Goal: Task Accomplishment & Management: Manage account settings

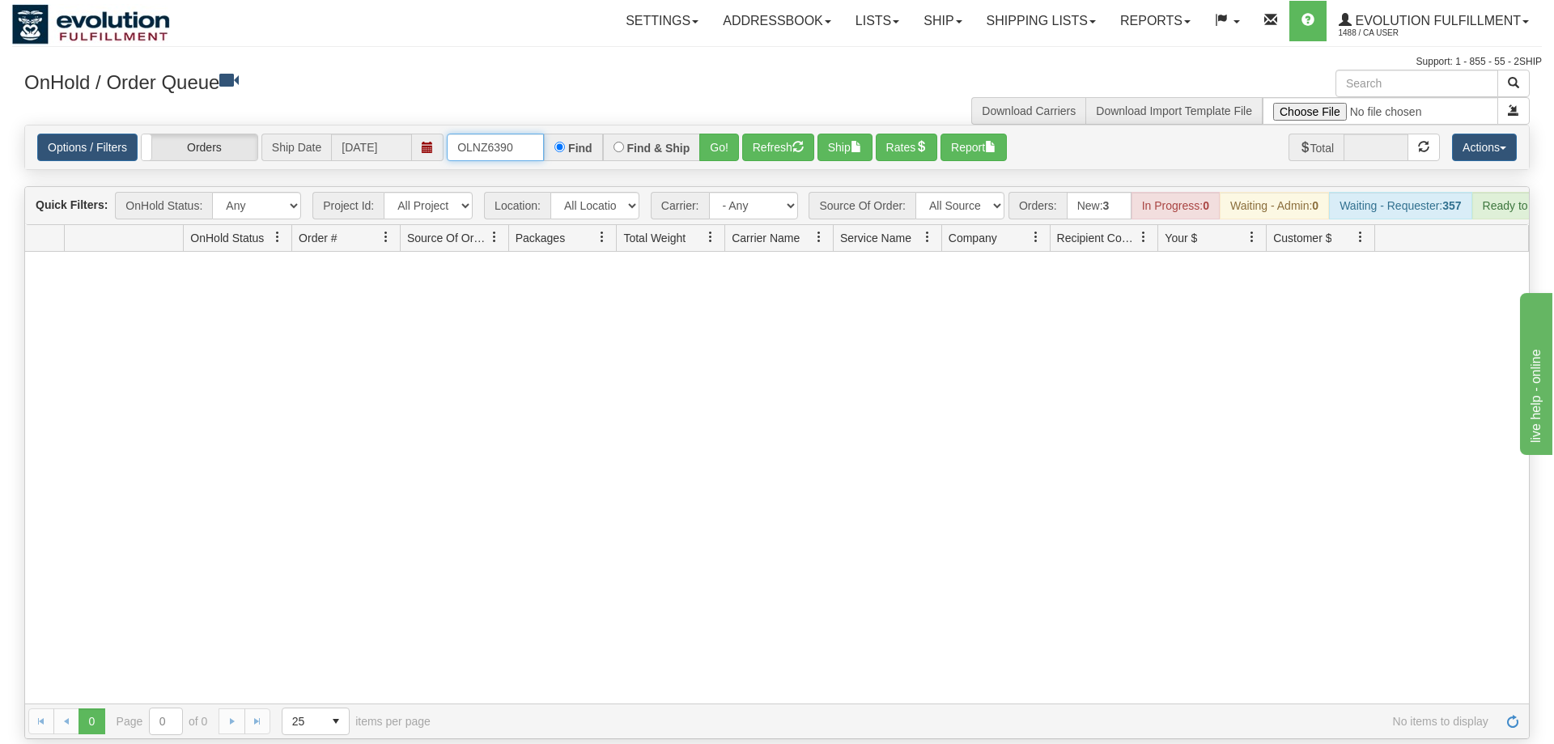
drag, startPoint x: 521, startPoint y: 122, endPoint x: 274, endPoint y: 112, distance: 247.1
click at [447, 134] on input "OLNZ6390" at bounding box center [495, 148] width 97 height 28
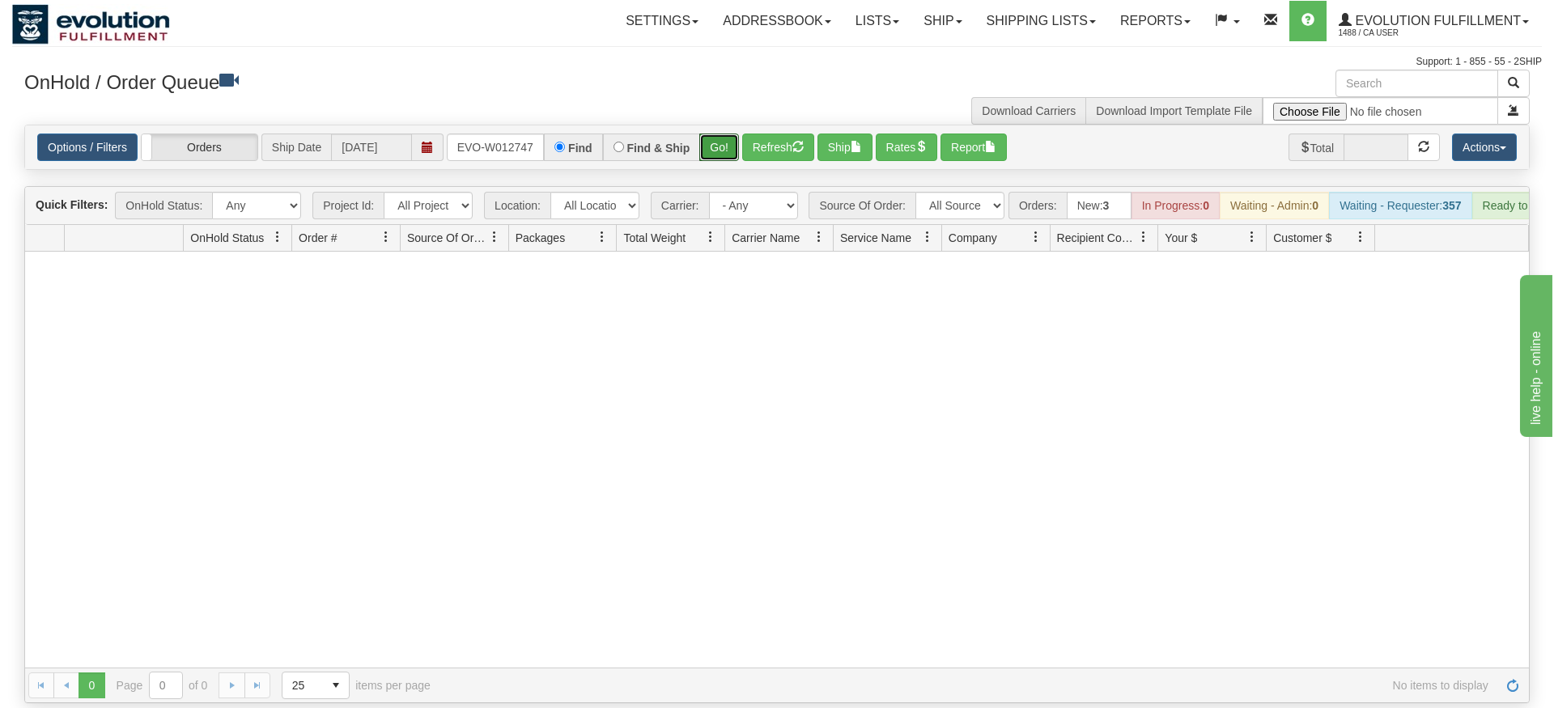
click at [733, 152] on div "Is equal to Is not equal to Contains Does not contains CAD USD EUR ZAR [PERSON_…" at bounding box center [777, 414] width 1530 height 579
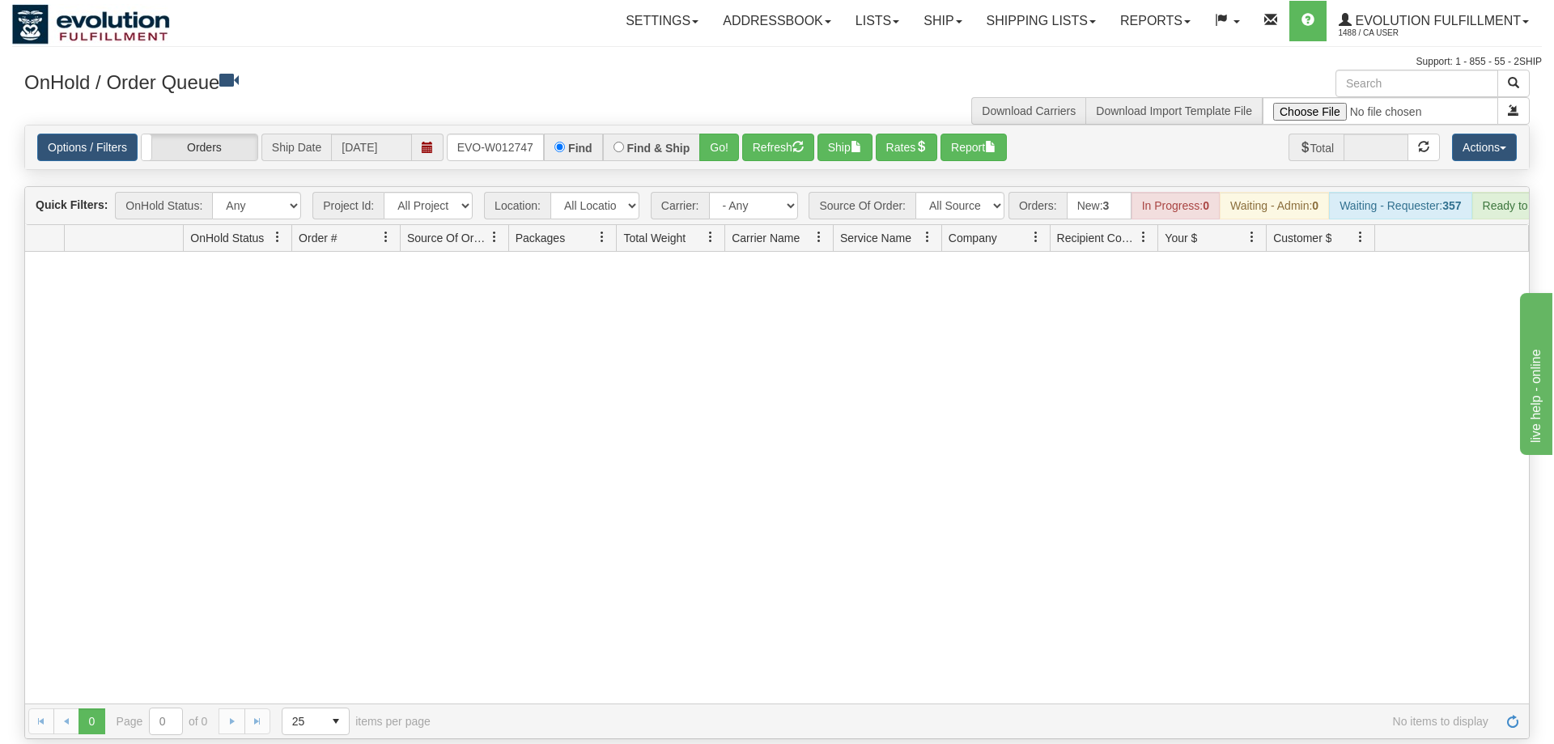
click at [700, 134] on div "Find & Ship" at bounding box center [652, 148] width 98 height 28
click at [708, 134] on button "Go!" at bounding box center [719, 148] width 40 height 28
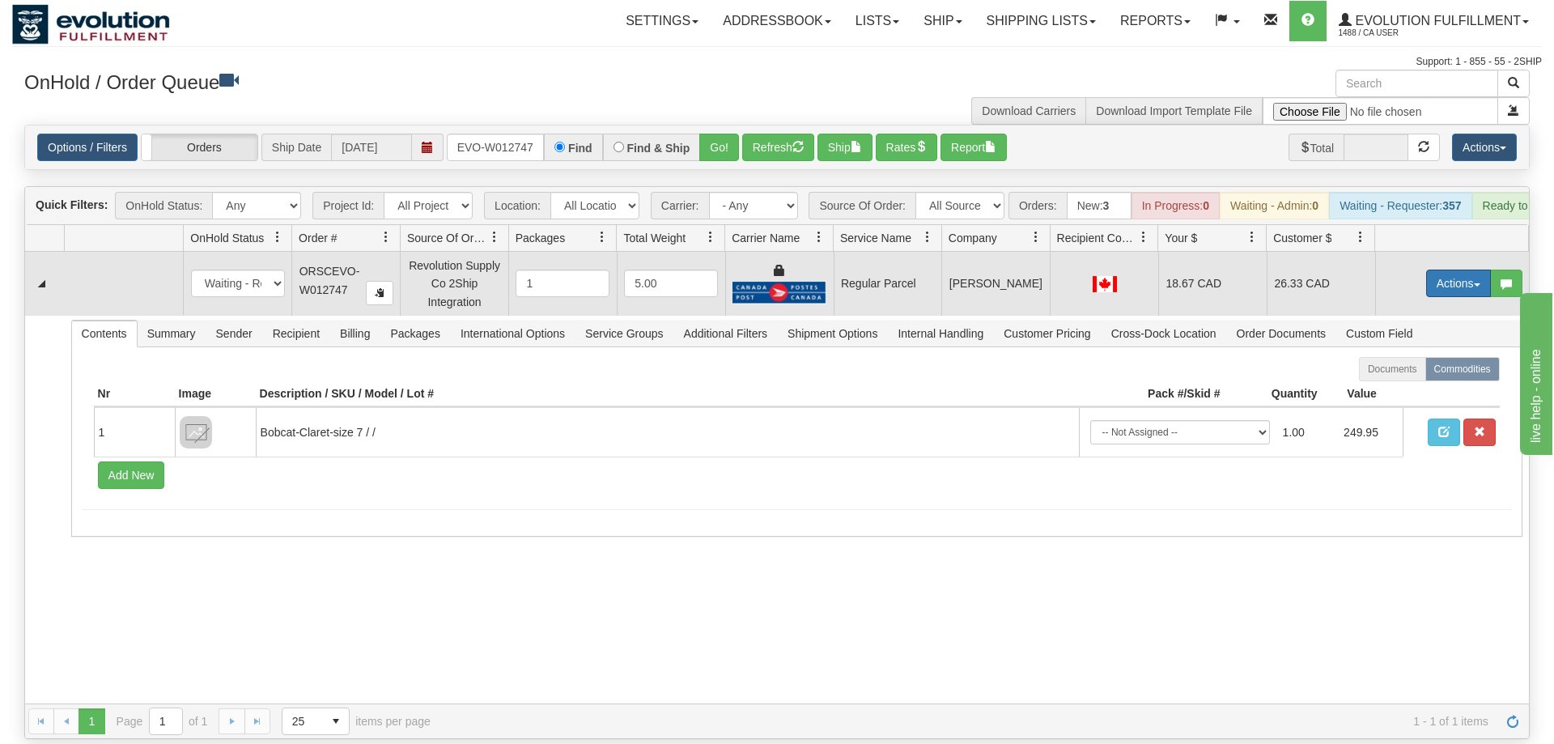
click at [1441, 270] on button "Actions" at bounding box center [1458, 284] width 65 height 28
click at [1421, 350] on span "Rate All Services" at bounding box center [1425, 356] width 97 height 13
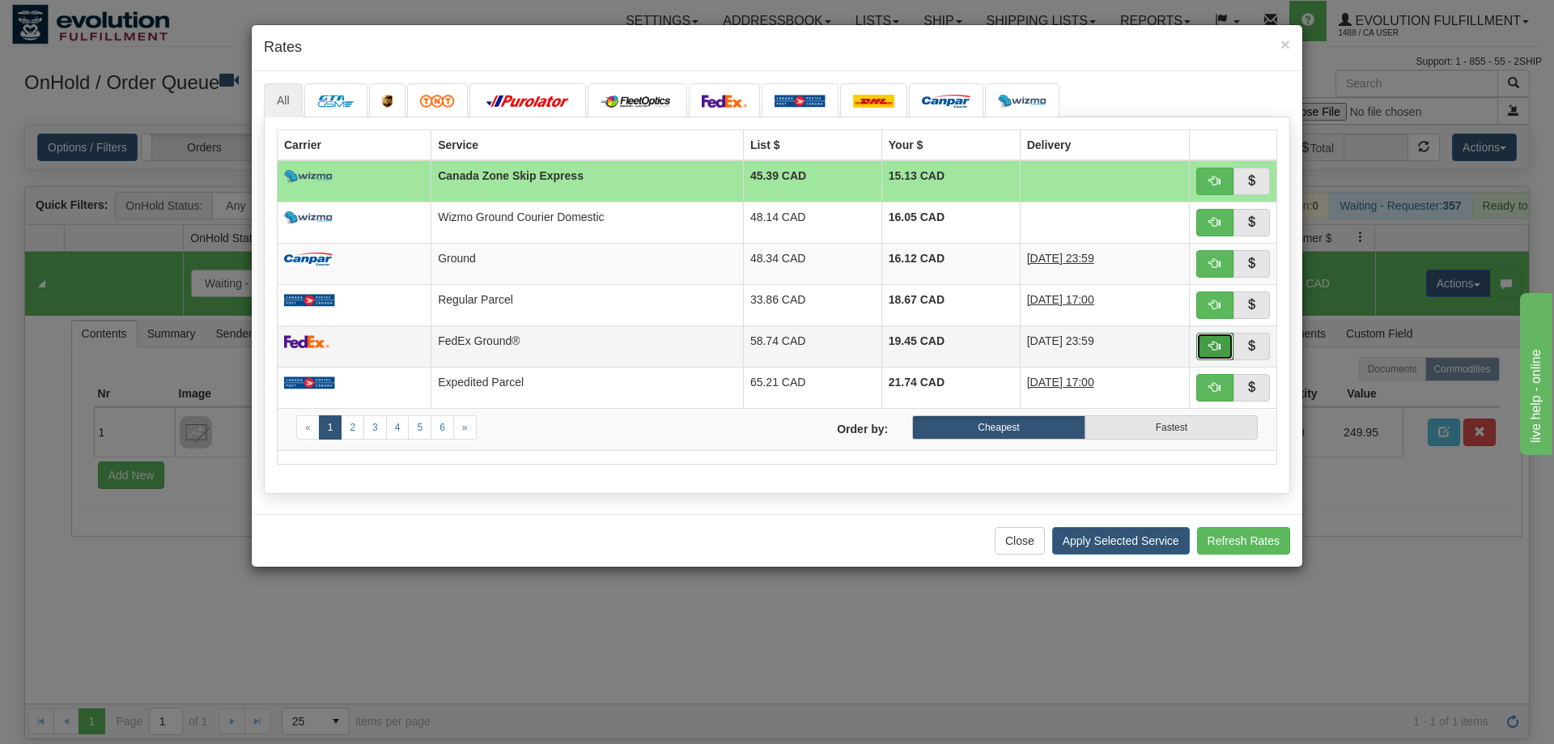
click at [1216, 346] on span "button" at bounding box center [1214, 345] width 11 height 11
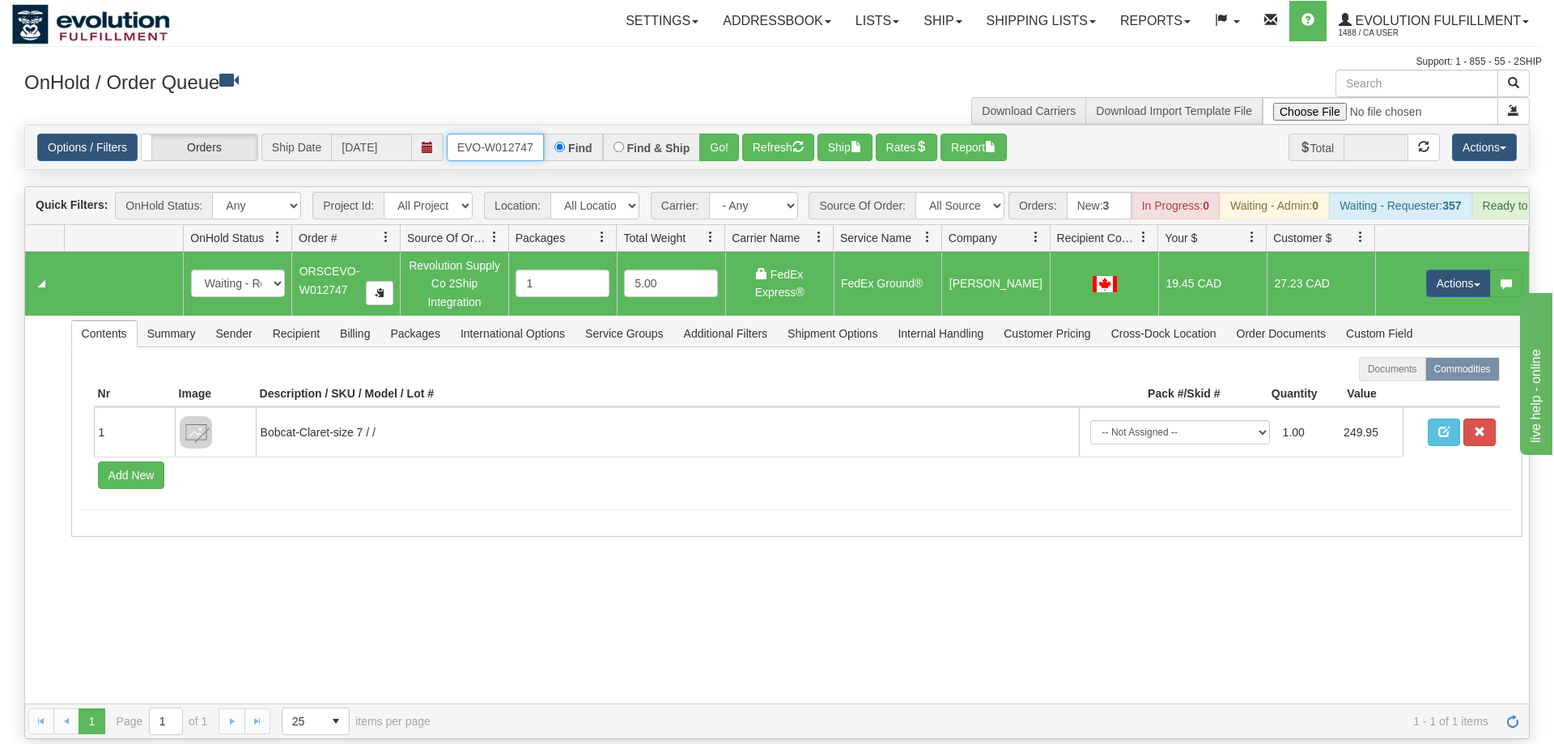
click at [504, 134] on input "ORSCEVO-W012747" at bounding box center [495, 148] width 97 height 28
click at [1460, 270] on button "Actions" at bounding box center [1458, 284] width 65 height 28
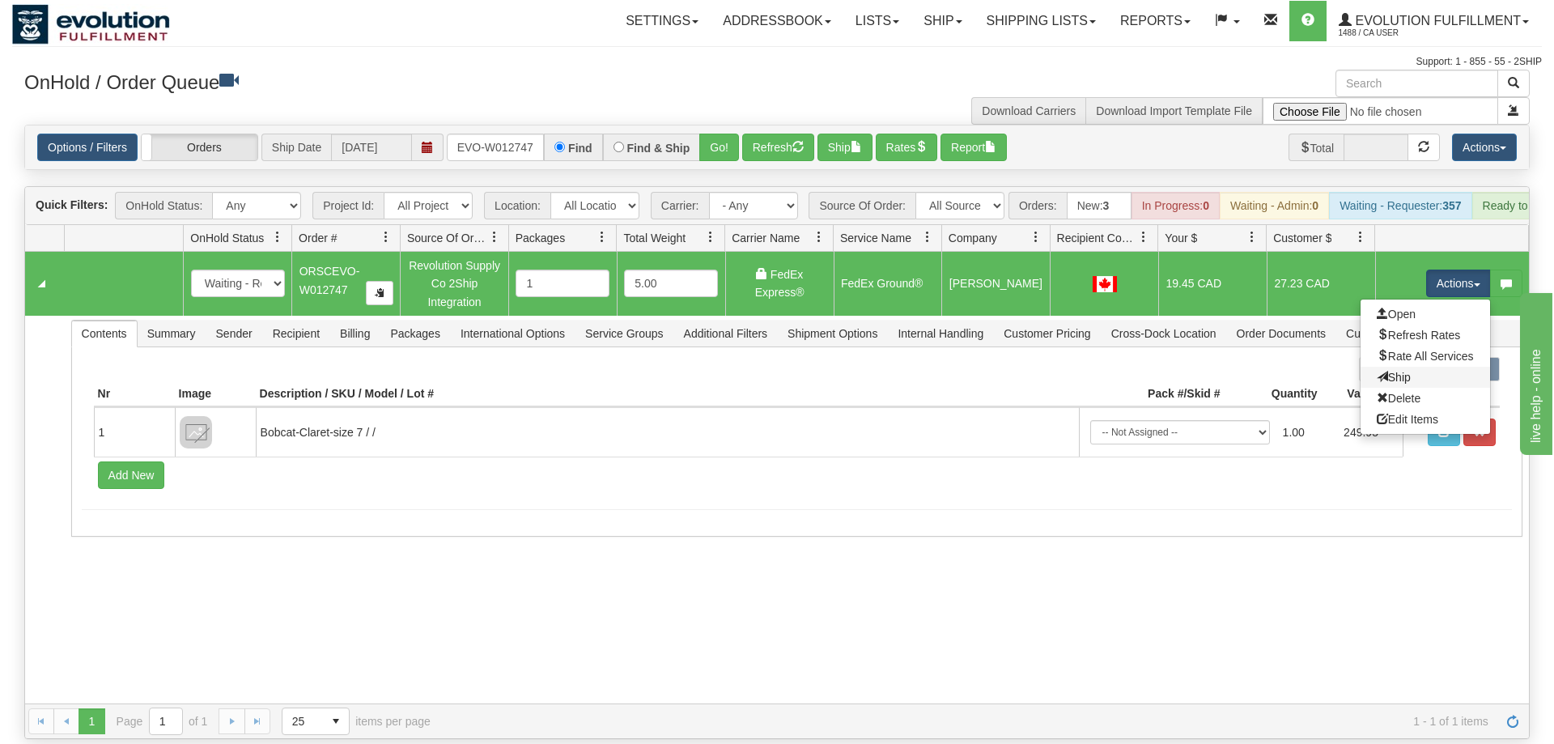
click at [1426, 367] on link "Ship" at bounding box center [1426, 377] width 130 height 21
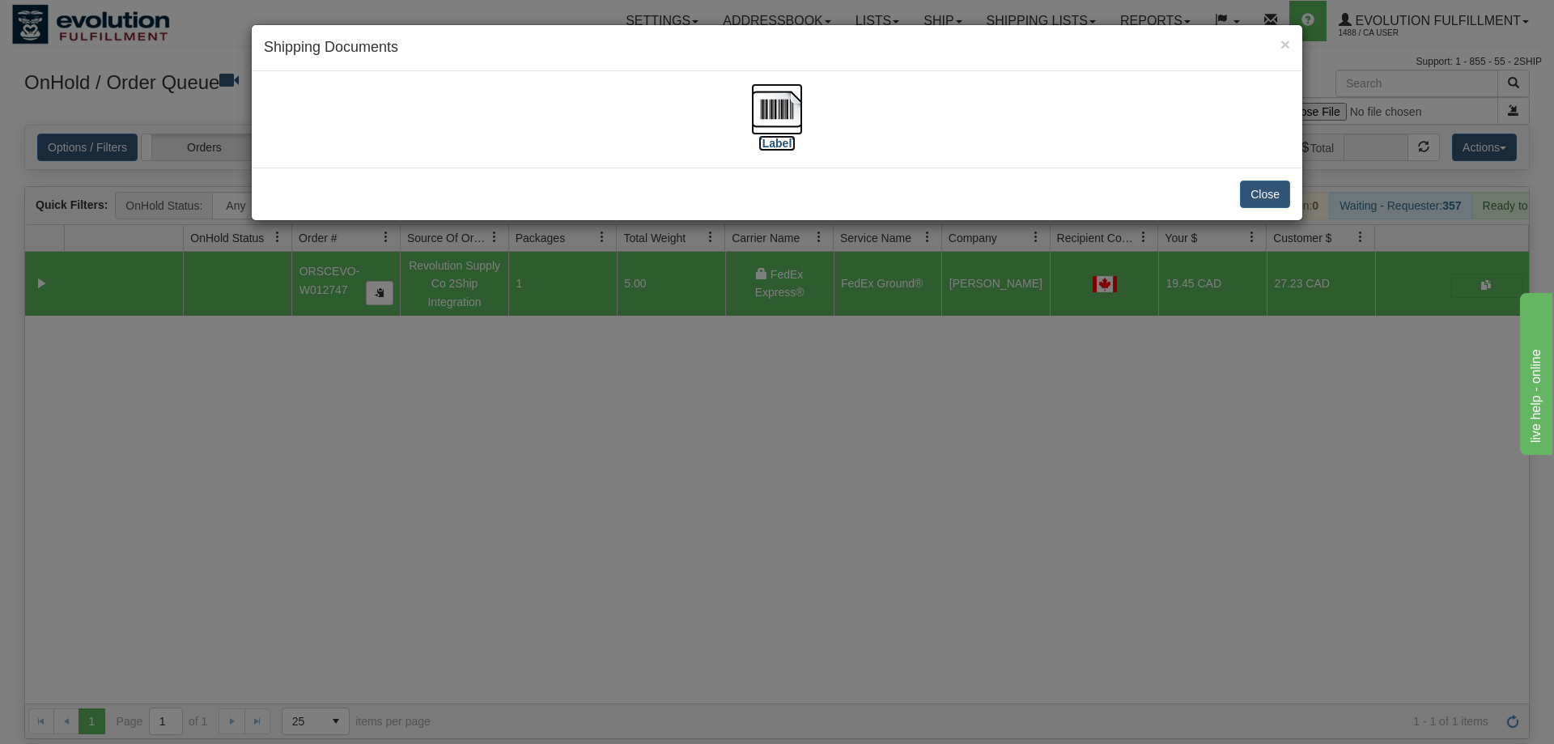
click at [801, 99] on img at bounding box center [777, 109] width 52 height 52
drag, startPoint x: 475, startPoint y: 513, endPoint x: 420, endPoint y: 156, distance: 361.2
click at [478, 477] on div "× Shipping Documents [Label] Close" at bounding box center [777, 372] width 1554 height 744
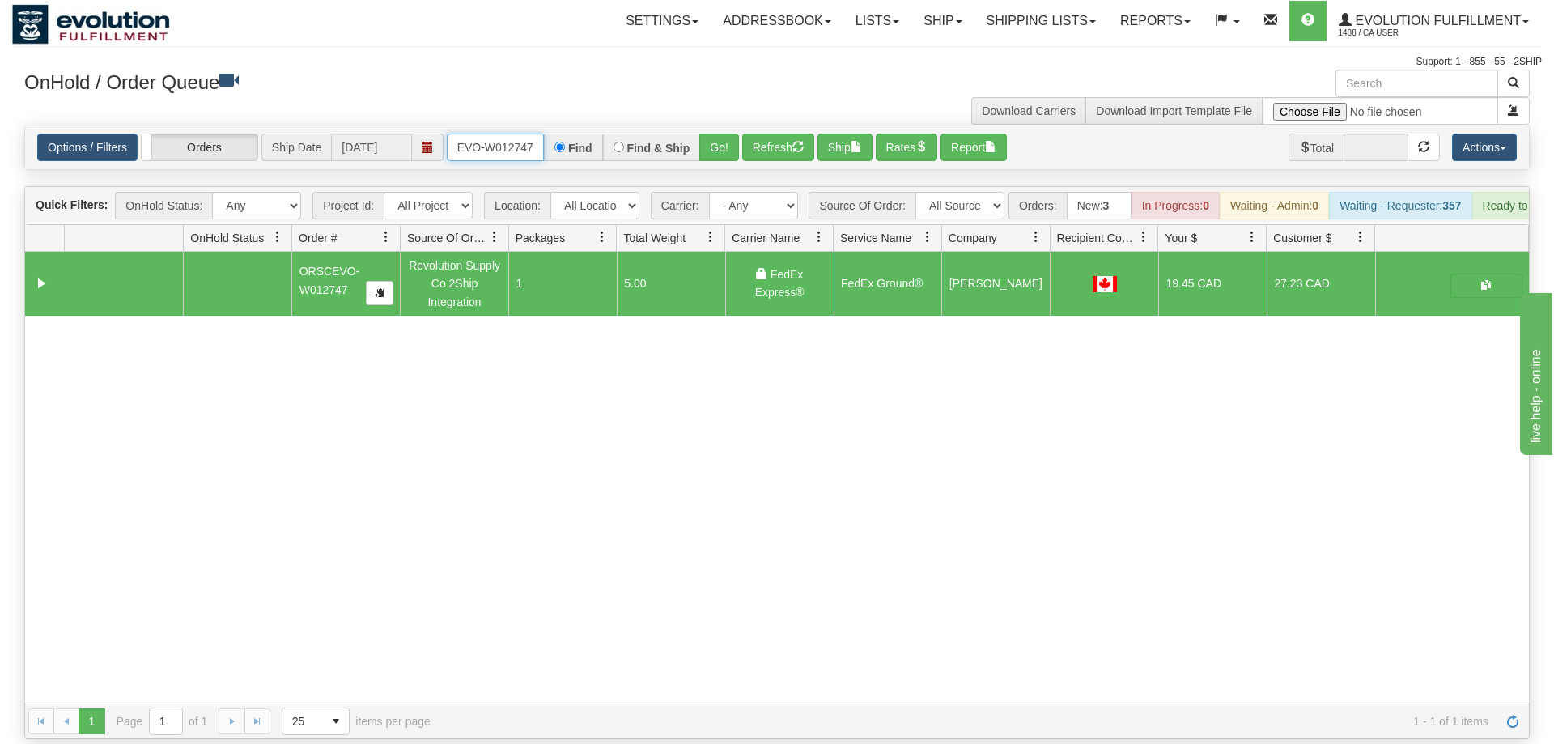
click at [467, 134] on input "ORSCEVO-W012747" at bounding box center [495, 148] width 97 height 28
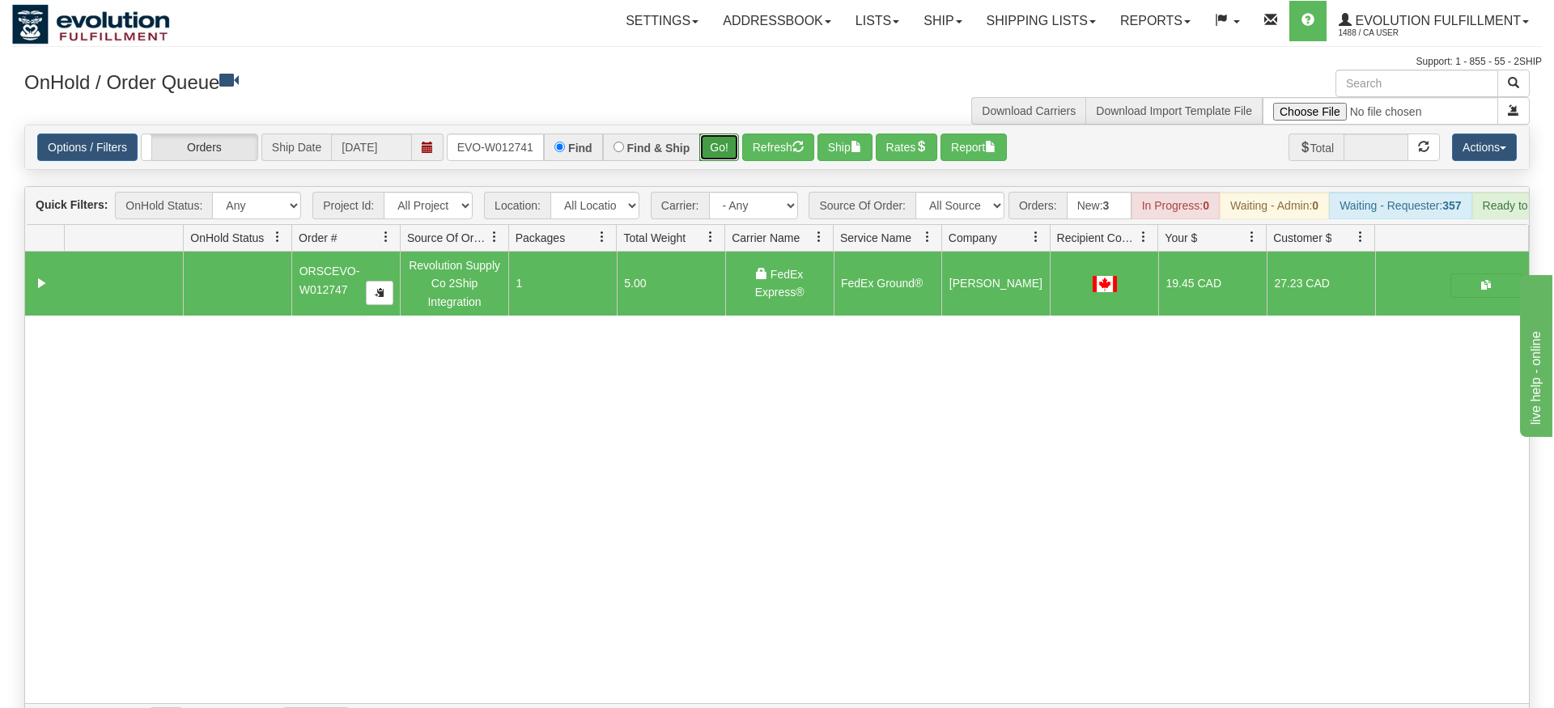
click at [729, 164] on div "Is equal to Is not equal to Contains Does not contains CAD USD EUR ZAR [PERSON_…" at bounding box center [777, 432] width 1530 height 614
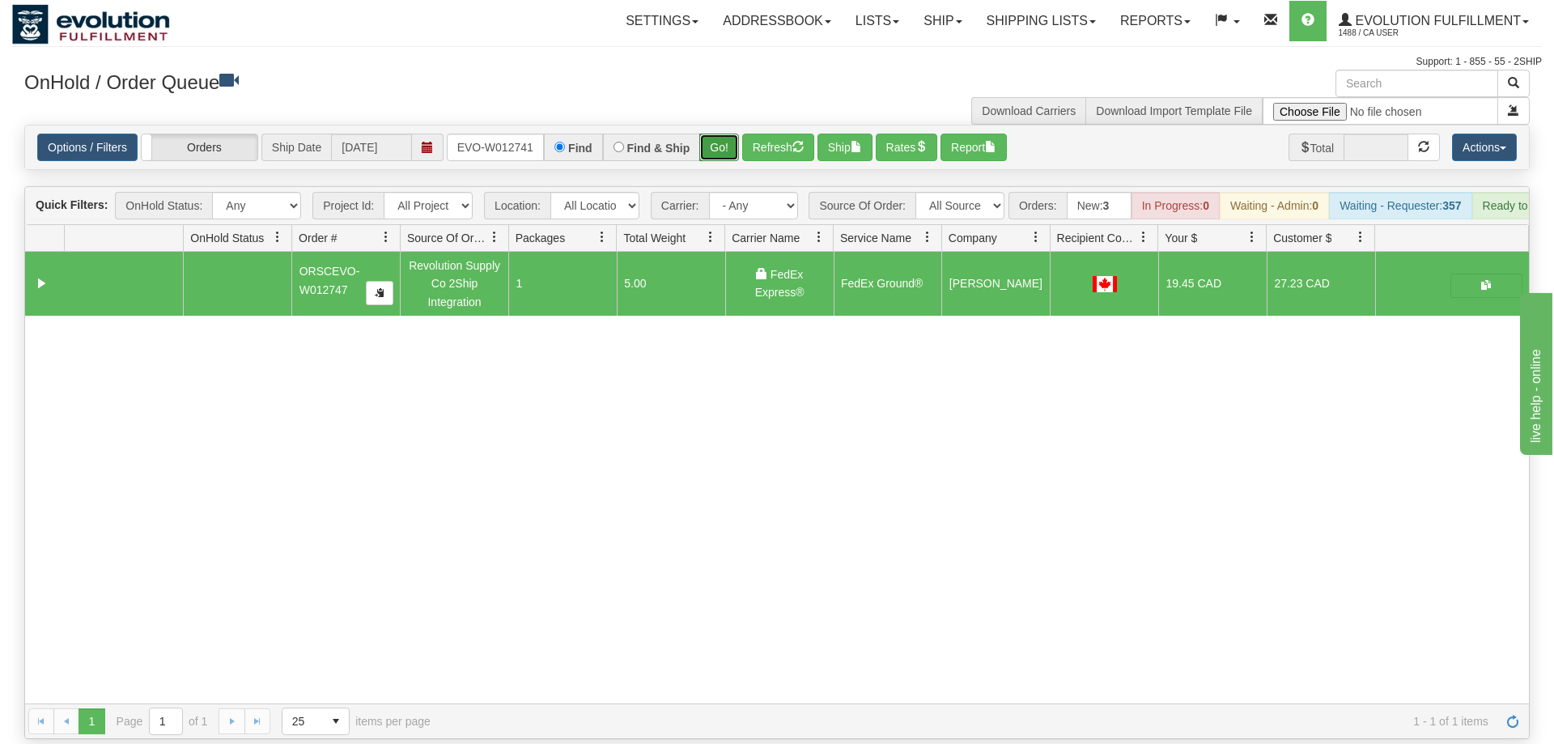
click at [720, 134] on button "Go!" at bounding box center [719, 148] width 40 height 28
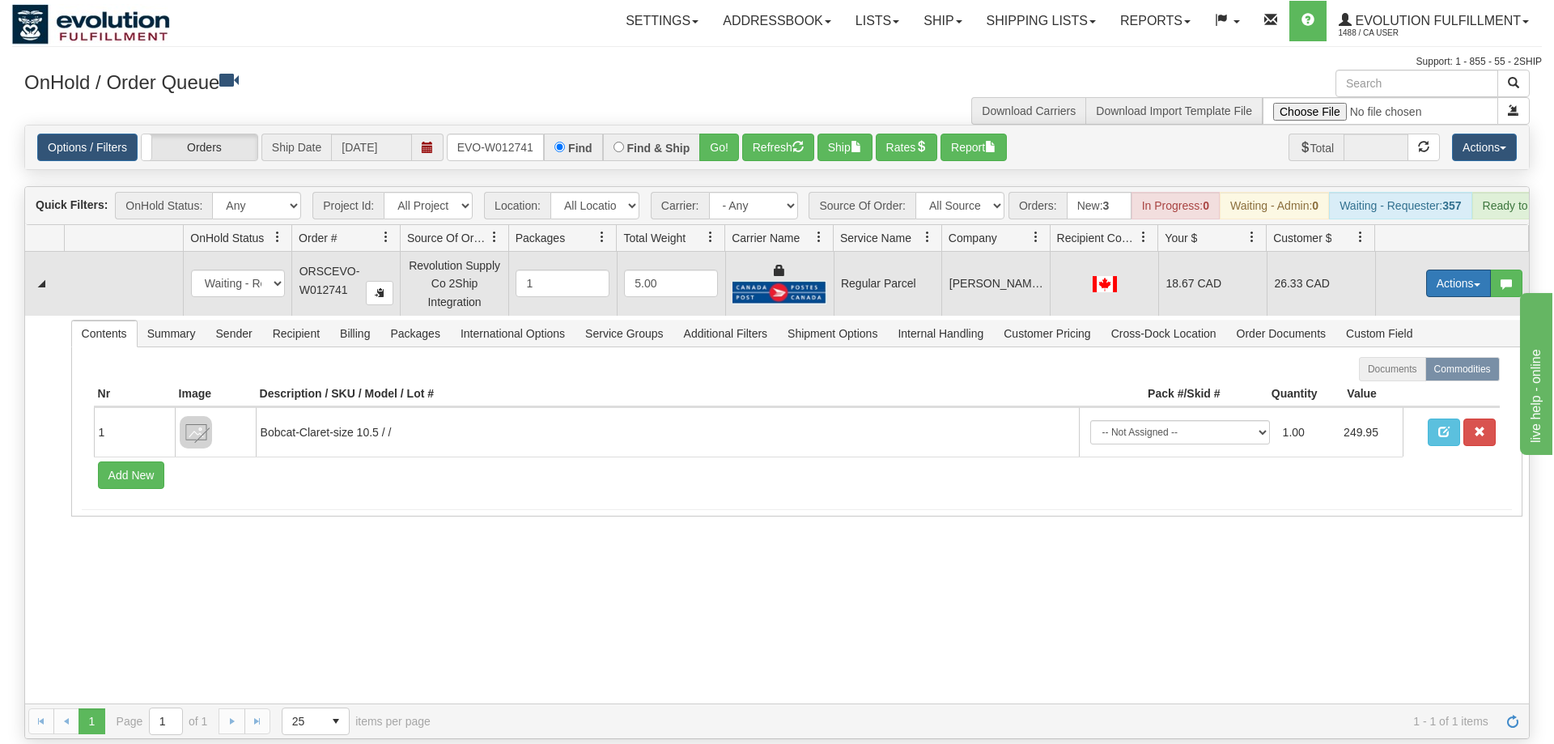
click at [1450, 270] on button "Actions" at bounding box center [1458, 284] width 65 height 28
click at [1416, 350] on span "Rate All Services" at bounding box center [1425, 356] width 97 height 13
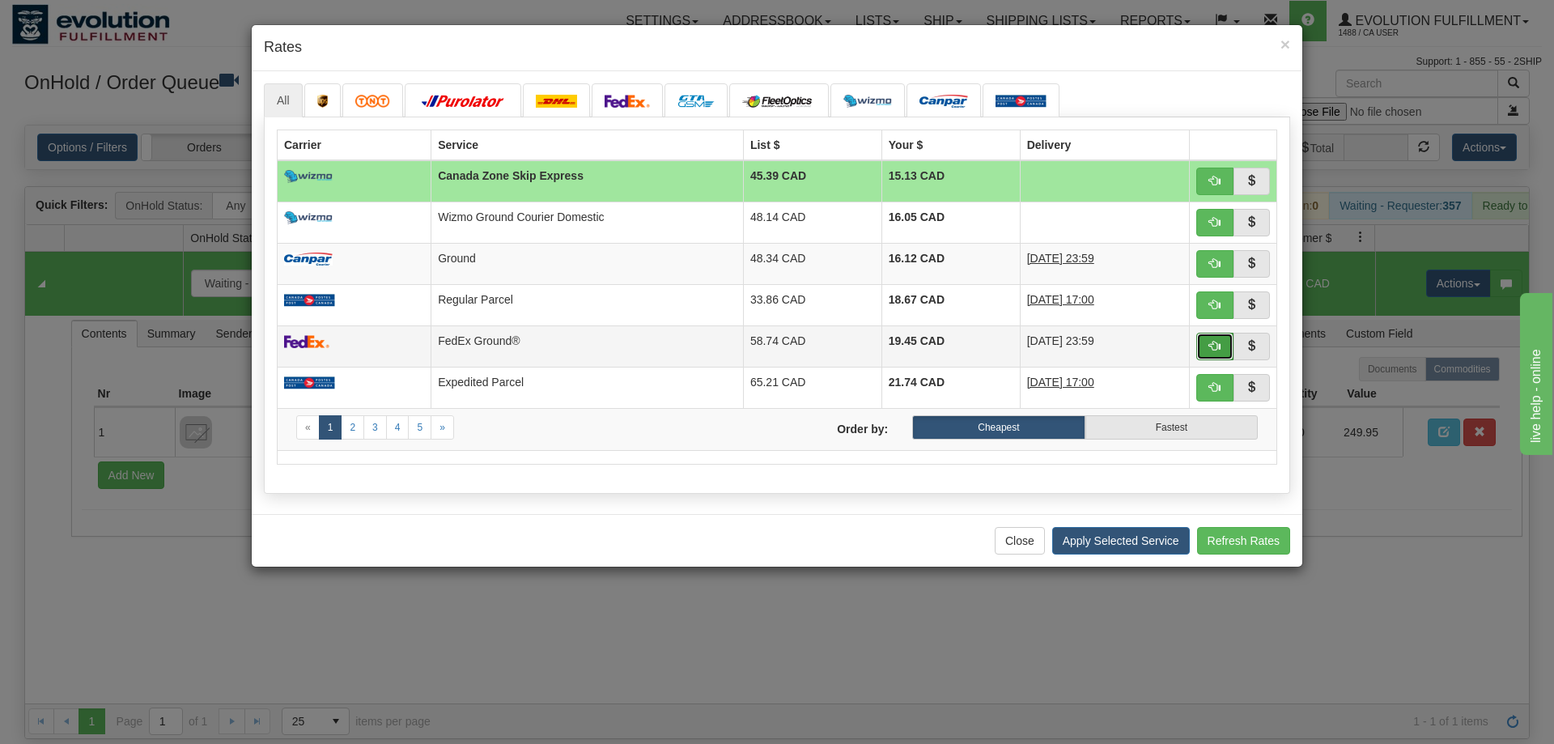
click at [1212, 342] on span "button" at bounding box center [1214, 345] width 11 height 11
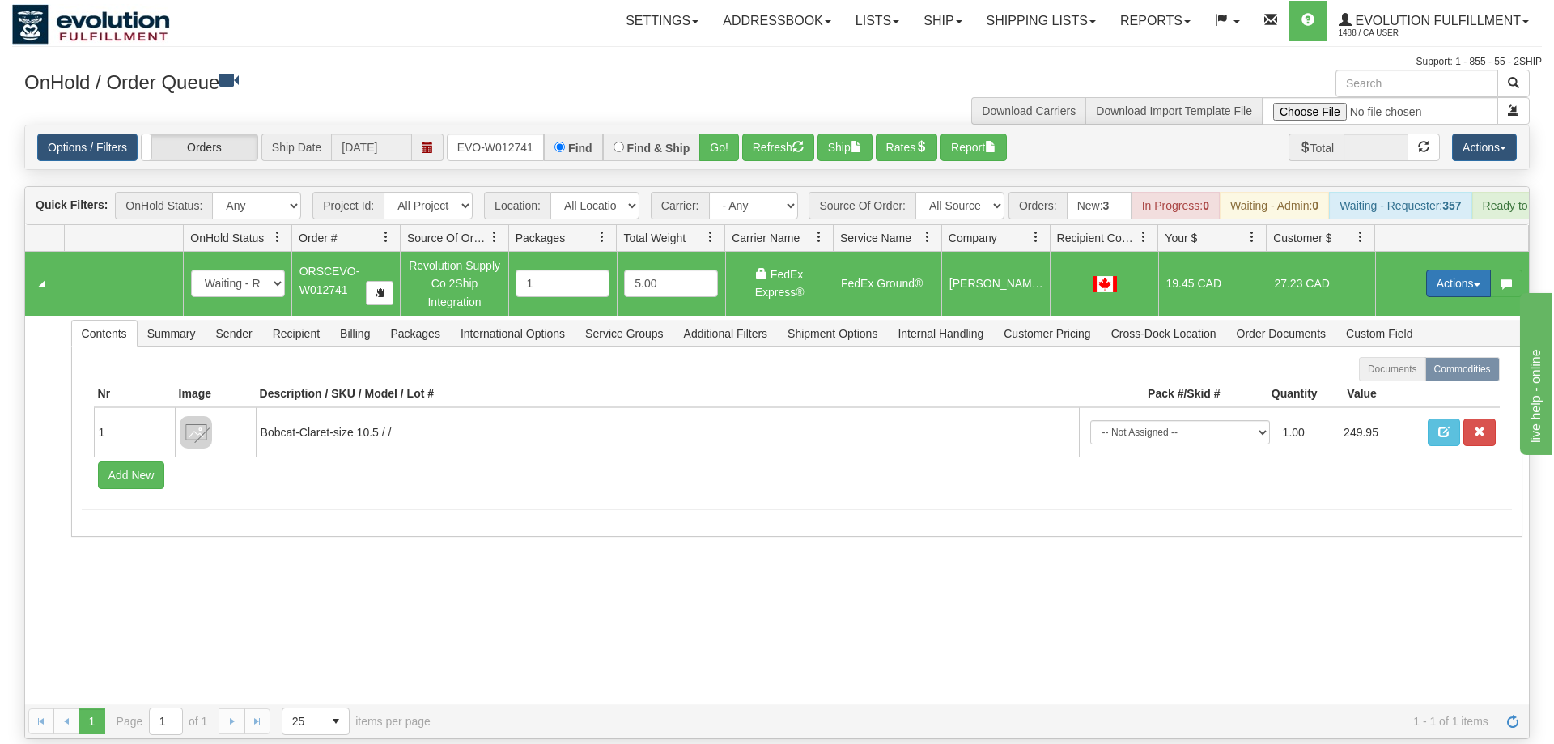
click at [1456, 270] on button "Actions" at bounding box center [1458, 284] width 65 height 28
click at [1377, 371] on span at bounding box center [1382, 376] width 11 height 11
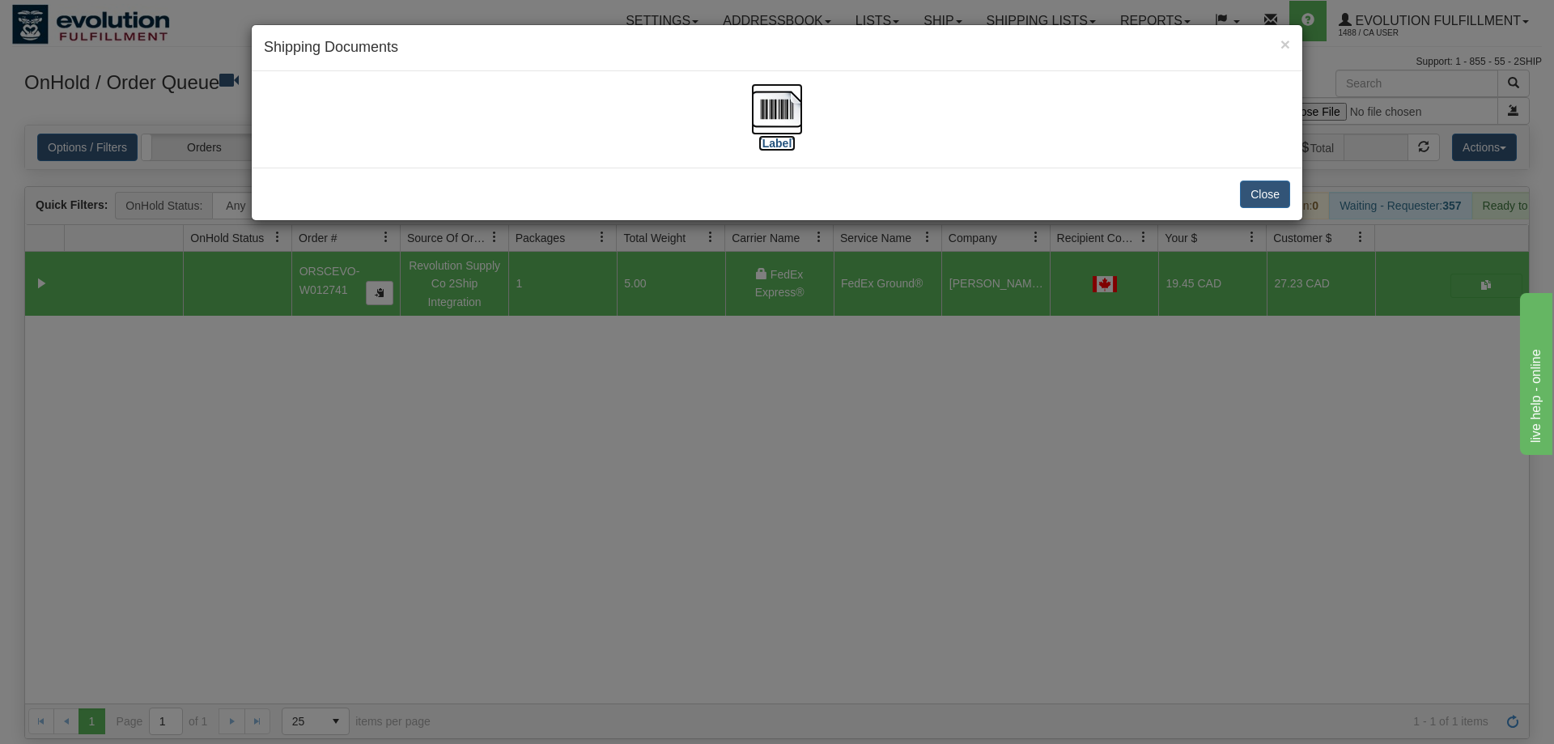
click at [795, 88] on img at bounding box center [777, 109] width 52 height 52
drag, startPoint x: 697, startPoint y: 733, endPoint x: 488, endPoint y: 91, distance: 675.9
click at [699, 694] on div "× Shipping Documents [Label] Close" at bounding box center [777, 372] width 1554 height 744
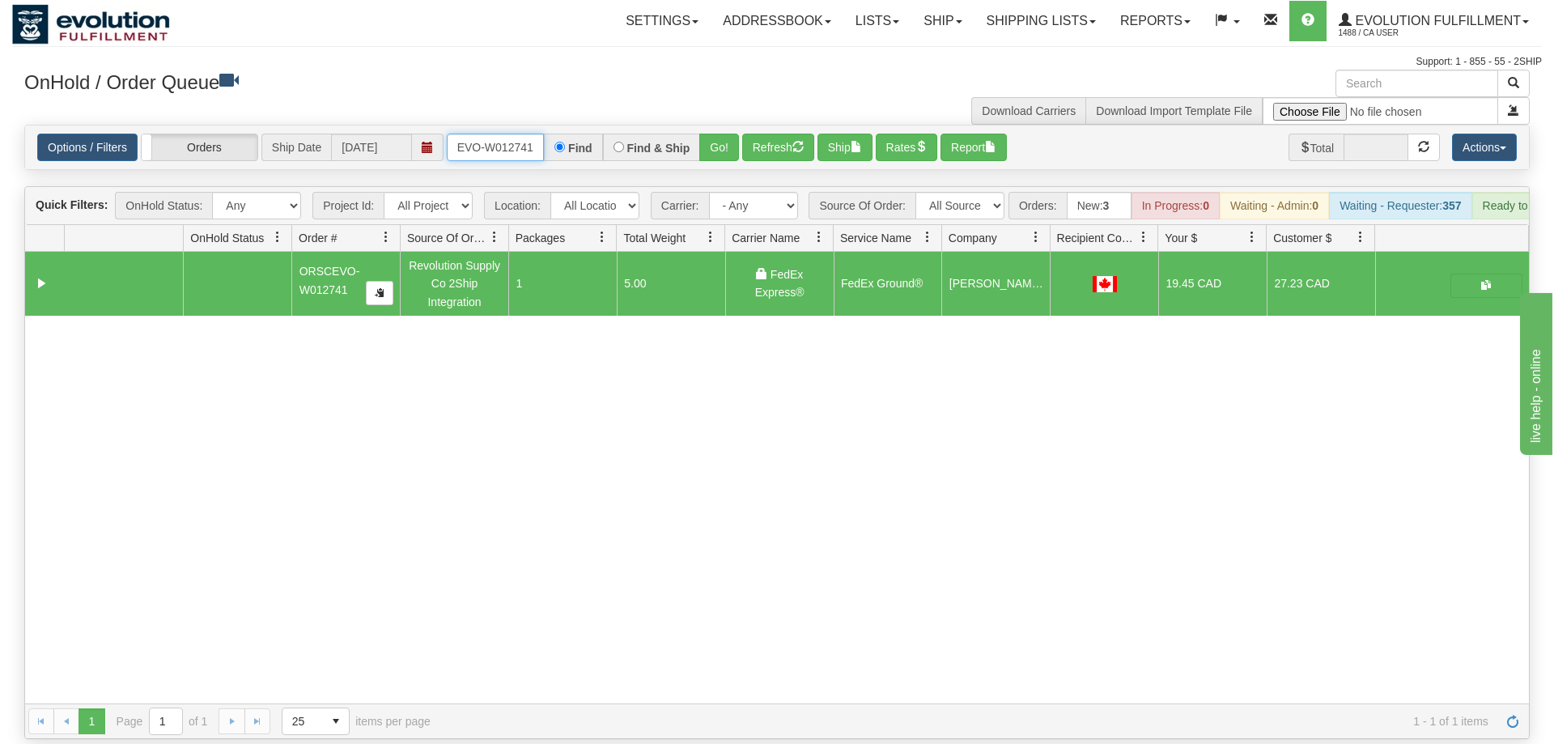
click at [510, 134] on input "ORSCEVO-W012741" at bounding box center [495, 148] width 97 height 28
click at [497, 134] on input "ORSCEVO-W012741" at bounding box center [495, 148] width 97 height 28
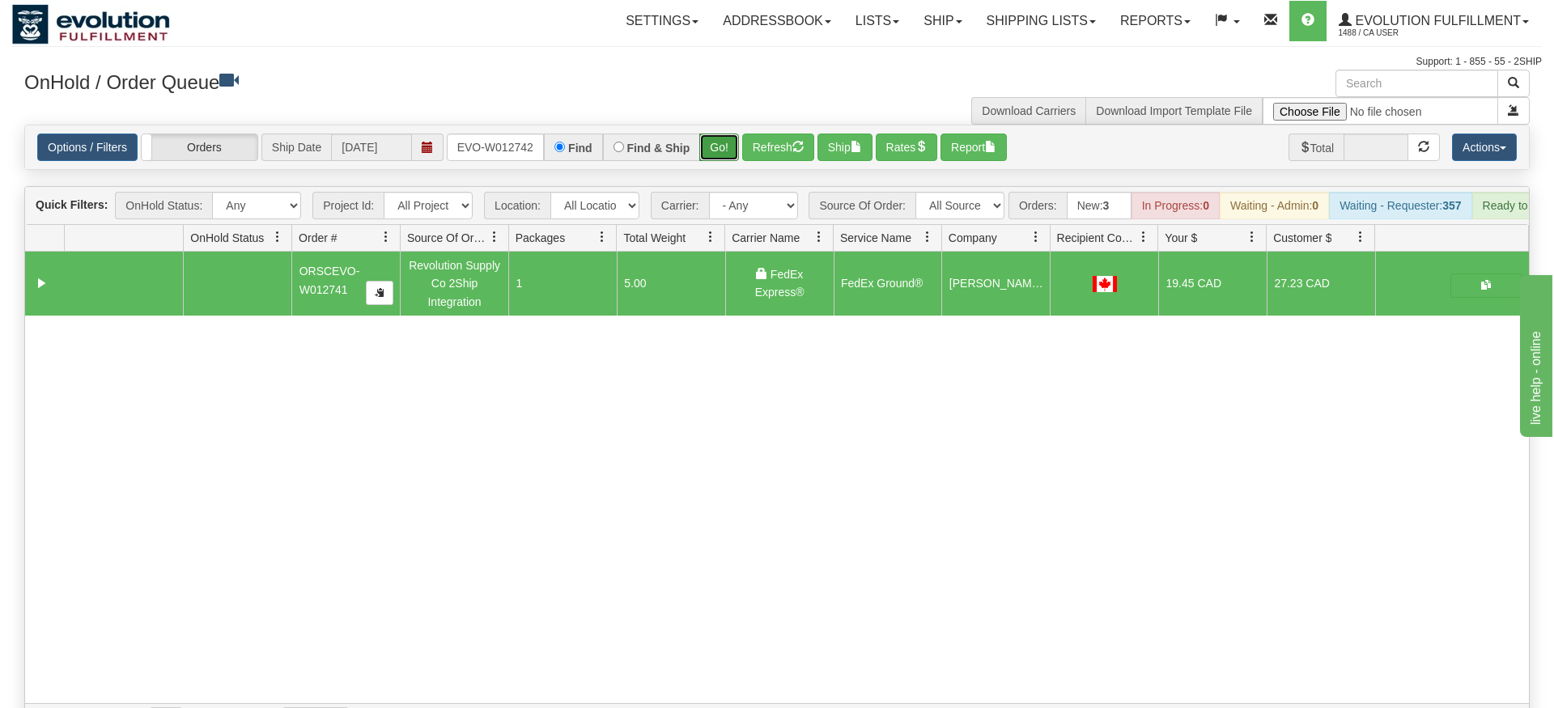
click at [734, 150] on div "Is equal to Is not equal to Contains Does not contains CAD USD EUR ZAR [PERSON_…" at bounding box center [777, 432] width 1530 height 614
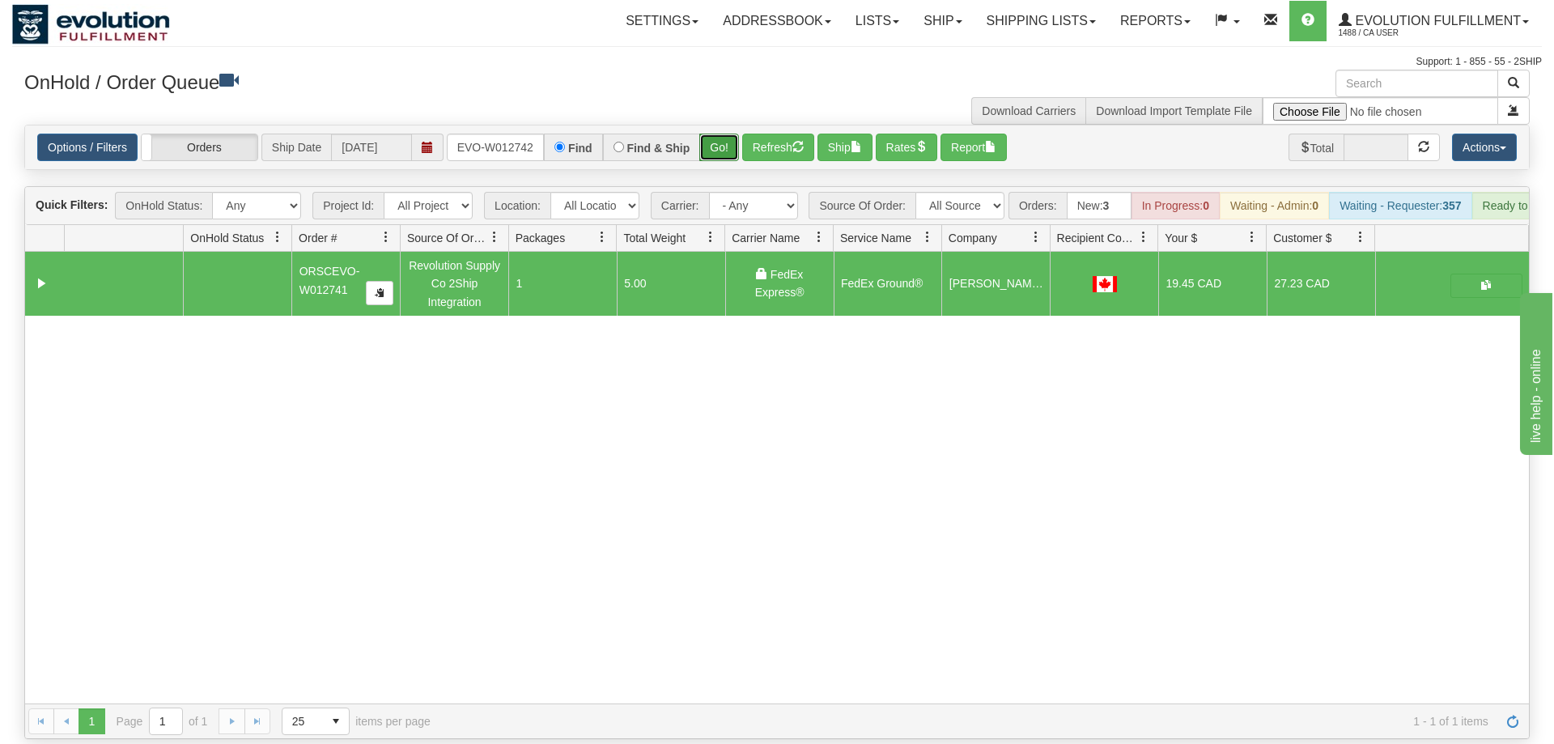
click at [726, 134] on button "Go!" at bounding box center [719, 148] width 40 height 28
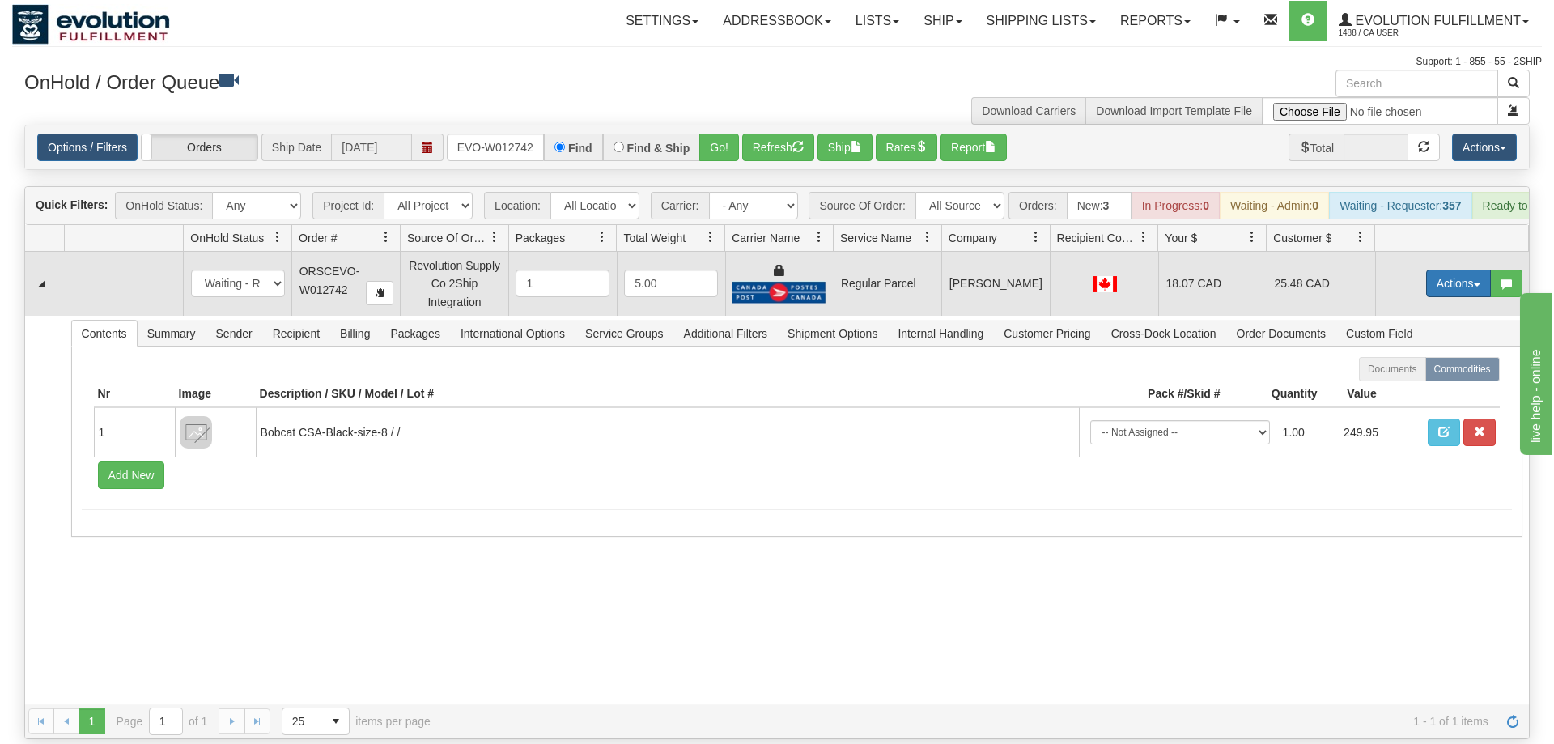
click at [1451, 270] on button "Actions" at bounding box center [1458, 284] width 65 height 28
click at [1441, 350] on span "Rate All Services" at bounding box center [1425, 356] width 97 height 13
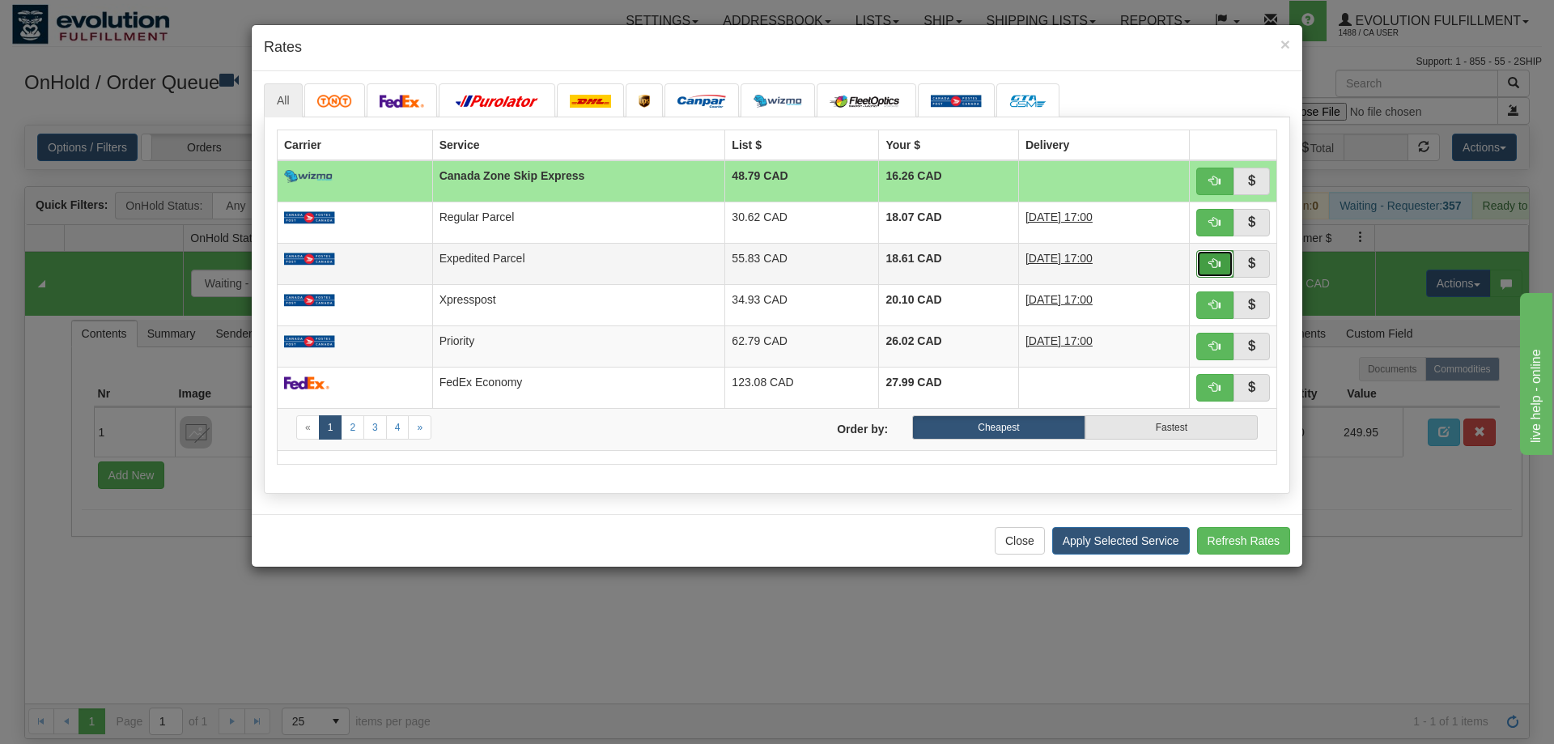
click at [1215, 257] on span "button" at bounding box center [1214, 262] width 11 height 11
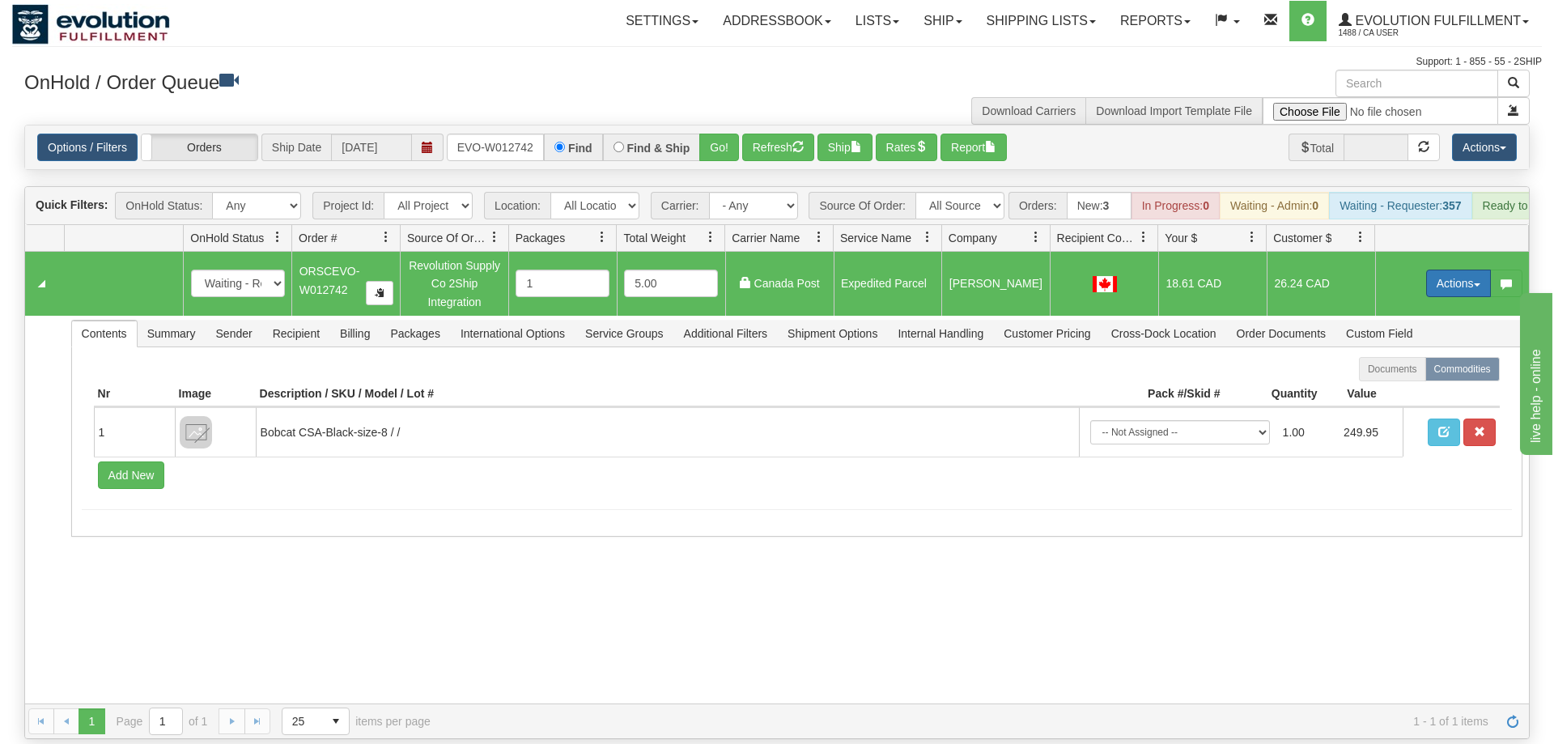
click at [1456, 270] on button "Actions" at bounding box center [1458, 284] width 65 height 28
click at [1404, 371] on span "Ship" at bounding box center [1394, 377] width 34 height 13
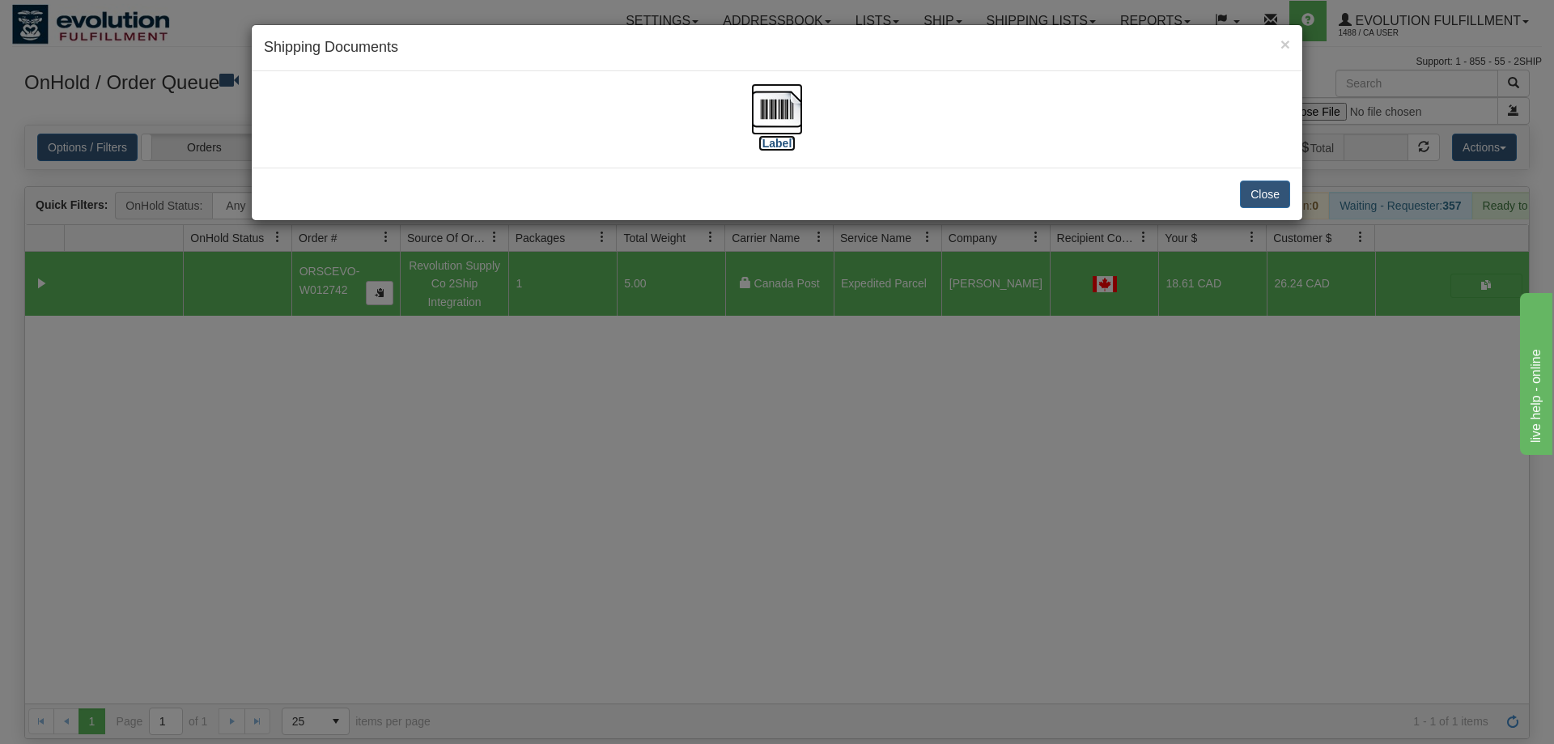
click at [785, 103] on img at bounding box center [777, 109] width 52 height 52
drag, startPoint x: 495, startPoint y: 376, endPoint x: 495, endPoint y: 176, distance: 200.0
click at [495, 374] on div "× Shipping Documents [Label] Close" at bounding box center [777, 372] width 1554 height 744
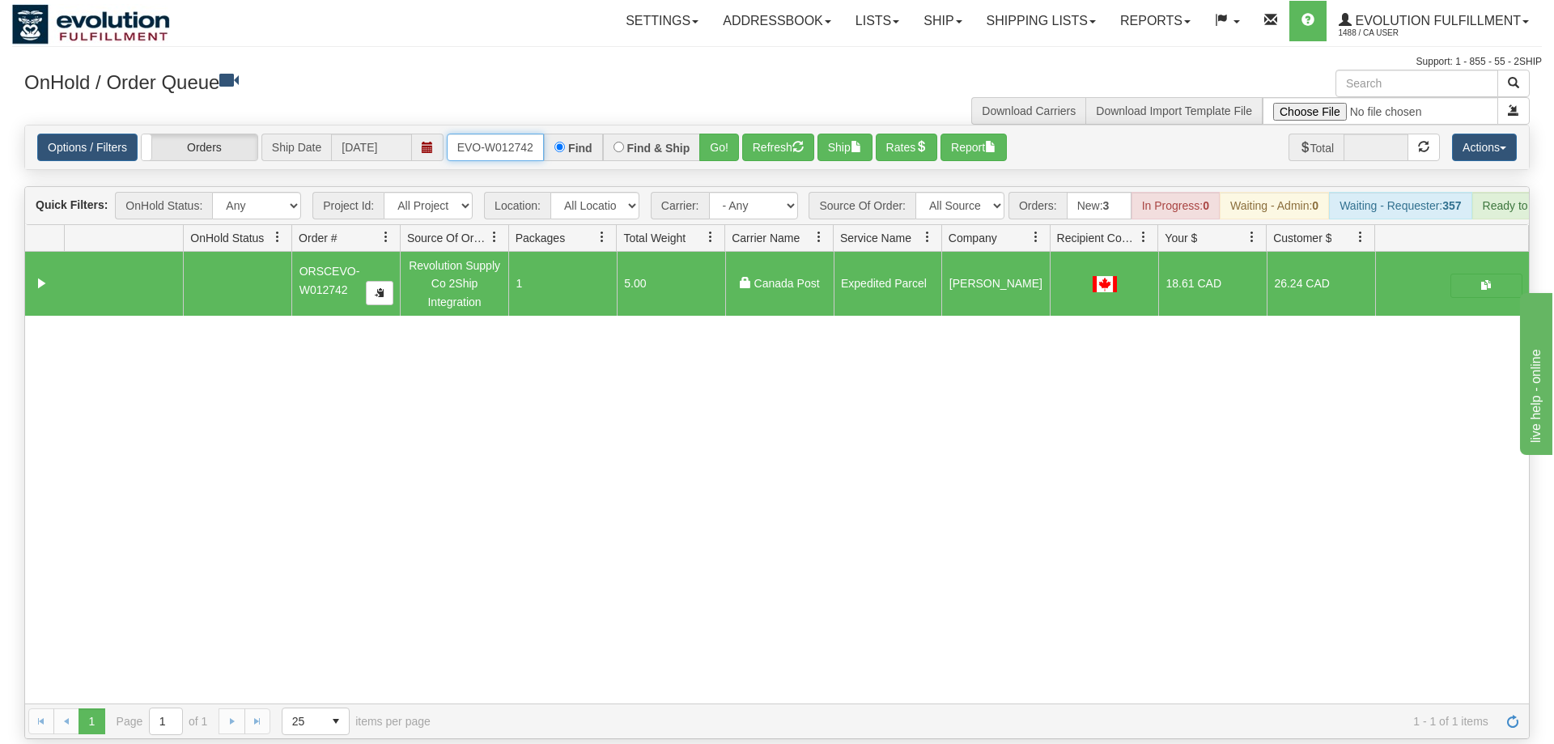
click at [500, 134] on input "ORSCEVO-W012742" at bounding box center [495, 148] width 97 height 28
click at [480, 134] on input "ORSCEVO-W012742" at bounding box center [495, 148] width 97 height 28
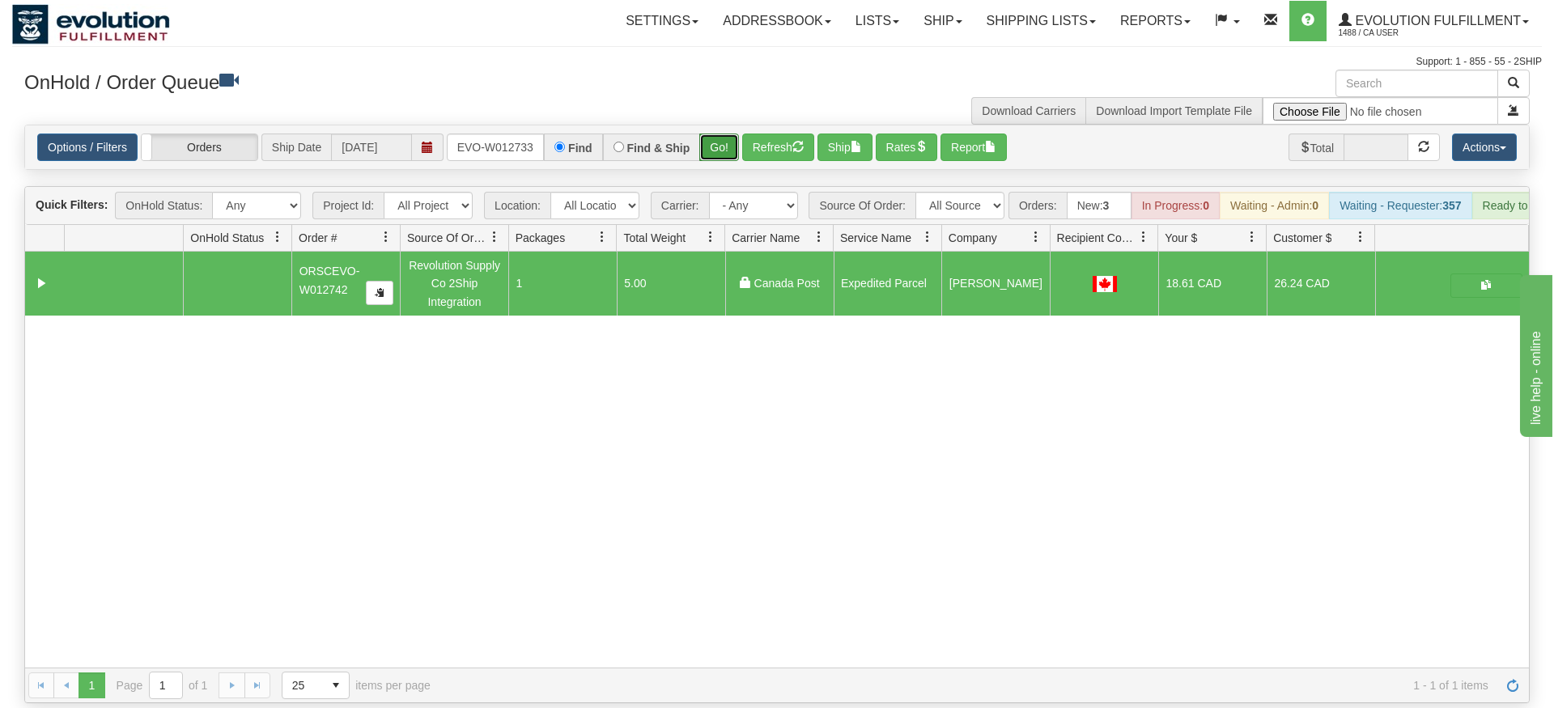
drag, startPoint x: 710, startPoint y: 126, endPoint x: 720, endPoint y: 132, distance: 12.0
click at [711, 162] on div "Is equal to Is not equal to Contains Does not contains CAD USD EUR ZAR [PERSON_…" at bounding box center [777, 414] width 1530 height 579
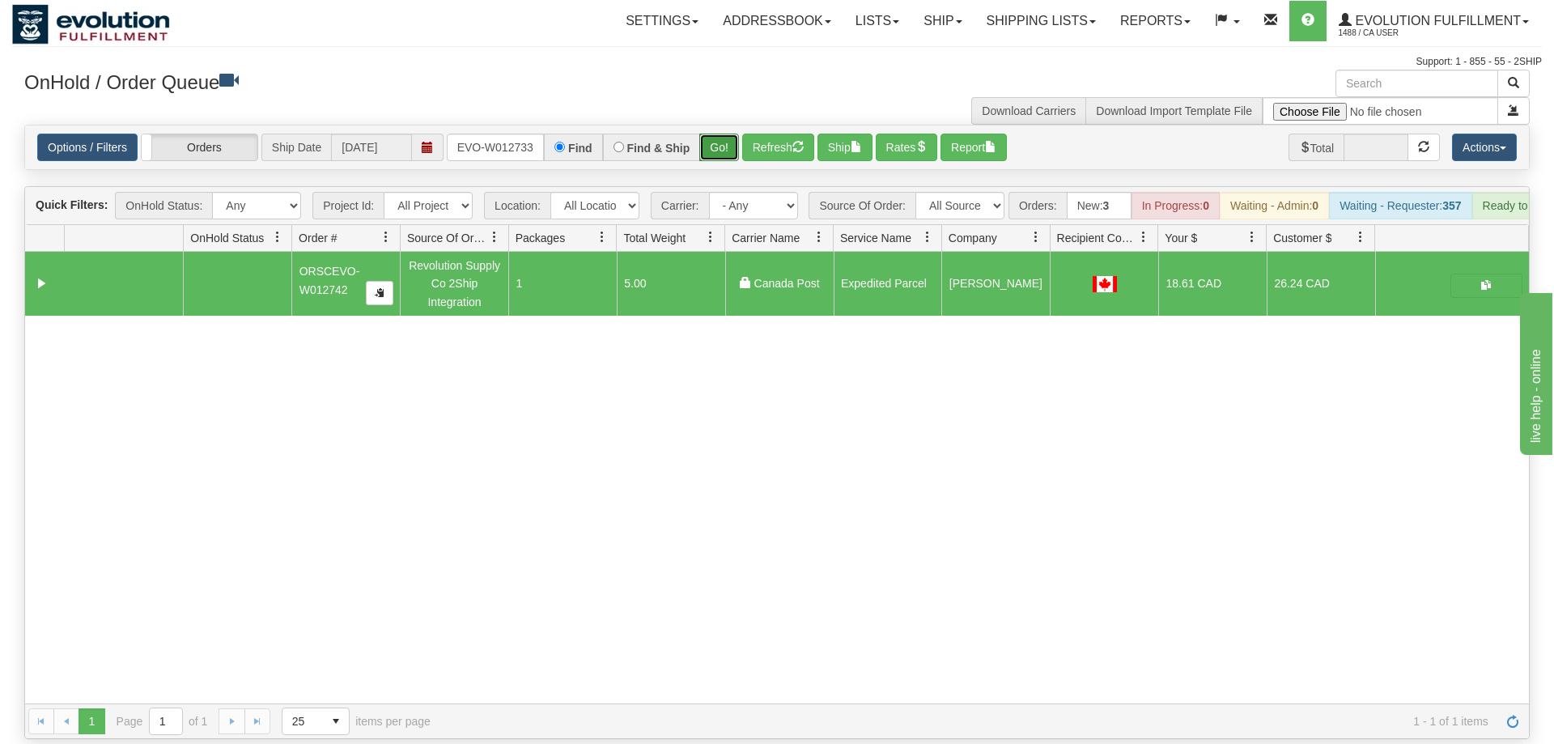
click at [720, 134] on button "Go!" at bounding box center [719, 148] width 40 height 28
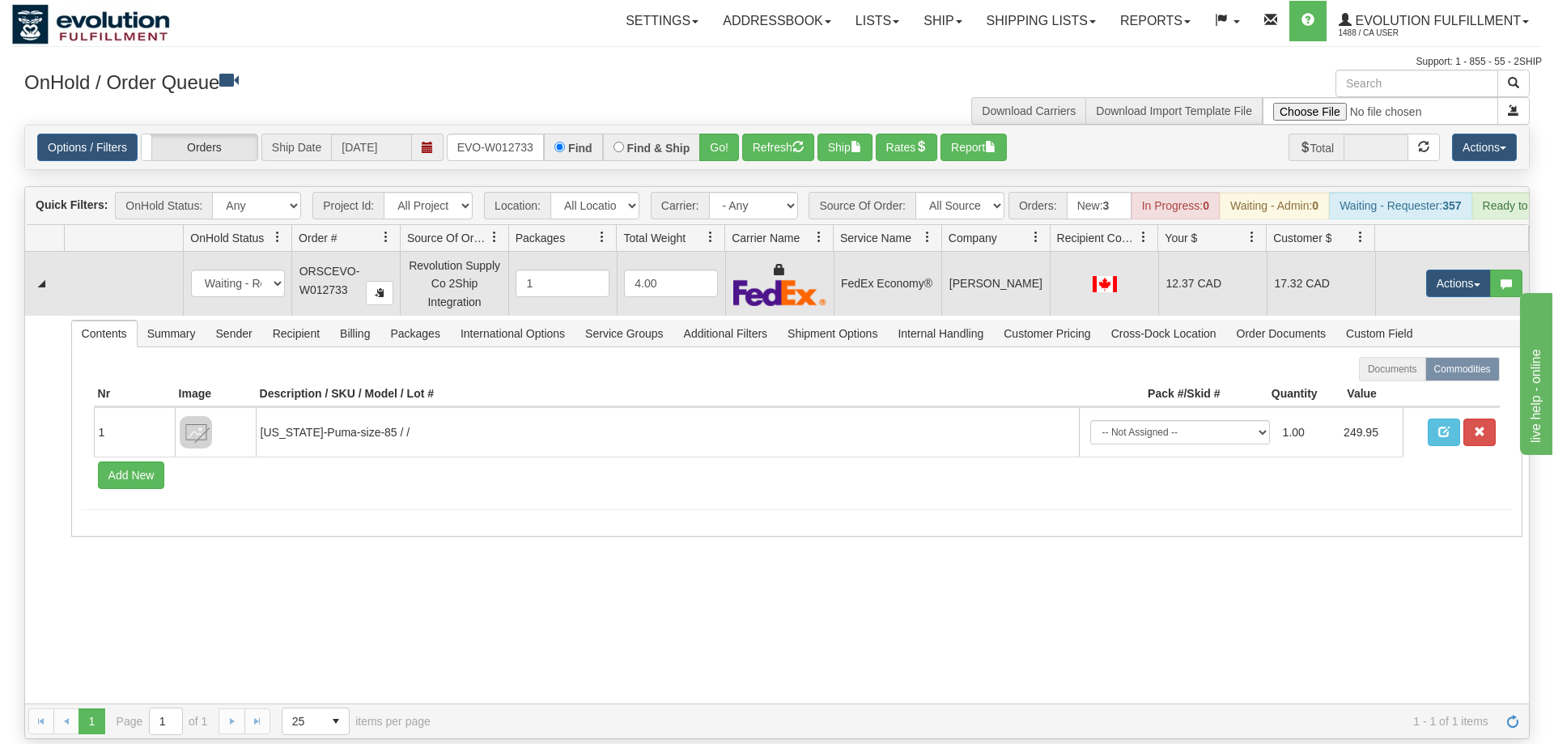
click at [1474, 276] on td "Actions Open Refresh Rates Rate All Services Ship Delete Edit Items" at bounding box center [1452, 283] width 154 height 63
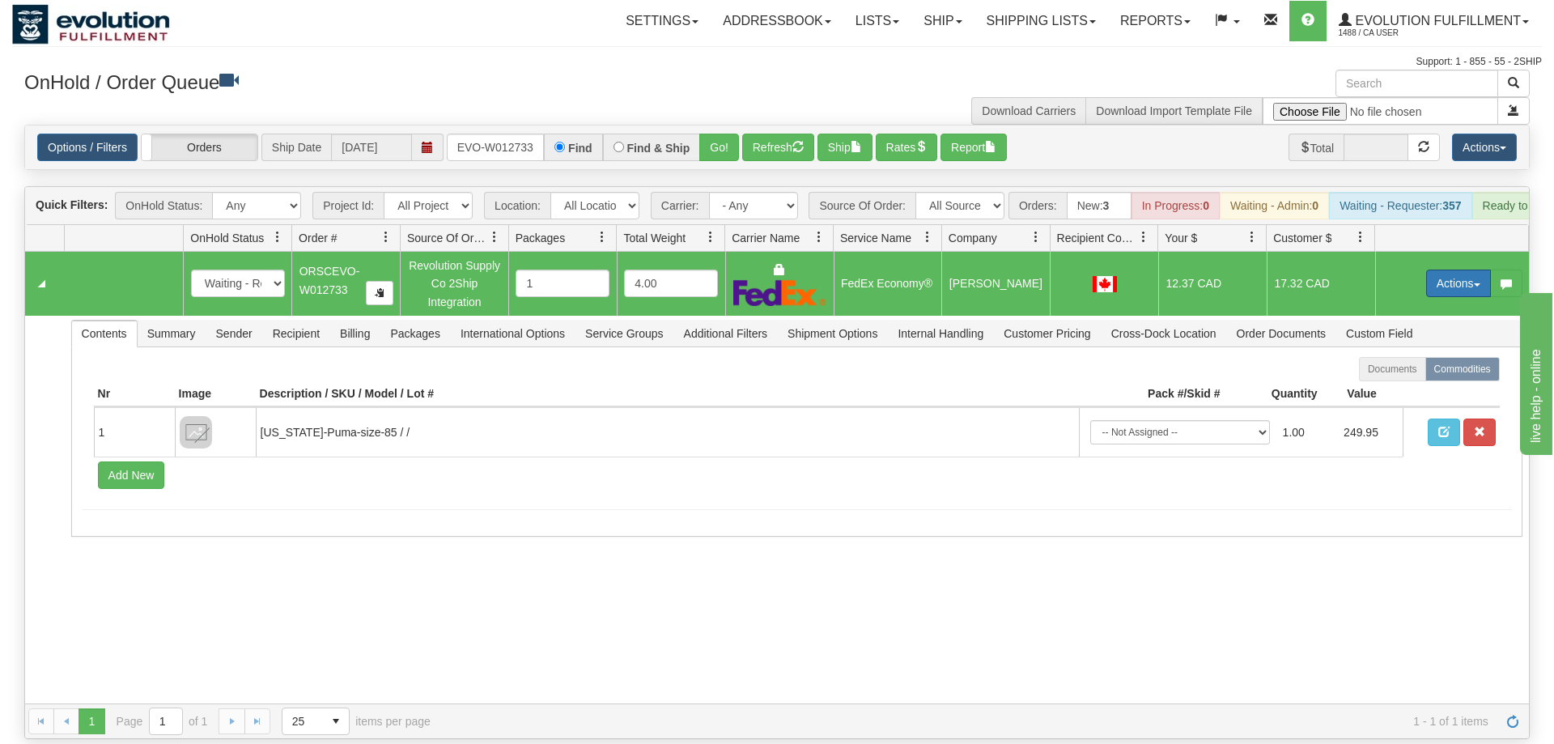
click at [1470, 270] on button "Actions" at bounding box center [1458, 284] width 65 height 28
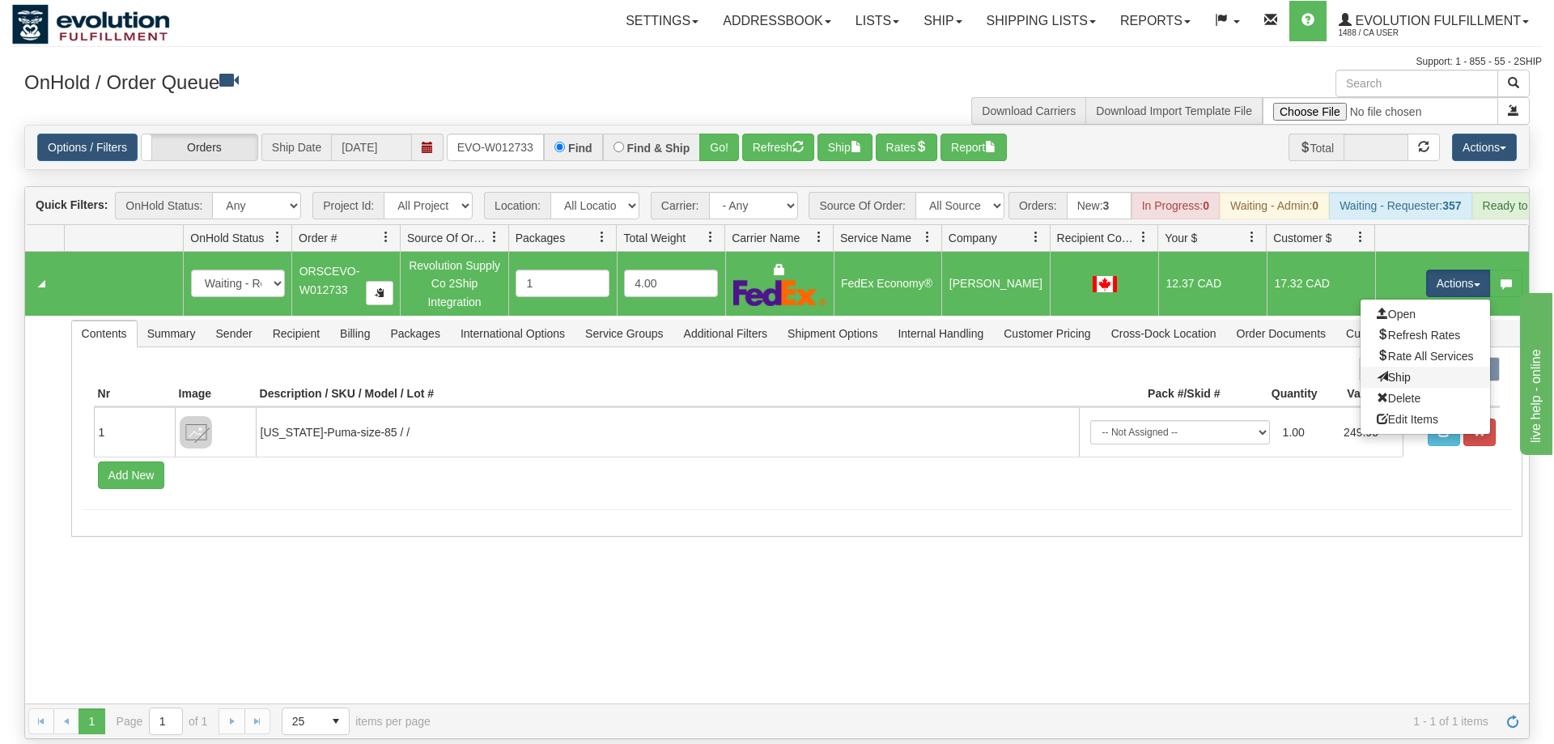
click at [1422, 367] on link "Ship" at bounding box center [1426, 377] width 130 height 21
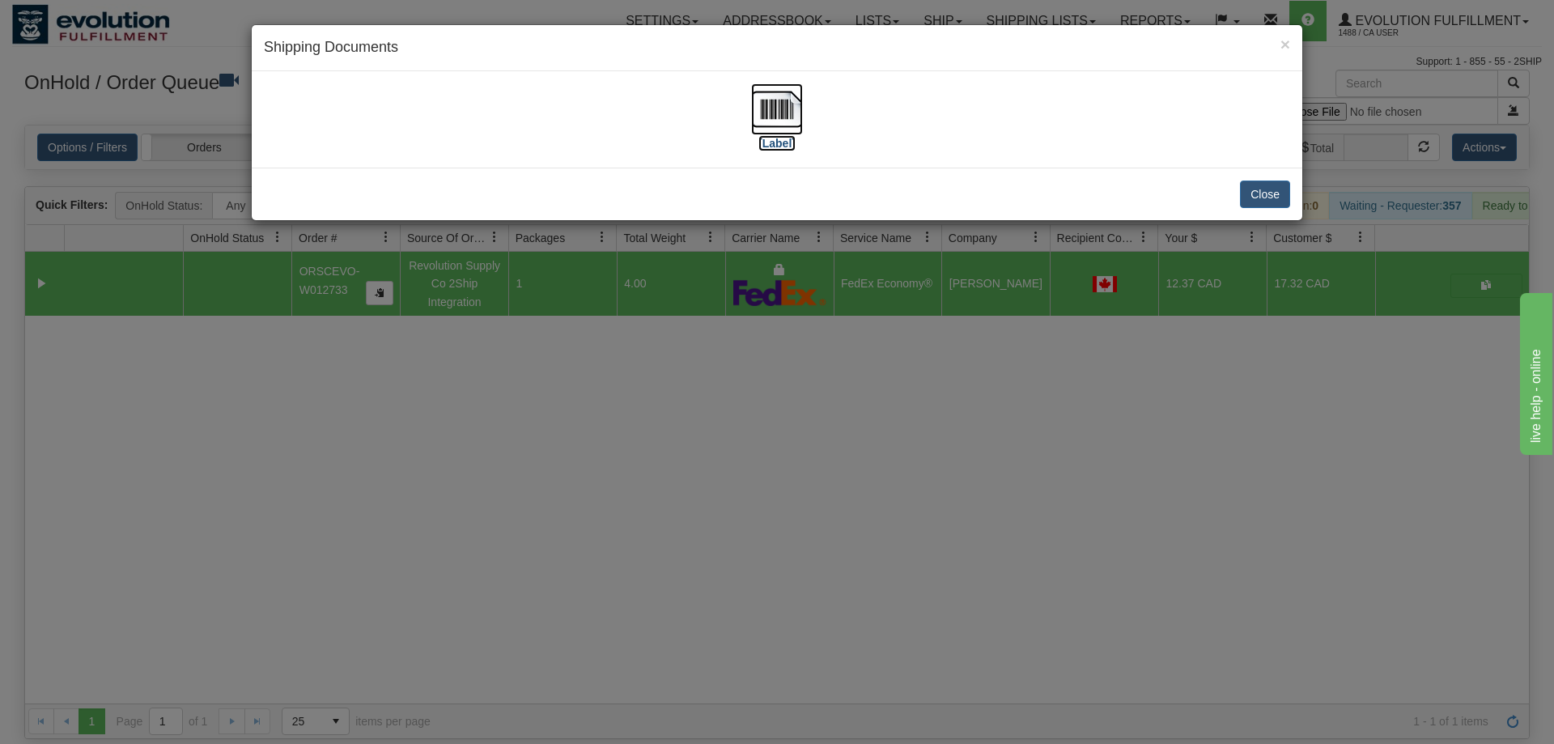
click at [799, 120] on img at bounding box center [777, 109] width 52 height 52
drag, startPoint x: 413, startPoint y: 479, endPoint x: 462, endPoint y: 62, distance: 419.8
click at [413, 476] on div "× Shipping Documents [Label] Close" at bounding box center [777, 372] width 1554 height 744
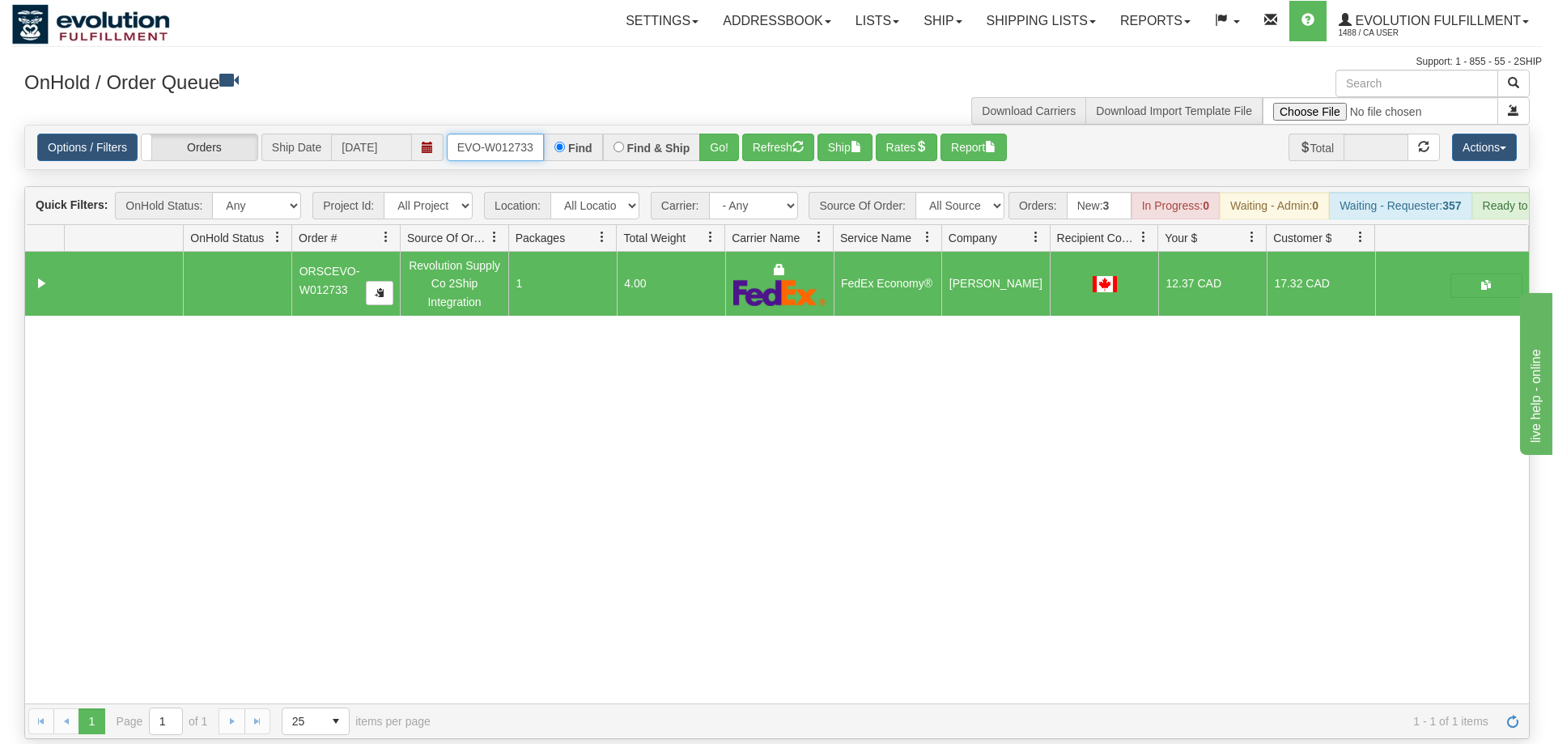
click at [506, 134] on input "ORSCEVO-W012733" at bounding box center [495, 148] width 97 height 28
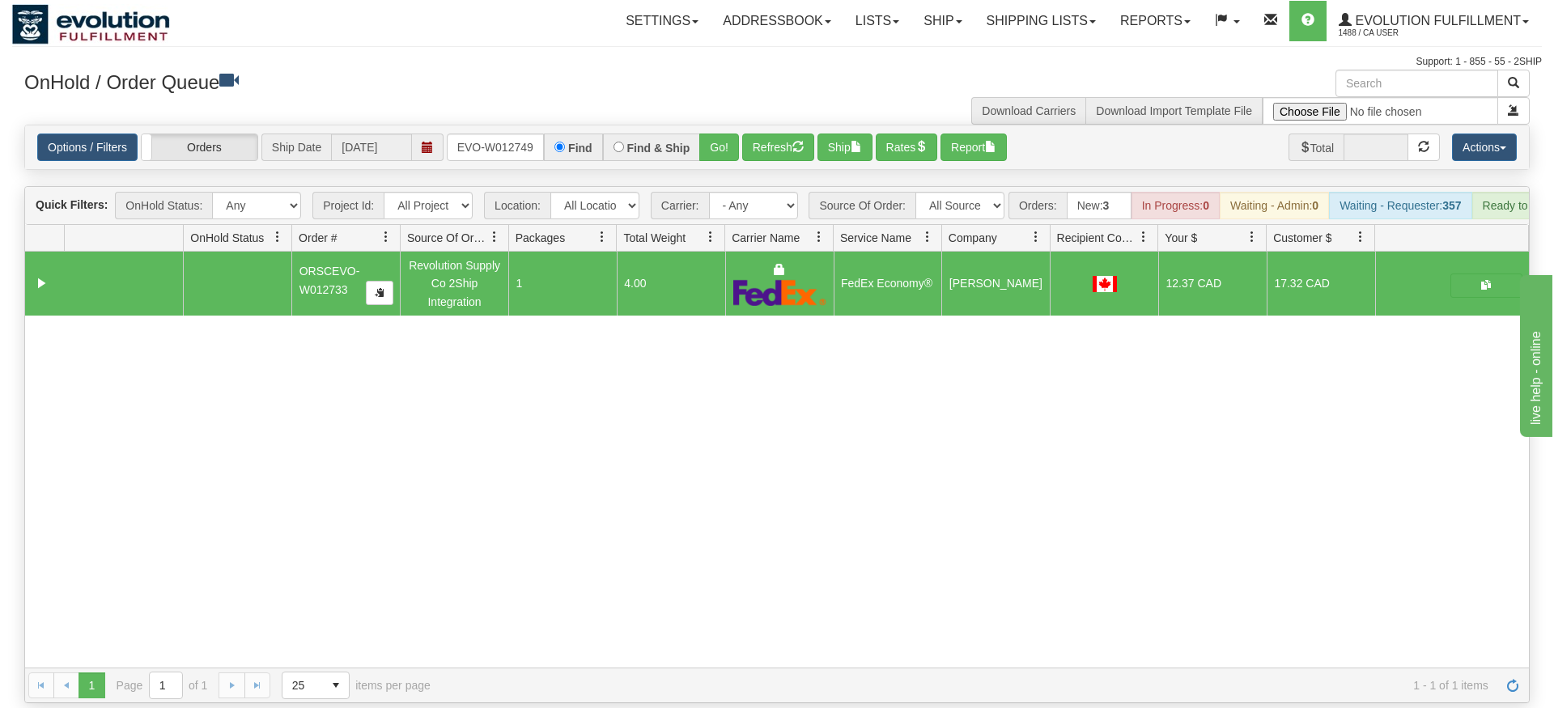
click at [726, 132] on div "× Get OnHold Shipments fields - load dt: 573 Get OnHold Shipments fields - tran…" at bounding box center [777, 387] width 1530 height 634
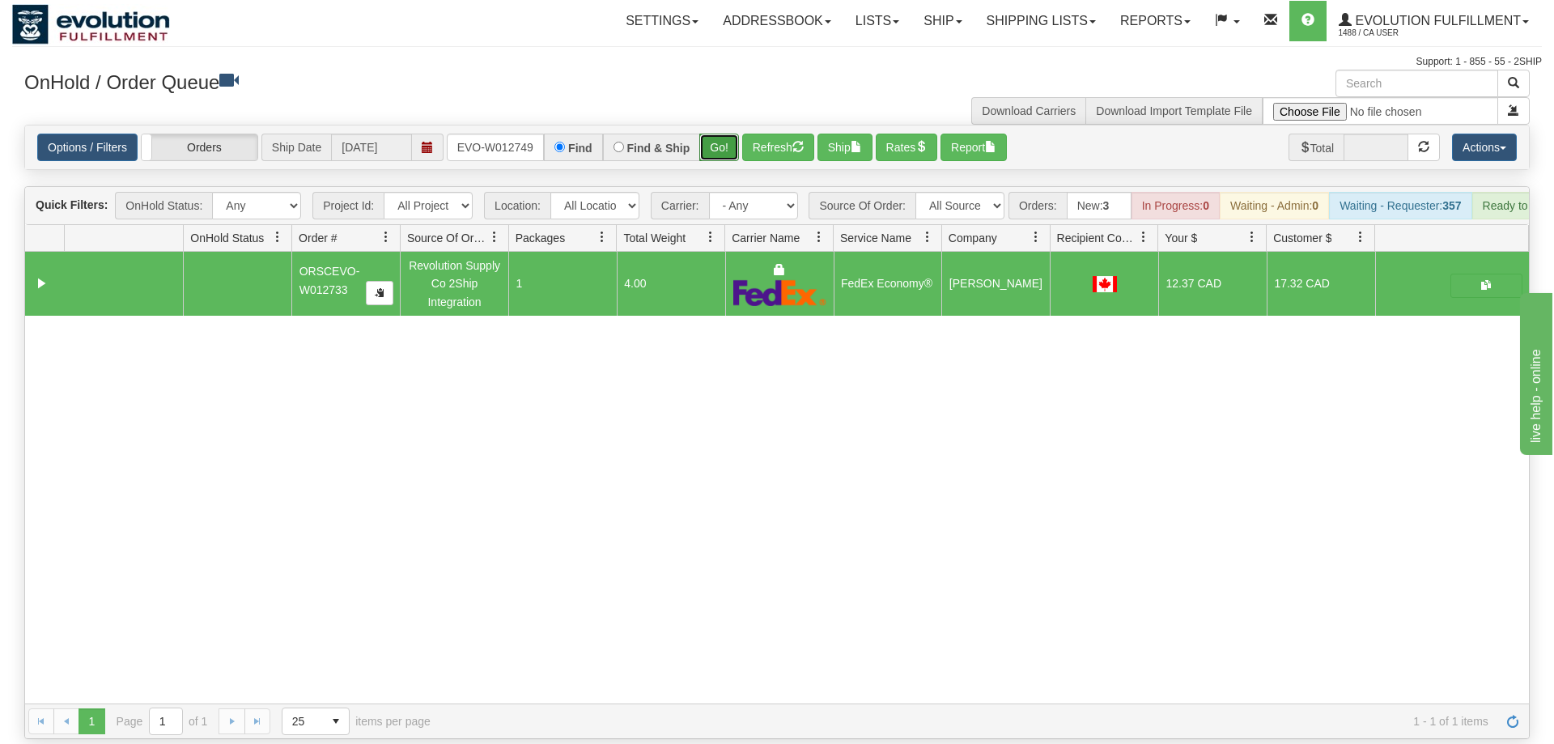
click at [725, 134] on button "Go!" at bounding box center [719, 148] width 40 height 28
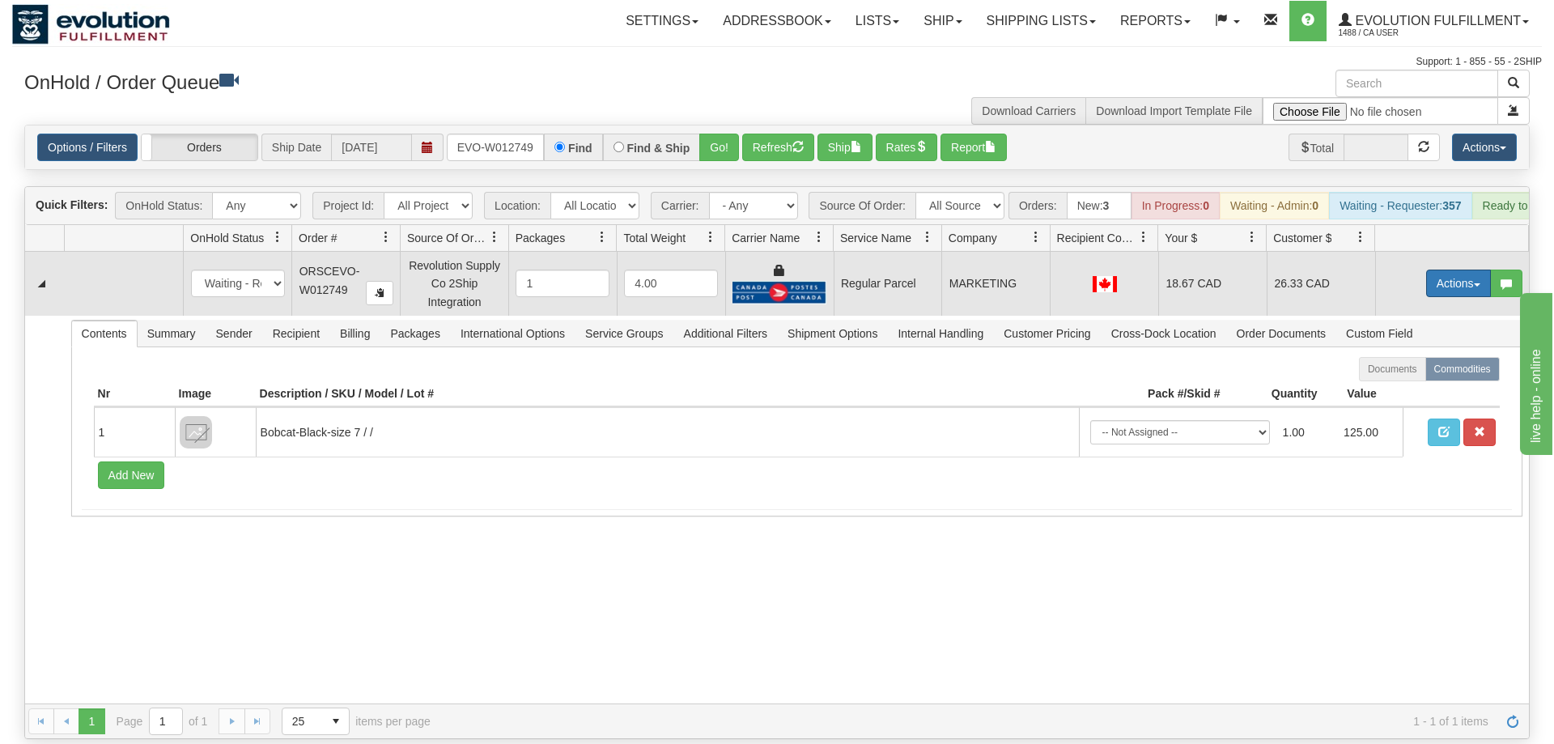
click at [1445, 270] on button "Actions" at bounding box center [1458, 284] width 65 height 28
click at [1418, 350] on span "Rate All Services" at bounding box center [1425, 356] width 97 height 13
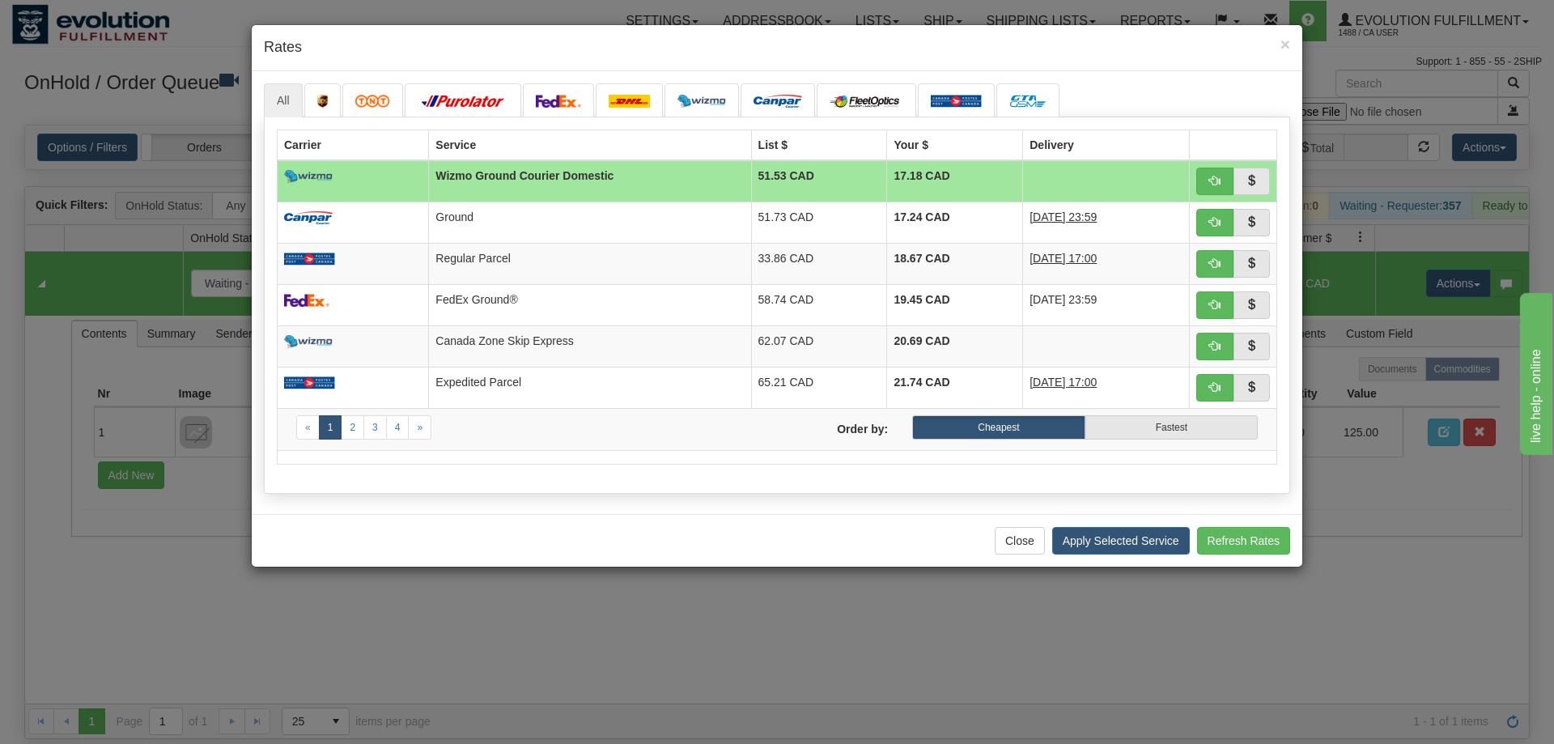
click at [464, 522] on div "Close Apply Selected Service Refresh Rates" at bounding box center [777, 540] width 1051 height 53
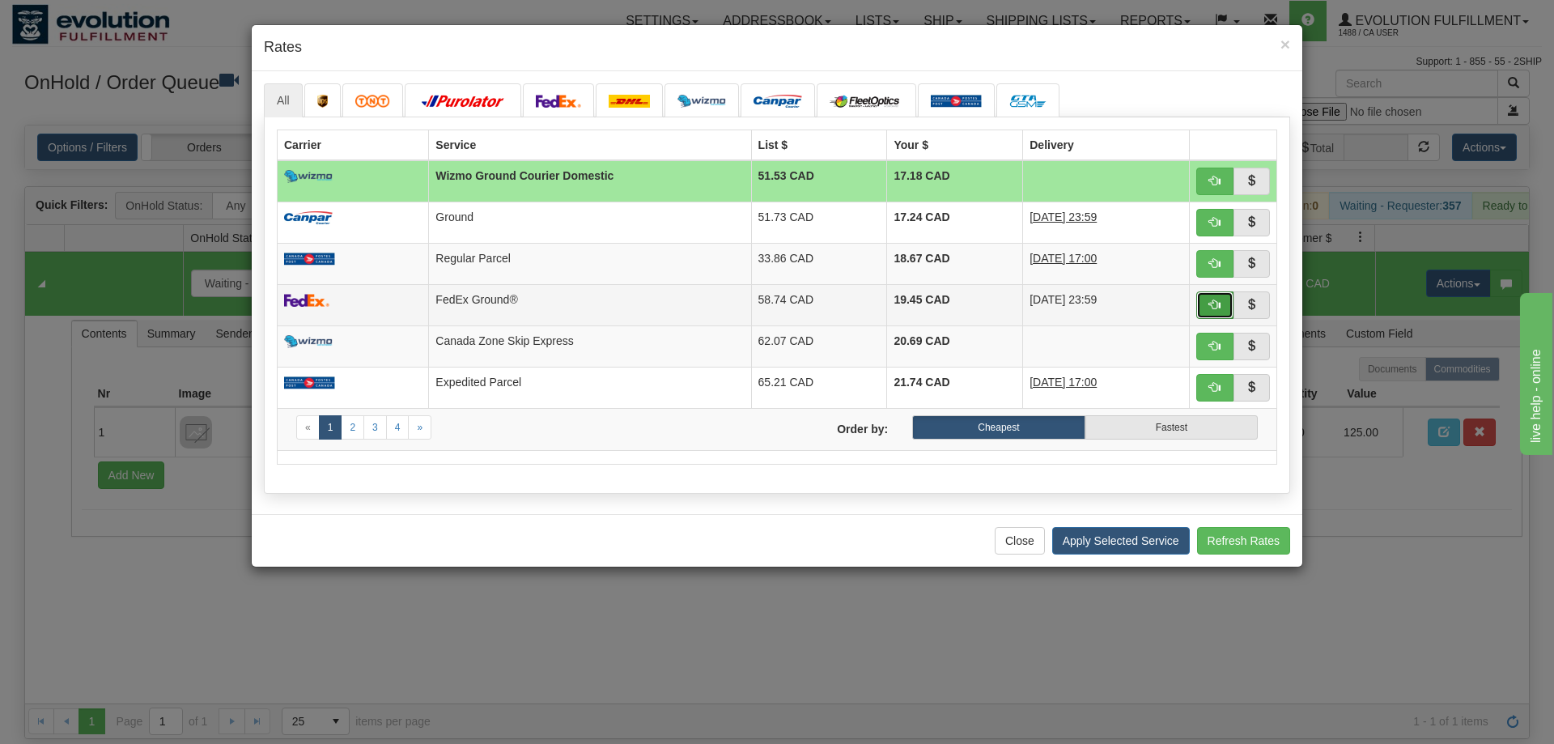
click at [1219, 310] on span "button" at bounding box center [1214, 304] width 11 height 11
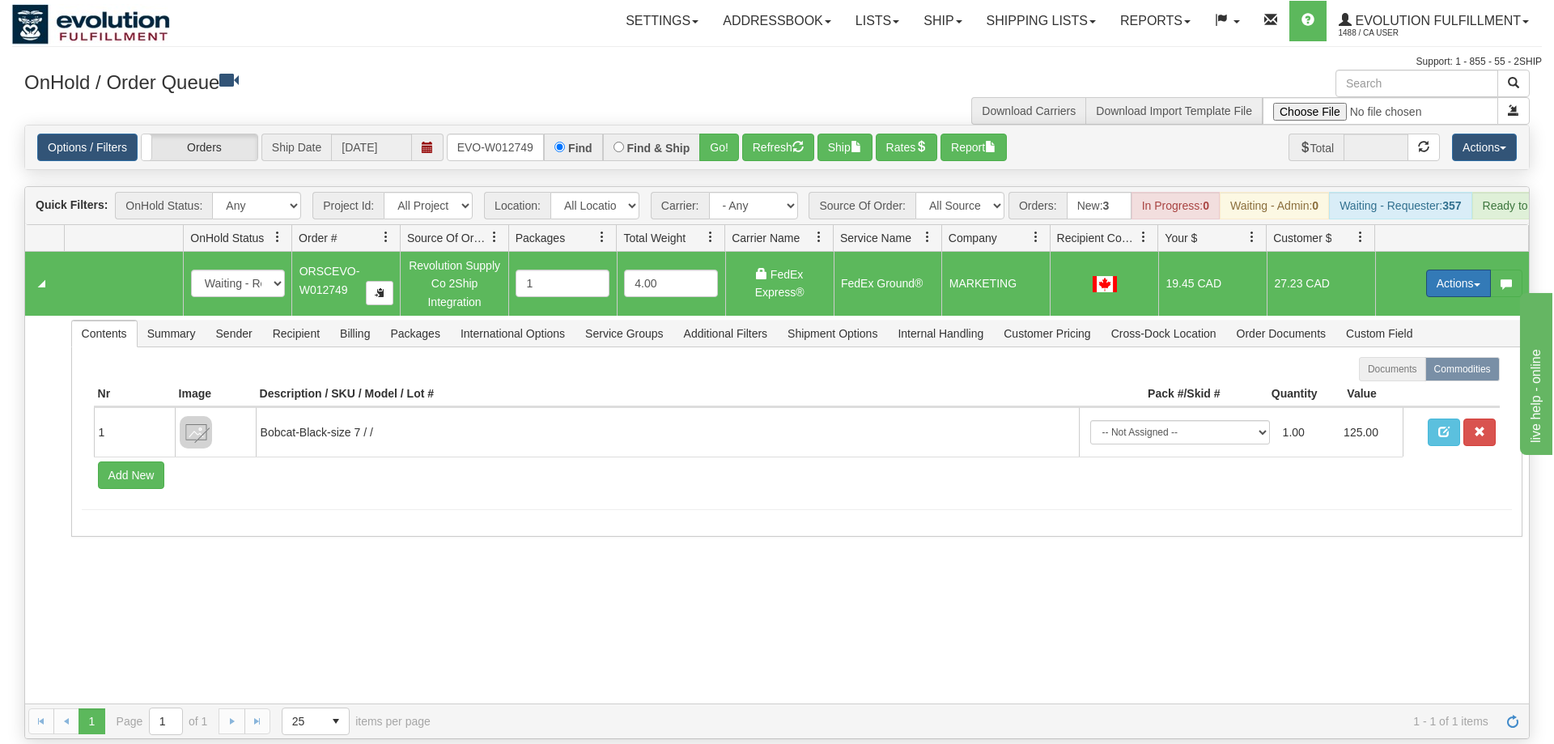
click at [1461, 270] on button "Actions" at bounding box center [1458, 284] width 65 height 28
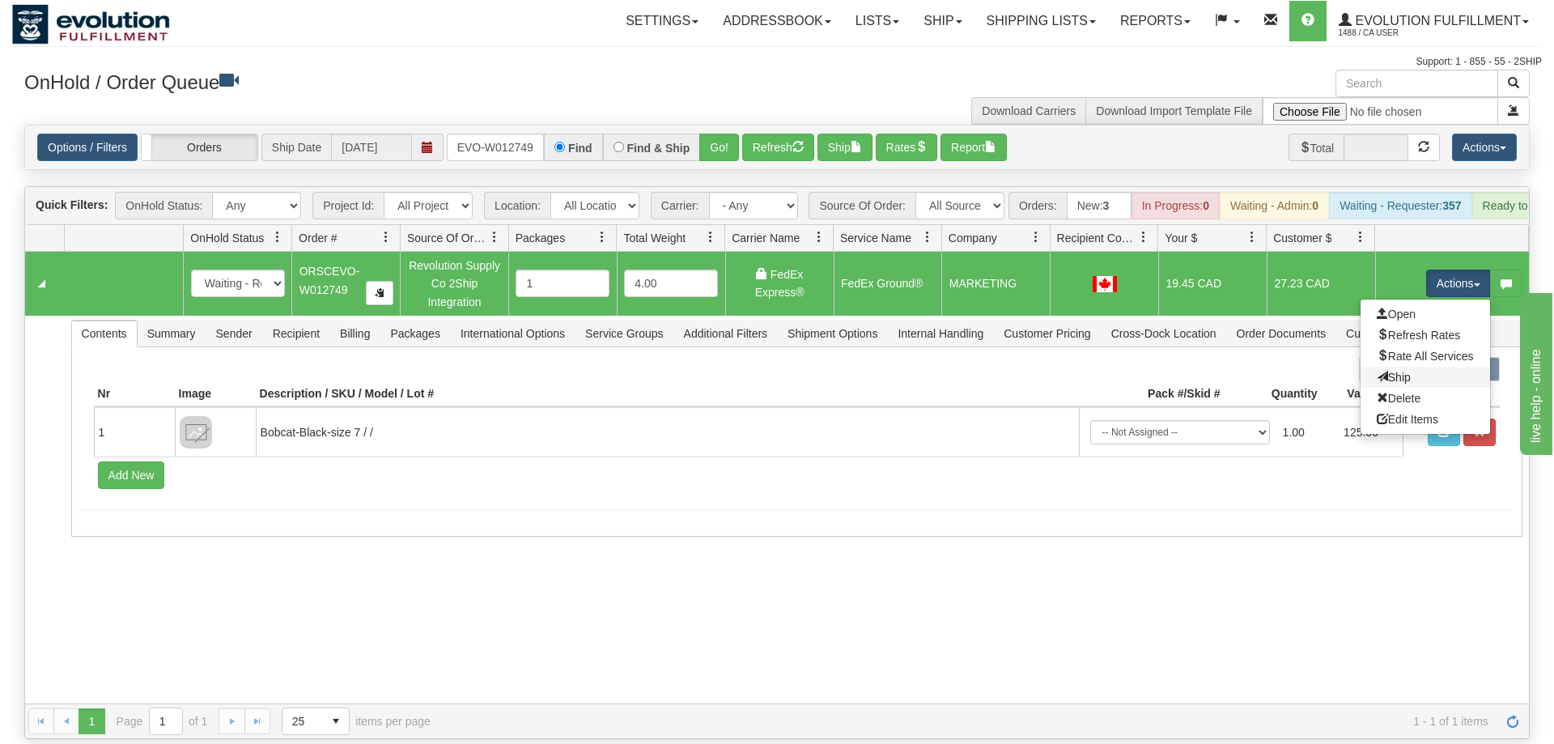
click at [1415, 367] on link "Ship" at bounding box center [1426, 377] width 130 height 21
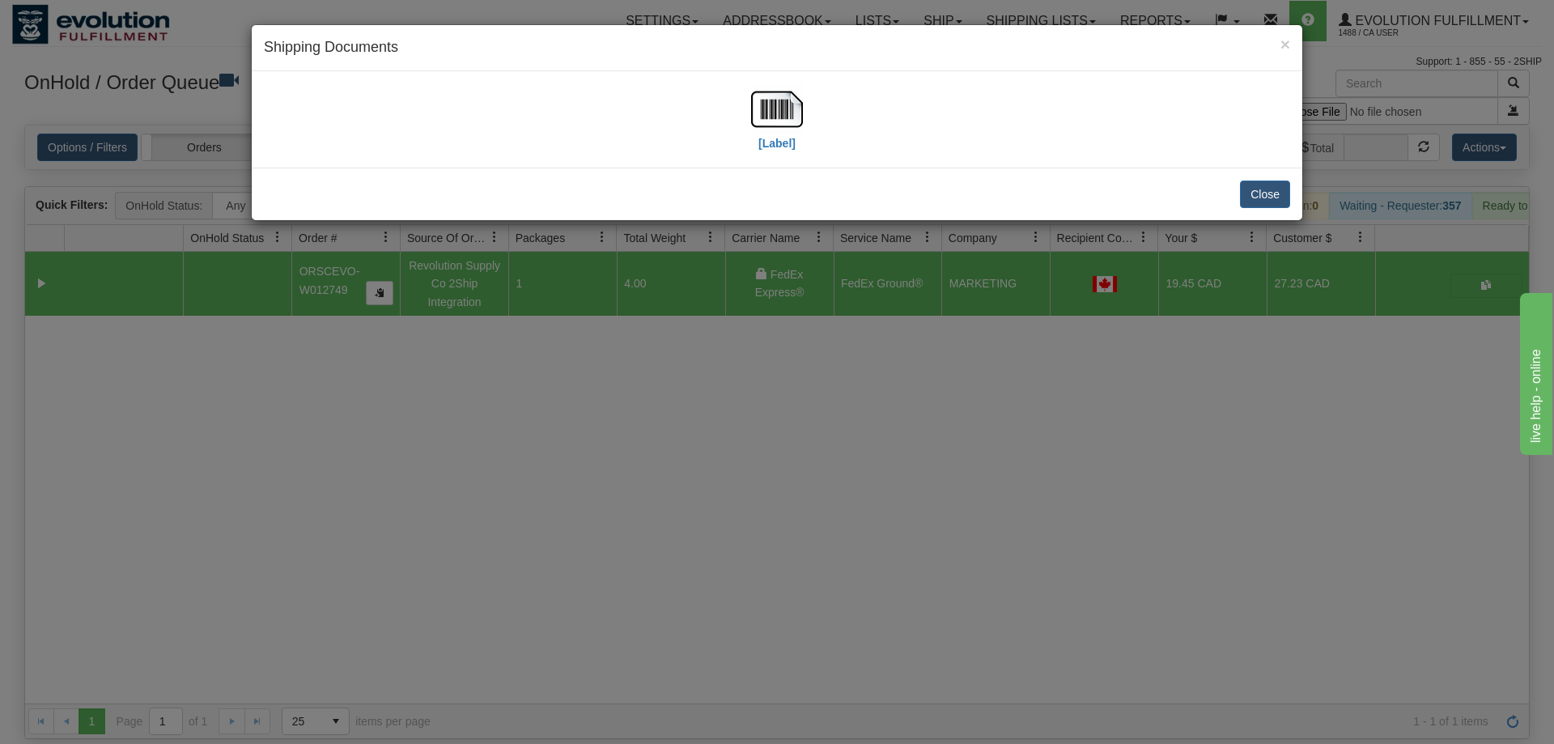
click at [805, 91] on div "[Label]" at bounding box center [777, 119] width 1026 height 72
click at [785, 108] on img at bounding box center [777, 109] width 52 height 52
click at [533, 278] on div "× Shipping Documents [Label] Close" at bounding box center [777, 372] width 1554 height 744
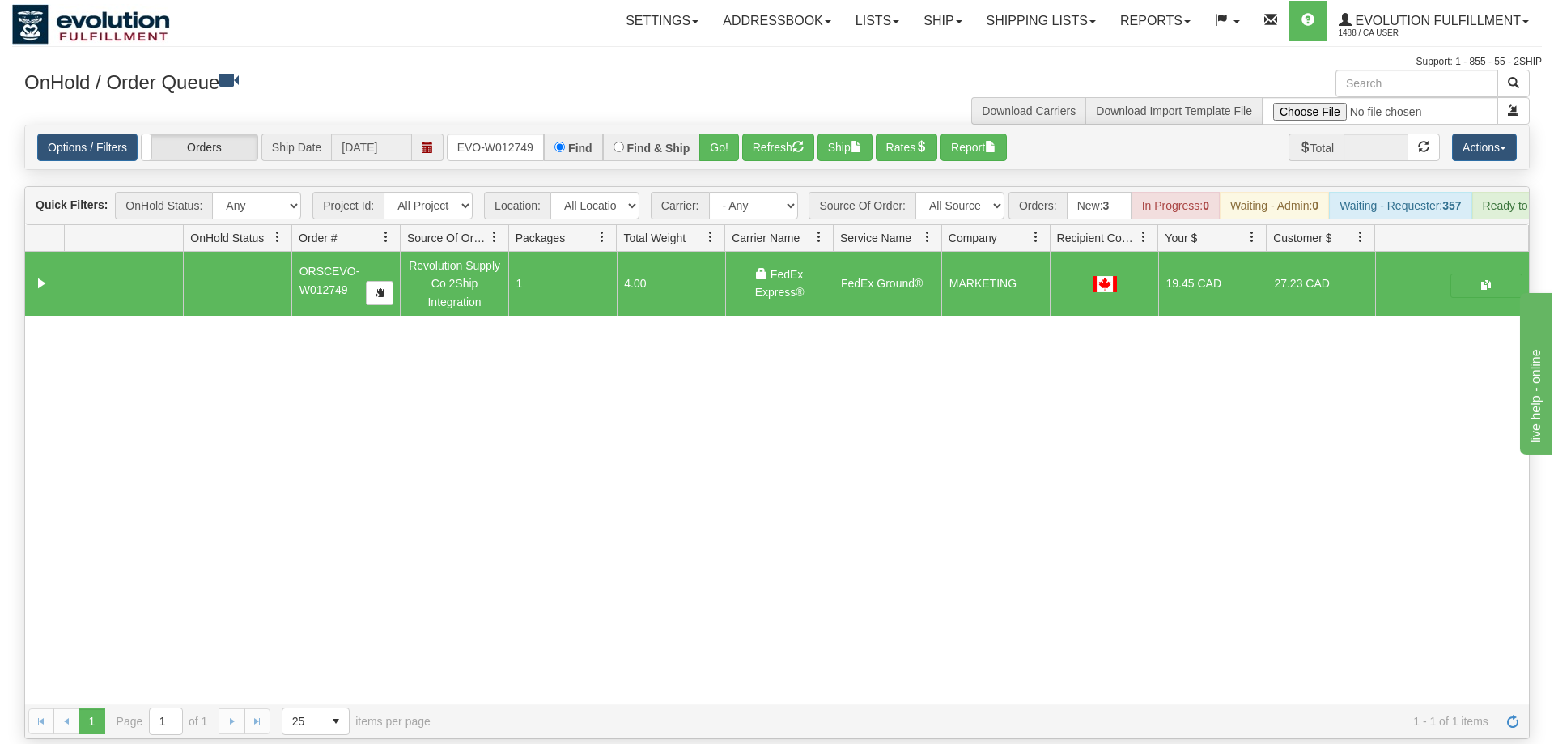
click at [422, 317] on div "31673498 EVOLUTION V3 91242076 91242077 ORSCEVO-W012749 Revolution Supply Co 2S…" at bounding box center [777, 478] width 1504 height 452
click at [520, 134] on input "ORSCEVO-W012749" at bounding box center [495, 148] width 97 height 28
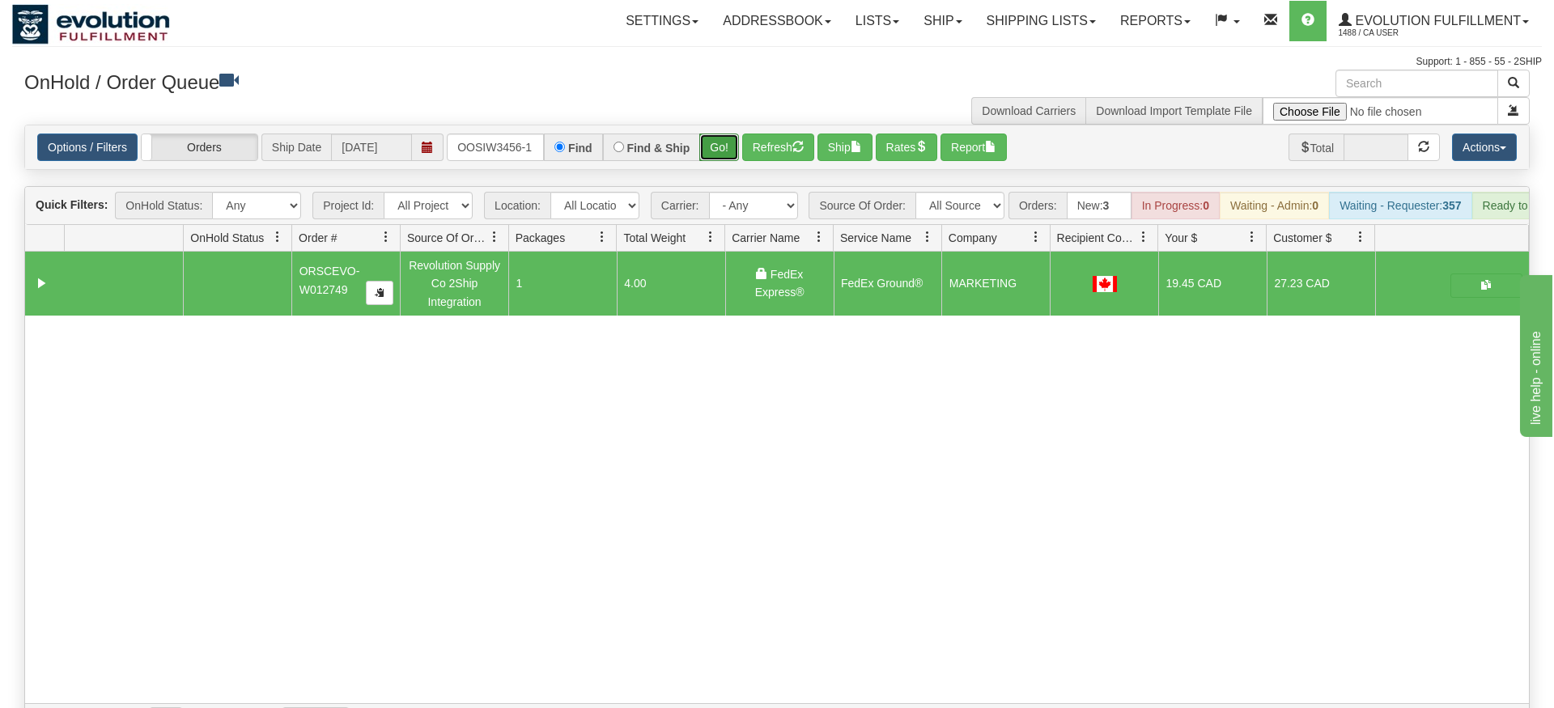
drag, startPoint x: 709, startPoint y: 131, endPoint x: 714, endPoint y: 108, distance: 23.2
click at [709, 166] on div "Is equal to Is not equal to Contains Does not contains CAD USD EUR ZAR [PERSON_…" at bounding box center [777, 432] width 1530 height 614
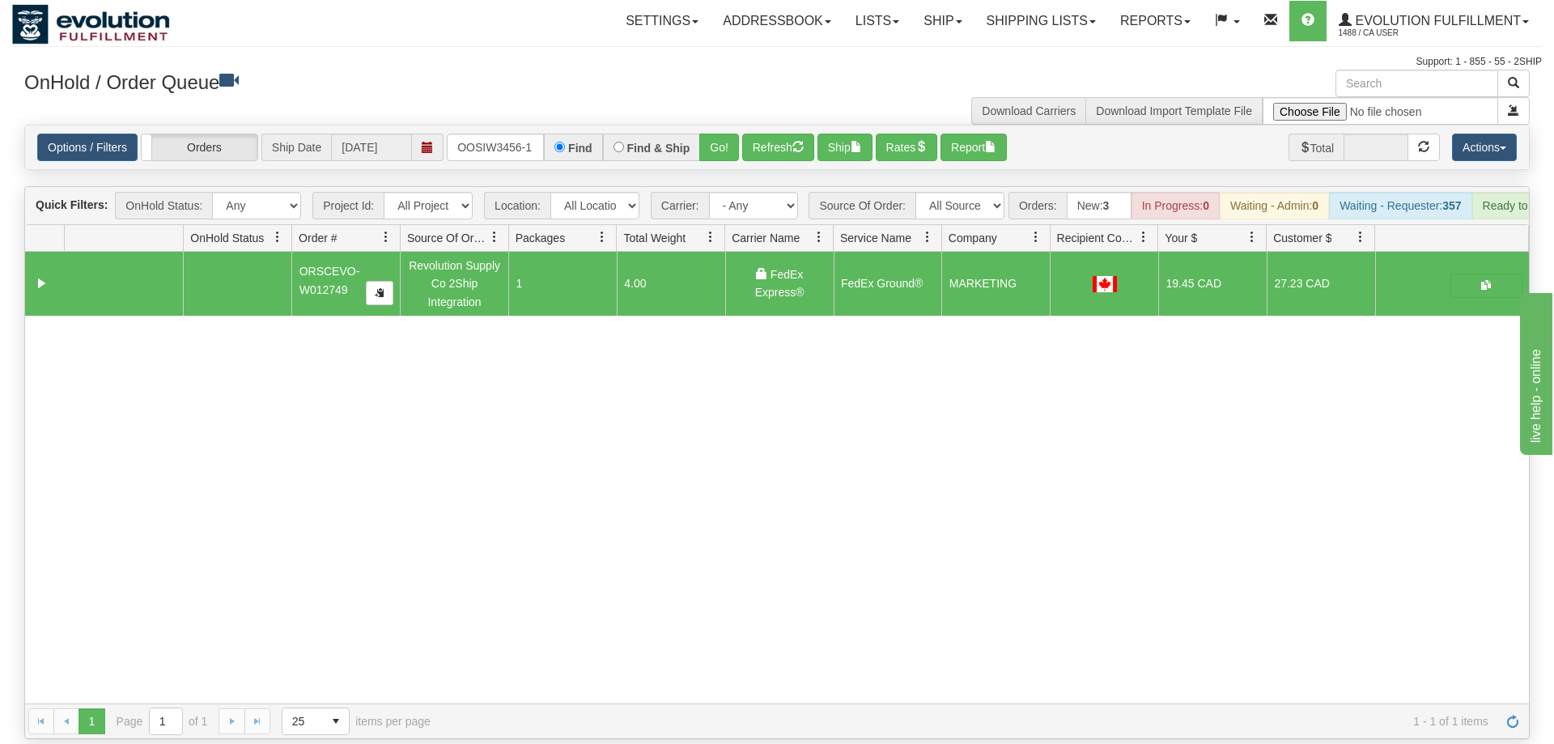
click at [714, 125] on div "Options / Filters Group Shipments Orders Ship Date [DATE] OOSIW3456-1 Find Find…" at bounding box center [777, 147] width 1504 height 44
click at [716, 134] on button "Go!" at bounding box center [719, 148] width 40 height 28
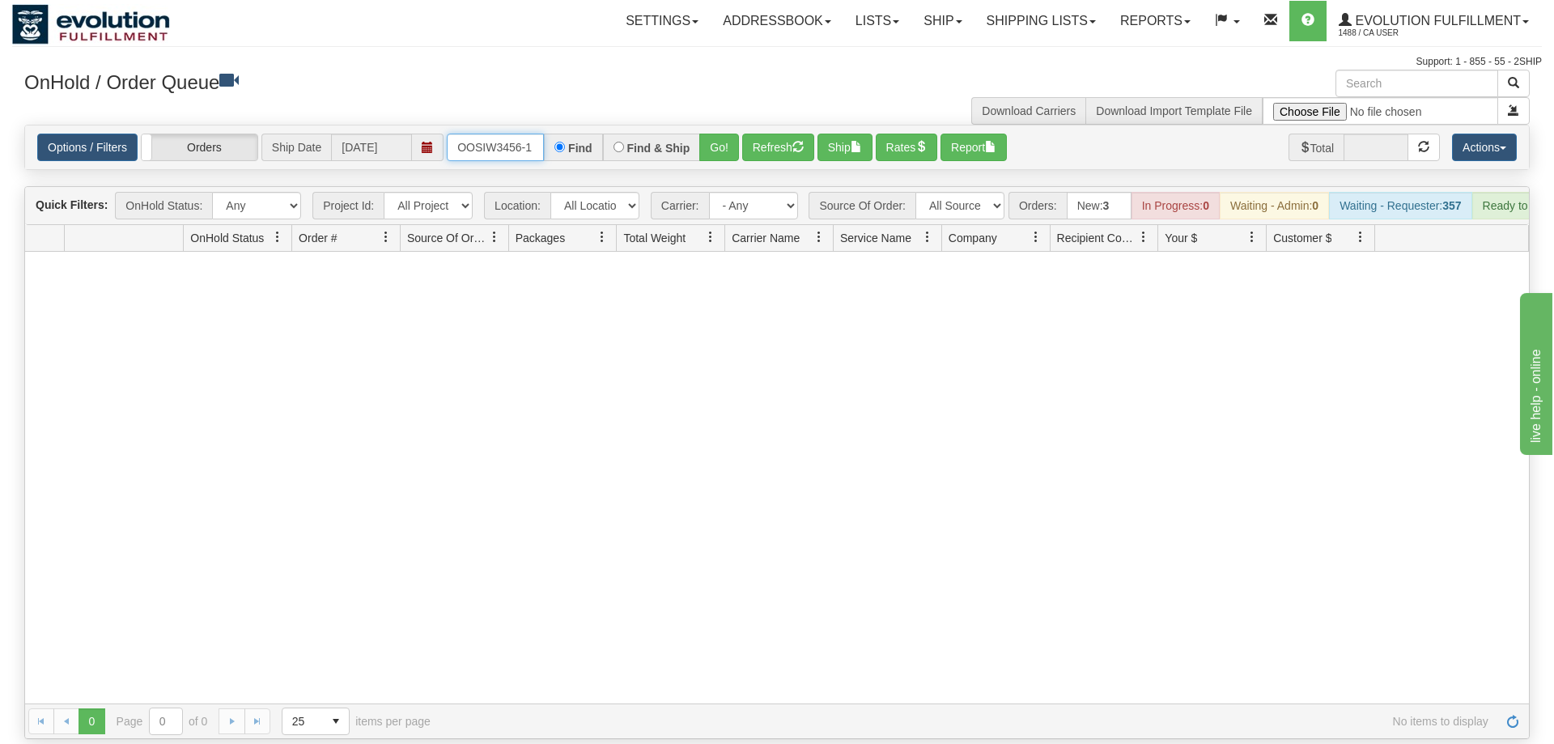
click at [485, 134] on input "OOSIW3456-1" at bounding box center [495, 148] width 97 height 28
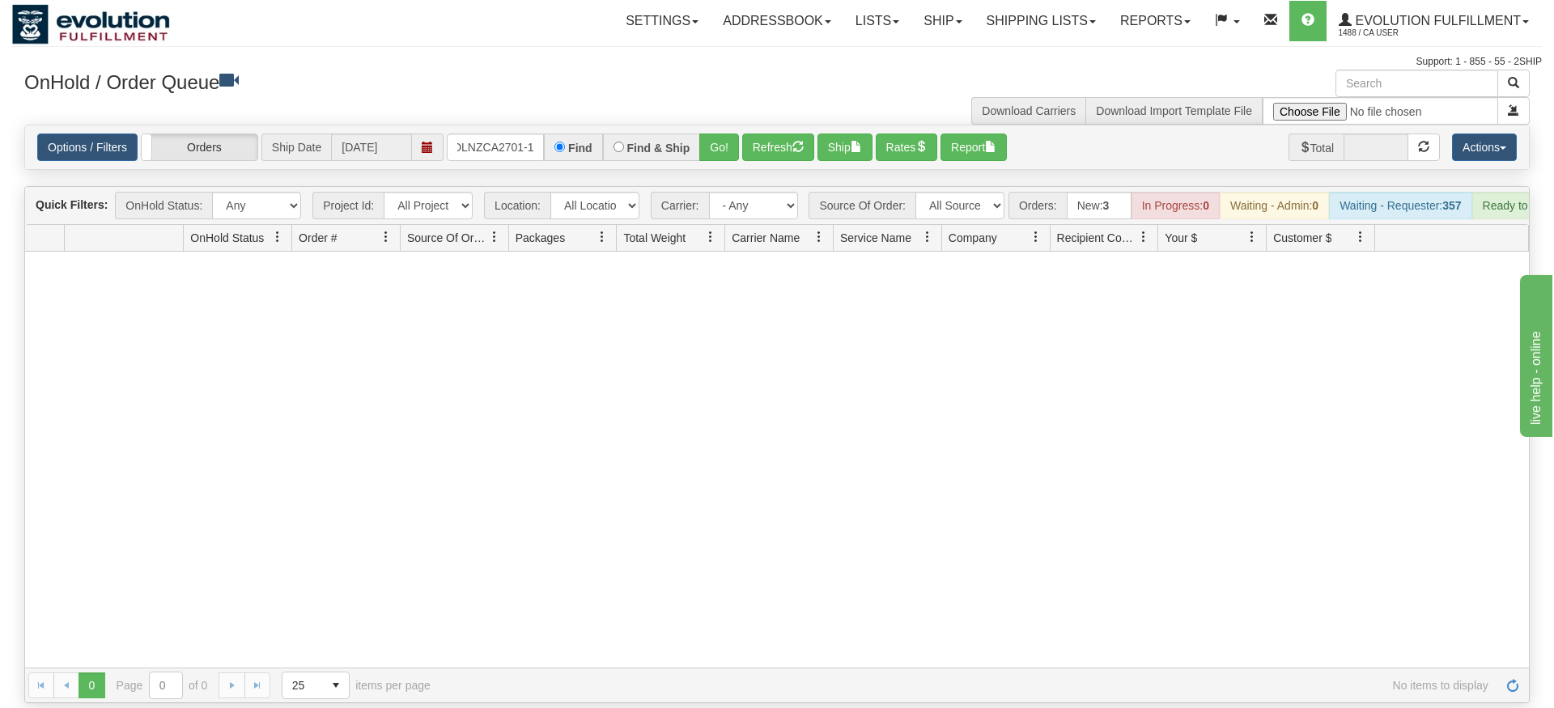
click at [732, 145] on div "Options / Filters Group Shipments Orders Ship Date [DATE] OLNZCA2701-1 Find Fin…" at bounding box center [777, 147] width 1504 height 44
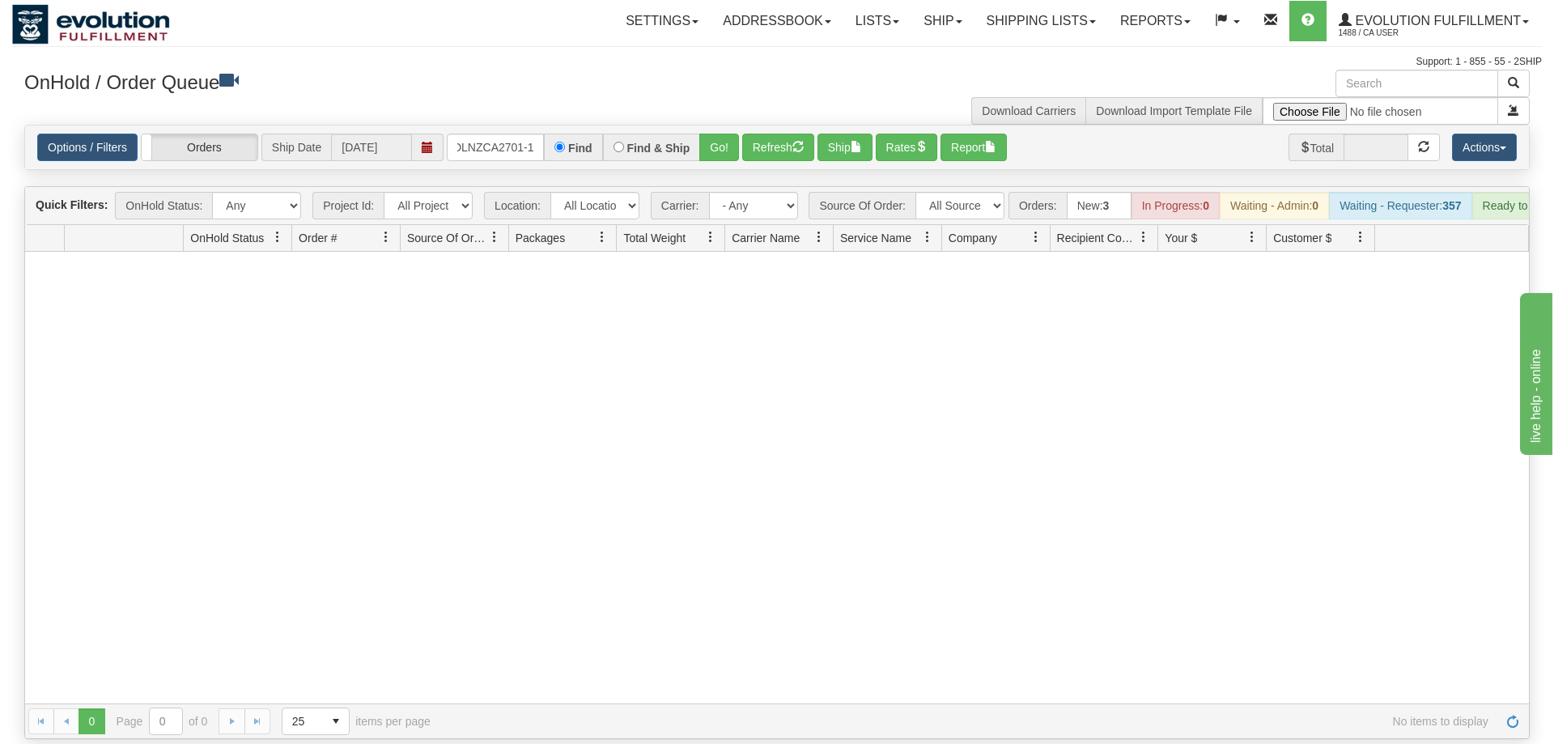
click at [730, 125] on div "Options / Filters Group Shipments Orders Ship Date [DATE] OLNZCA2701-1 Find Fin…" at bounding box center [777, 147] width 1506 height 45
click at [725, 125] on div "Options / Filters Group Shipments Orders Ship Date [DATE] OLNZCA2701-1 Find Fin…" at bounding box center [777, 147] width 1504 height 44
click at [722, 134] on button "Go!" at bounding box center [719, 148] width 40 height 28
click at [520, 134] on input "OLNZCA2701-1" at bounding box center [495, 148] width 97 height 28
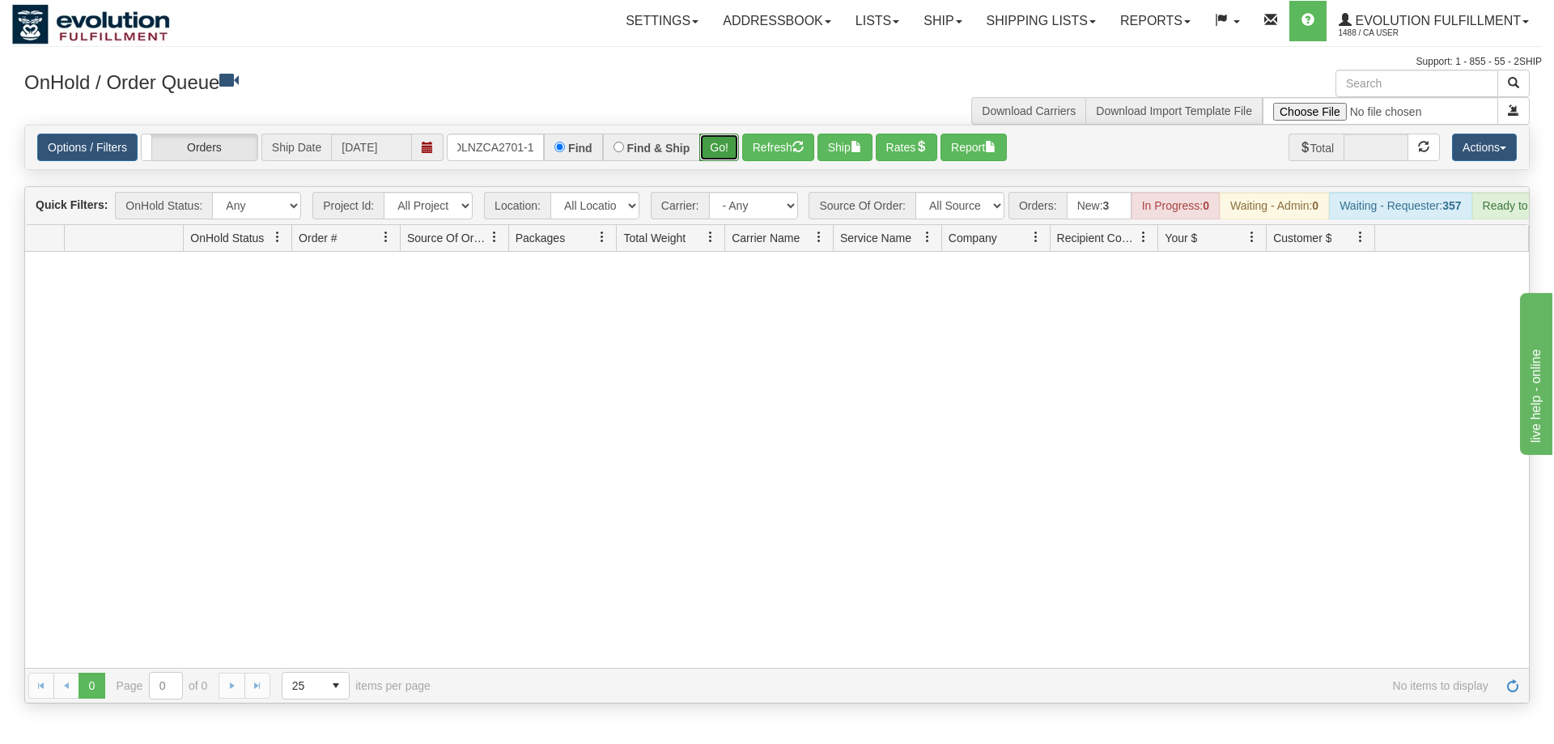
click at [720, 159] on div "Is equal to Is not equal to Contains Does not contains CAD USD EUR ZAR [PERSON_…" at bounding box center [777, 414] width 1530 height 579
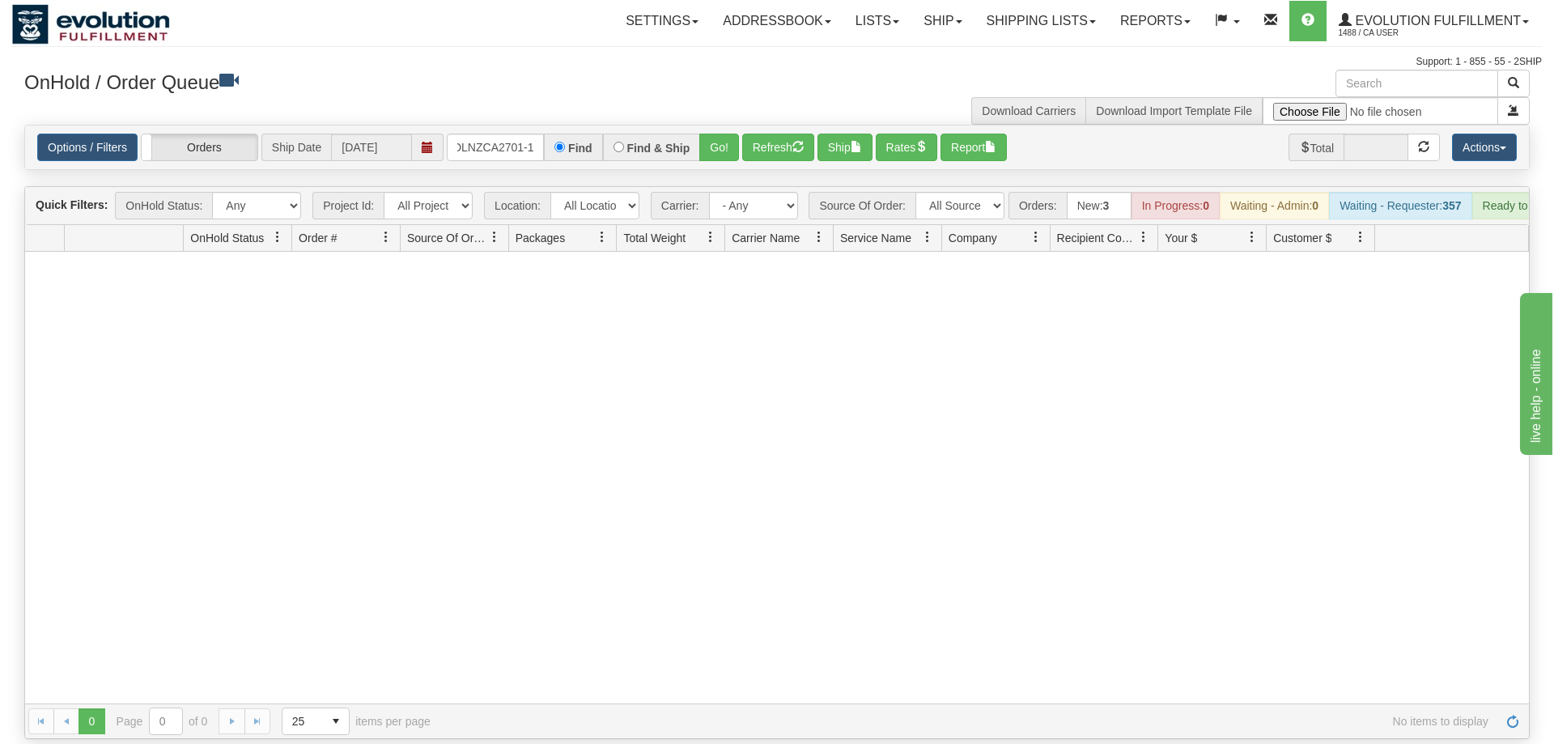
click at [731, 138] on div "Options / Filters Group Shipments Orders Ship Date [DATE] OLNZCA2701-1 Find Fin…" at bounding box center [777, 147] width 1504 height 44
click at [729, 134] on button "Go!" at bounding box center [719, 148] width 40 height 28
click at [493, 134] on input "OLNZCA2701-1" at bounding box center [495, 148] width 97 height 28
click at [470, 134] on input "OLNZCA2701-1" at bounding box center [495, 148] width 97 height 28
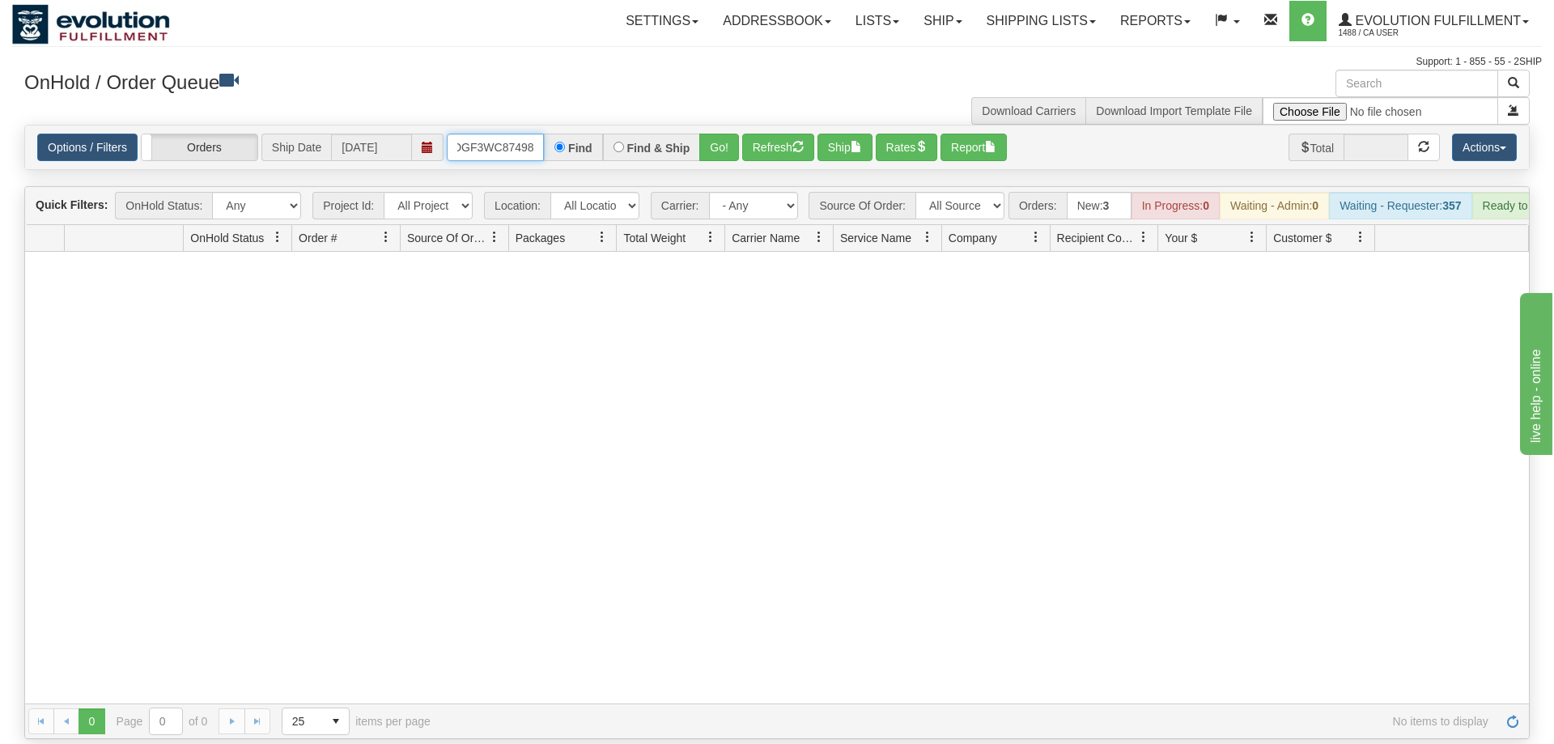
scroll to position [0, 15]
drag, startPoint x: 718, startPoint y: 129, endPoint x: 717, endPoint y: 120, distance: 8.9
click at [719, 156] on div "Is equal to Is not equal to Contains Does not contains CAD USD EUR ZAR [PERSON_…" at bounding box center [777, 432] width 1530 height 614
click at [717, 134] on button "Go!" at bounding box center [719, 148] width 40 height 28
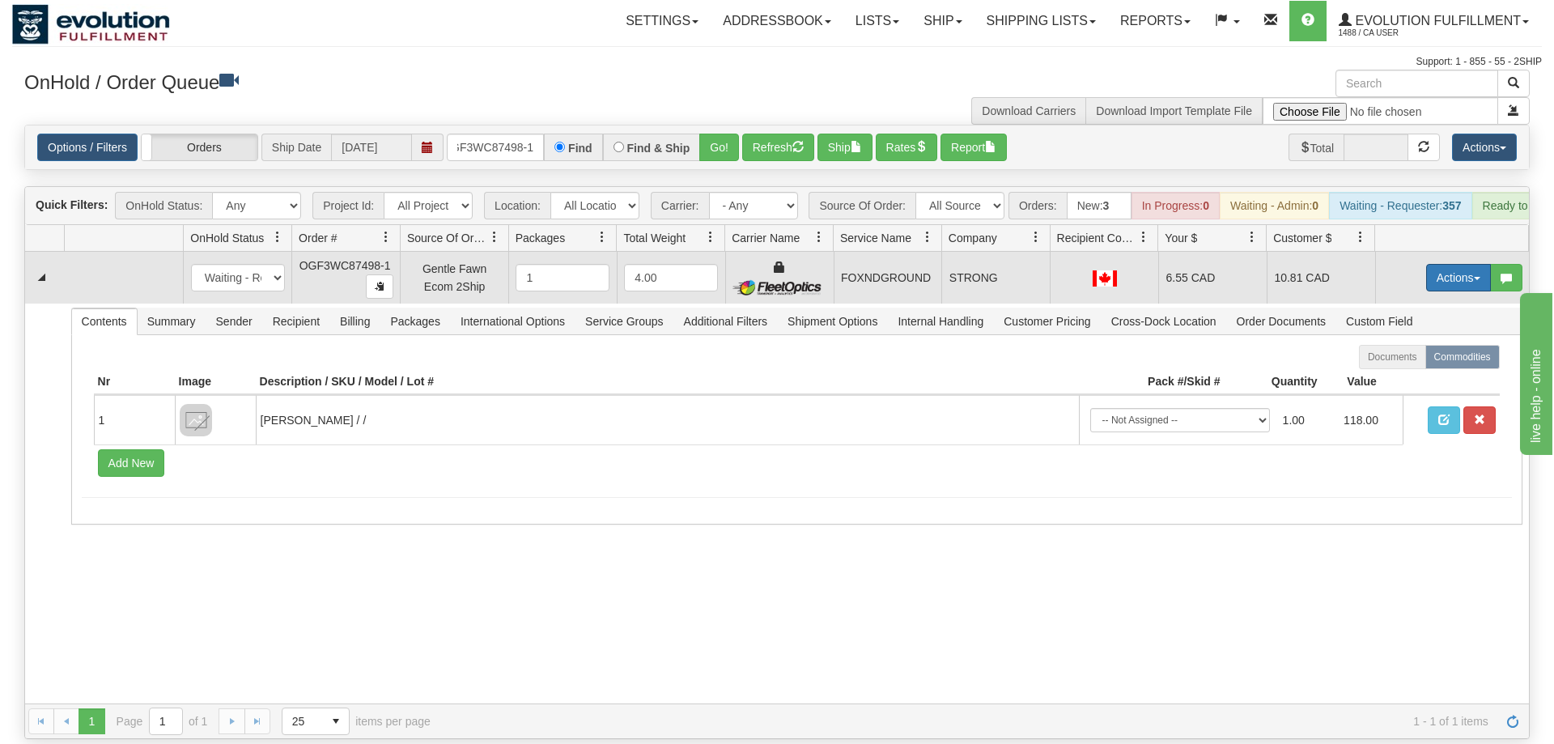
click at [1458, 265] on button "Actions" at bounding box center [1458, 278] width 65 height 28
click at [1434, 361] on link "Ship" at bounding box center [1426, 371] width 130 height 21
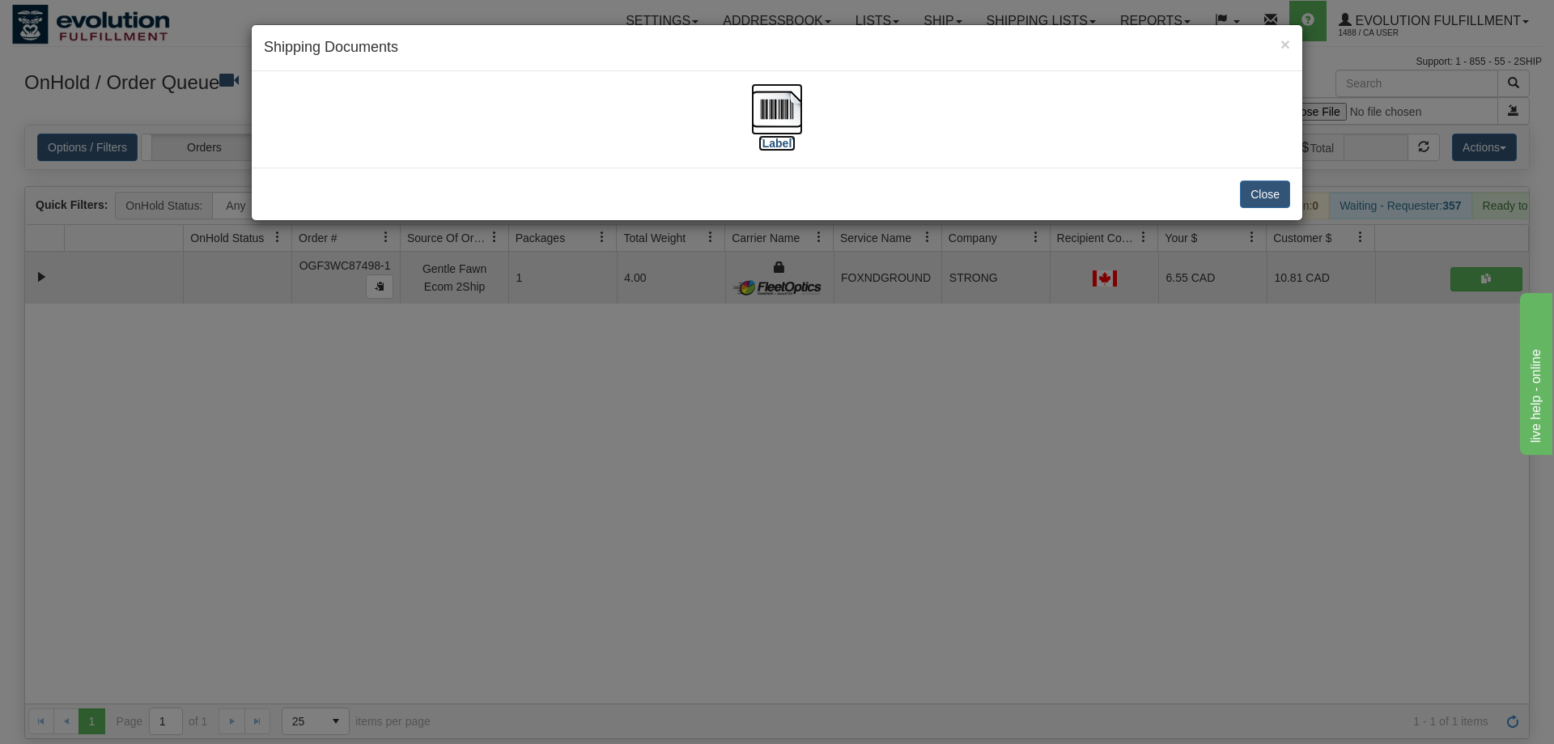
click at [768, 128] on img at bounding box center [777, 109] width 52 height 52
drag, startPoint x: 506, startPoint y: 357, endPoint x: 487, endPoint y: 159, distance: 199.3
click at [507, 344] on div "× Shipping Documents [Label] Close" at bounding box center [777, 372] width 1554 height 744
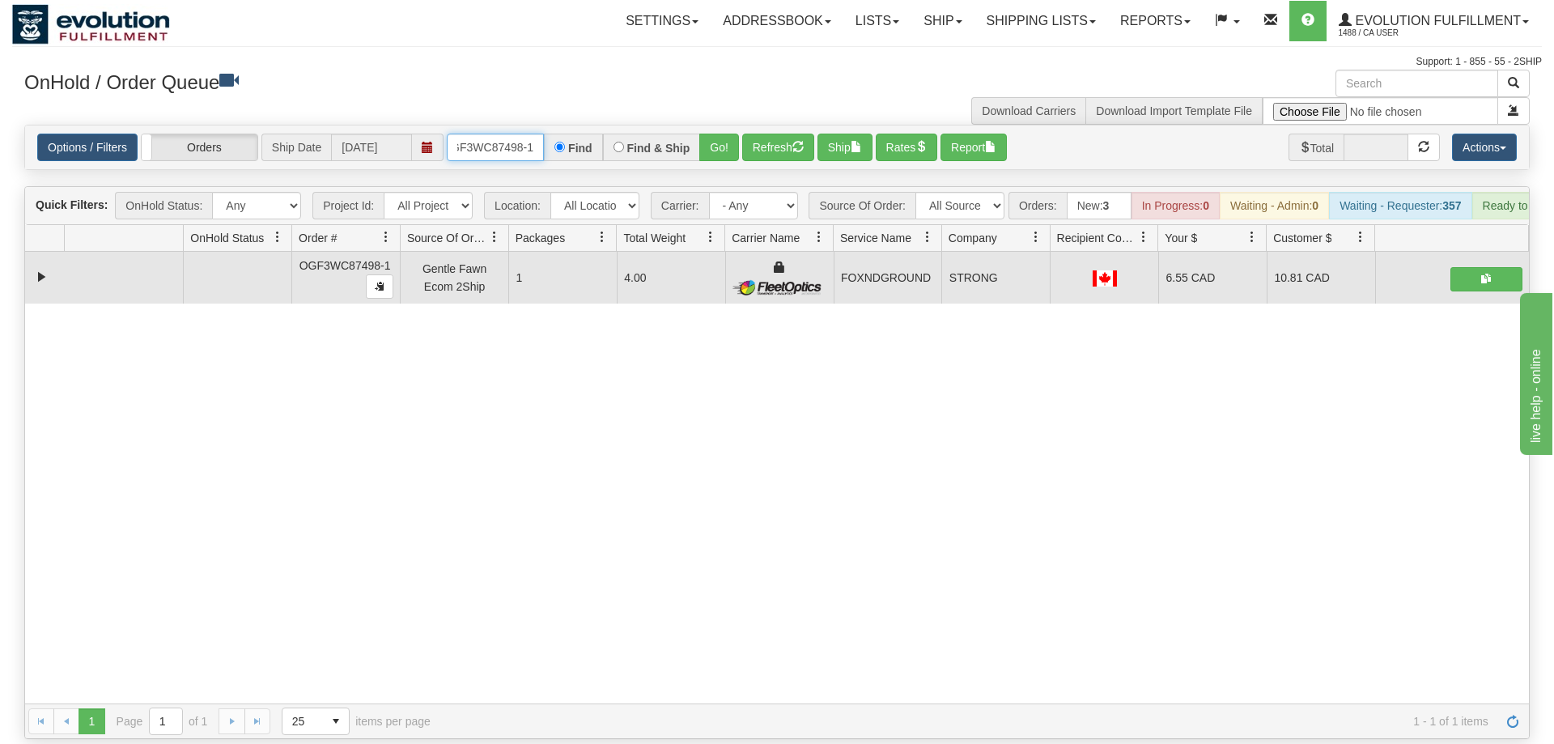
click at [502, 134] on input "OGF3WC87498-1" at bounding box center [495, 148] width 97 height 28
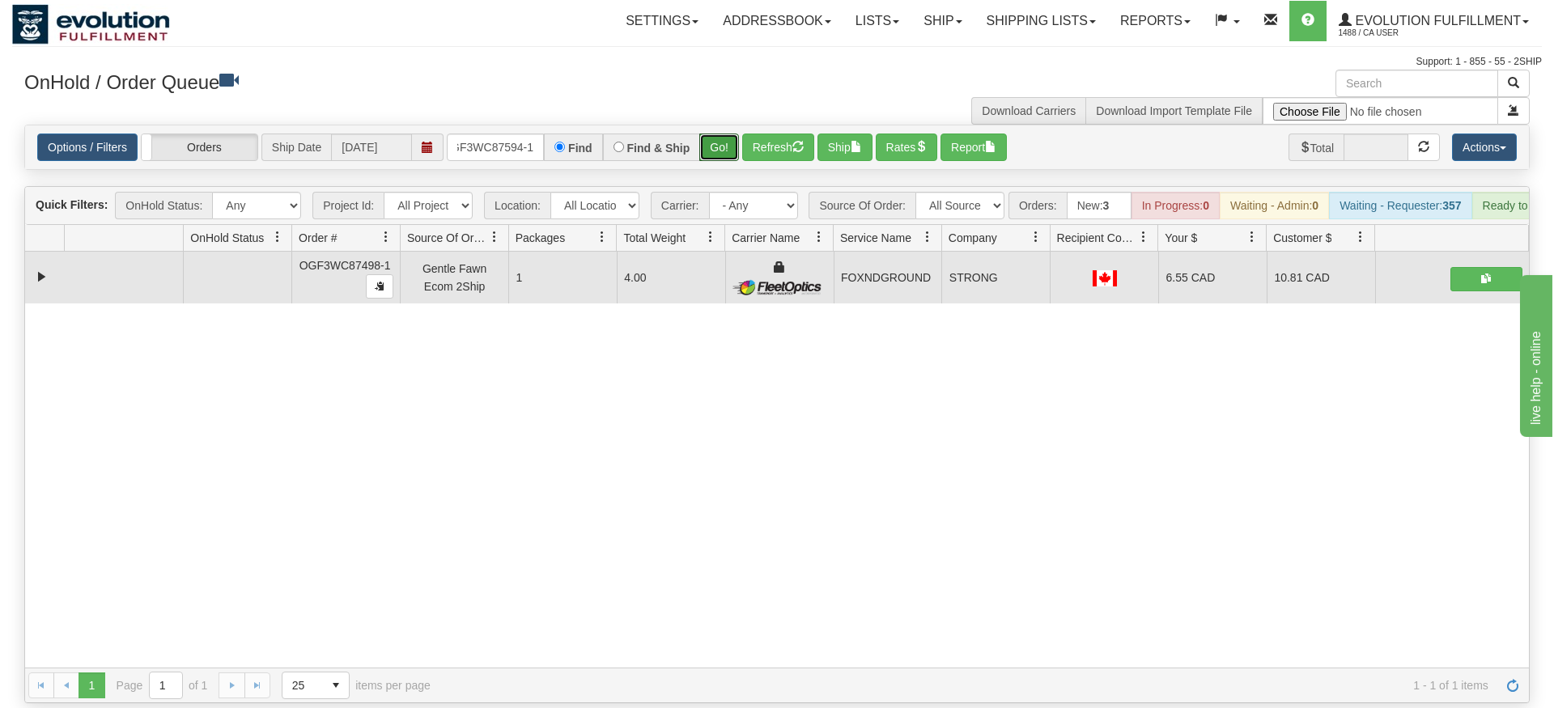
click at [720, 167] on div "Is equal to Is not equal to Contains Does not contains CAD USD EUR ZAR [PERSON_…" at bounding box center [777, 414] width 1530 height 579
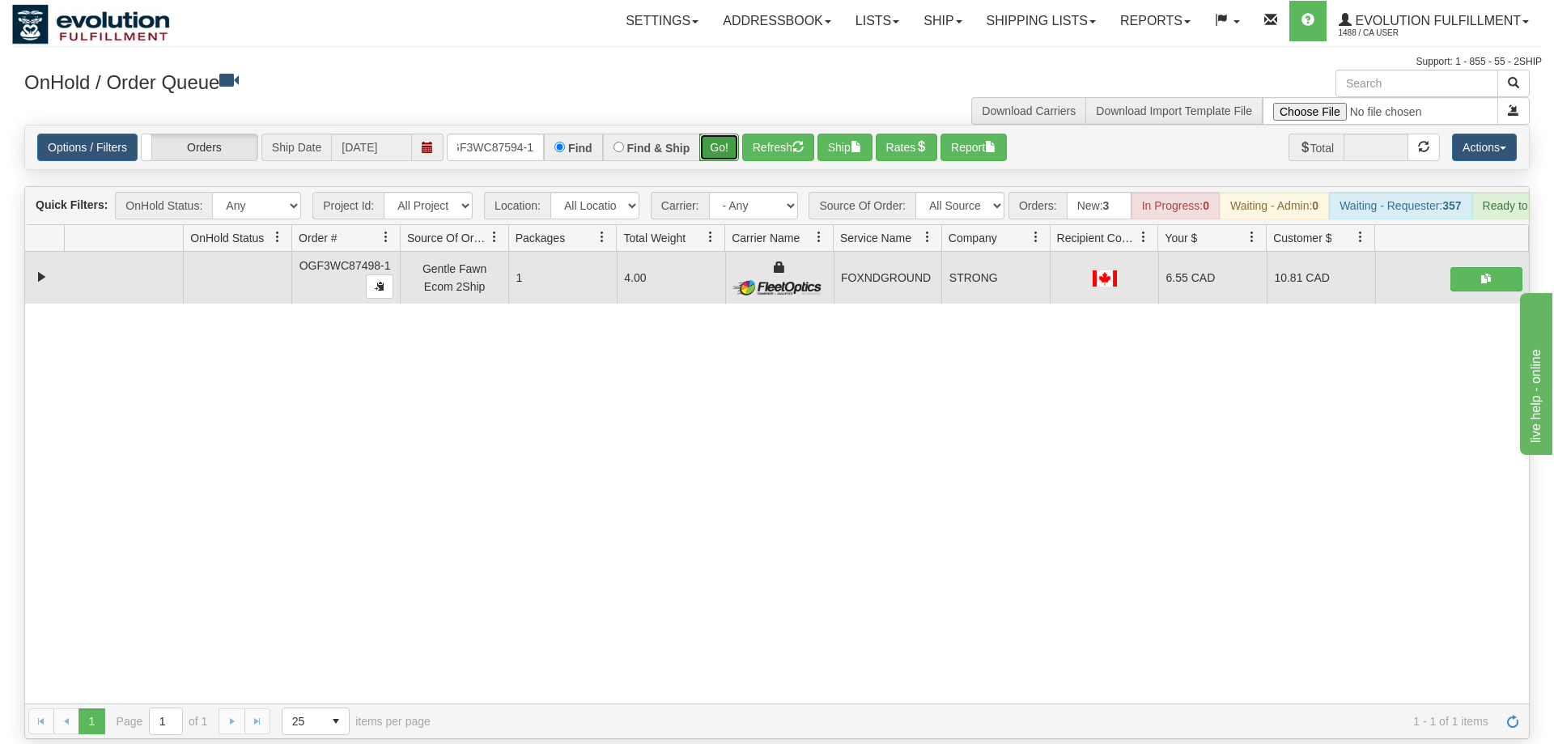
click at [716, 134] on button "Go!" at bounding box center [719, 148] width 40 height 28
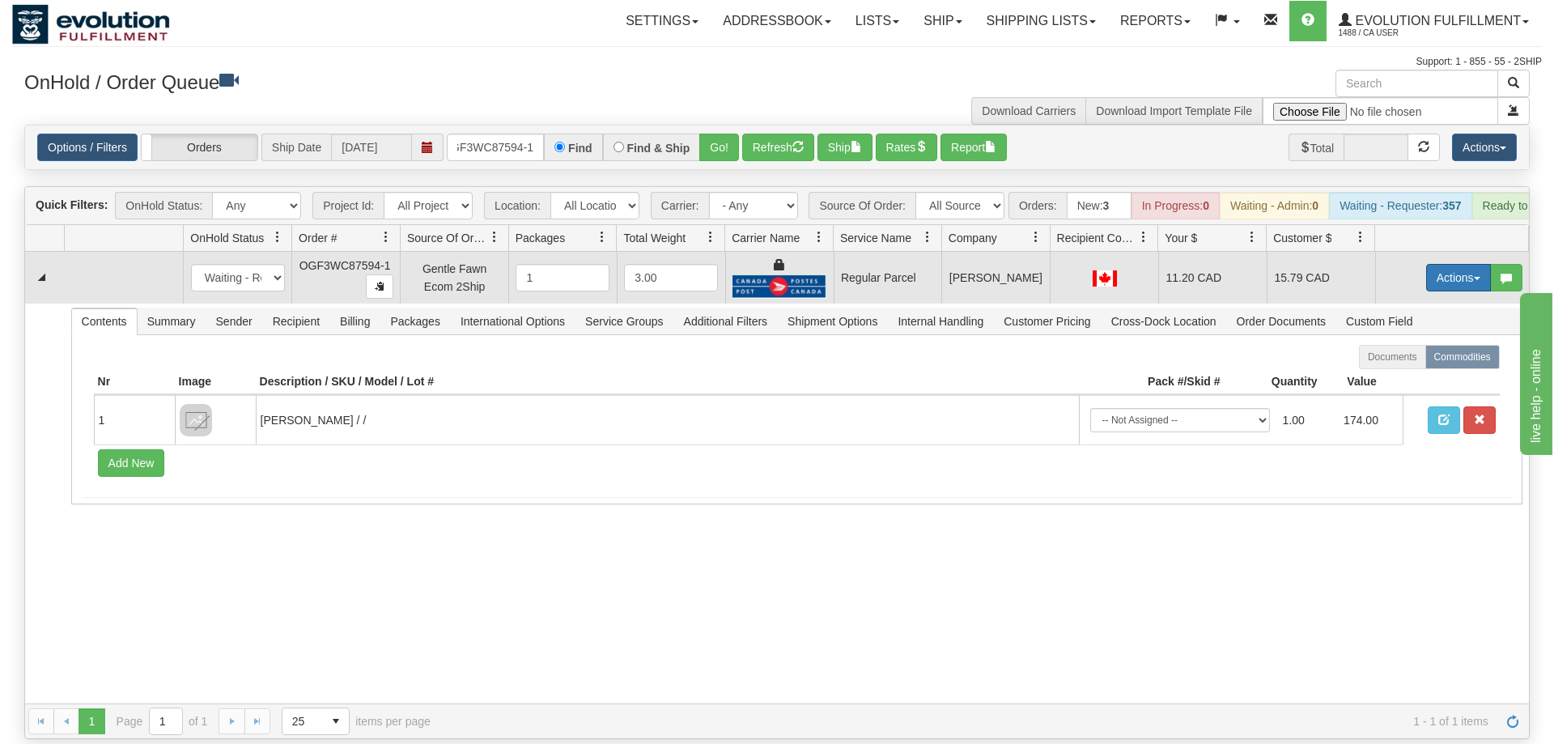
click at [1460, 264] on button "Actions" at bounding box center [1458, 278] width 65 height 28
click at [1424, 344] on span "Rate All Services" at bounding box center [1425, 350] width 97 height 13
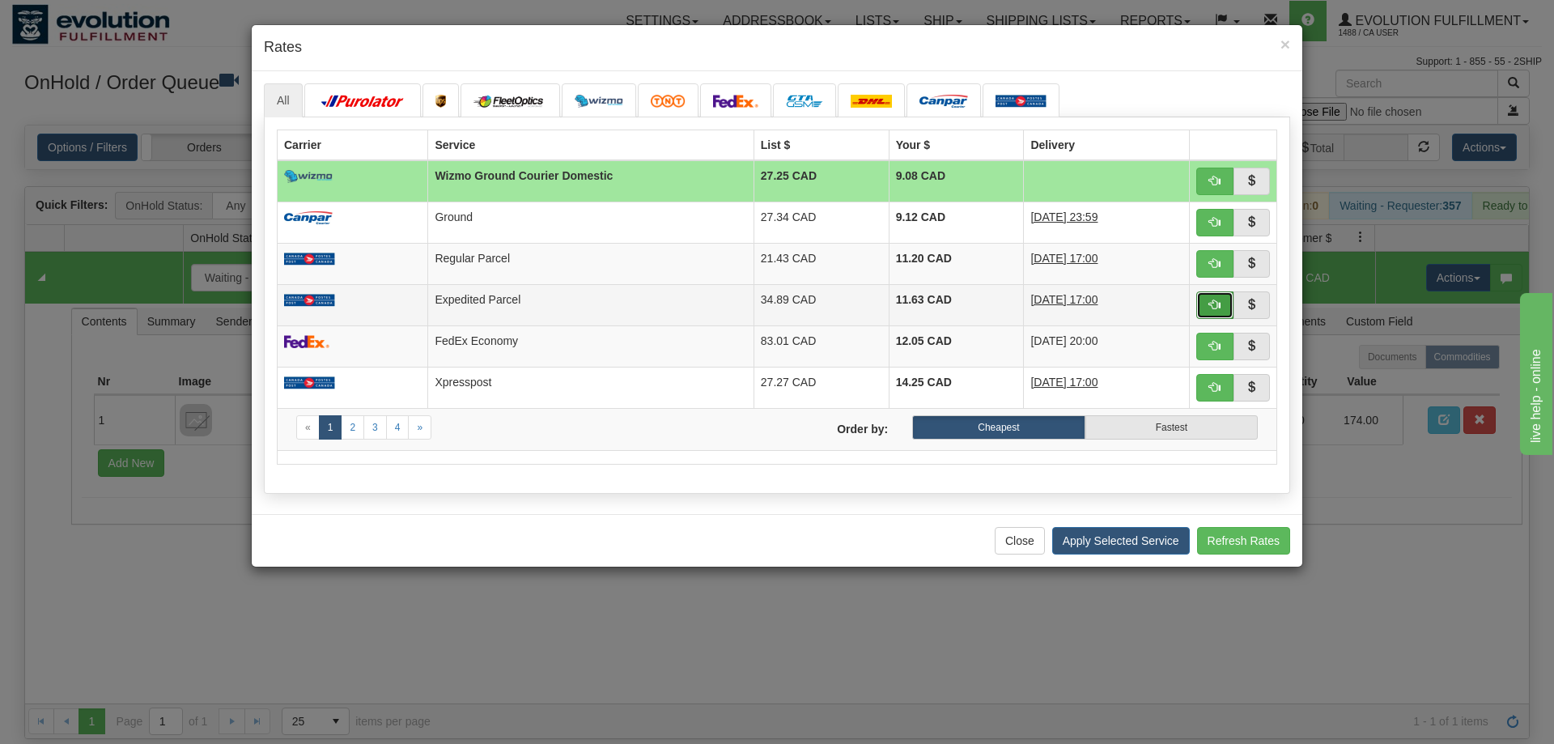
click at [1207, 299] on button "button" at bounding box center [1215, 305] width 37 height 28
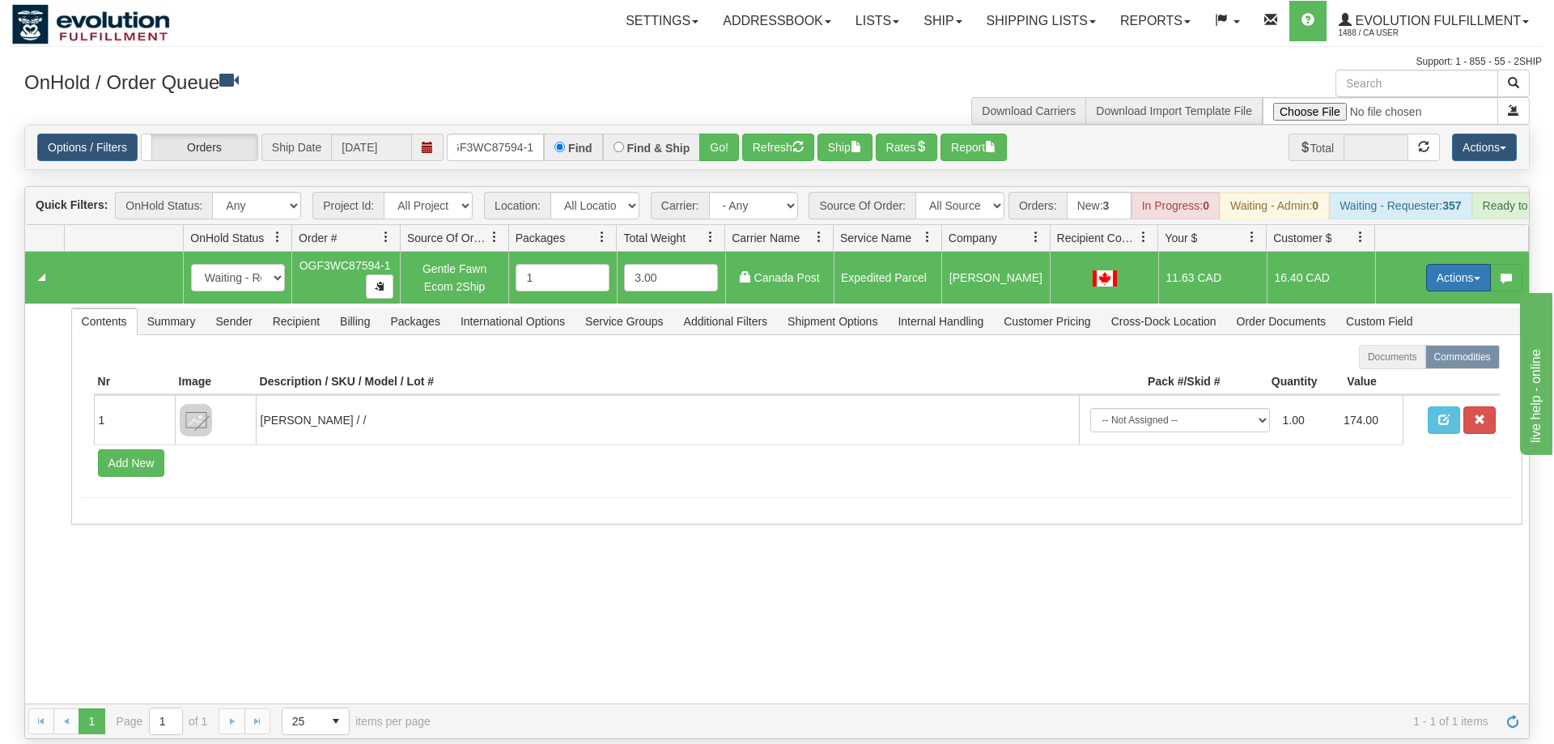
click at [1453, 266] on button "Actions" at bounding box center [1458, 278] width 65 height 28
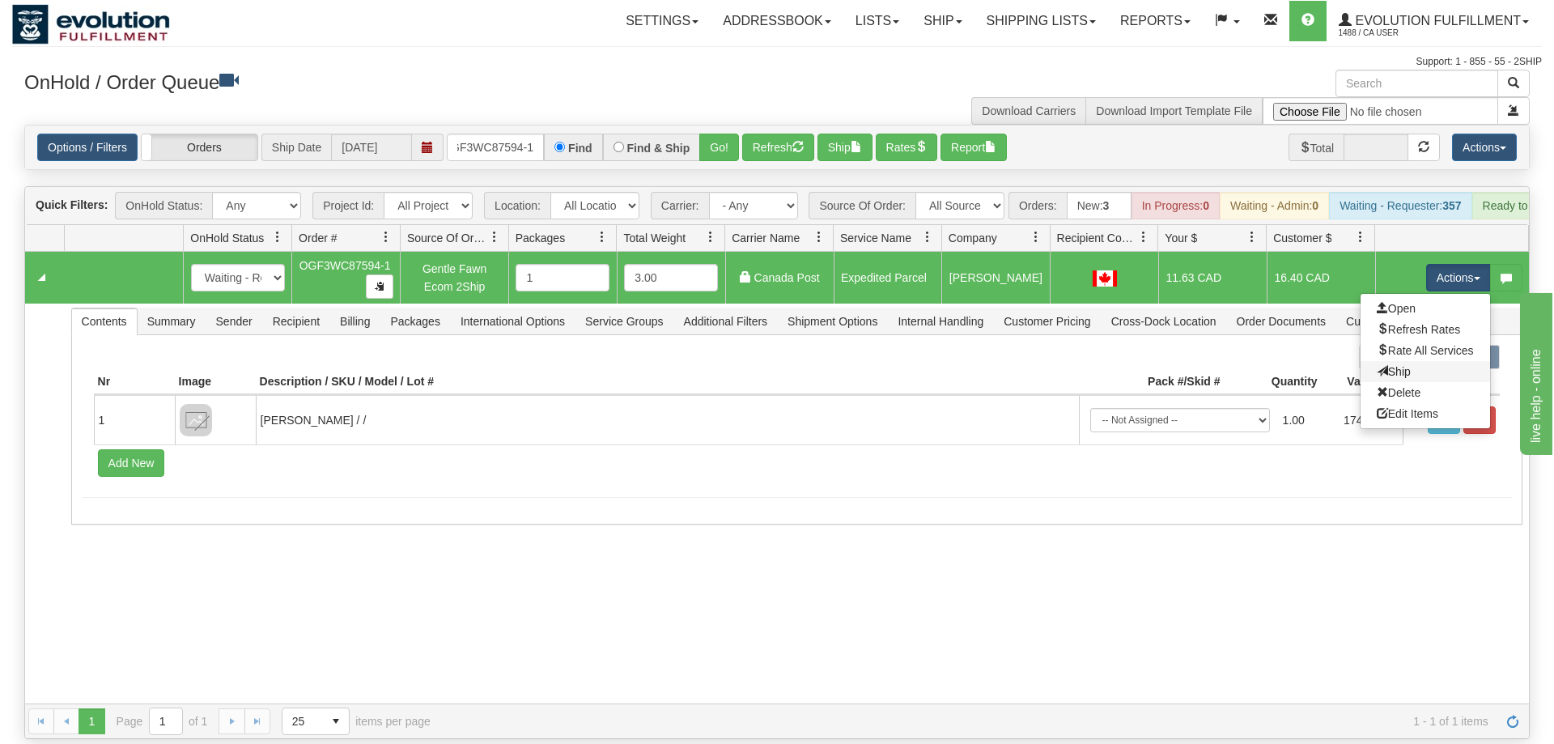
click at [1409, 361] on link "Ship" at bounding box center [1426, 371] width 130 height 21
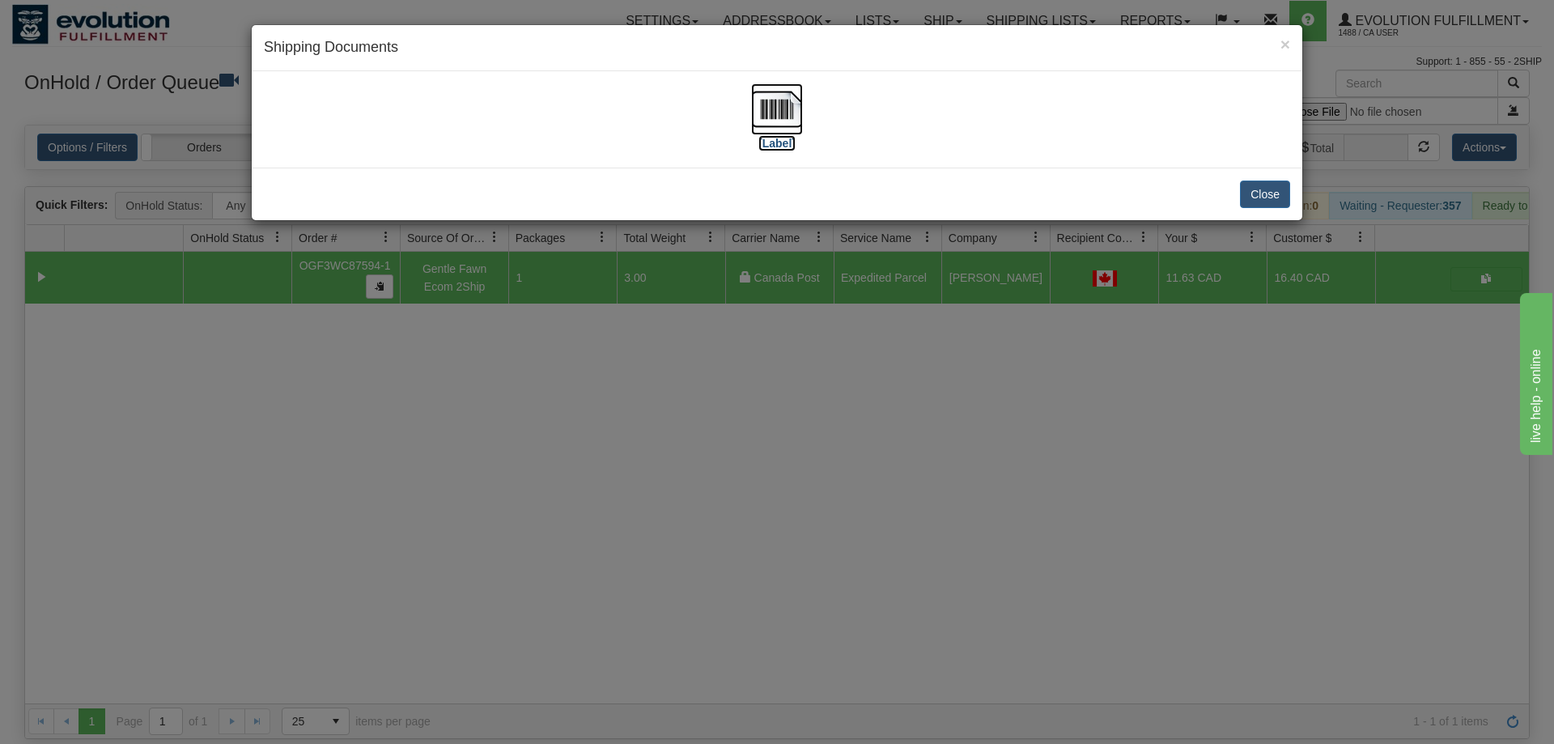
click at [769, 117] on img at bounding box center [777, 109] width 52 height 52
drag, startPoint x: 536, startPoint y: 413, endPoint x: 455, endPoint y: 40, distance: 381.1
click at [533, 410] on div "× Shipping Documents [Label] Close" at bounding box center [777, 372] width 1554 height 744
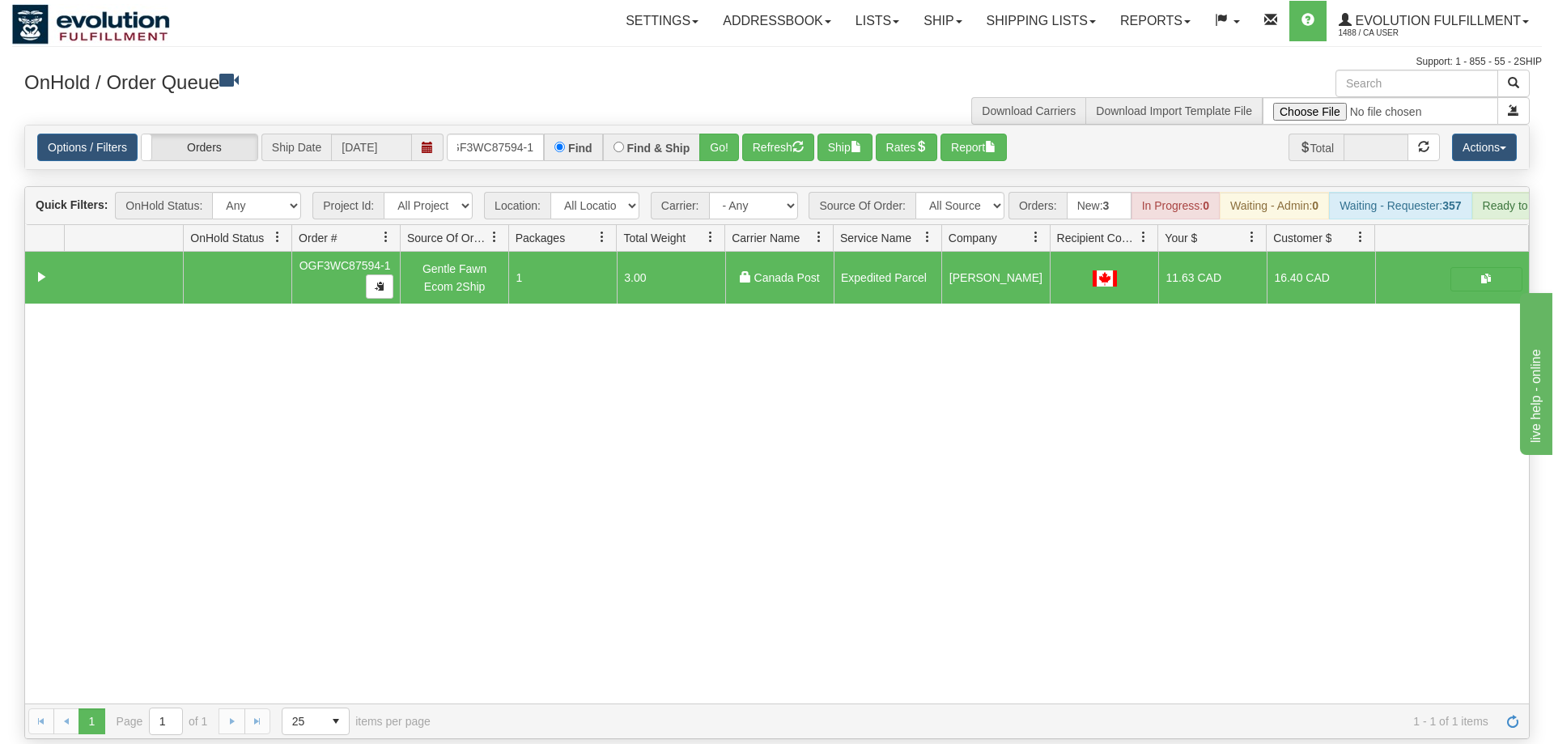
click at [480, 125] on div "Options / Filters Group Shipments Orders Ship Date [DATE] OGF3WC87594-1 Find Fi…" at bounding box center [777, 147] width 1504 height 44
click at [487, 134] on input "OGF3WC87594-1" at bounding box center [495, 148] width 97 height 28
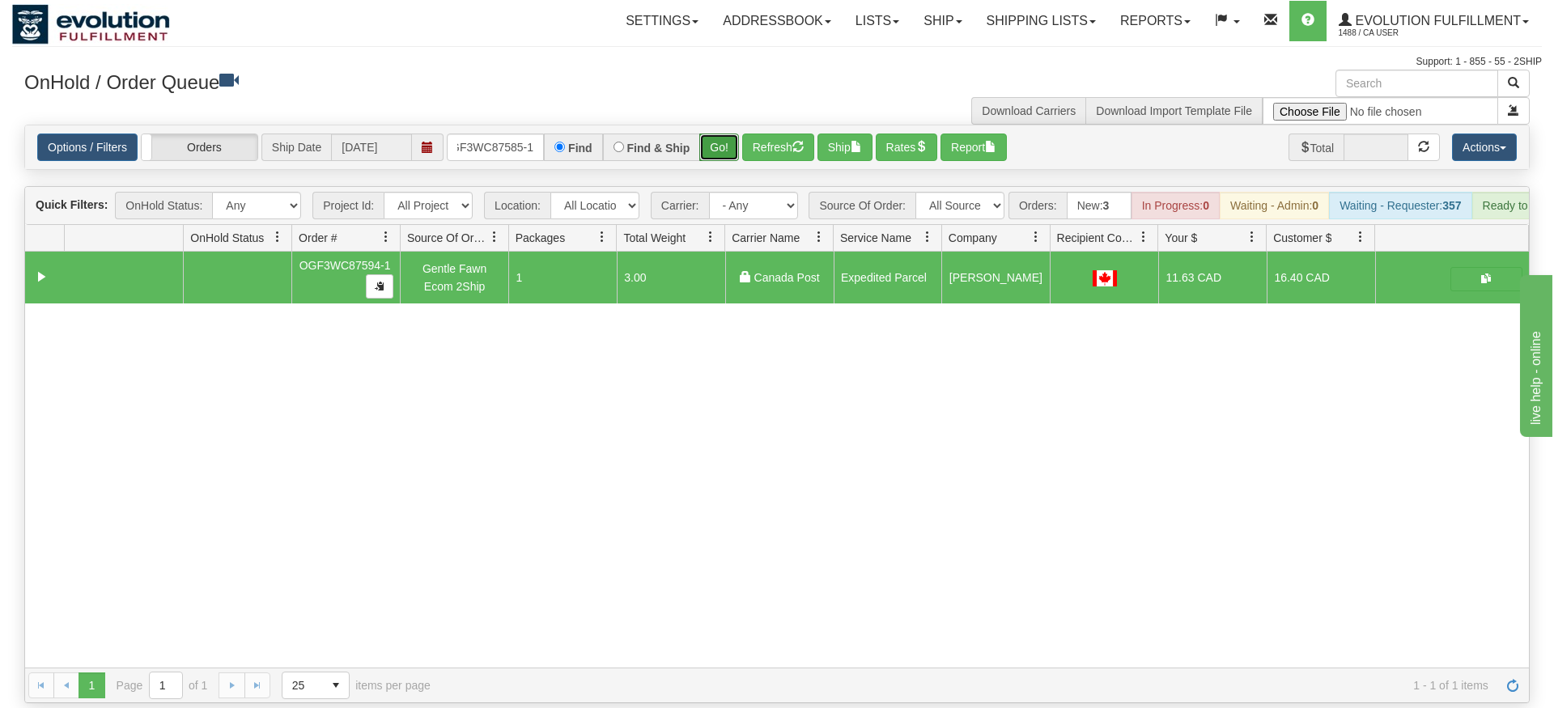
click at [716, 155] on div "Is equal to Is not equal to Contains Does not contains CAD USD EUR ZAR [PERSON_…" at bounding box center [777, 414] width 1530 height 579
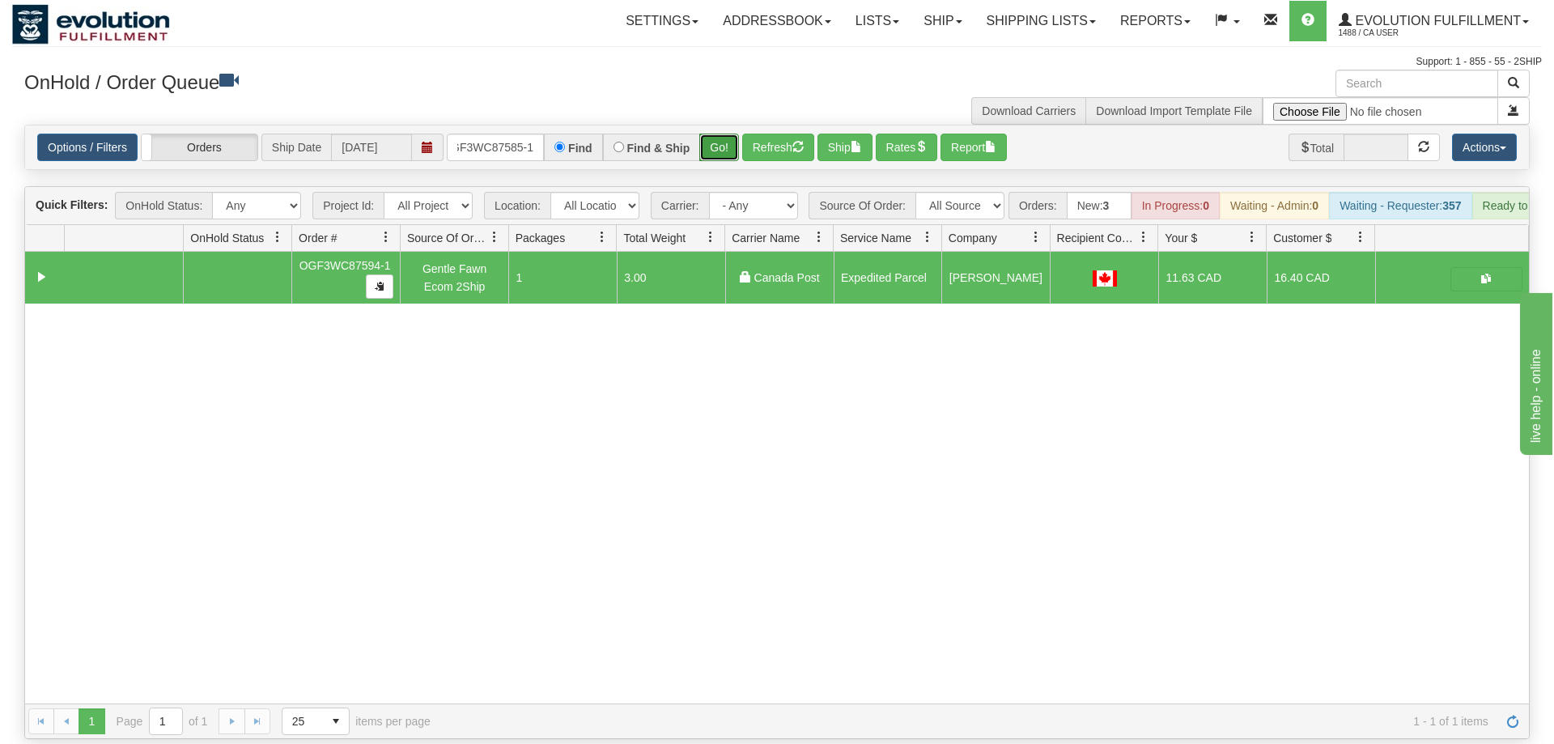
click at [730, 134] on button "Go!" at bounding box center [719, 148] width 40 height 28
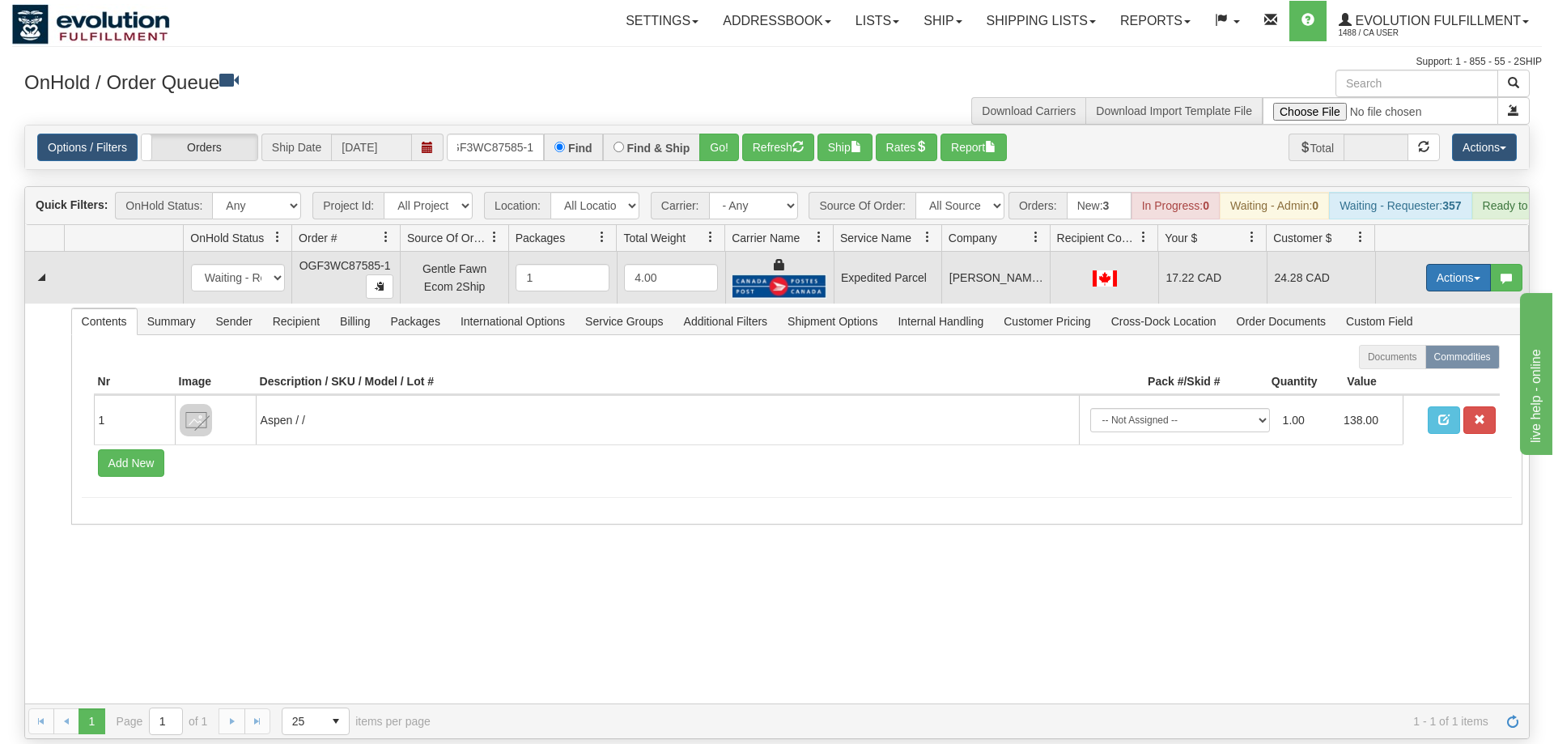
click at [1441, 264] on button "Actions" at bounding box center [1458, 278] width 65 height 28
click at [1384, 365] on span "Ship" at bounding box center [1394, 371] width 34 height 13
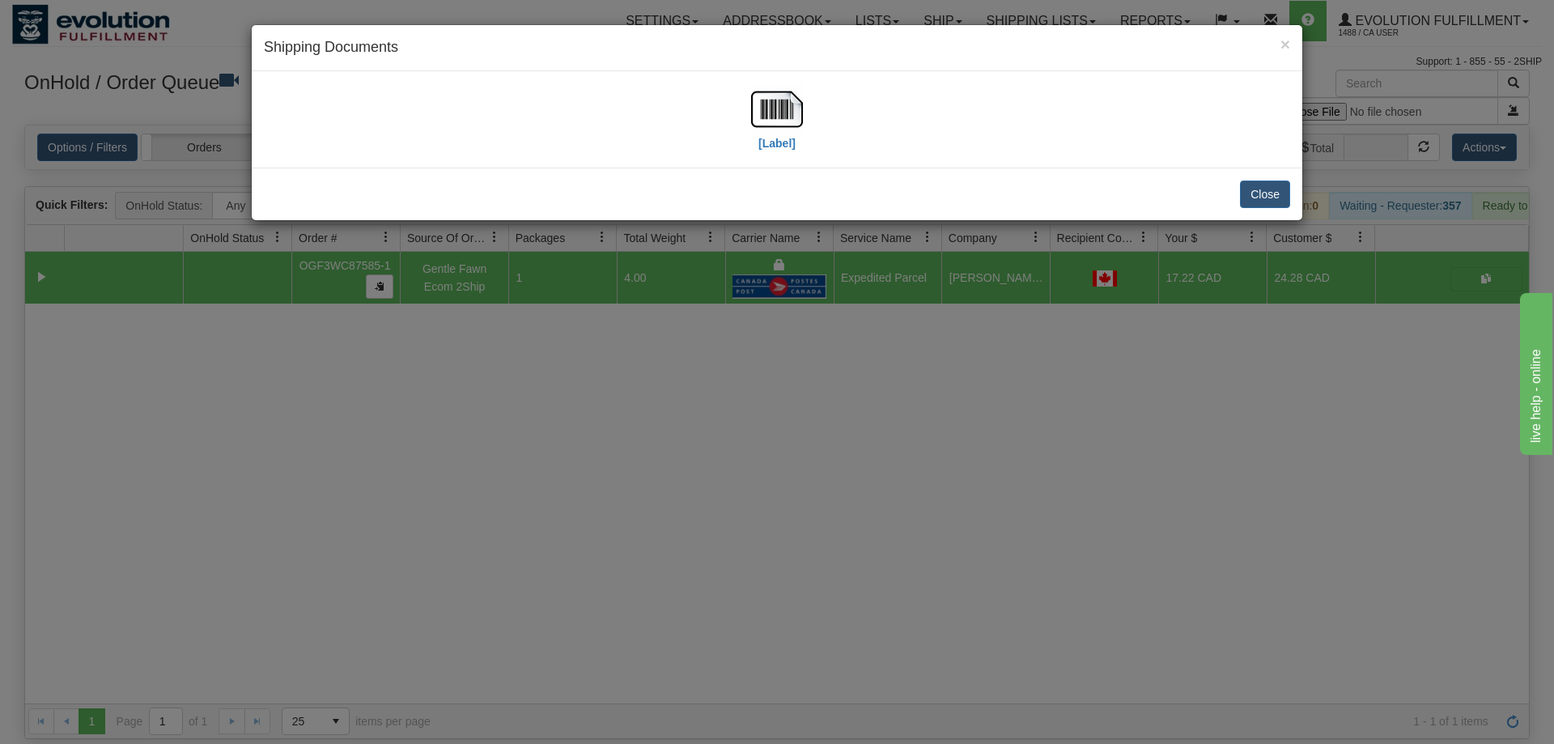
click at [735, 106] on div "[Label]" at bounding box center [777, 119] width 1026 height 72
click at [755, 102] on img at bounding box center [777, 109] width 52 height 52
drag, startPoint x: 598, startPoint y: 522, endPoint x: 508, endPoint y: 85, distance: 446.5
click at [599, 506] on div "× Shipping Documents [Label] Close" at bounding box center [777, 372] width 1554 height 744
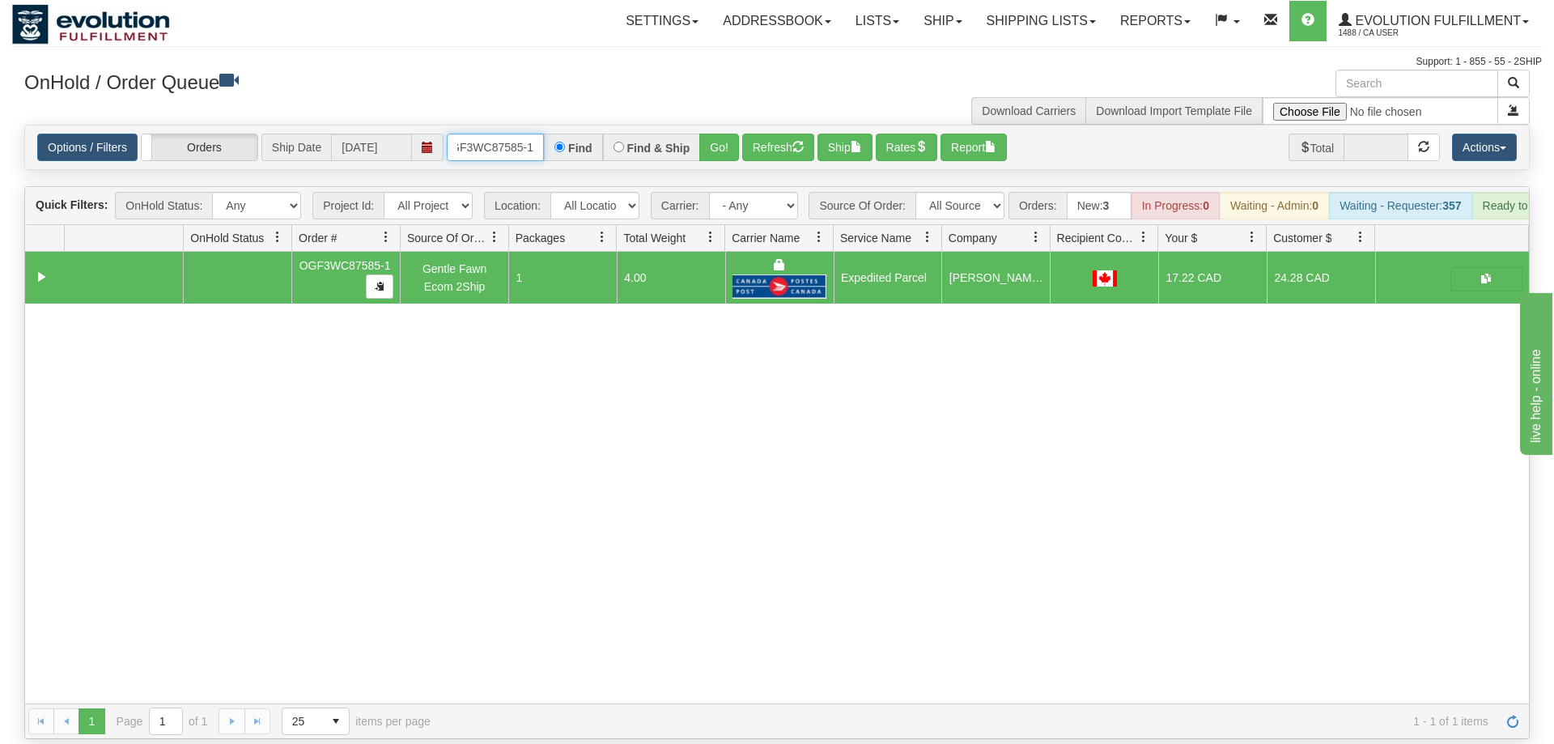
click at [532, 134] on input "OGF3WC87585-1" at bounding box center [495, 148] width 97 height 28
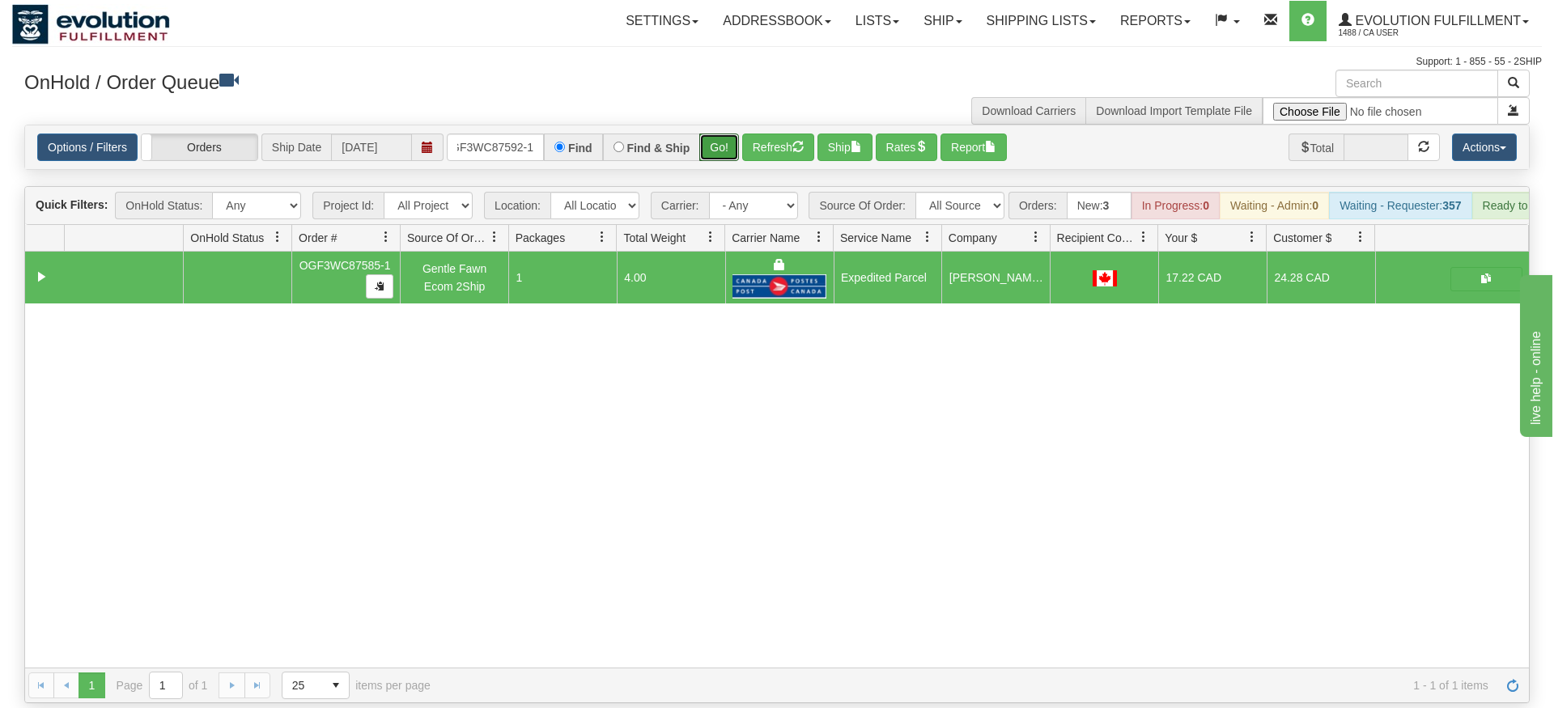
drag, startPoint x: 719, startPoint y: 118, endPoint x: 719, endPoint y: 142, distance: 24.3
click at [719, 153] on div "Is equal to Is not equal to Contains Does not contains CAD USD EUR ZAR [PERSON_…" at bounding box center [777, 414] width 1530 height 579
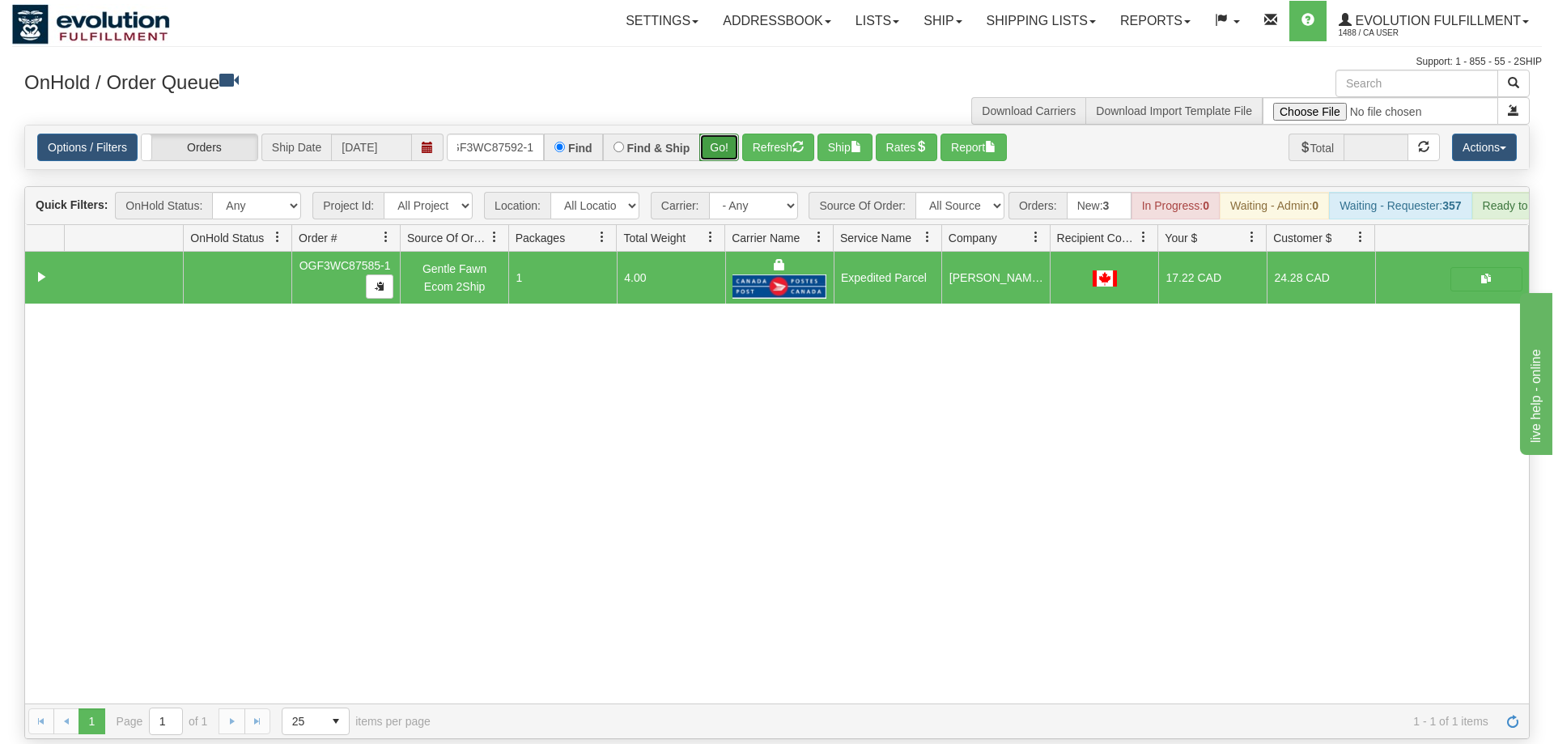
click at [723, 134] on button "Go!" at bounding box center [719, 148] width 40 height 28
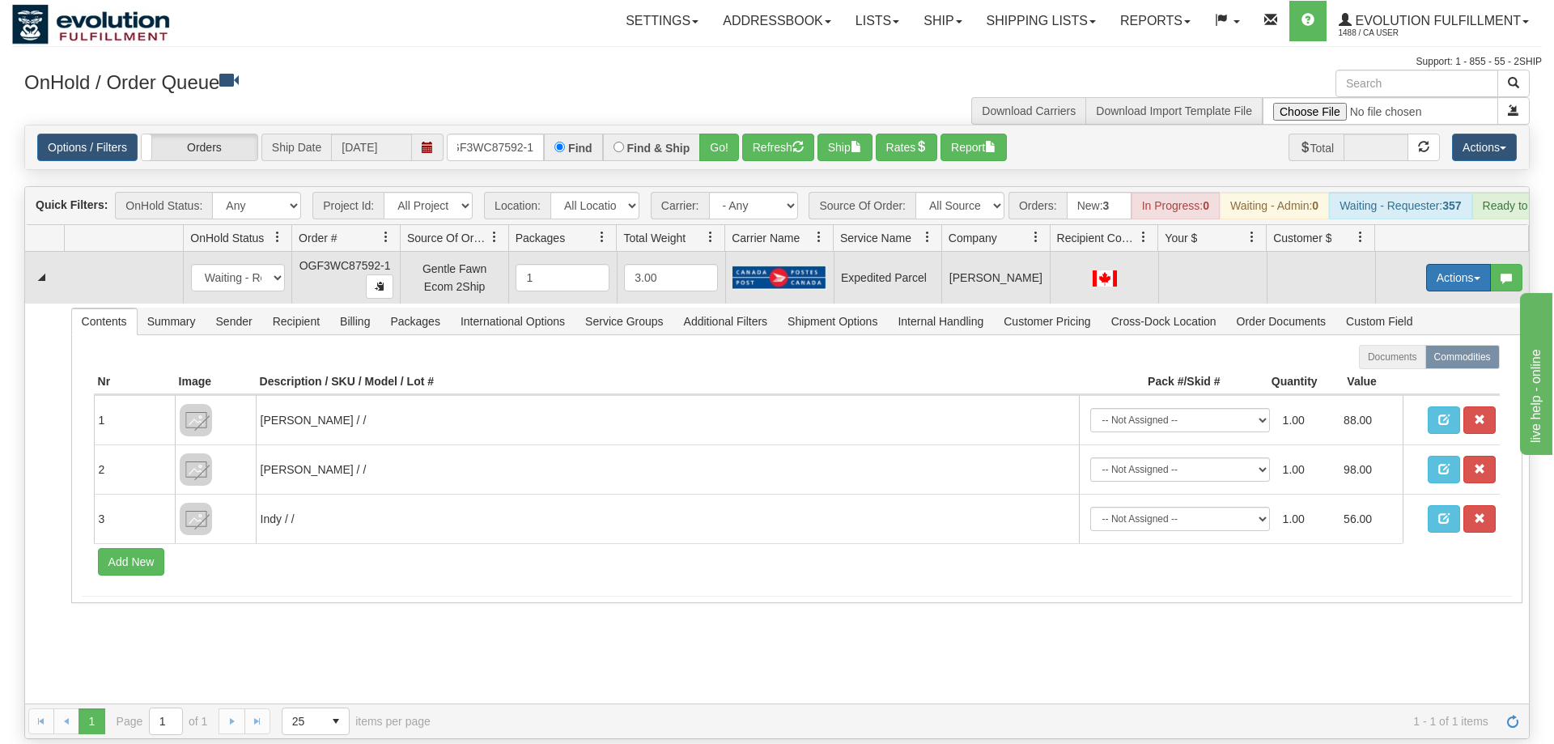
click at [1455, 264] on button "Actions" at bounding box center [1458, 278] width 65 height 28
click at [1418, 323] on span "Refresh Rates" at bounding box center [1418, 329] width 83 height 13
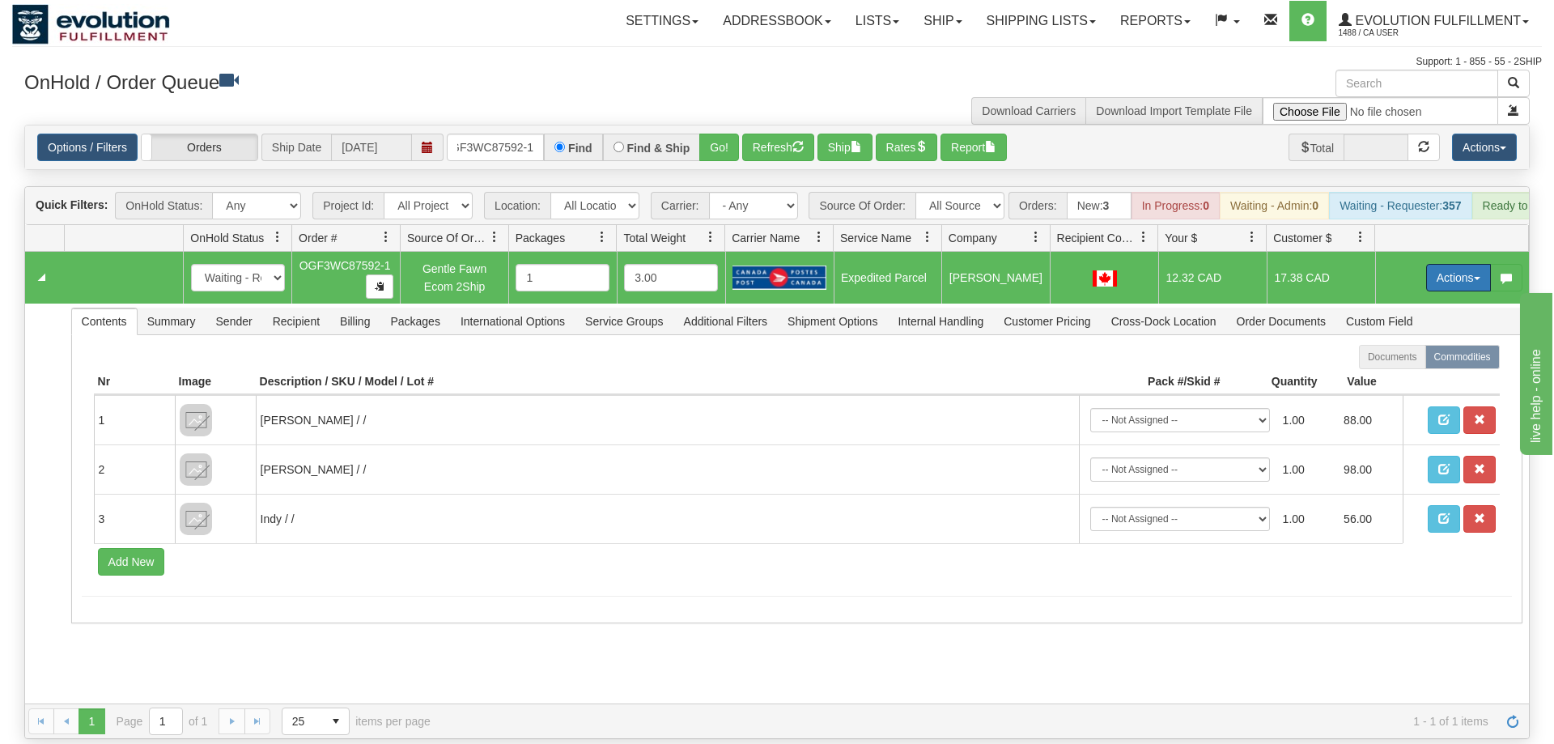
click at [1440, 264] on button "Actions" at bounding box center [1458, 278] width 65 height 28
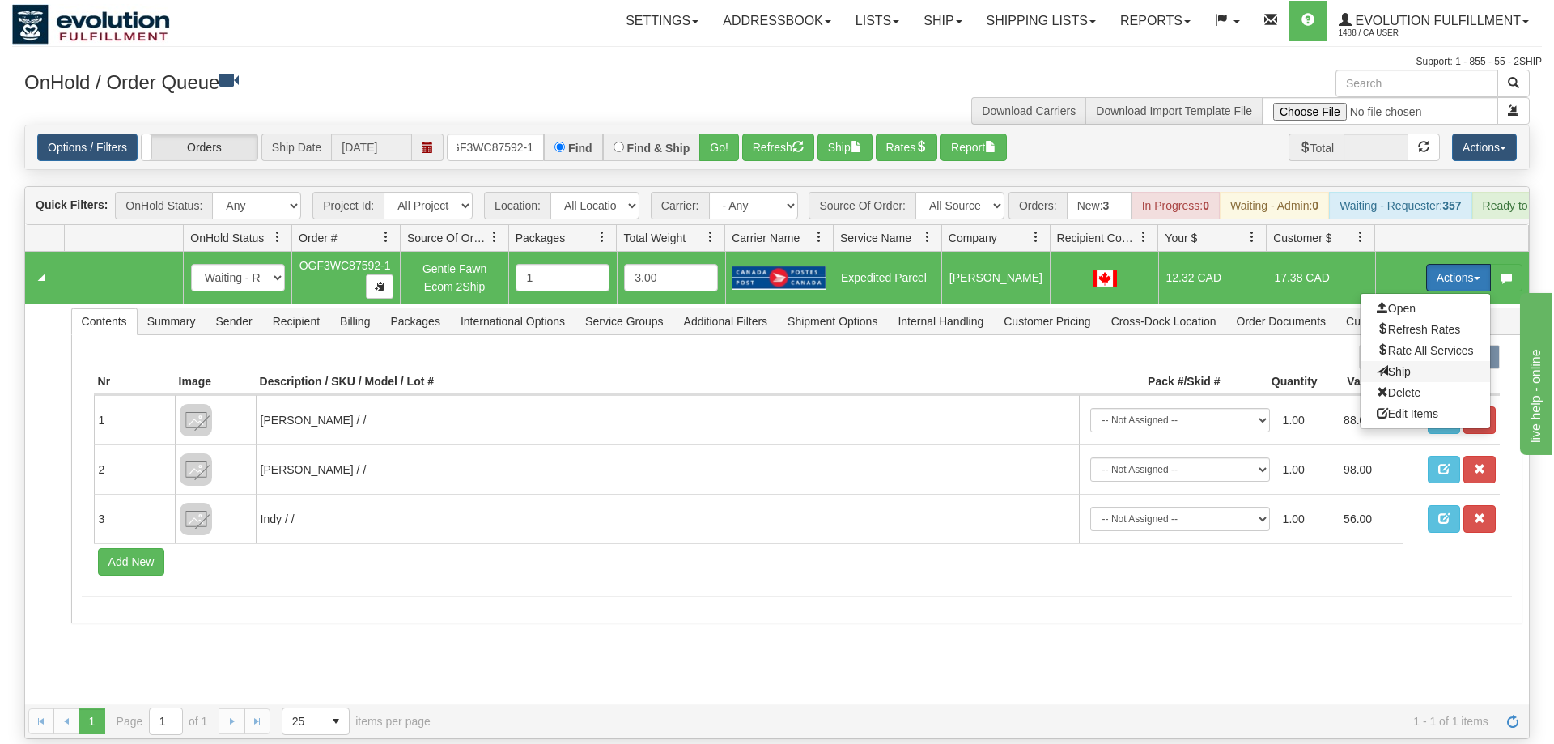
click at [1402, 365] on span "Ship" at bounding box center [1394, 371] width 34 height 13
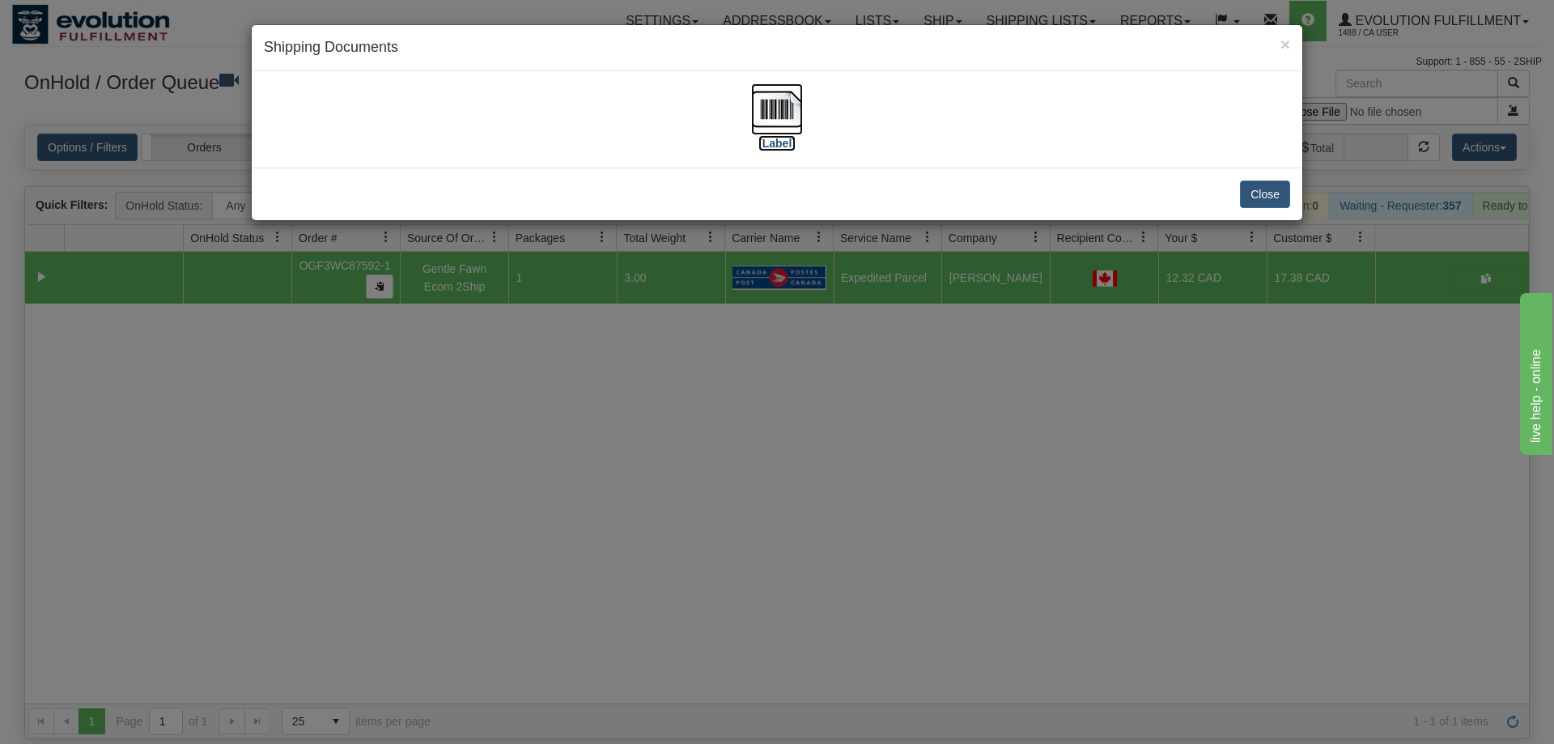
click at [793, 87] on img at bounding box center [777, 109] width 52 height 52
click at [504, 385] on div "× Shipping Documents [Label] Close" at bounding box center [777, 372] width 1554 height 744
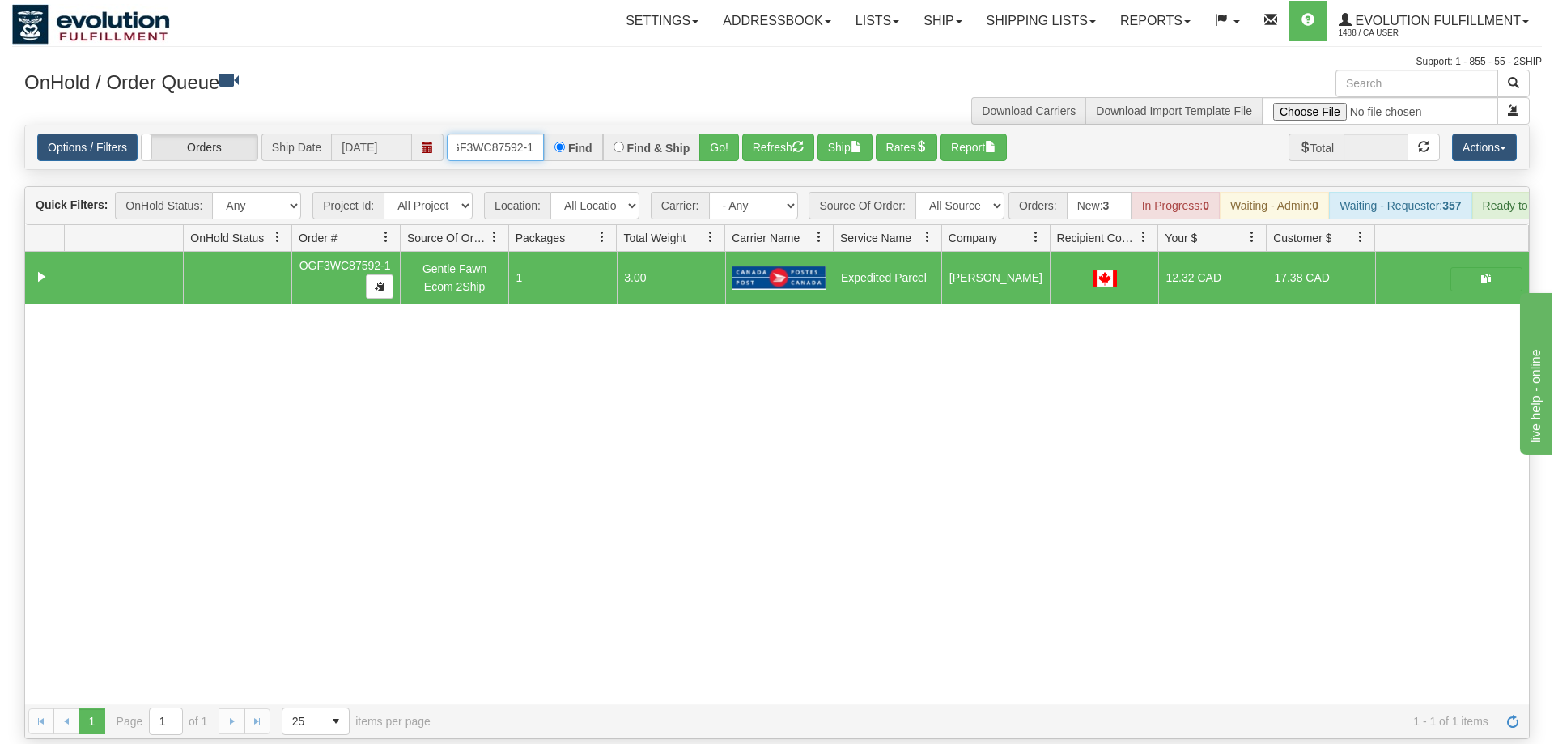
click at [482, 134] on input "OGF3WC87592-1" at bounding box center [495, 148] width 97 height 28
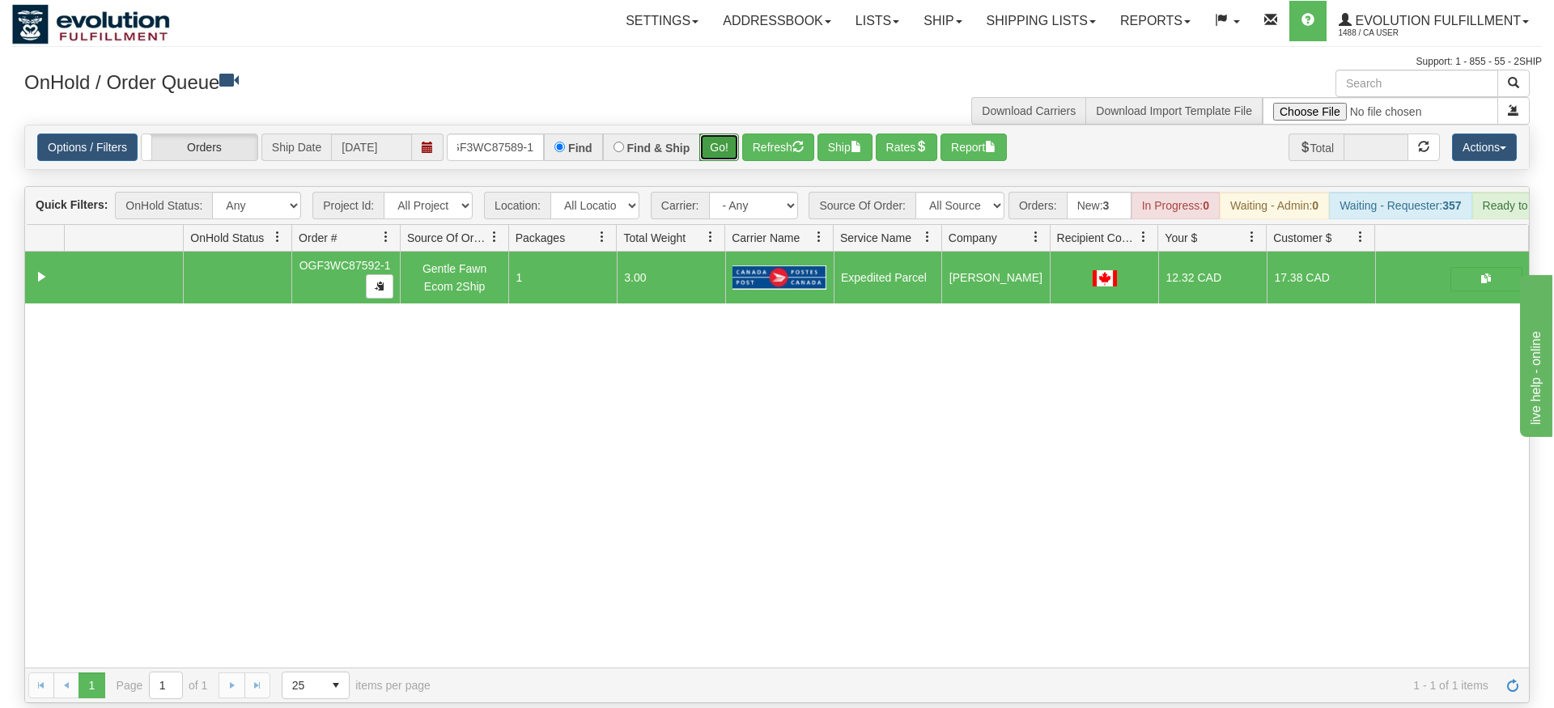
click at [721, 147] on div "Is equal to Is not equal to Contains Does not contains CAD USD EUR ZAR [PERSON_…" at bounding box center [777, 414] width 1530 height 579
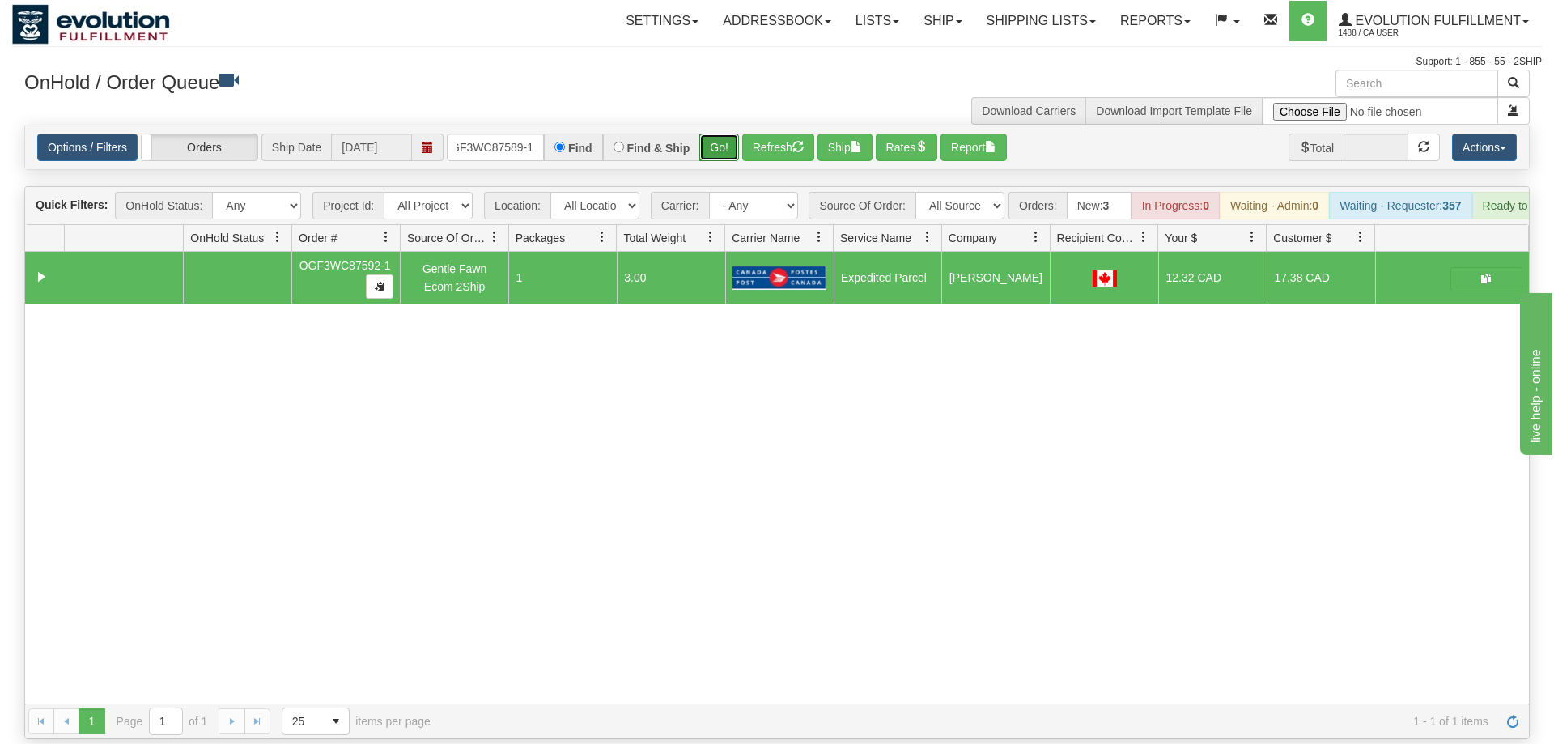
click at [724, 134] on button "Go!" at bounding box center [719, 148] width 40 height 28
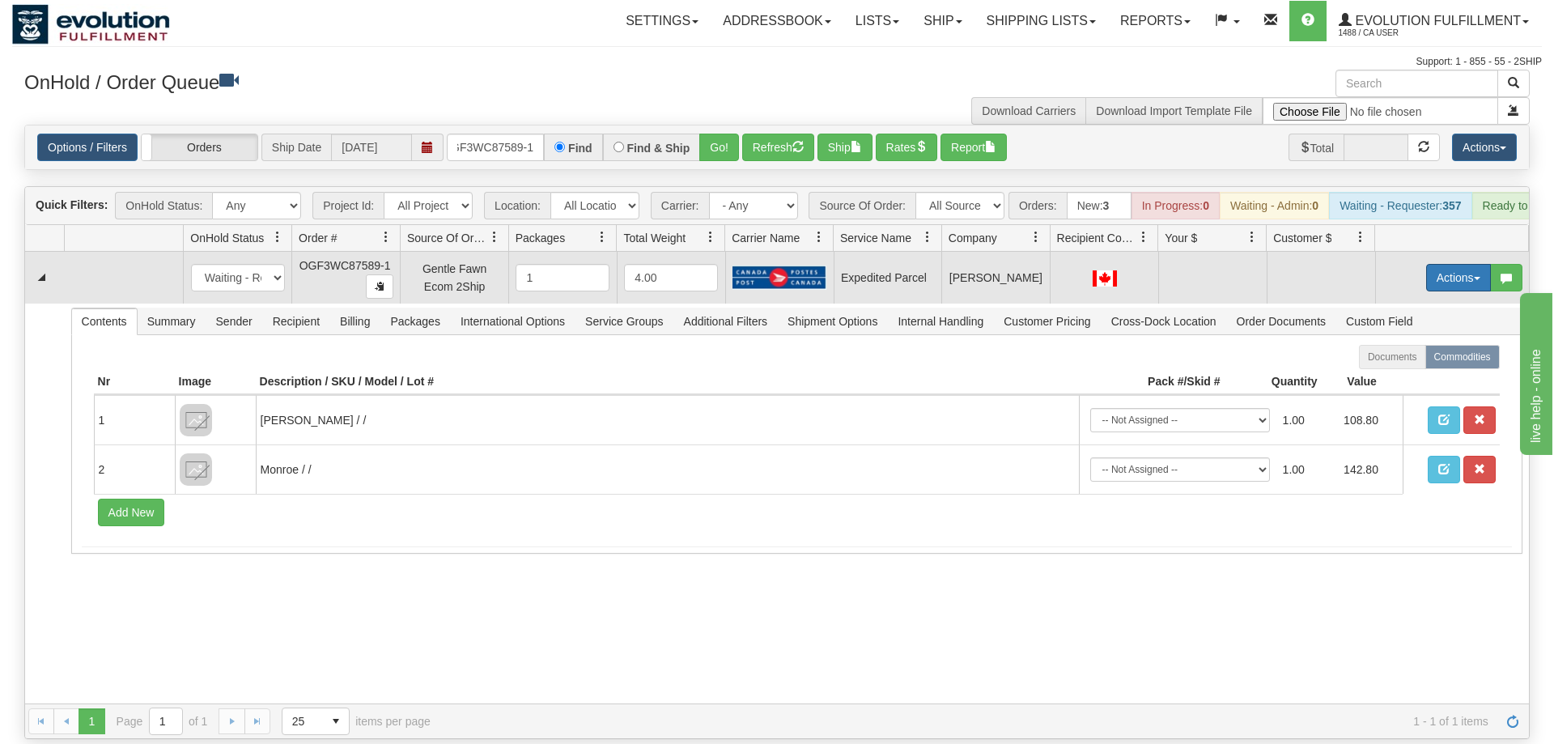
click at [1443, 264] on button "Actions" at bounding box center [1458, 278] width 65 height 28
click at [1423, 323] on span "Refresh Rates" at bounding box center [1418, 329] width 83 height 13
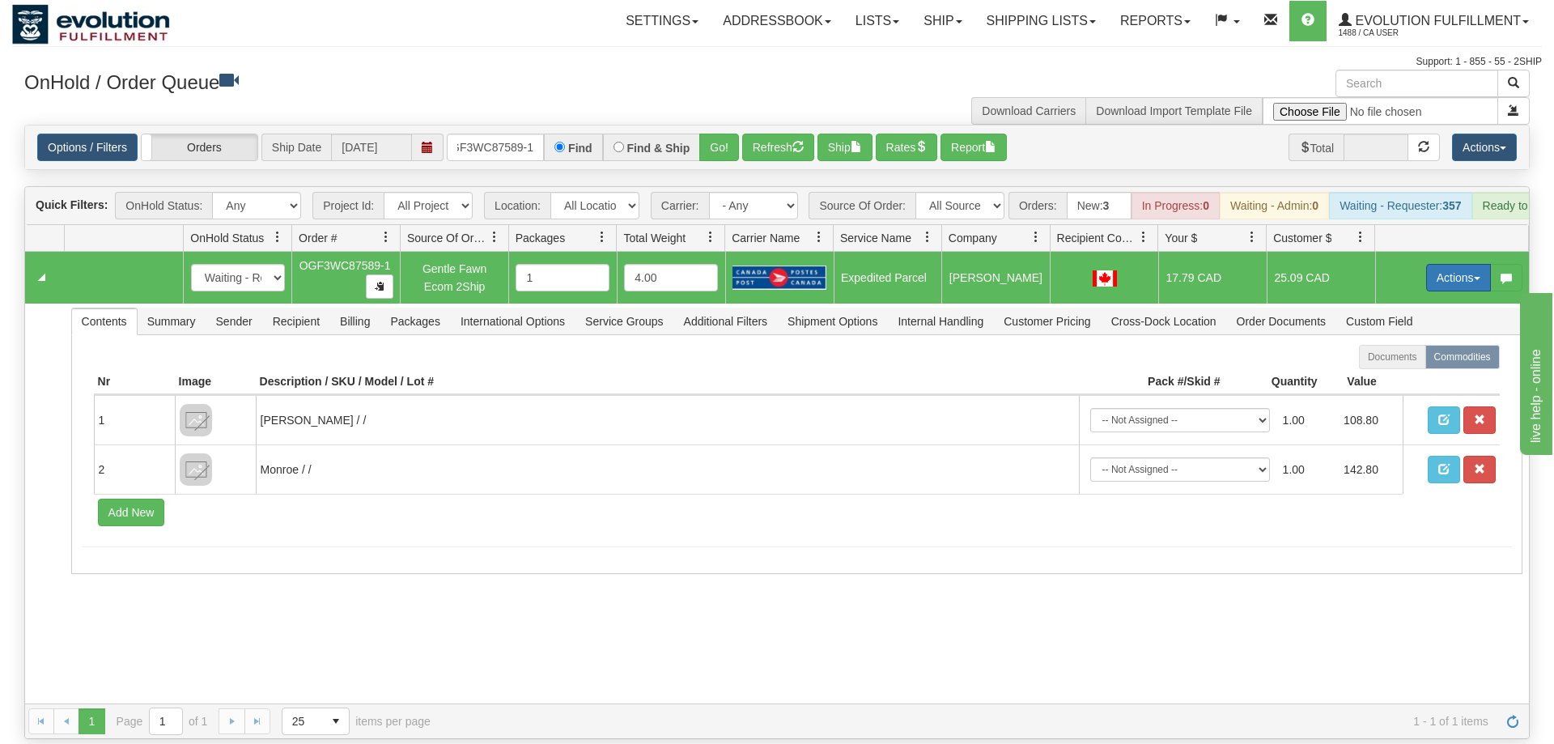
click at [1447, 264] on button "Actions" at bounding box center [1458, 278] width 65 height 28
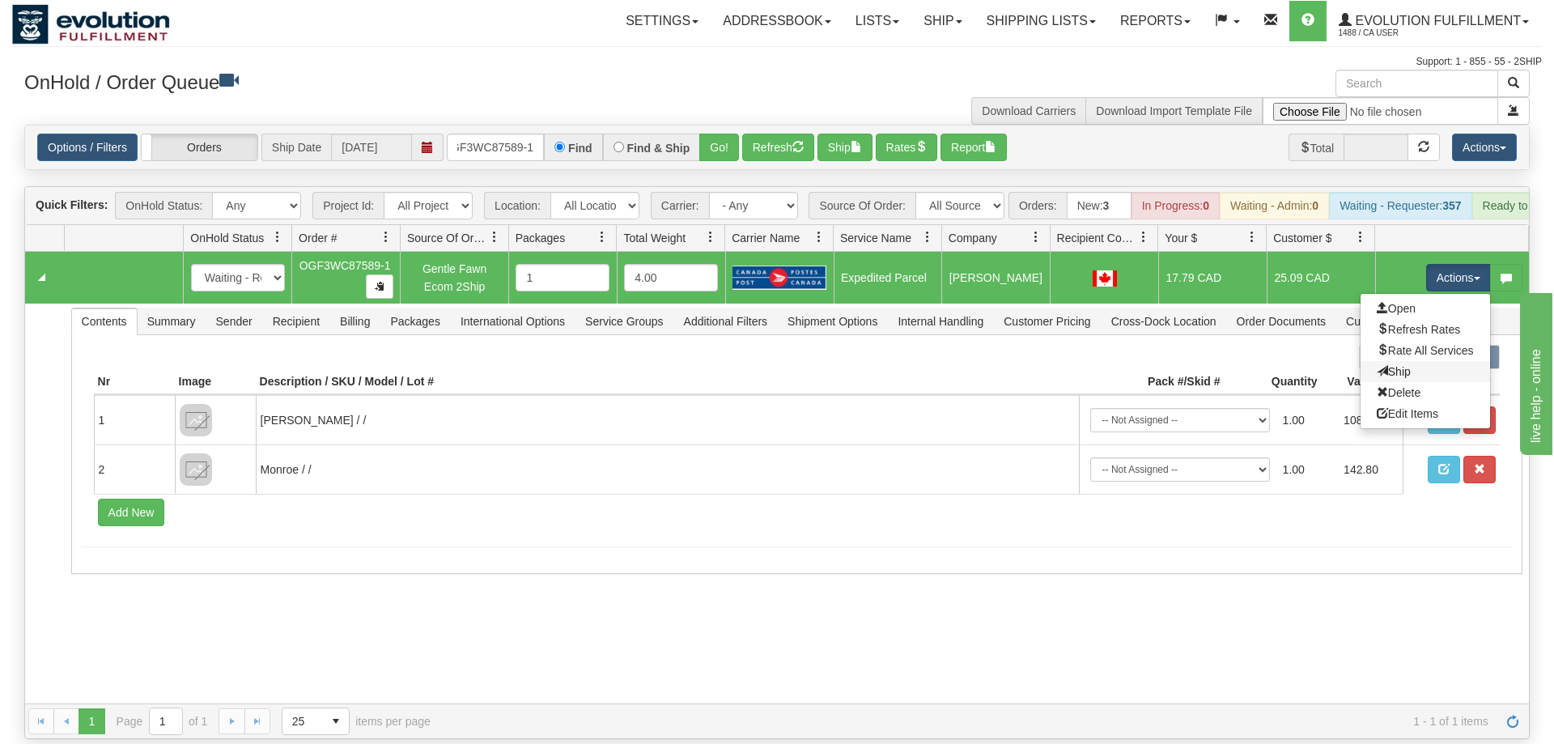
click at [1428, 361] on link "Ship" at bounding box center [1426, 371] width 130 height 21
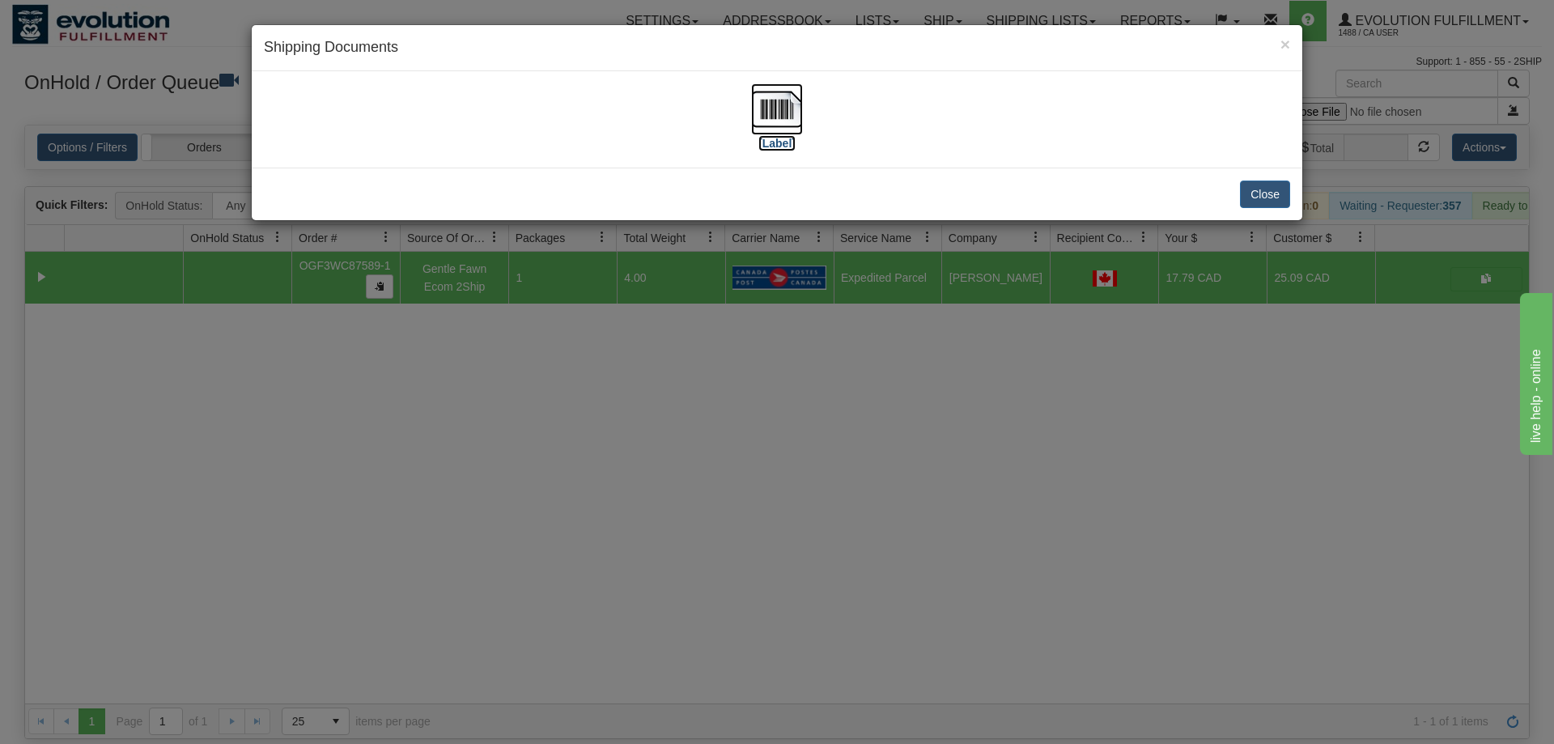
click at [799, 126] on img at bounding box center [777, 109] width 52 height 52
drag, startPoint x: 635, startPoint y: 485, endPoint x: 541, endPoint y: 44, distance: 451.3
click at [640, 453] on div "× Shipping Documents [Label] Close" at bounding box center [777, 372] width 1554 height 744
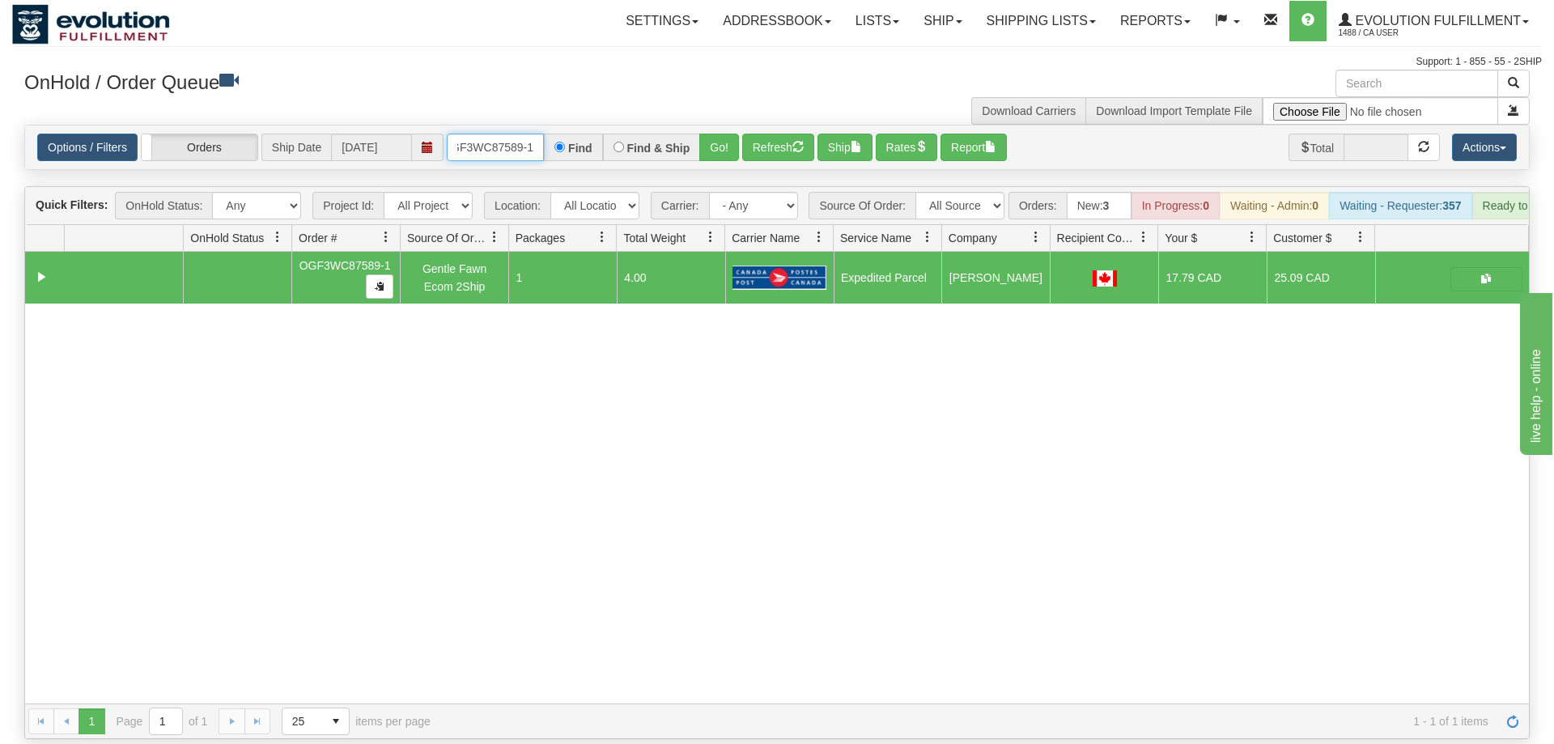
click at [500, 134] on input "OGF3WC87589-1" at bounding box center [495, 148] width 97 height 28
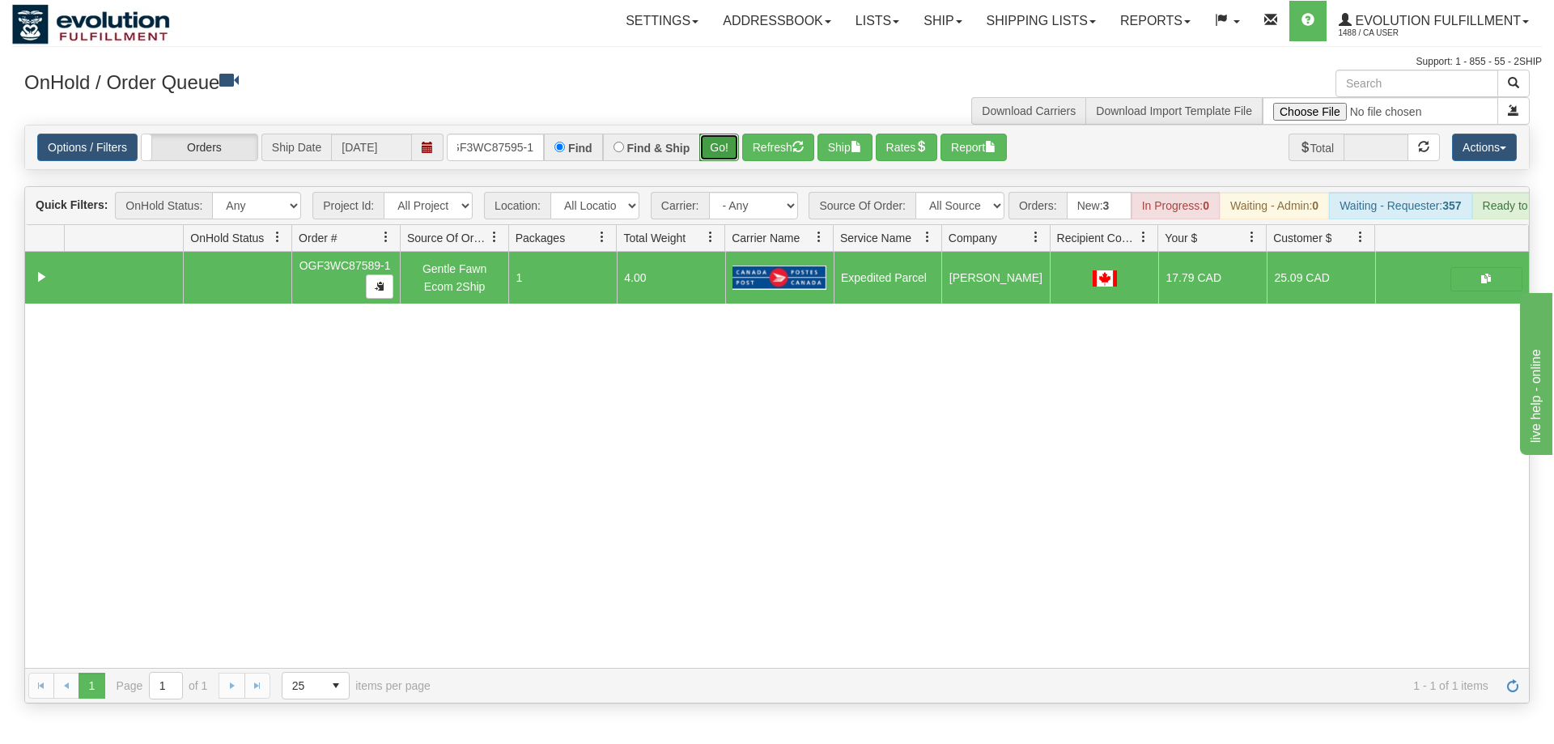
click at [723, 159] on div "Is equal to Is not equal to Contains Does not contains CAD USD EUR ZAR [PERSON_…" at bounding box center [777, 414] width 1530 height 579
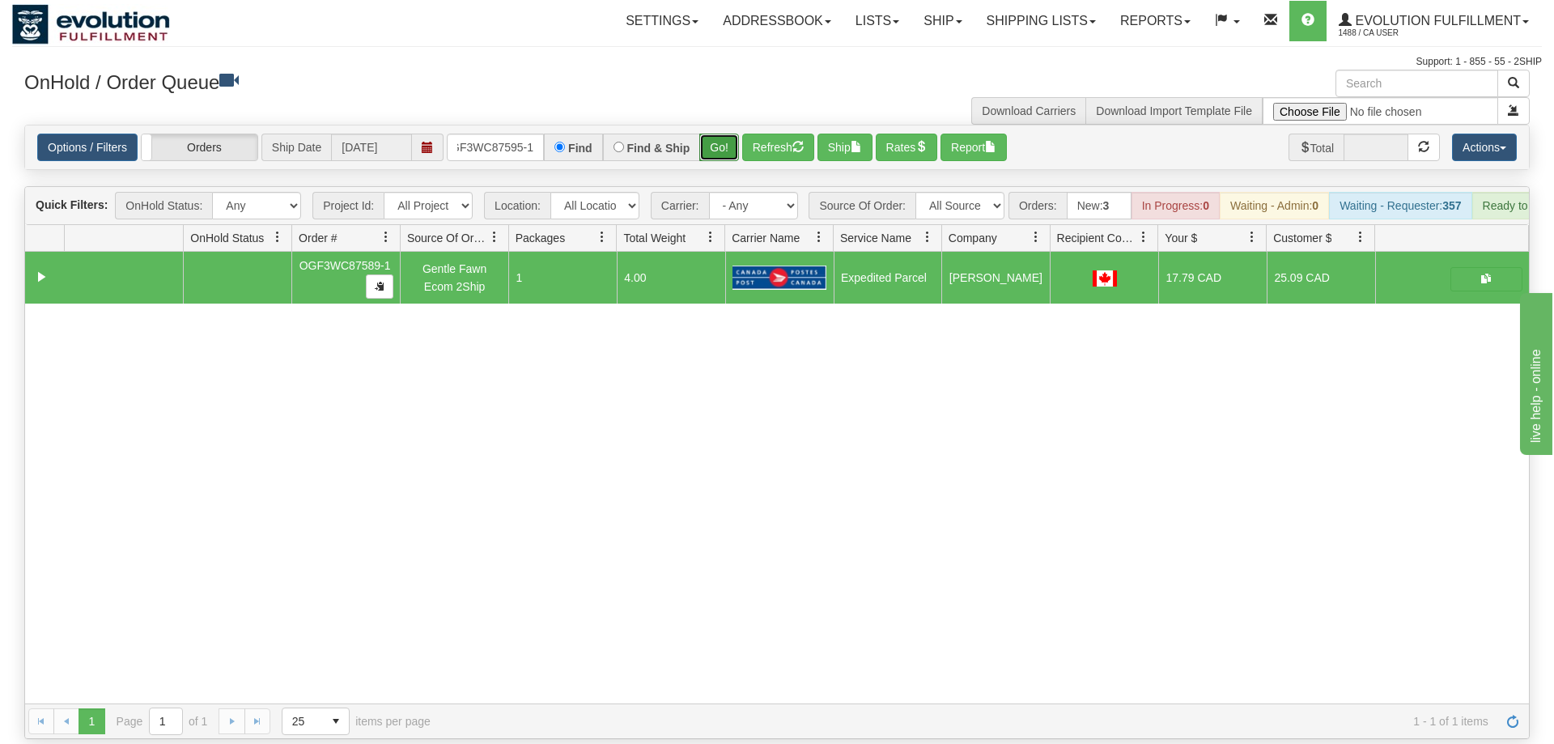
click at [716, 134] on button "Go!" at bounding box center [719, 148] width 40 height 28
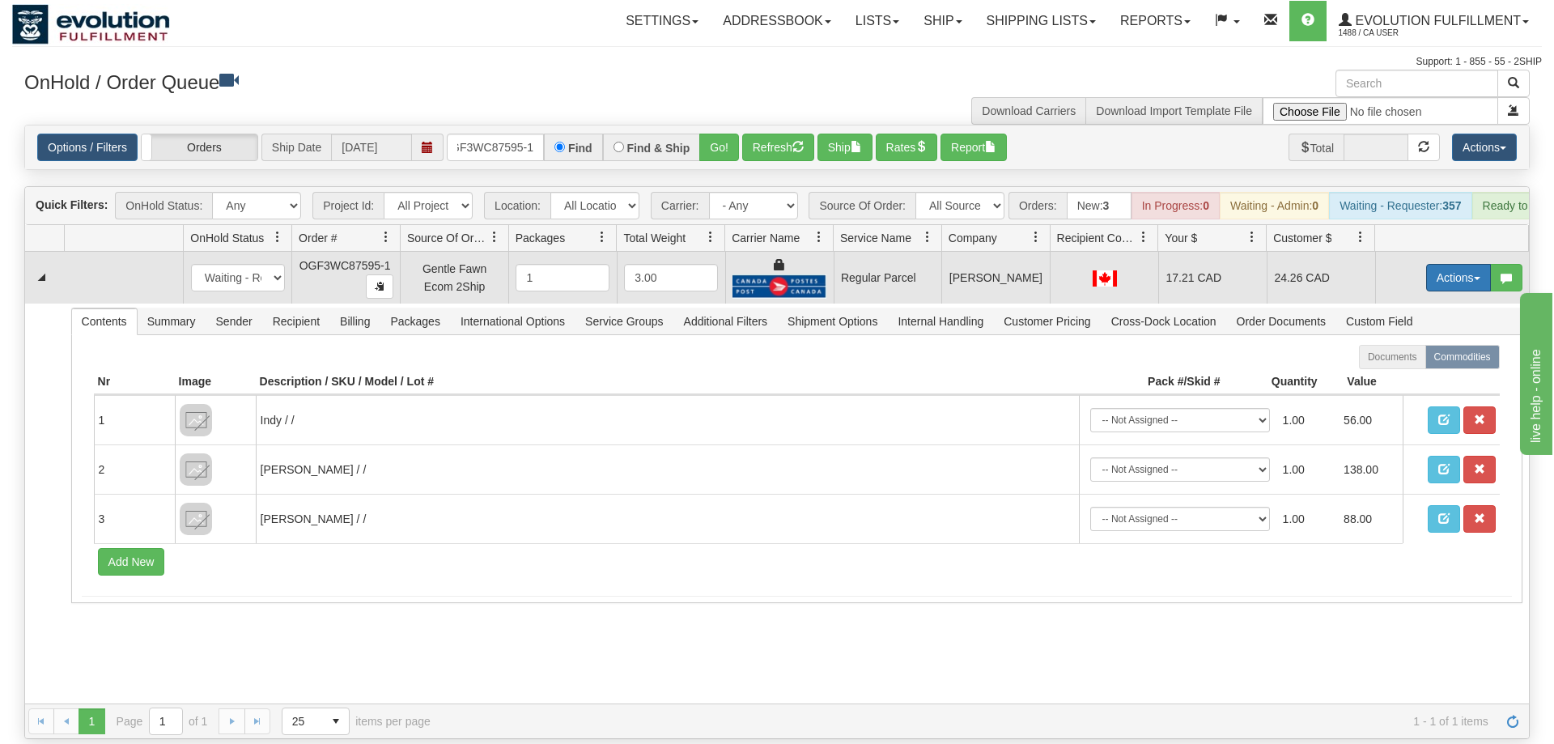
click at [1447, 264] on button "Actions" at bounding box center [1458, 278] width 65 height 28
click at [1396, 344] on span "Rate All Services" at bounding box center [1425, 350] width 97 height 13
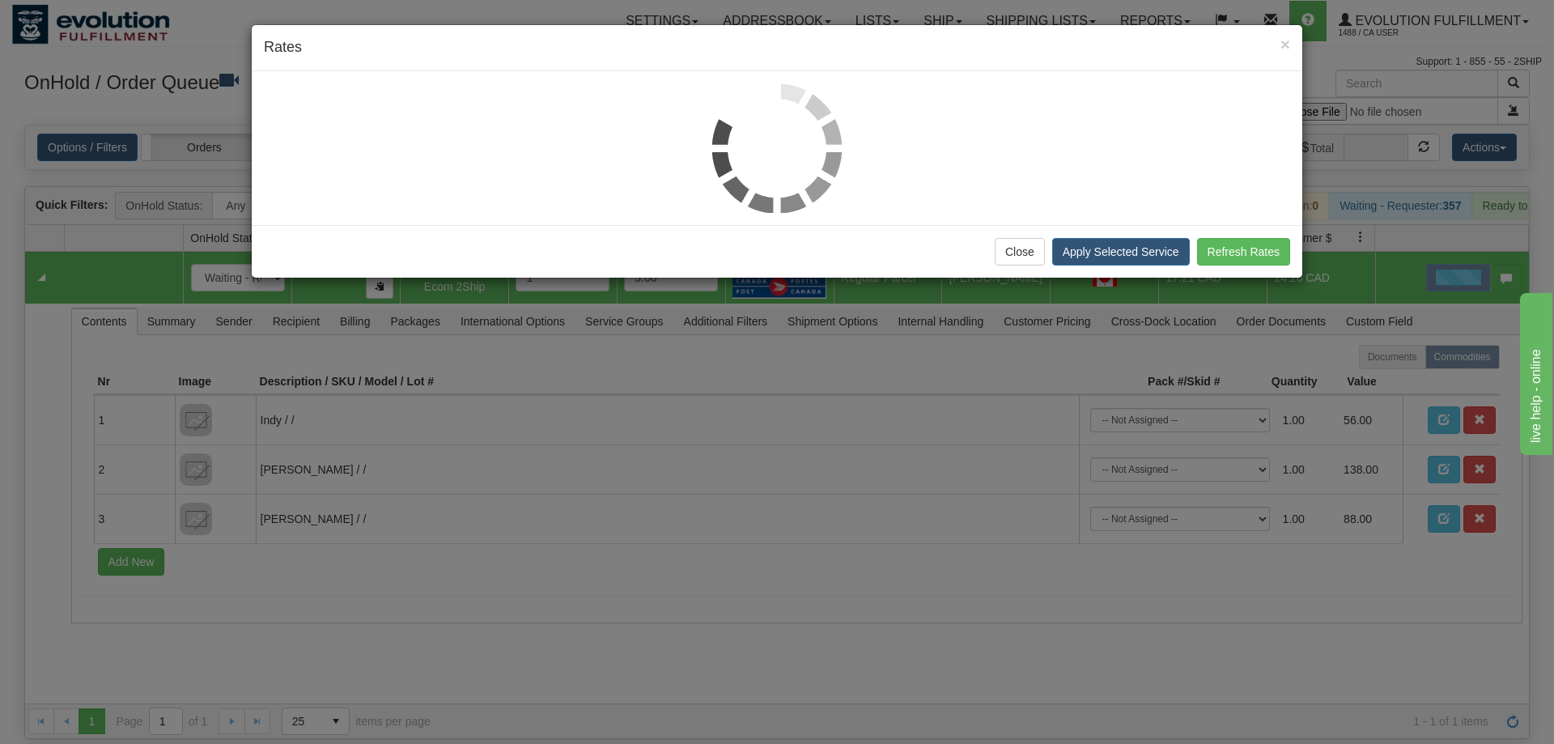
click at [744, 46] on h4 "Rates" at bounding box center [777, 47] width 1026 height 21
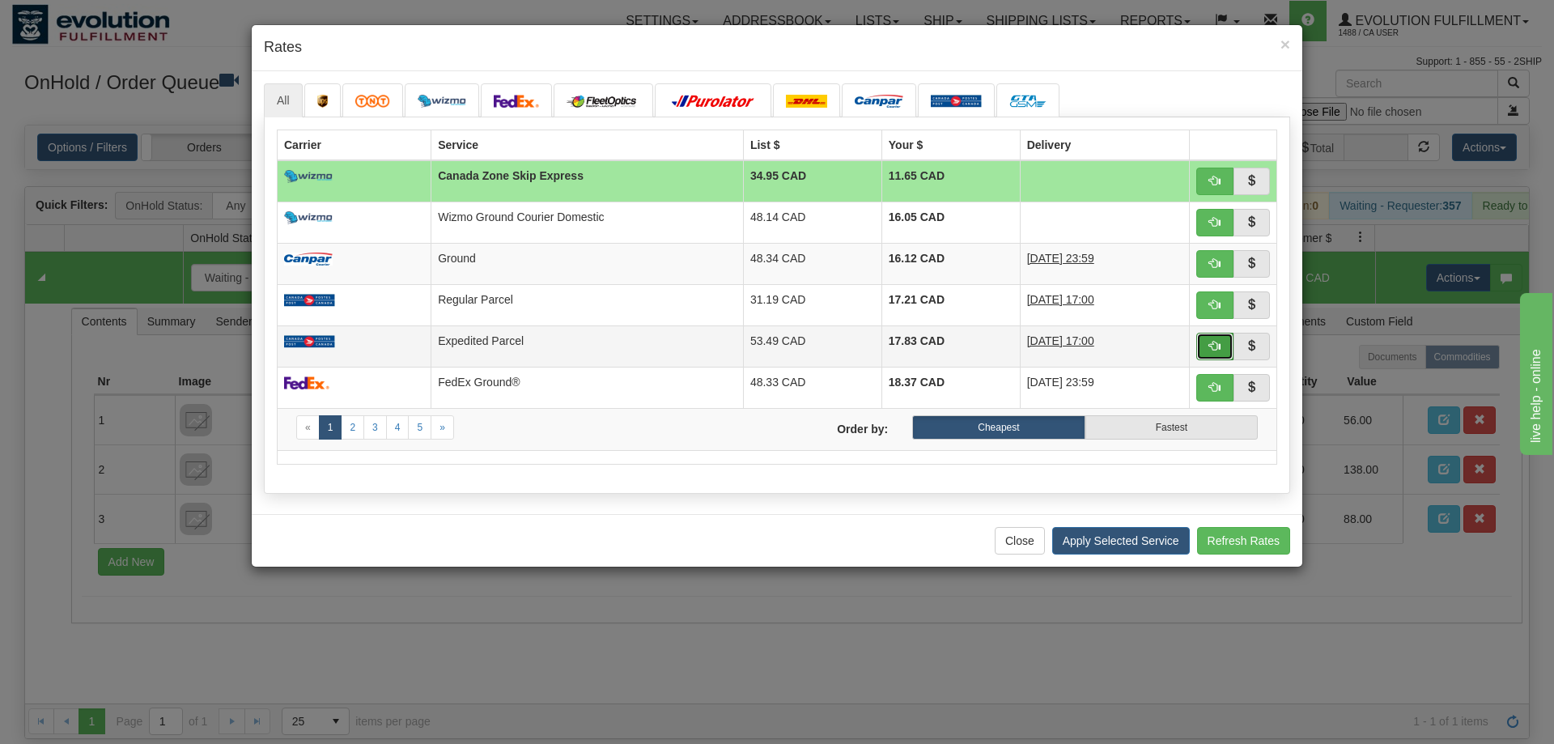
click at [1211, 338] on button "button" at bounding box center [1215, 347] width 37 height 28
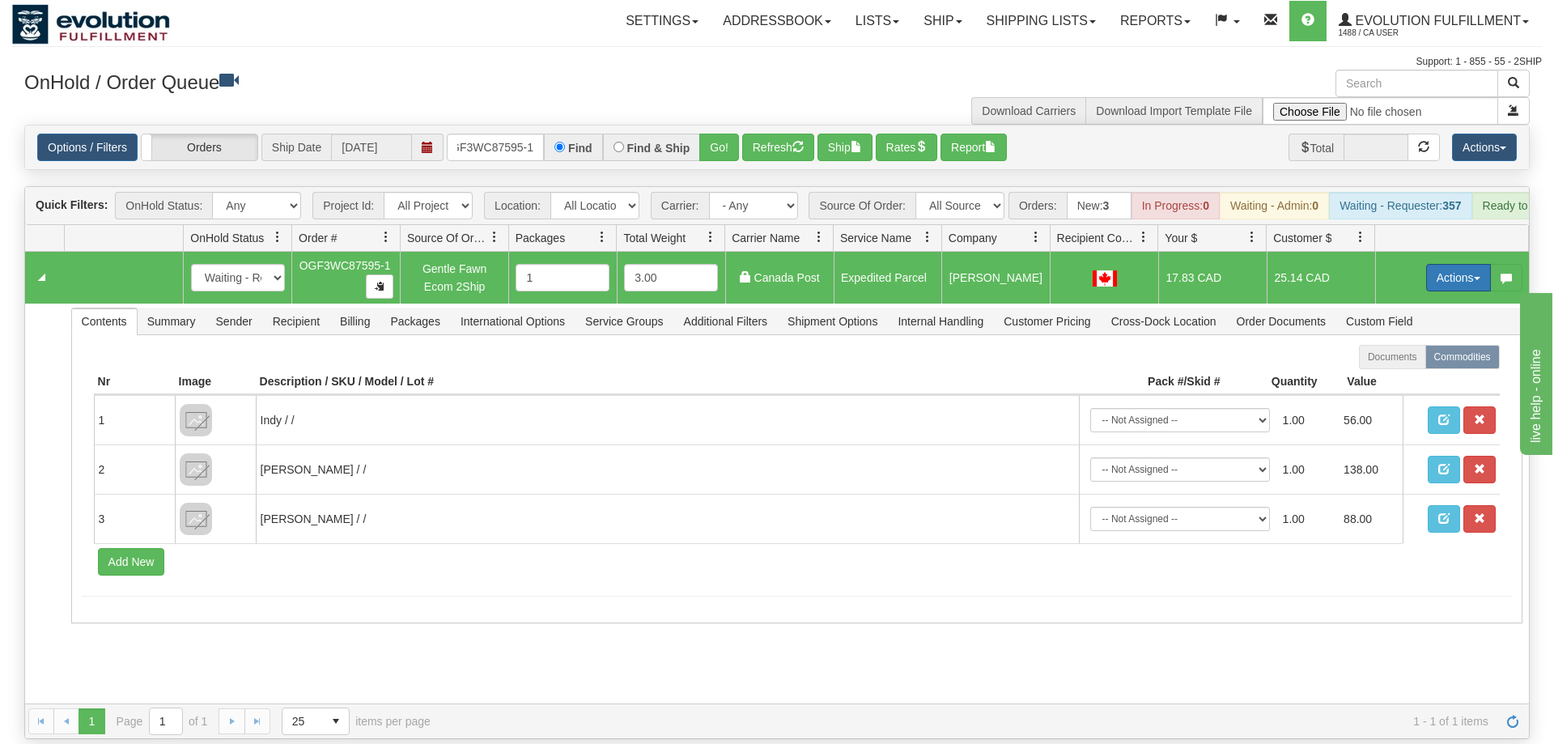
click at [1459, 264] on button "Actions" at bounding box center [1458, 278] width 65 height 28
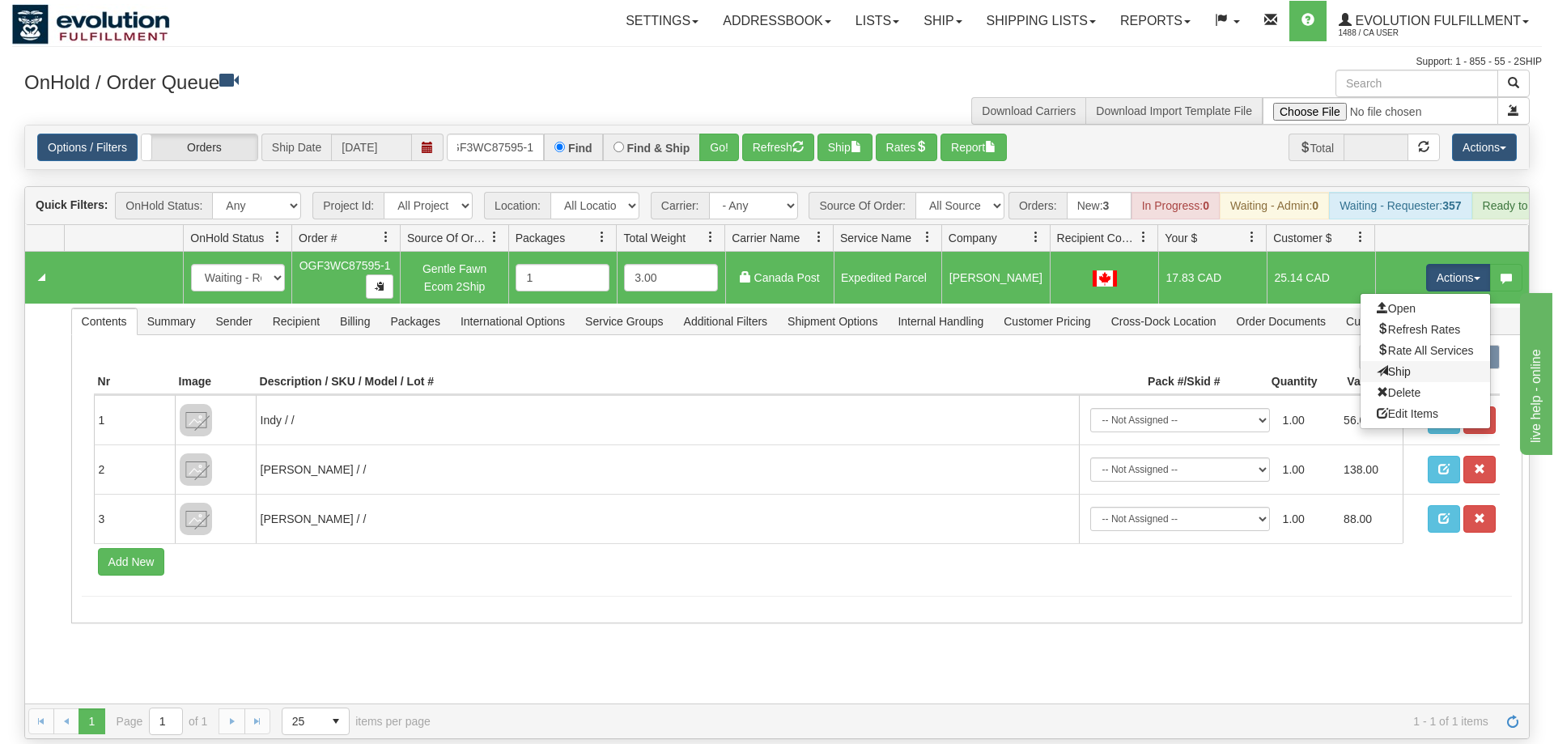
click at [1416, 361] on link "Ship" at bounding box center [1426, 371] width 130 height 21
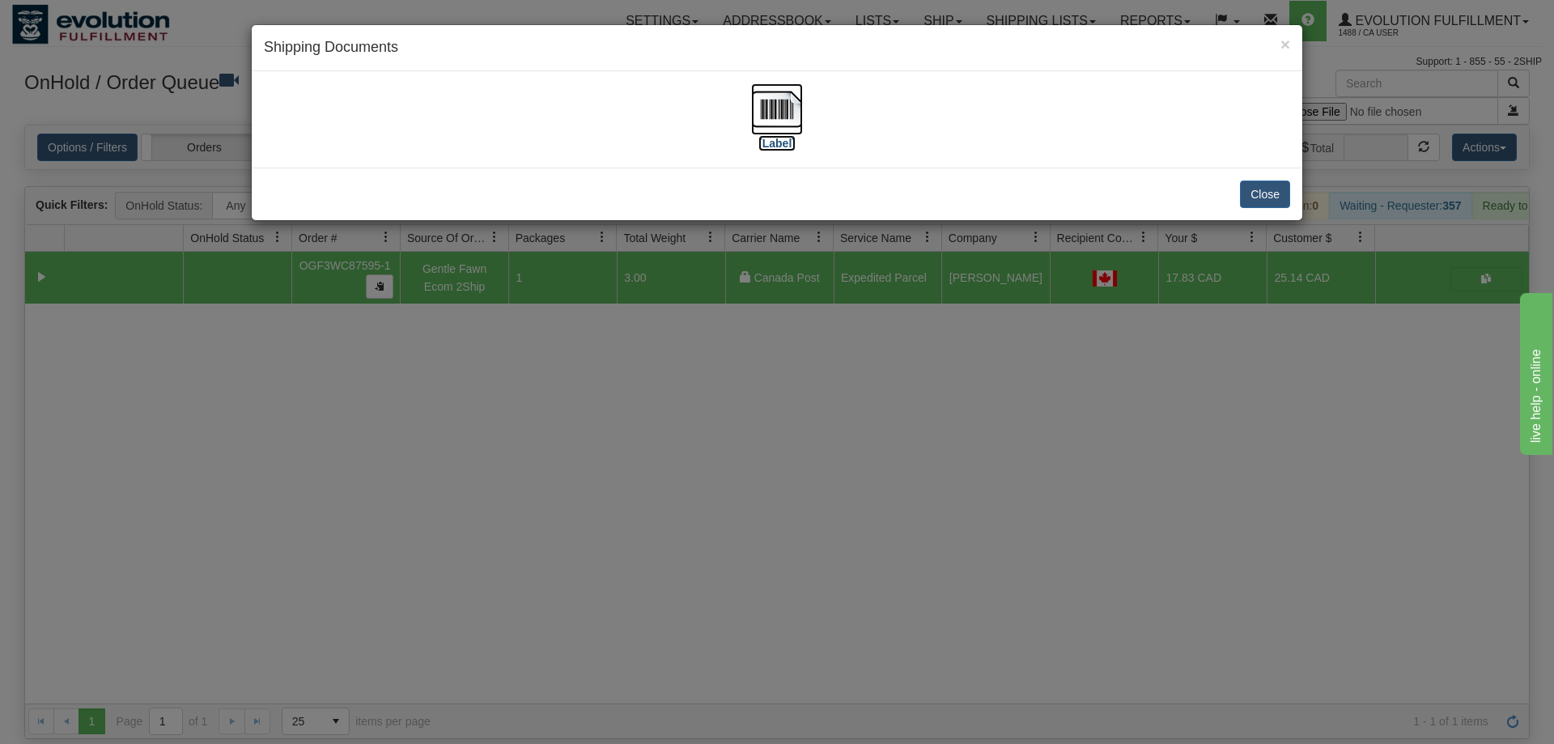
click at [766, 96] on img at bounding box center [777, 109] width 52 height 52
drag, startPoint x: 366, startPoint y: 472, endPoint x: 350, endPoint y: 300, distance: 173.2
click at [366, 461] on div "× Shipping Documents [Label] Close" at bounding box center [777, 372] width 1554 height 744
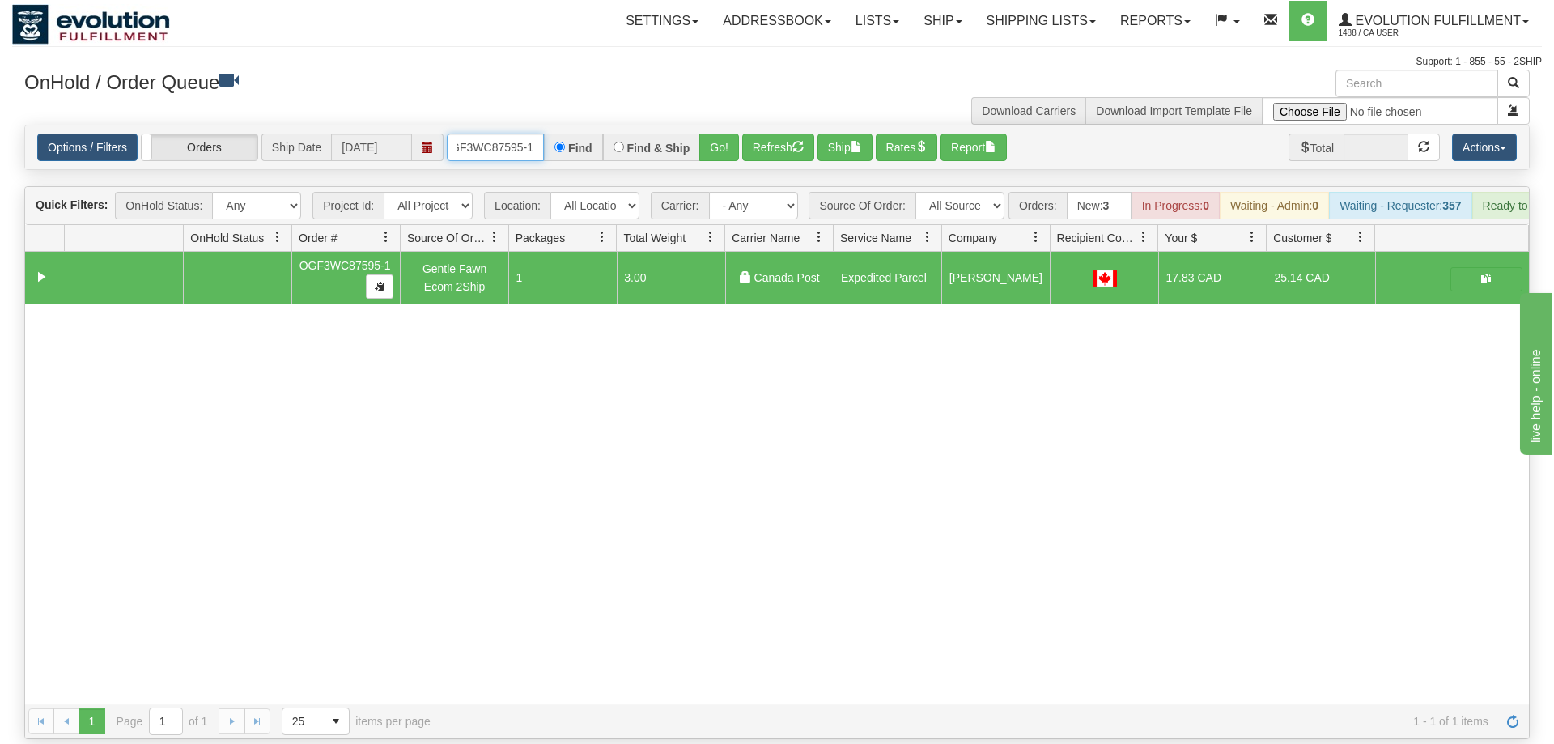
click at [491, 134] on input "OGF3WC87595-1" at bounding box center [495, 148] width 97 height 28
click at [504, 134] on input "OGF3WC87595-1" at bounding box center [495, 148] width 97 height 28
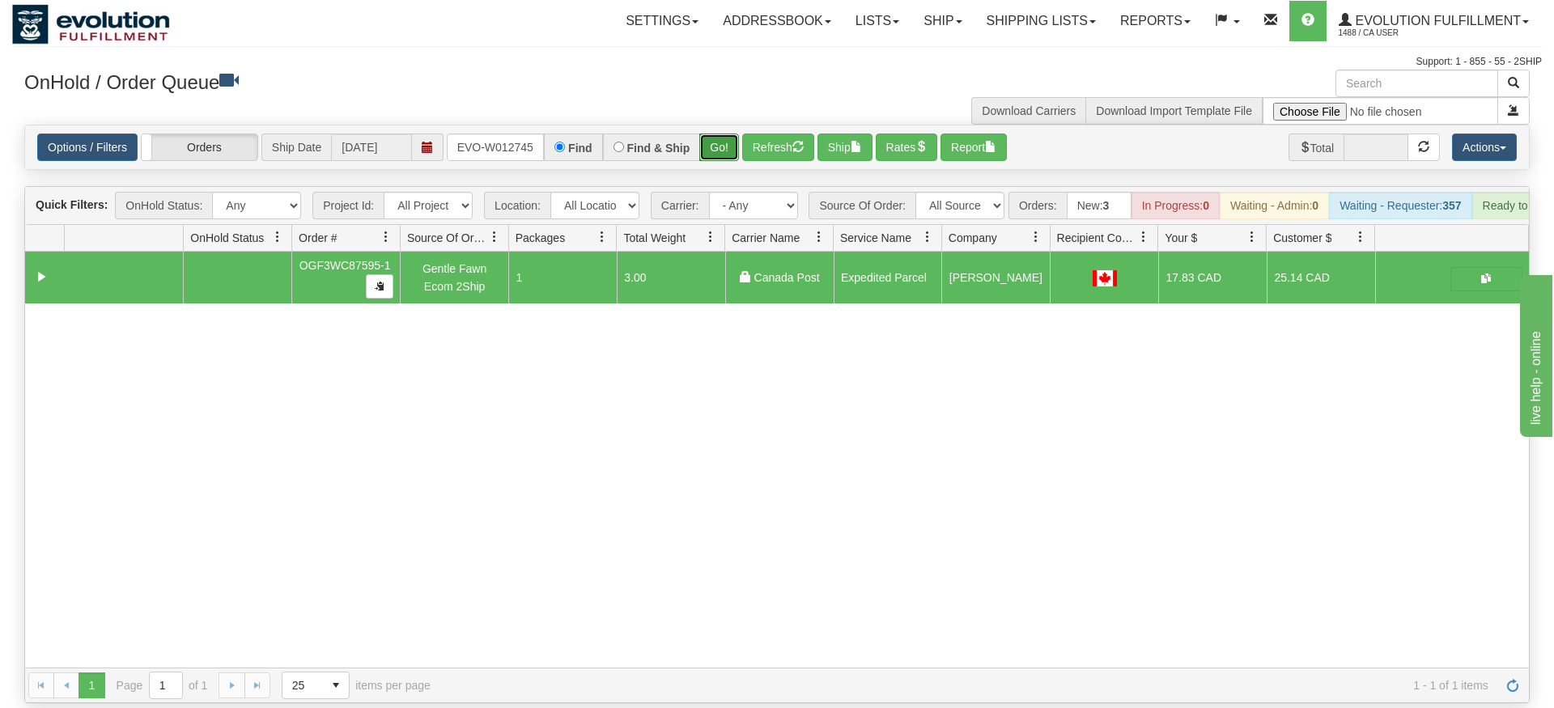
click at [726, 160] on div "Is equal to Is not equal to Contains Does not contains CAD USD EUR ZAR [PERSON_…" at bounding box center [777, 414] width 1530 height 579
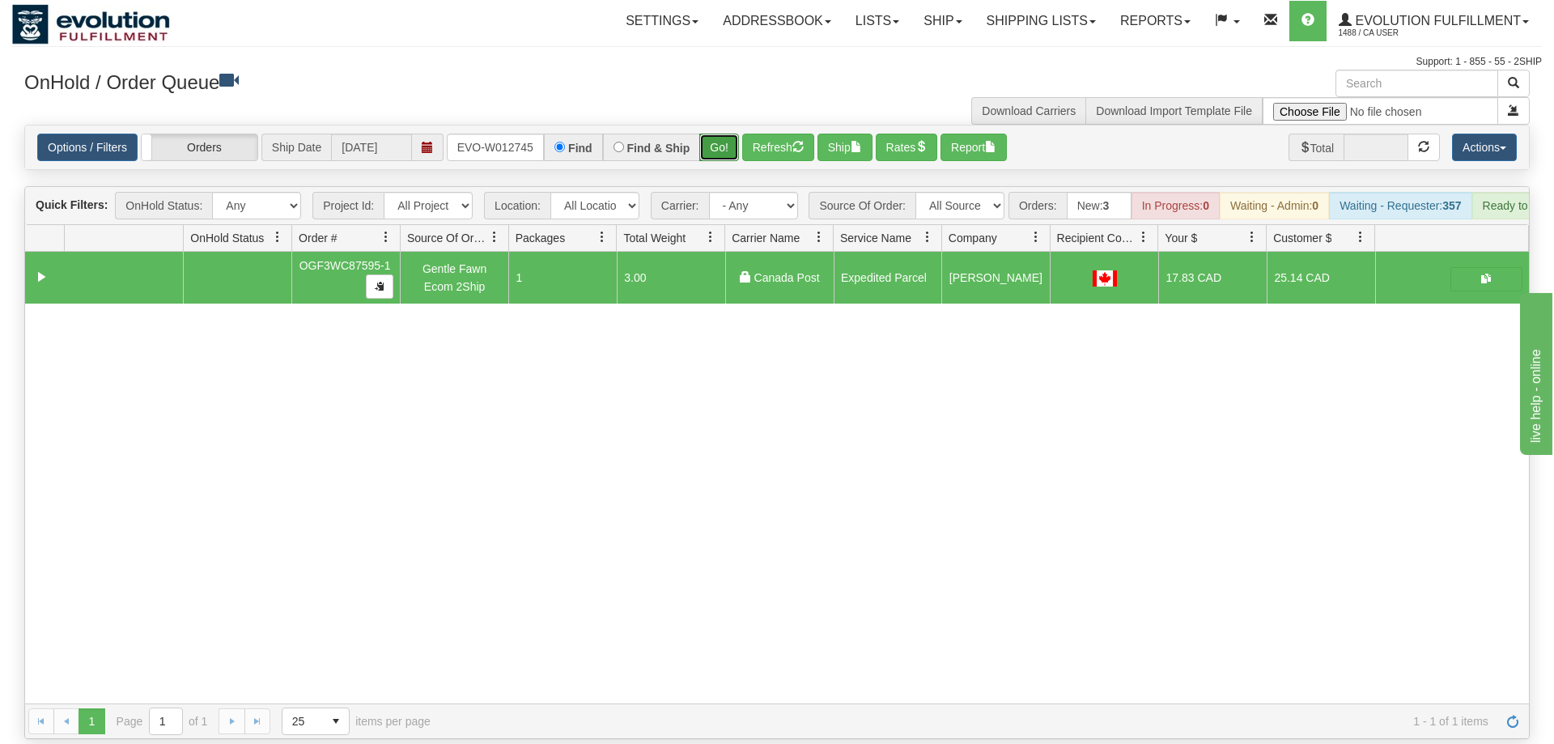
click at [729, 134] on button "Go!" at bounding box center [719, 148] width 40 height 28
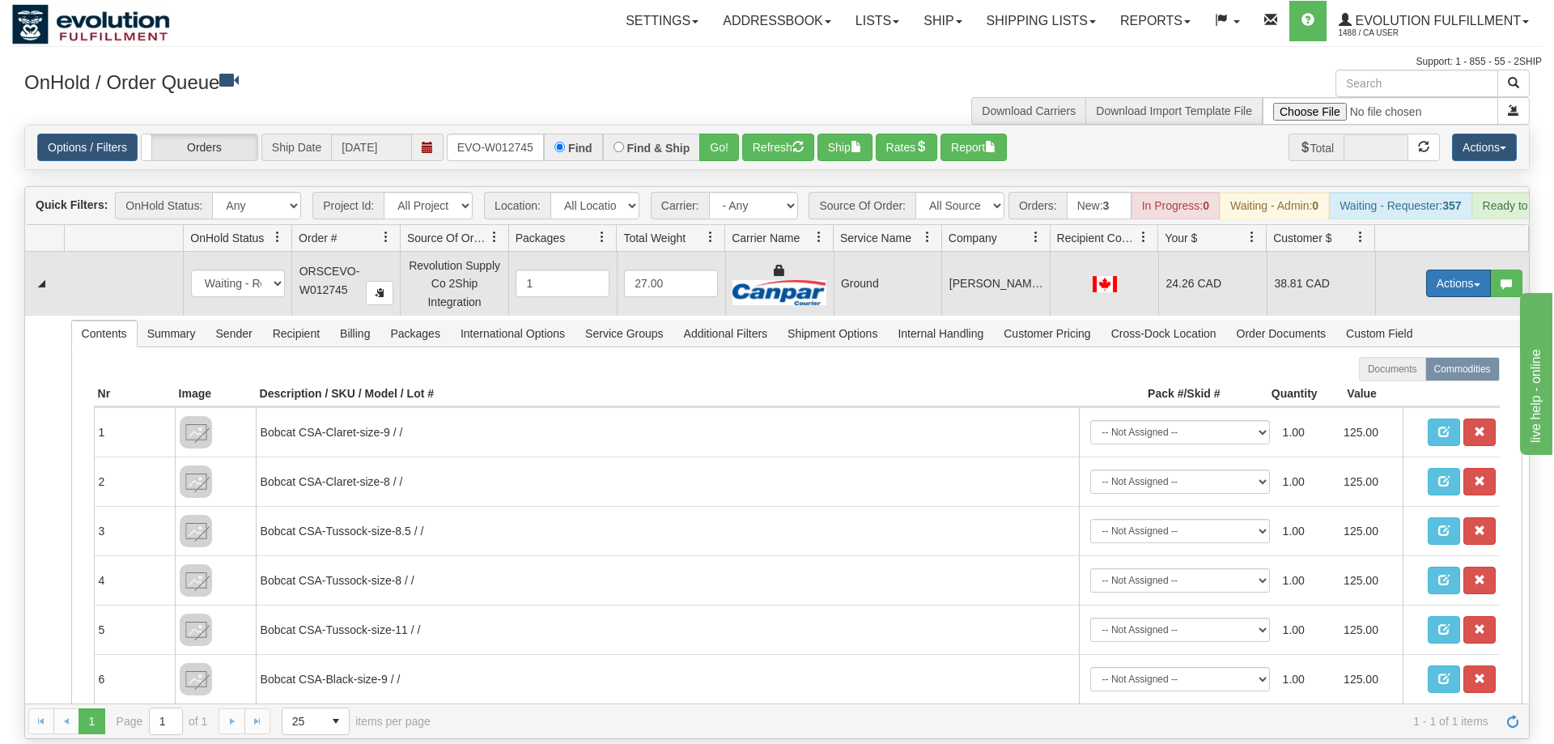
click at [1460, 270] on button "Actions" at bounding box center [1458, 284] width 65 height 28
click at [1413, 367] on link "Ship" at bounding box center [1426, 377] width 130 height 21
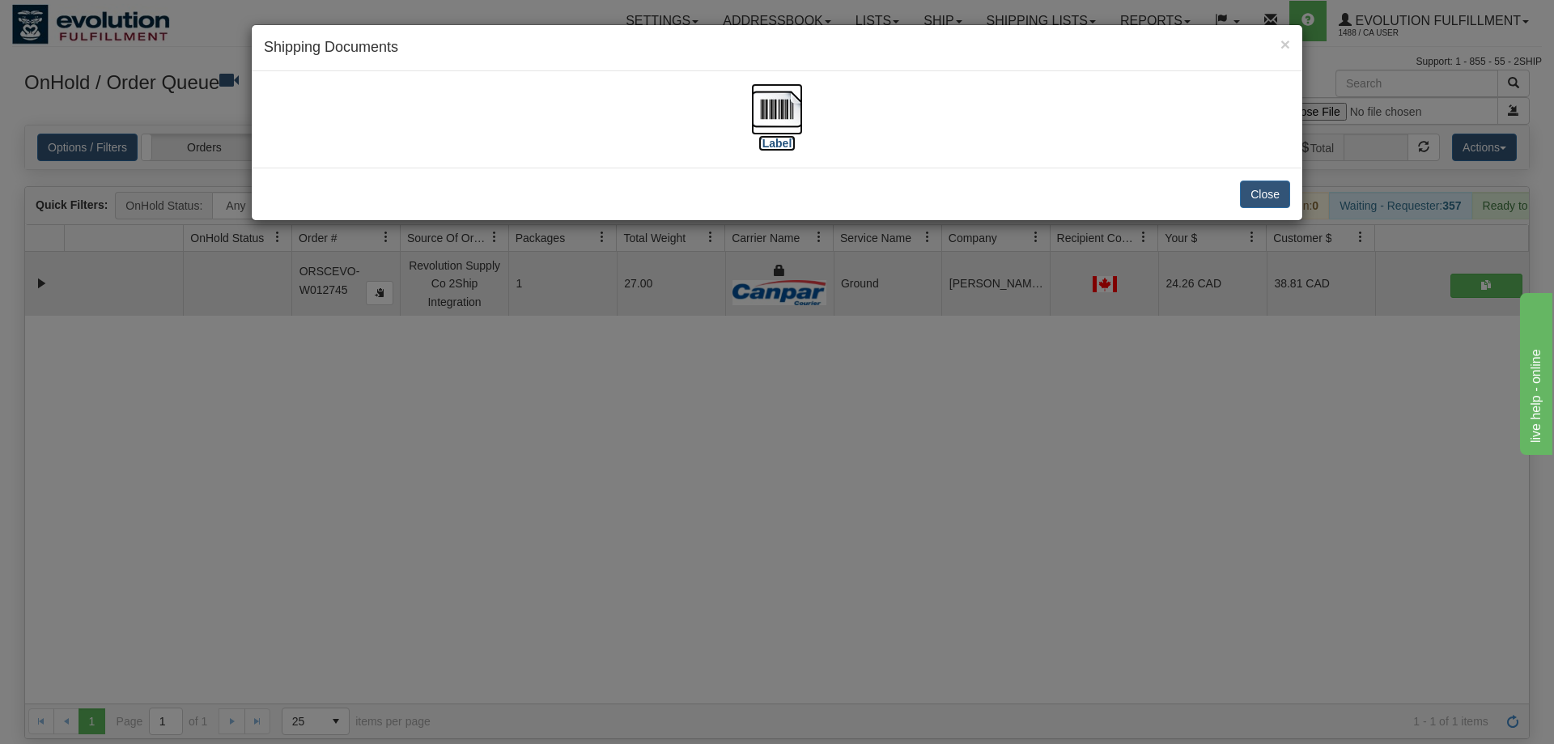
click at [782, 121] on img at bounding box center [777, 109] width 52 height 52
drag, startPoint x: 619, startPoint y: 591, endPoint x: 591, endPoint y: 69, distance: 522.9
click at [624, 567] on div "× Shipping Documents [Label] Close" at bounding box center [777, 372] width 1554 height 744
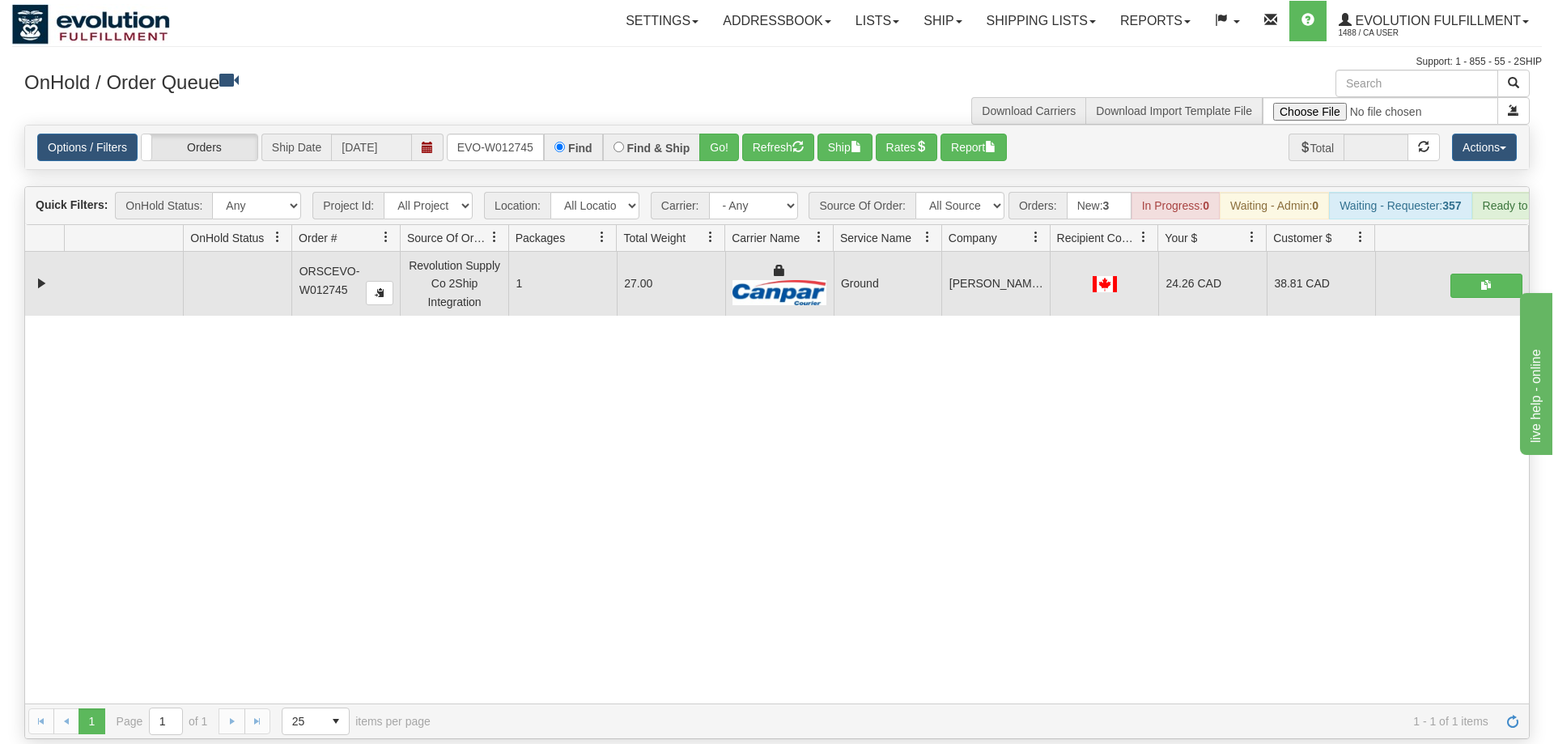
click at [515, 96] on div "OnHold / Order Queue" at bounding box center [394, 86] width 765 height 32
click at [498, 134] on input "ORSCEVO-W012745" at bounding box center [495, 148] width 97 height 28
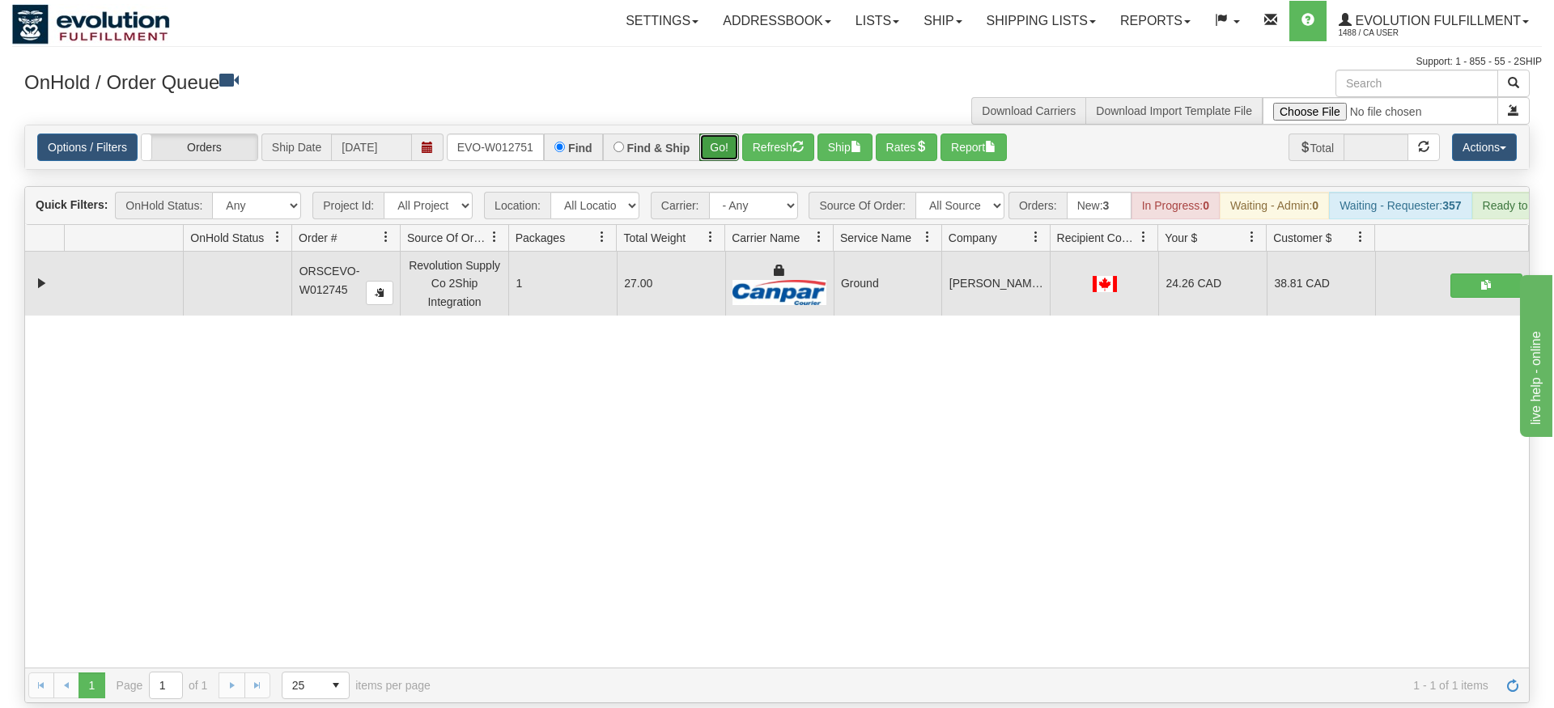
click at [726, 160] on div "Is equal to Is not equal to Contains Does not contains CAD USD EUR ZAR [PERSON_…" at bounding box center [777, 414] width 1530 height 579
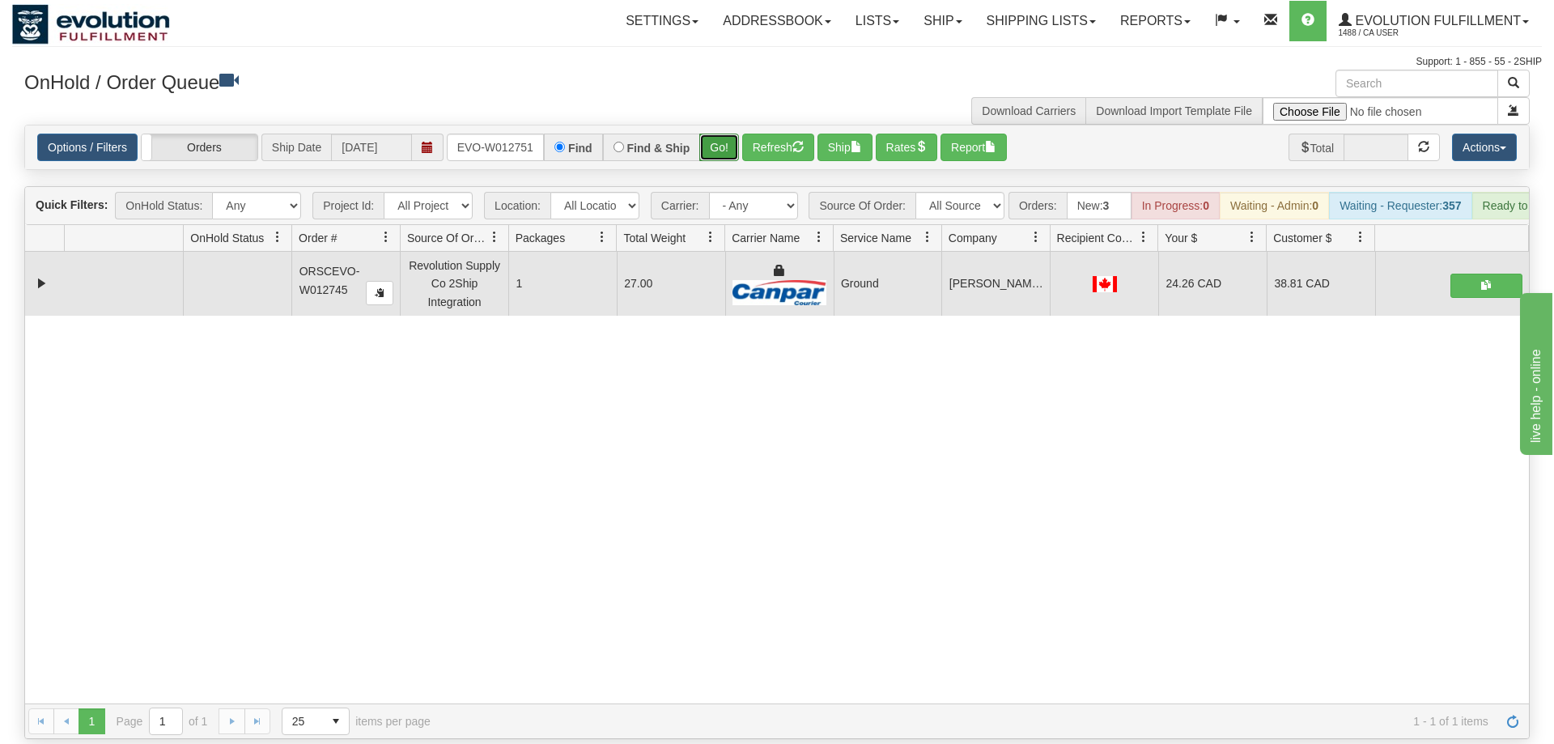
click at [733, 134] on button "Go!" at bounding box center [719, 148] width 40 height 28
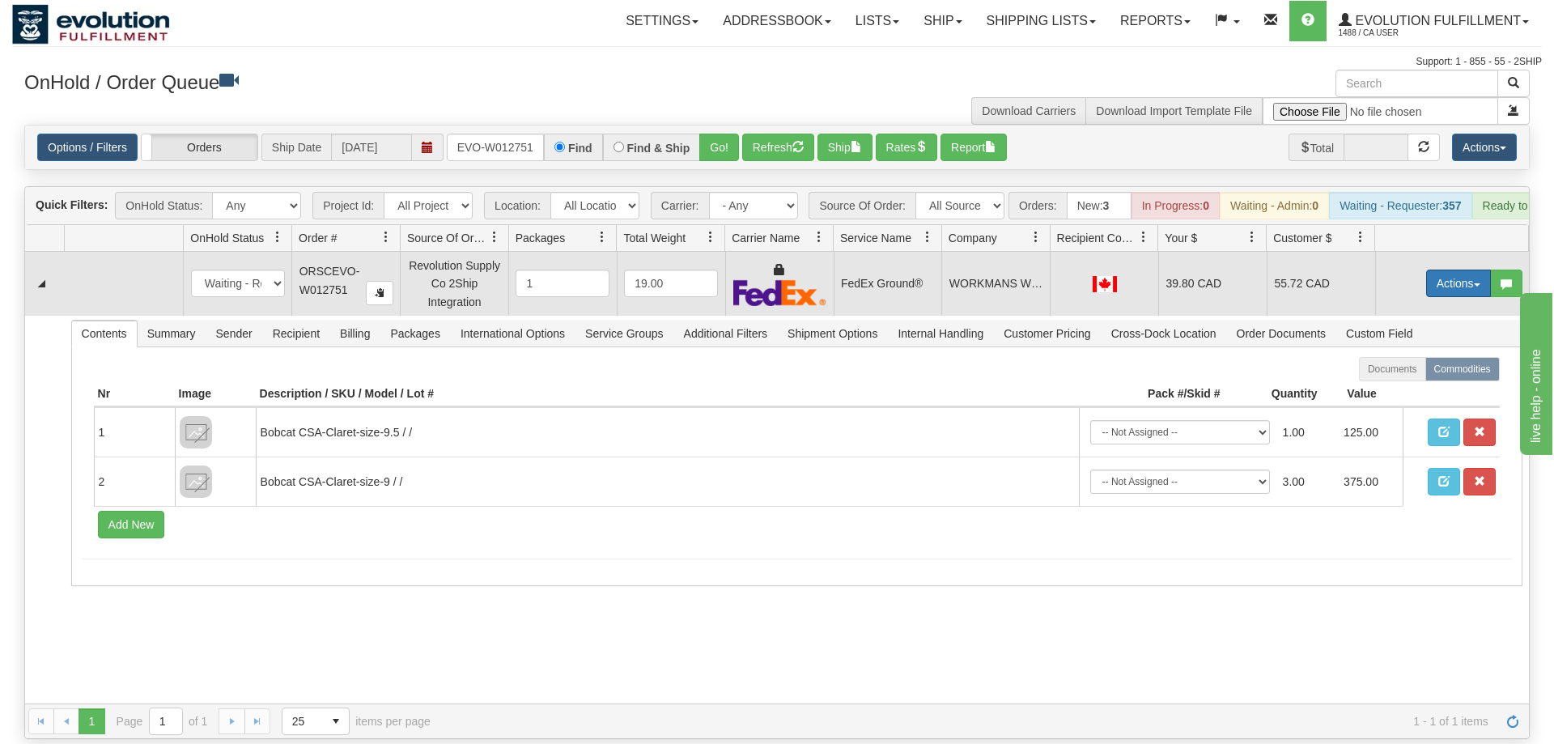
click at [1428, 270] on button "Actions" at bounding box center [1458, 284] width 65 height 28
click at [1420, 367] on link "Ship" at bounding box center [1426, 377] width 130 height 21
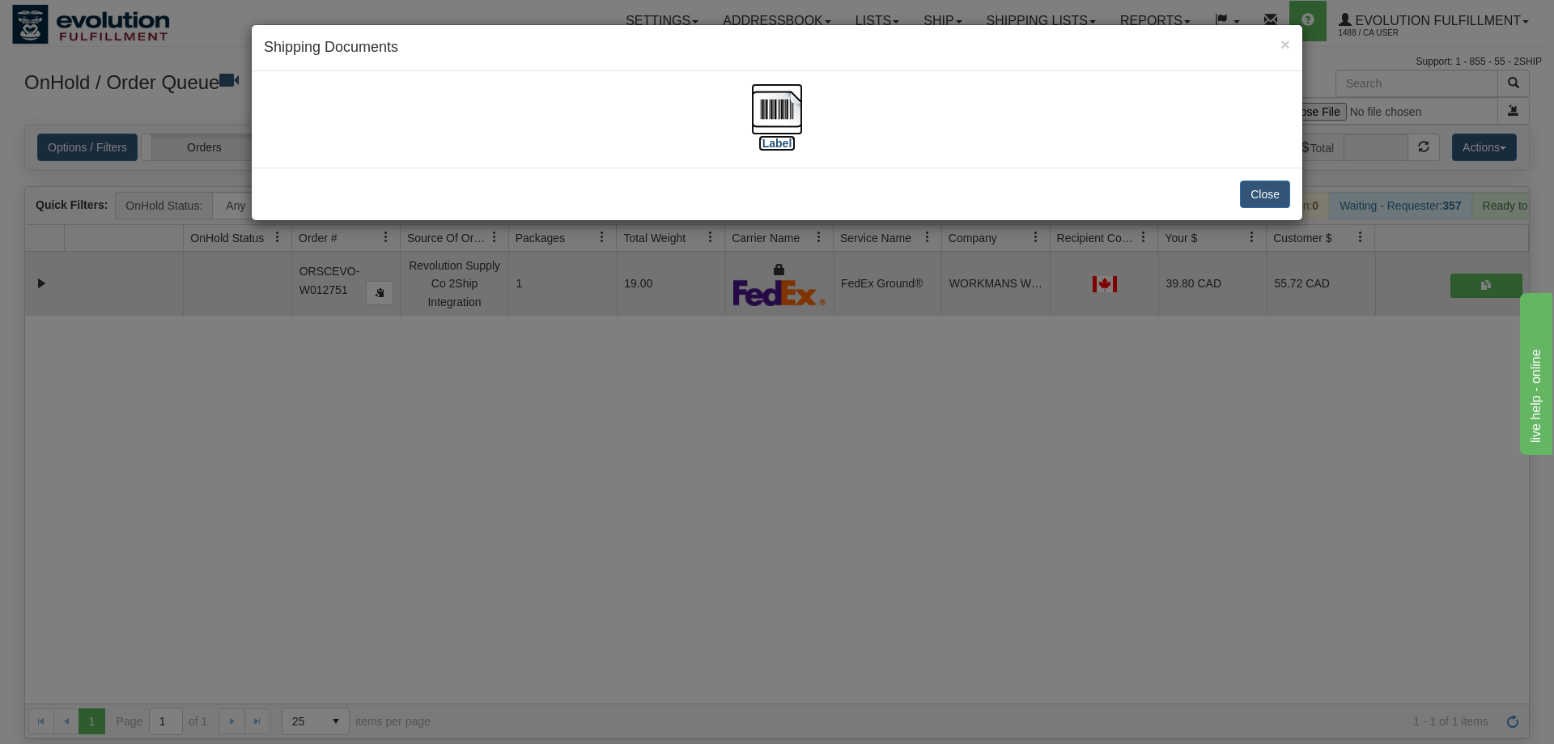
click at [763, 105] on img at bounding box center [777, 109] width 52 height 52
drag, startPoint x: 518, startPoint y: 493, endPoint x: 583, endPoint y: 60, distance: 437.9
click at [521, 491] on div "× Shipping Documents [Label] Close" at bounding box center [777, 372] width 1554 height 744
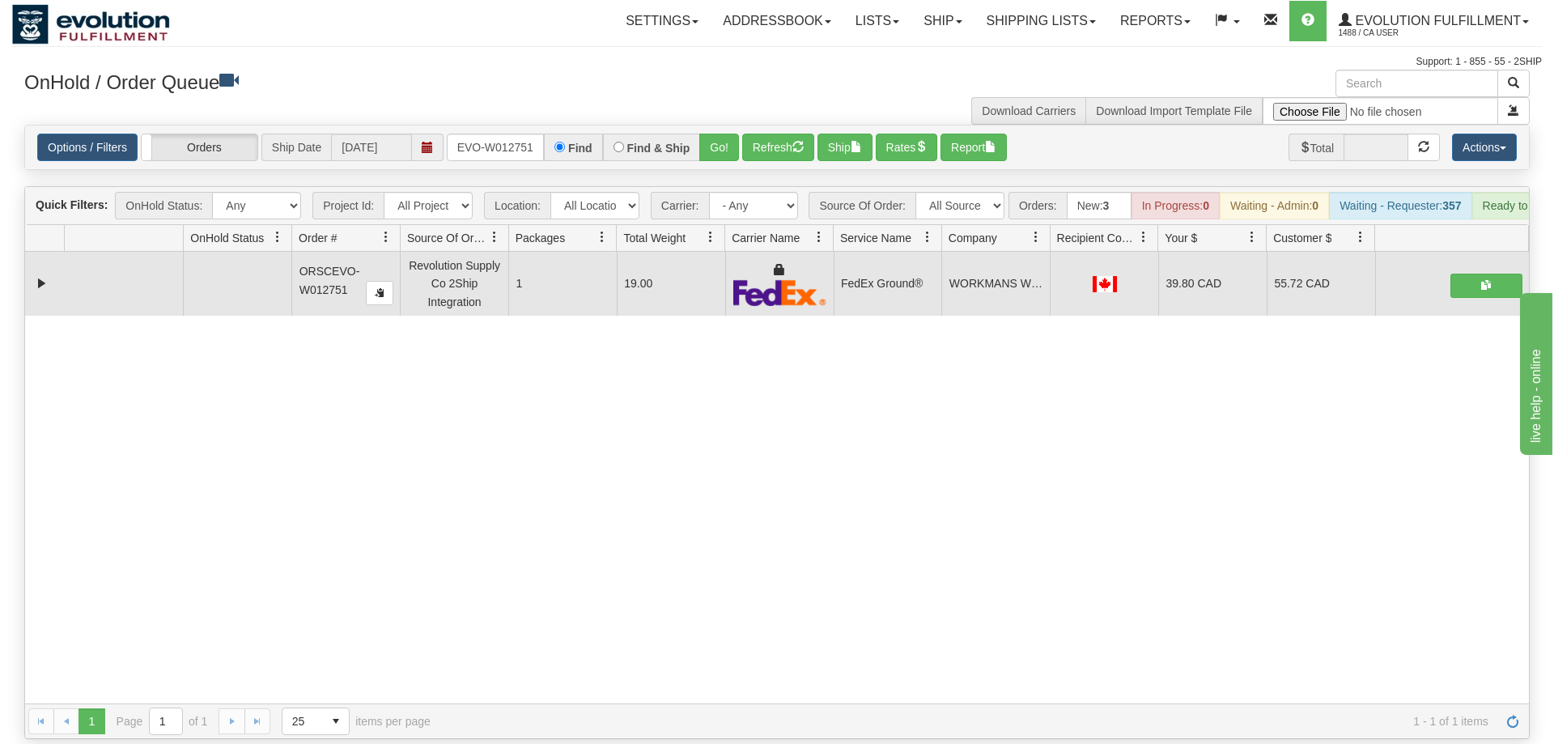
click at [521, 132] on div "Options / Filters Group Shipments Orders Ship Date [DATE] ORSCEVO-W012751 Find …" at bounding box center [777, 147] width 1504 height 44
click at [517, 134] on input "ORSCEVO-W012751" at bounding box center [495, 148] width 97 height 28
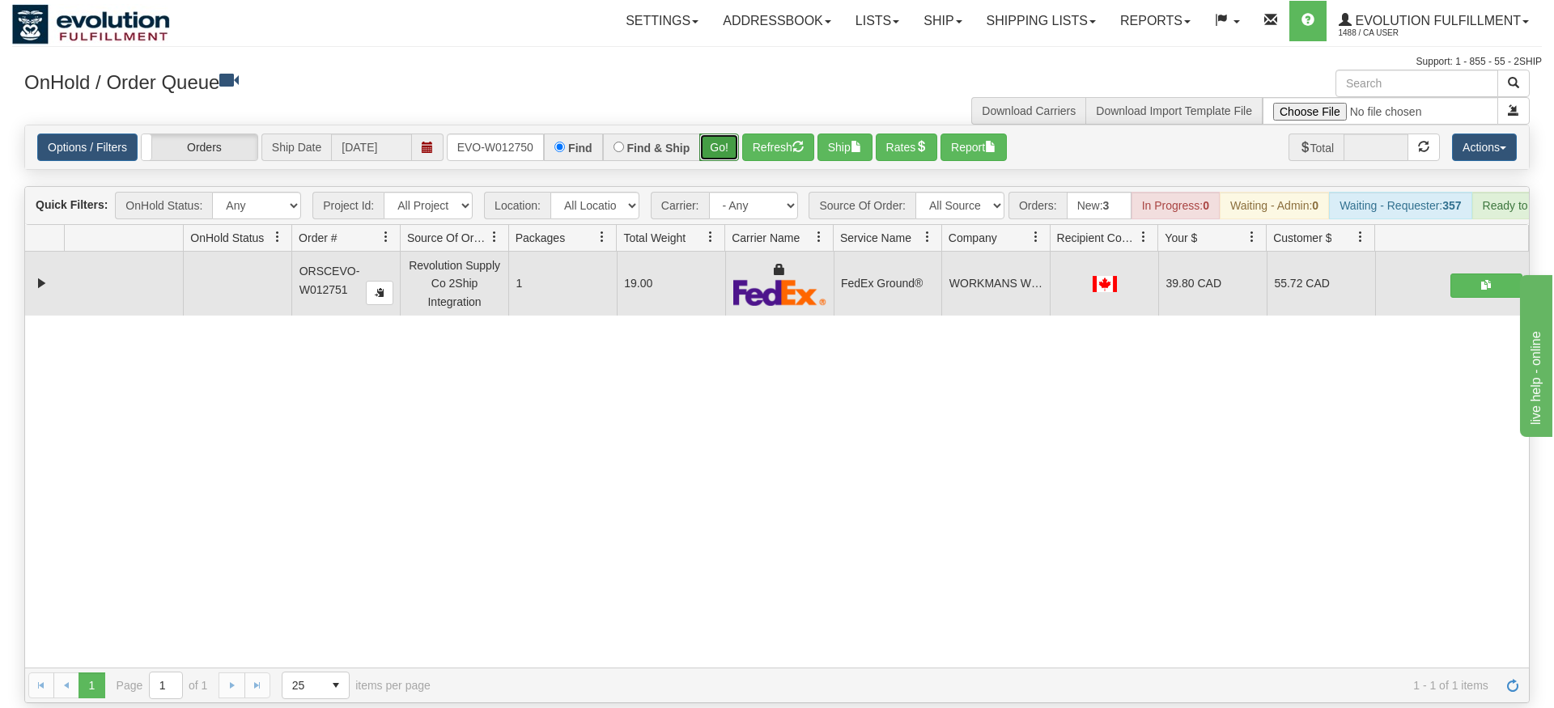
click at [712, 151] on div "Is equal to Is not equal to Contains Does not contains CAD USD EUR ZAR [PERSON_…" at bounding box center [777, 414] width 1530 height 579
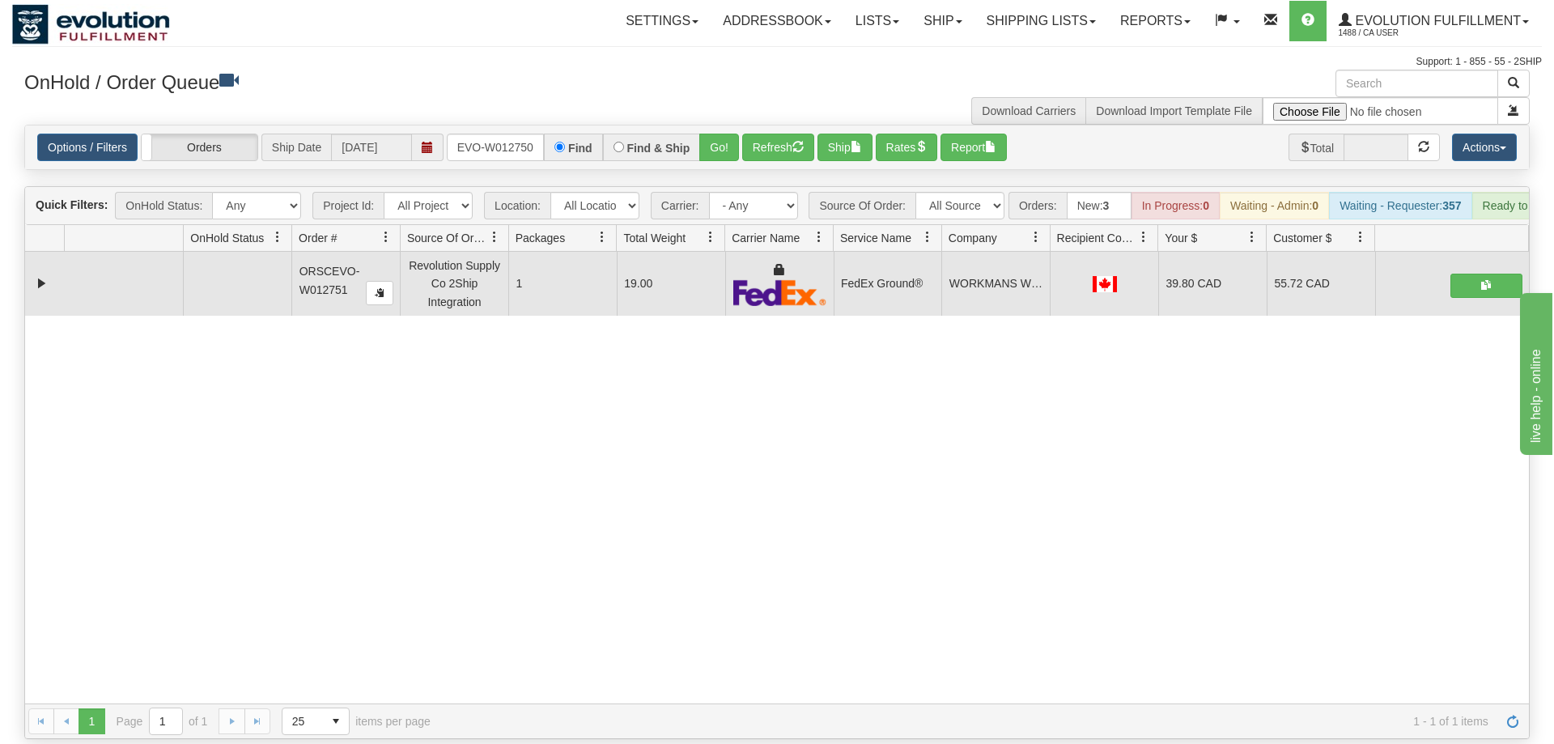
click at [723, 139] on div "Options / Filters Group Shipments Orders Ship Date [DATE] ORSCEVO-W012750 Find …" at bounding box center [777, 147] width 1504 height 44
click at [721, 134] on button "Go!" at bounding box center [719, 148] width 40 height 28
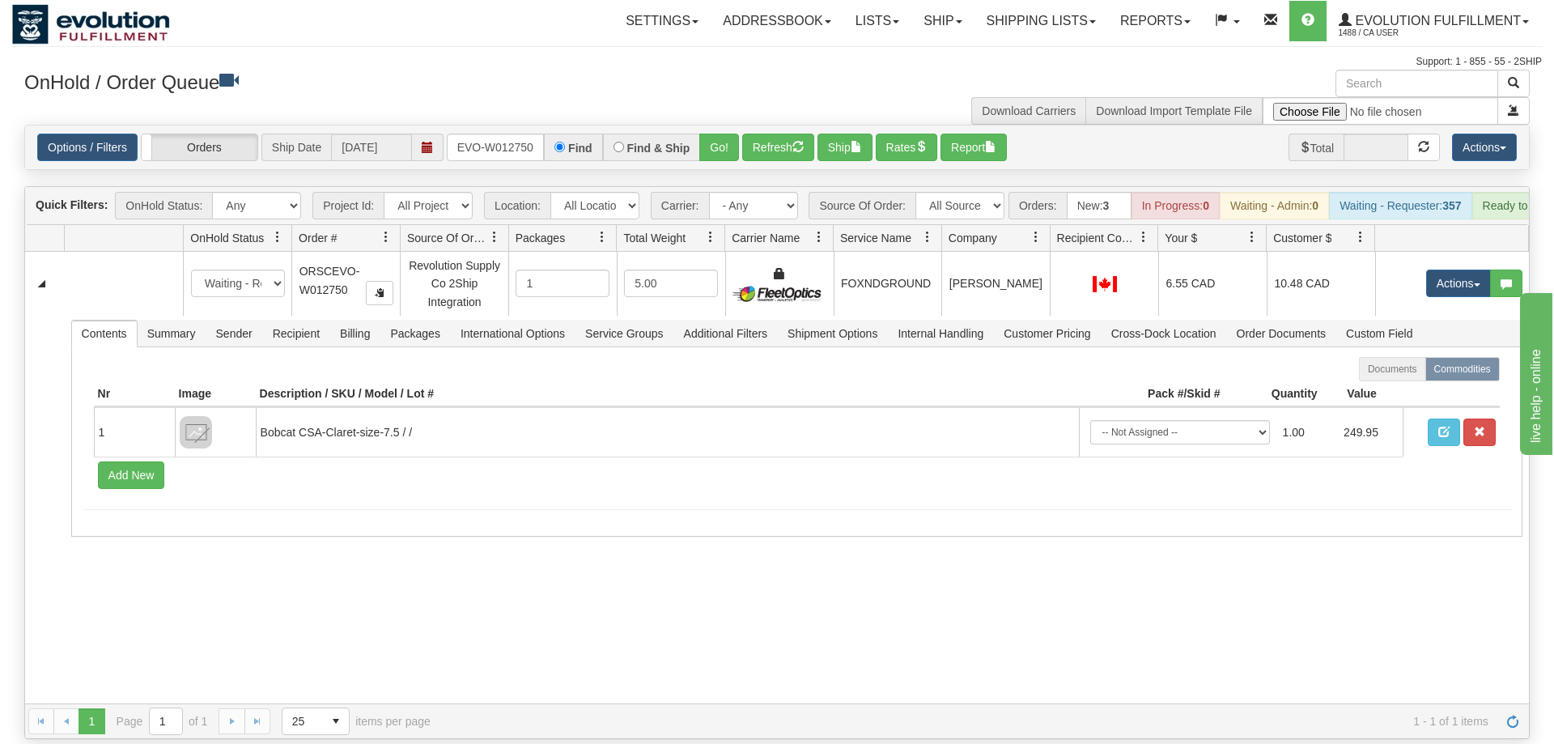
click at [425, 589] on div "31673642 EVOLUTION V3 91242552 91242553 New In Progress Waiting - Admin Waiting…" at bounding box center [777, 478] width 1504 height 452
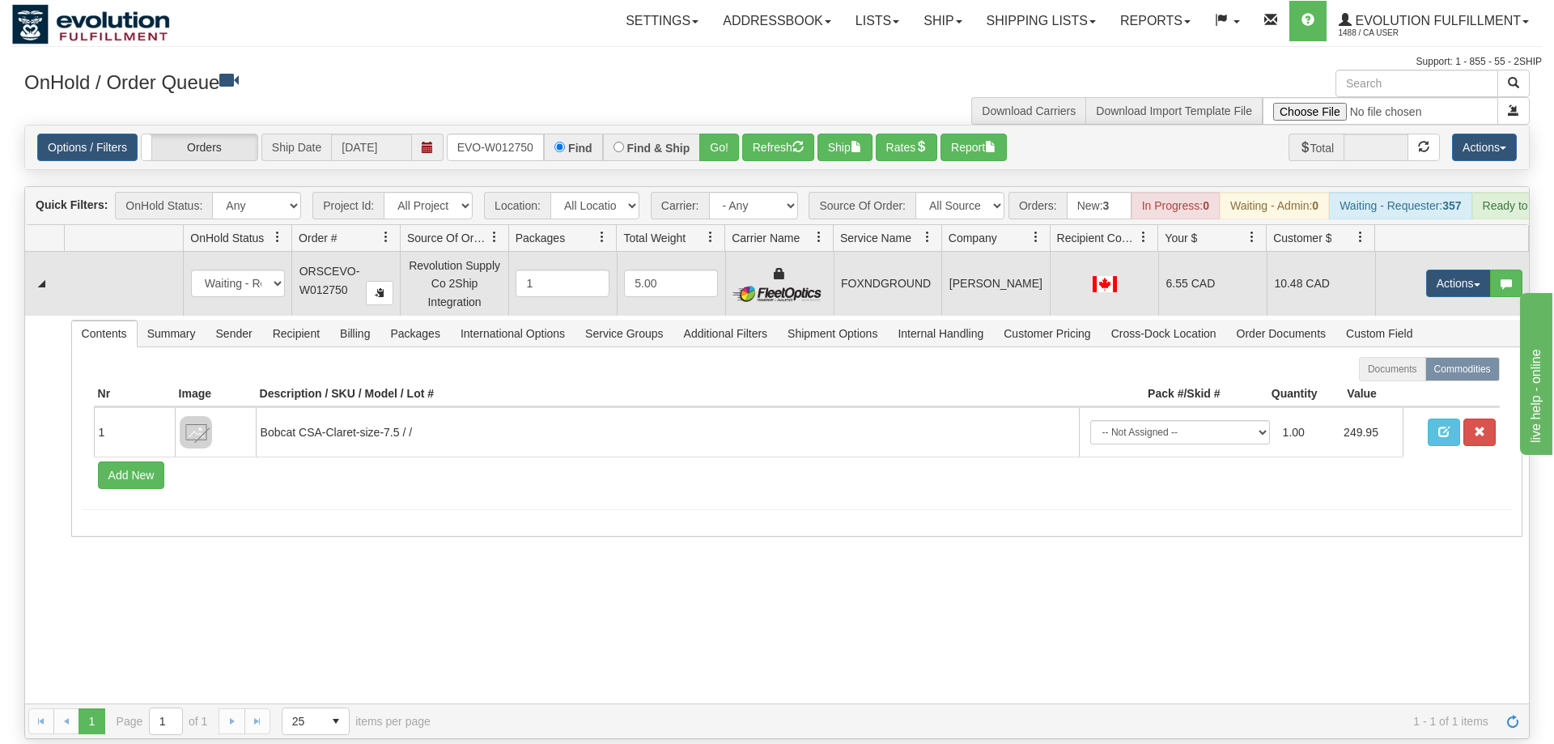
click at [1470, 282] on td "Actions Open Refresh Rates Rate All Services Ship Delete Edit Items" at bounding box center [1452, 283] width 154 height 63
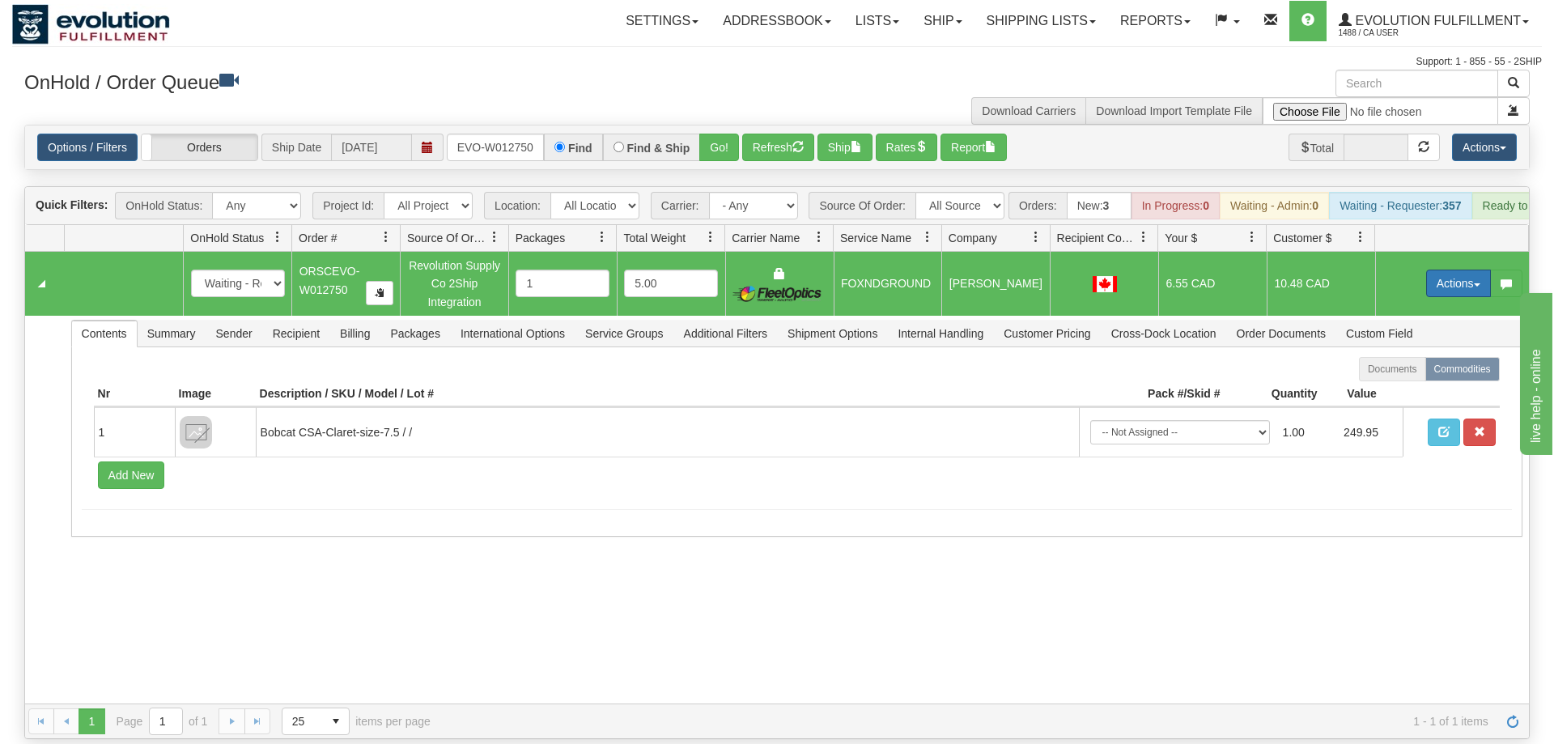
click at [1463, 270] on button "Actions" at bounding box center [1458, 284] width 65 height 28
click at [1395, 371] on span "Ship" at bounding box center [1394, 377] width 34 height 13
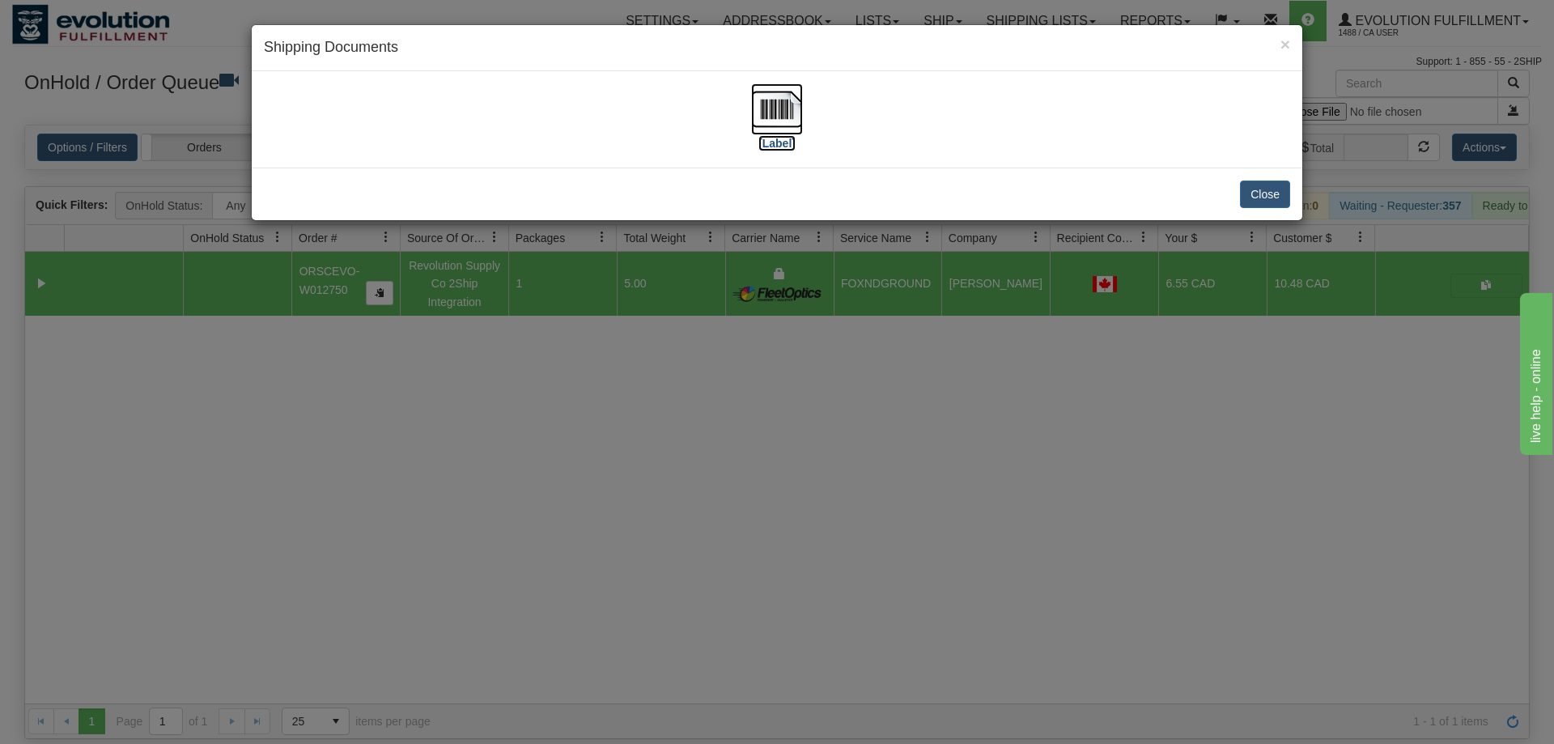
click at [787, 108] on img at bounding box center [777, 109] width 52 height 52
drag, startPoint x: 644, startPoint y: 724, endPoint x: 600, endPoint y: 576, distance: 154.5
click at [647, 703] on div "× Shipping Documents [Label] Close" at bounding box center [777, 372] width 1554 height 744
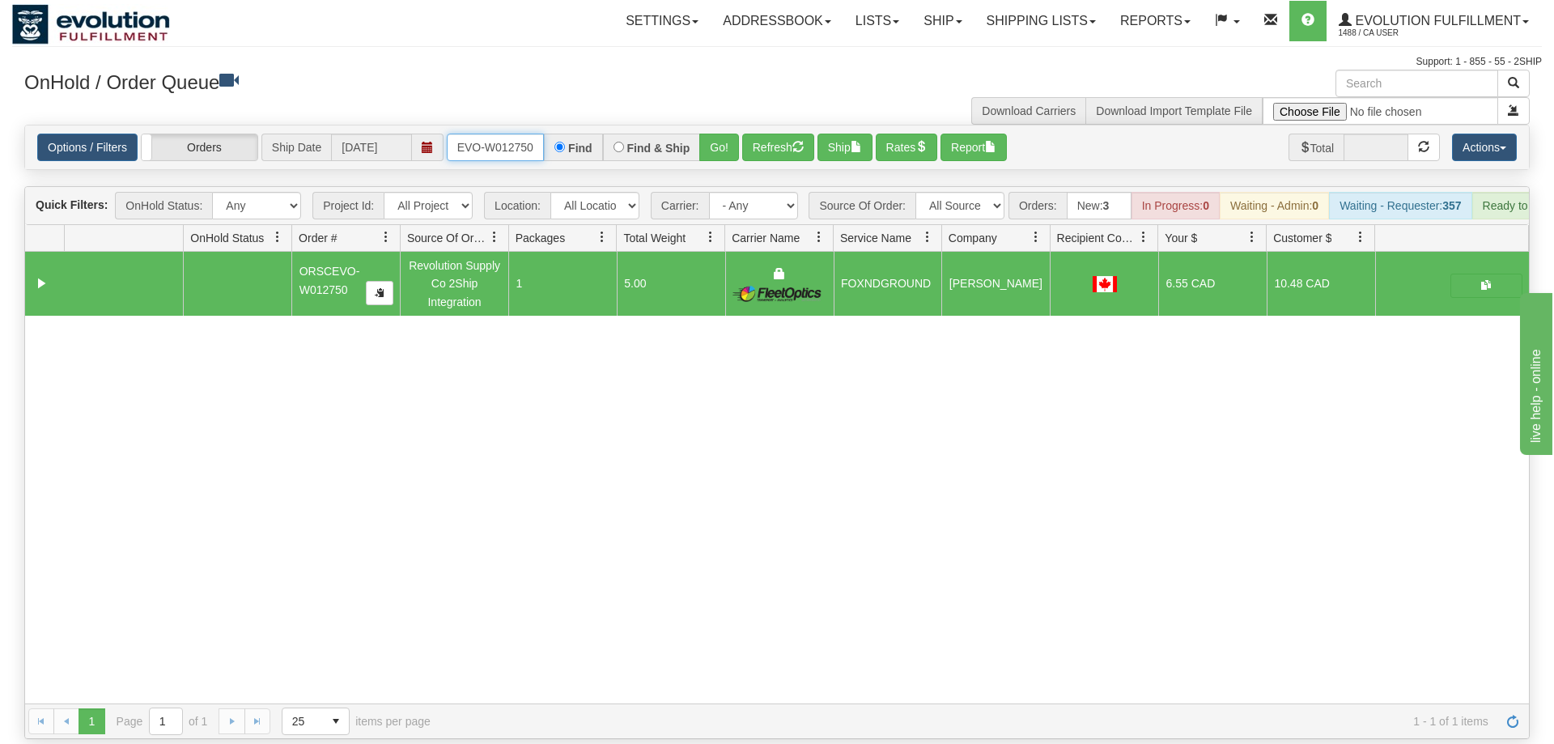
click at [516, 134] on input "ORSCEVO-W012750" at bounding box center [495, 148] width 97 height 28
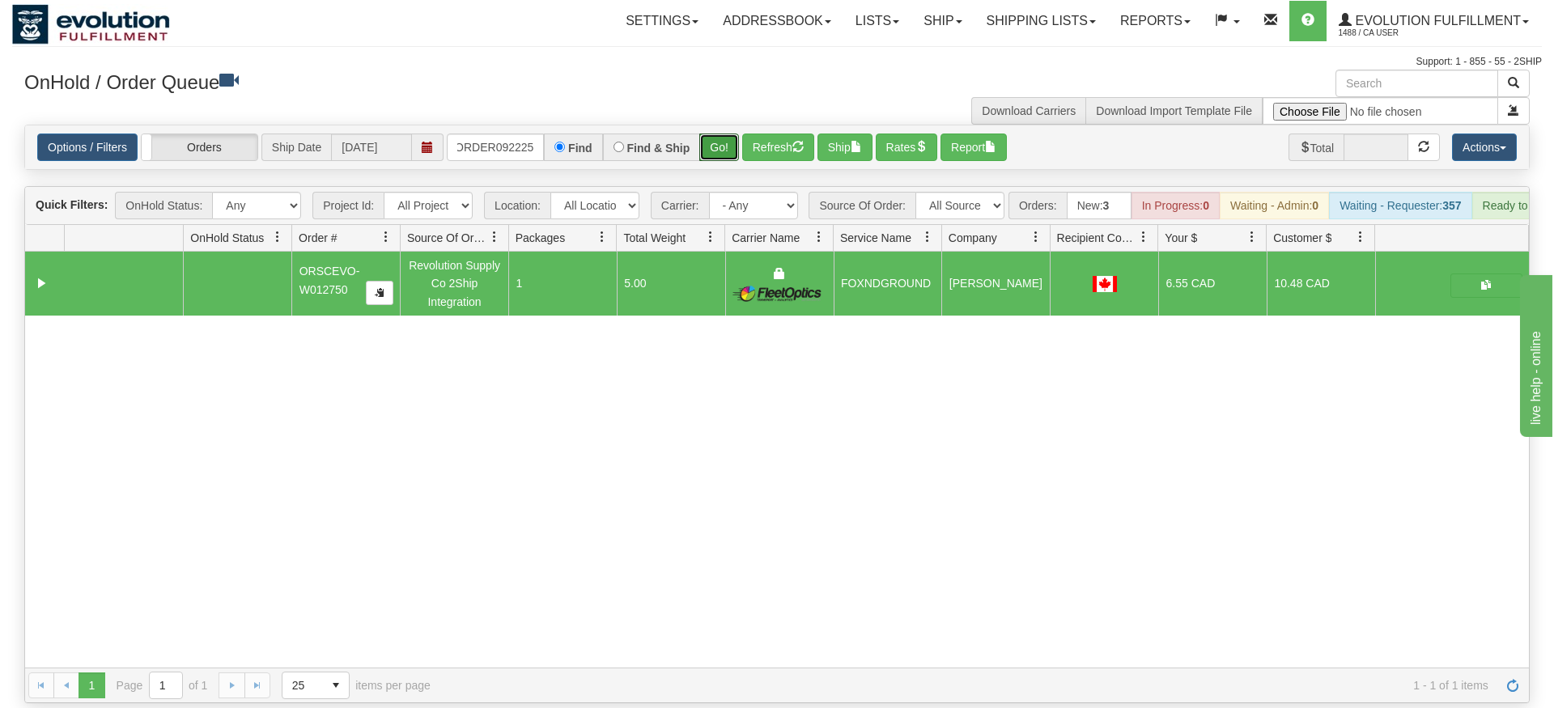
click at [723, 153] on div "Is equal to Is not equal to Contains Does not contains CAD USD EUR ZAR [PERSON_…" at bounding box center [777, 414] width 1530 height 579
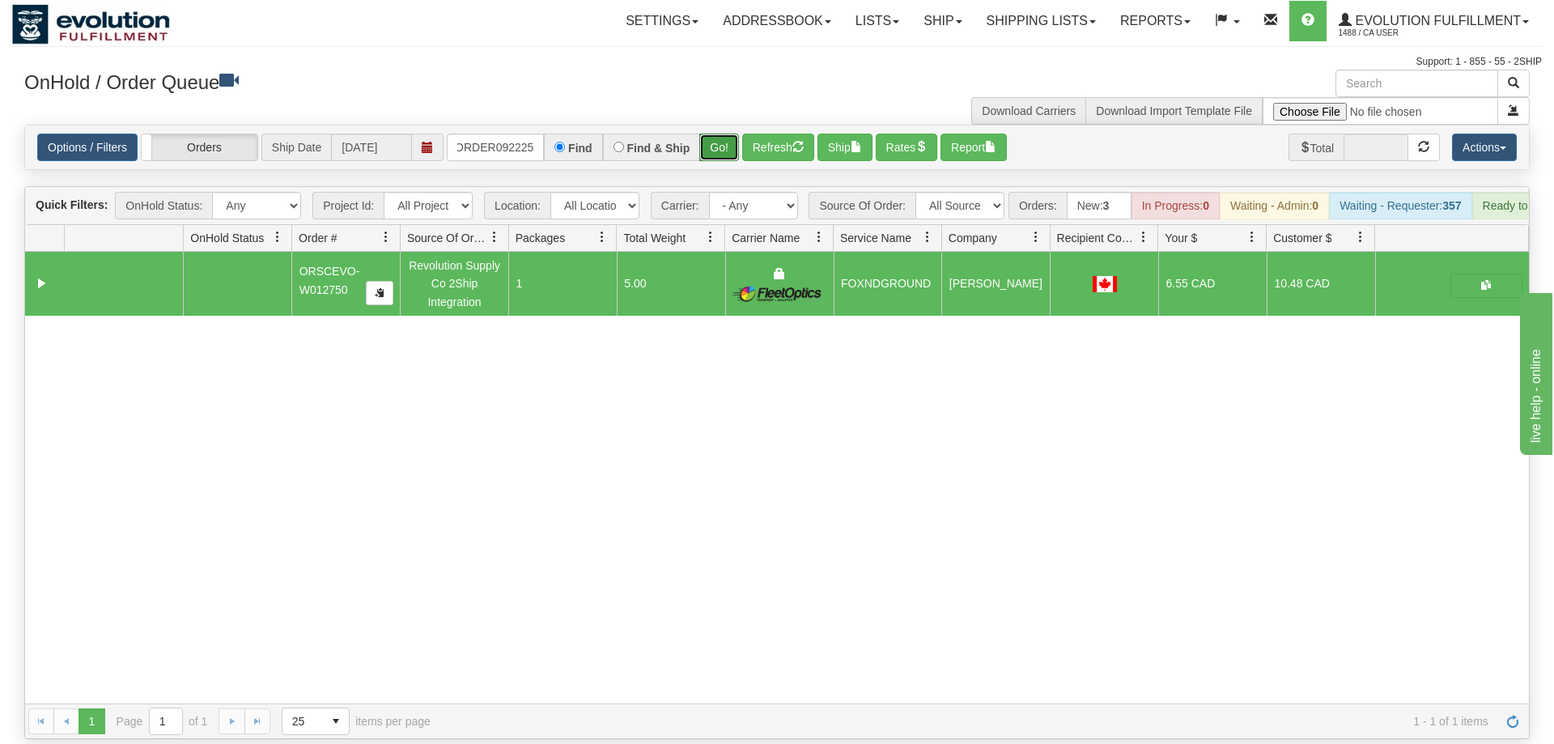
click at [734, 134] on button "Go!" at bounding box center [719, 148] width 40 height 28
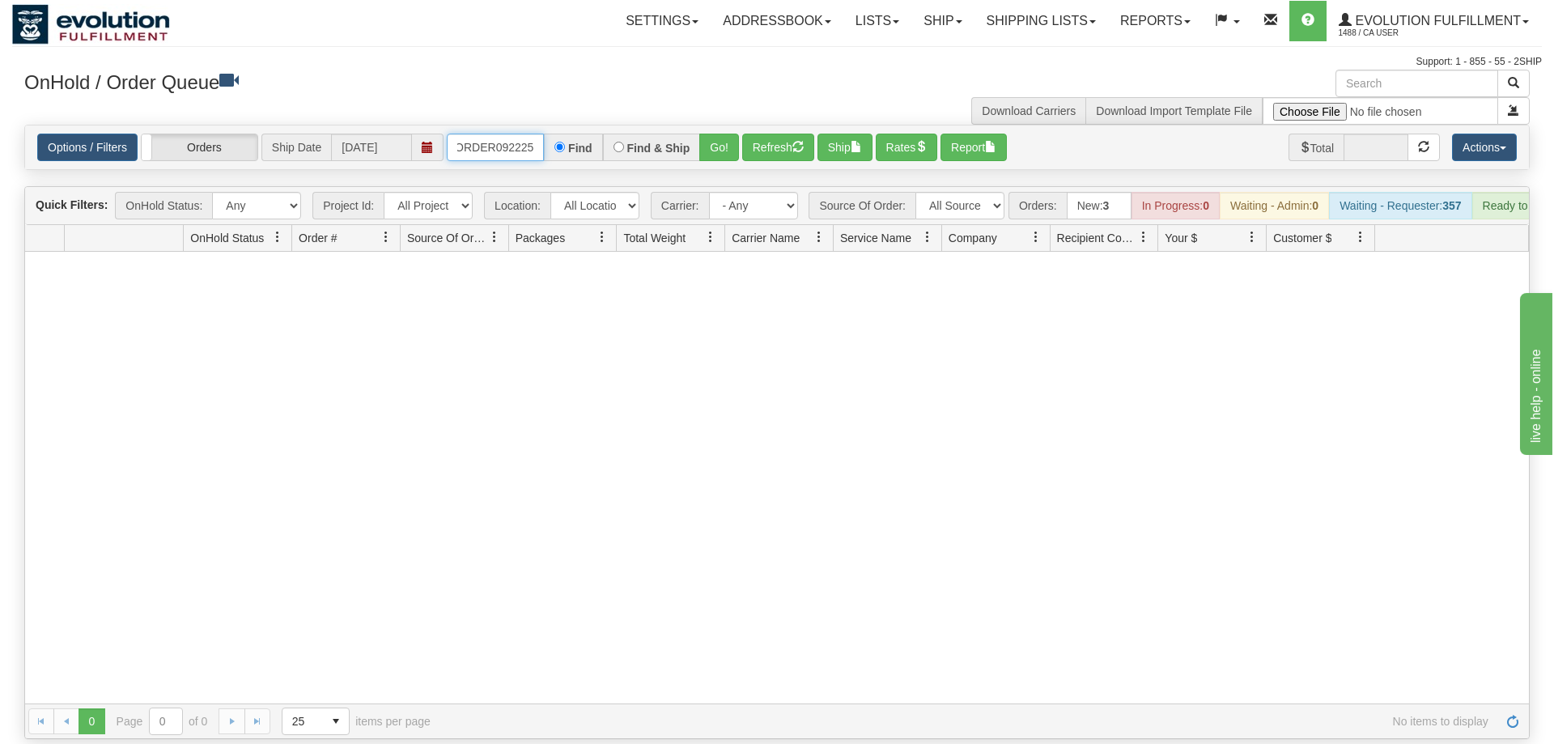
click at [478, 134] on input "OASOTRANSFERORDER092225" at bounding box center [495, 148] width 97 height 28
click at [473, 136] on input "OASOTRANSFERORDER092225" at bounding box center [495, 148] width 97 height 28
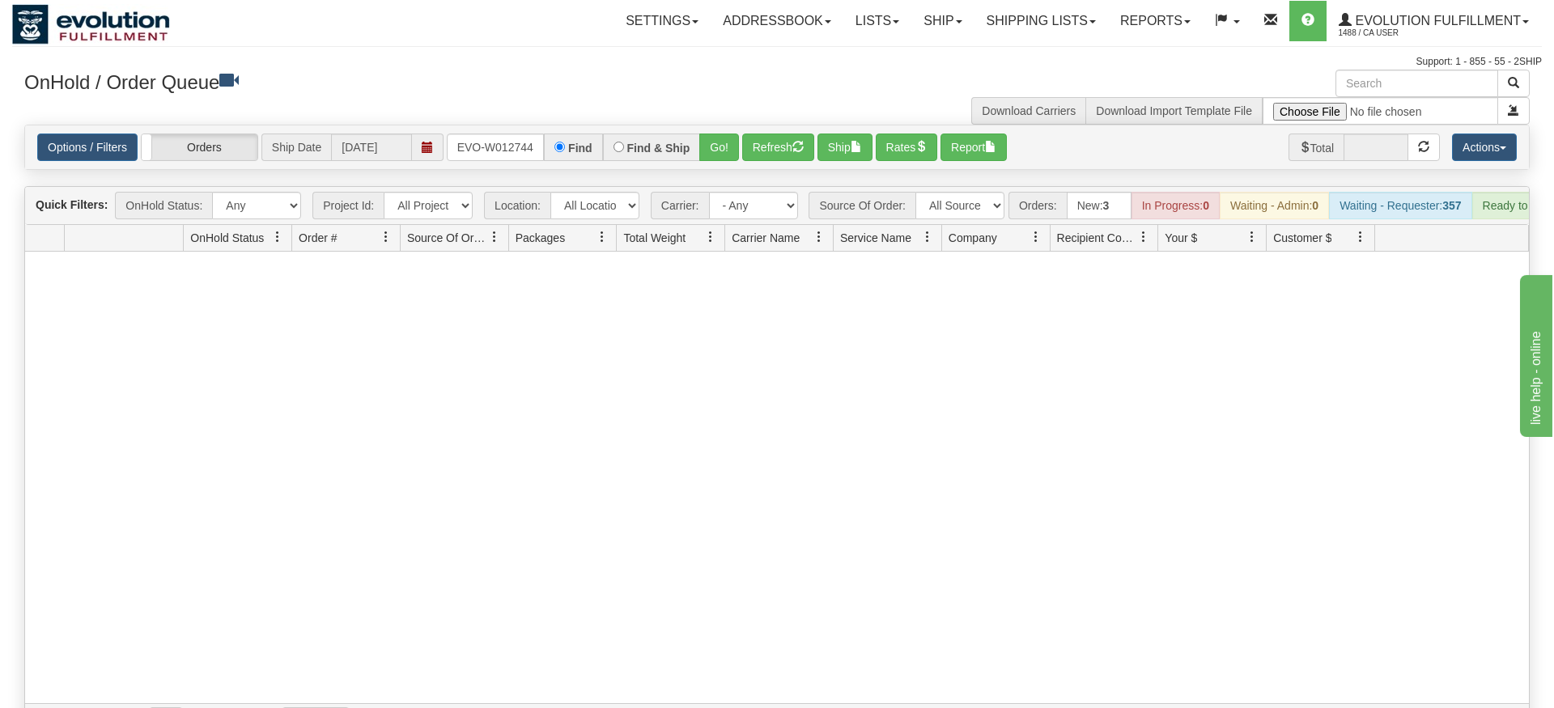
click at [727, 137] on div "Options / Filters Group Shipments Orders Ship Date [DATE] ORSCEVO-W012744 Find …" at bounding box center [777, 147] width 1506 height 45
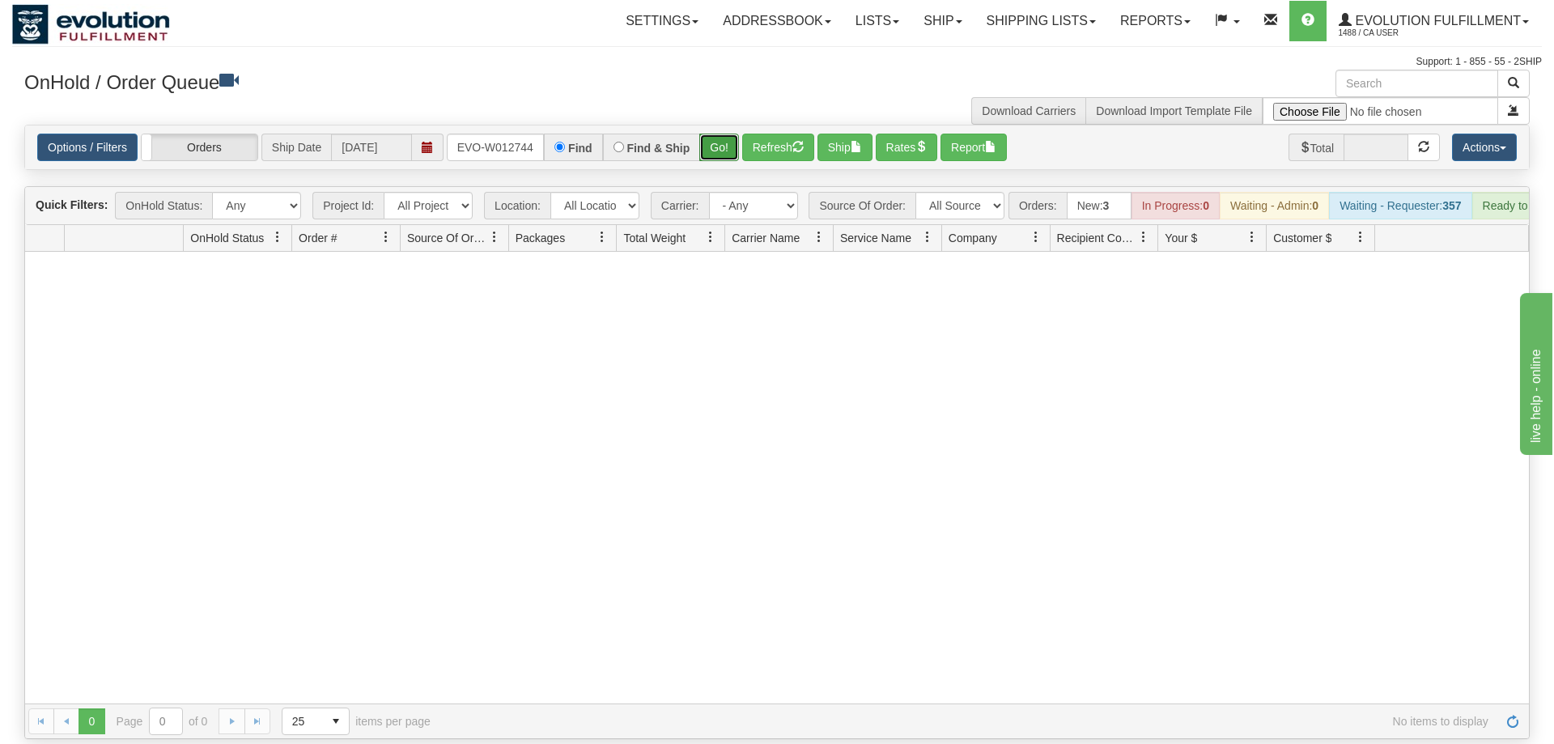
click at [719, 134] on button "Go!" at bounding box center [719, 148] width 40 height 28
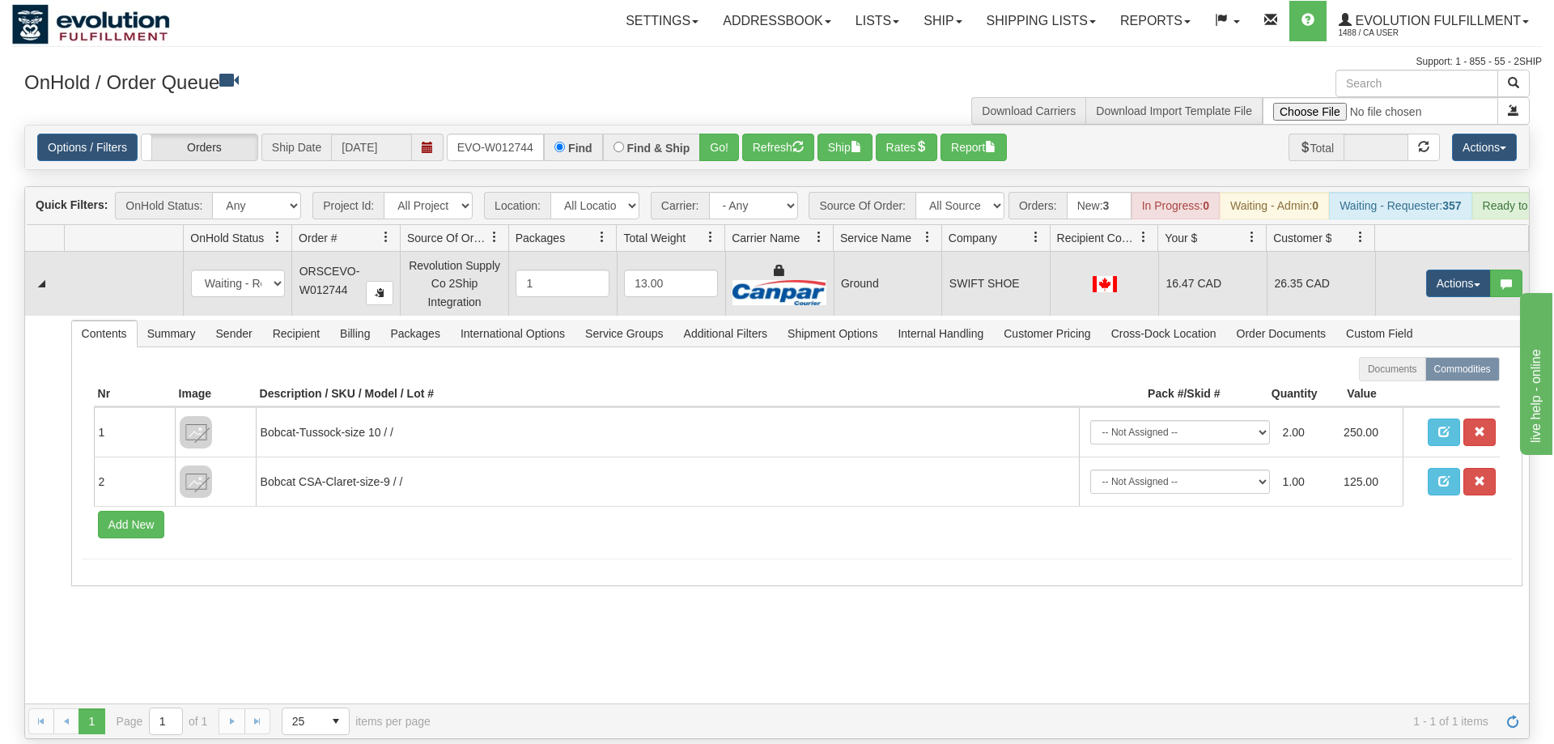
click at [1465, 277] on td "Actions Open Refresh Rates Rate All Services Ship Delete Edit Items" at bounding box center [1452, 283] width 154 height 63
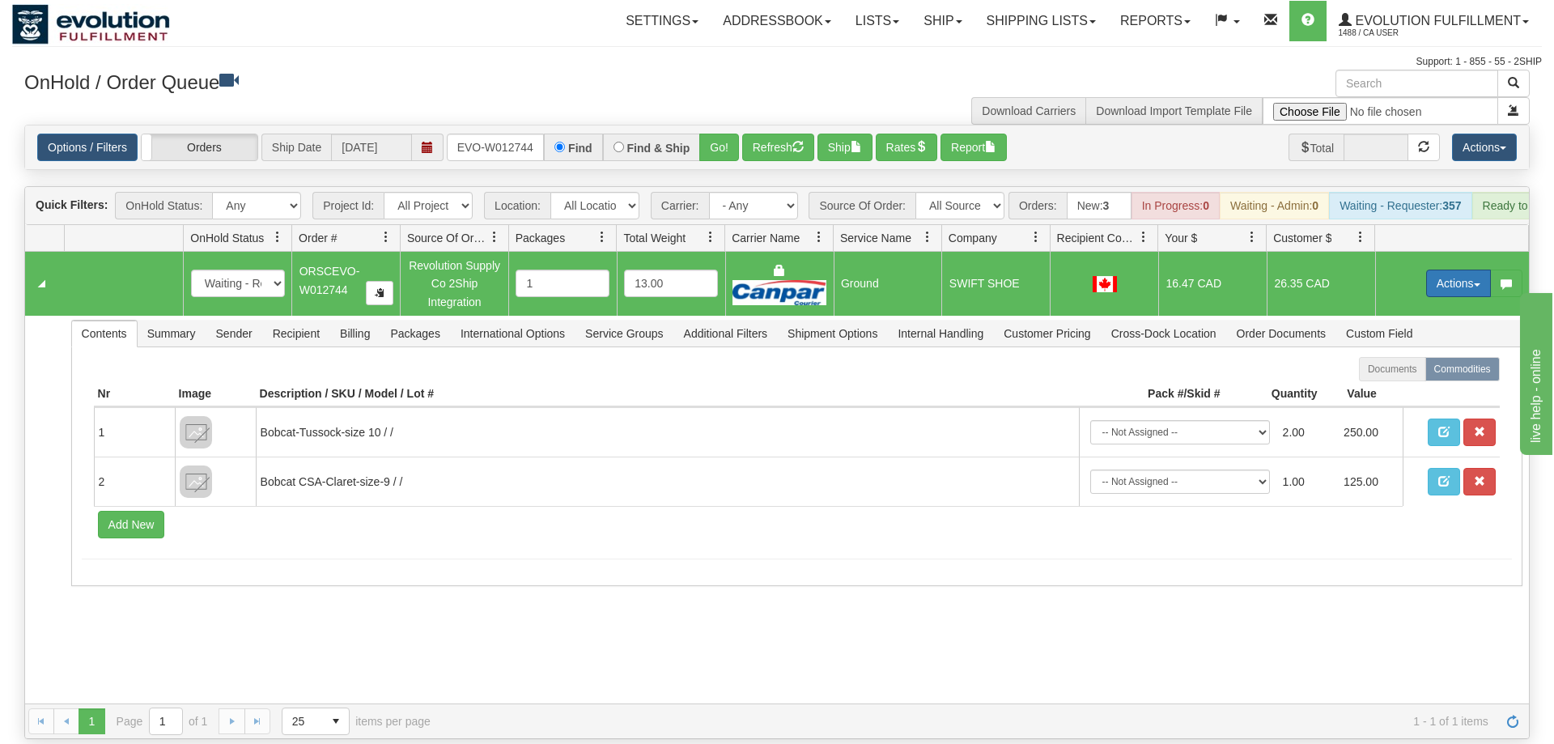
click at [1457, 270] on button "Actions" at bounding box center [1458, 284] width 65 height 28
click at [1447, 252] on td "Actions Open Refresh Rates Rate All Services Ship Delete Edit Items" at bounding box center [1452, 283] width 154 height 63
click at [1447, 270] on button "Actions" at bounding box center [1458, 284] width 65 height 28
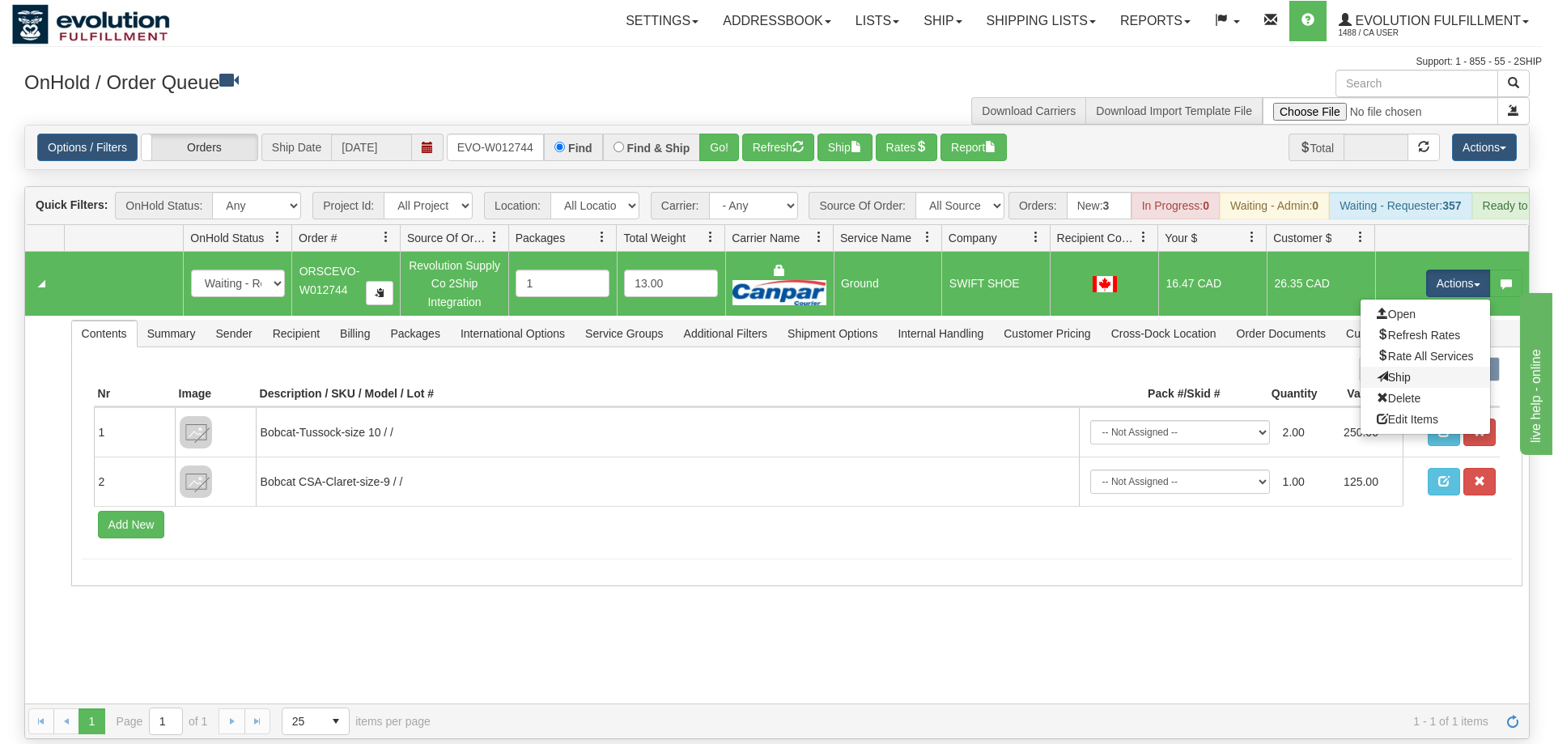
click at [1410, 367] on link "Ship" at bounding box center [1426, 377] width 130 height 21
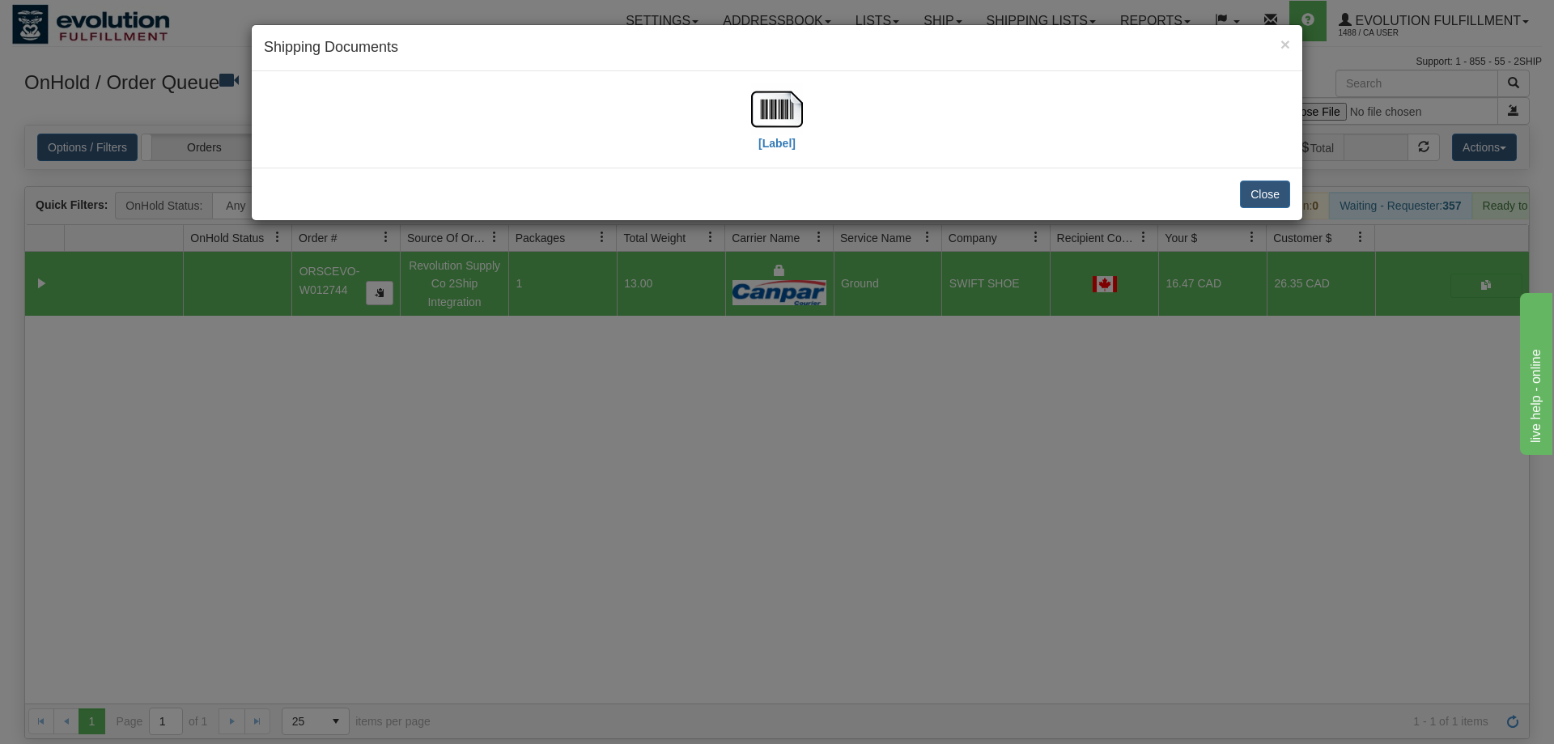
click at [461, 111] on div "[Label]" at bounding box center [777, 119] width 1026 height 72
click at [805, 114] on div "[Label]" at bounding box center [777, 119] width 1026 height 72
click at [768, 113] on img at bounding box center [777, 109] width 52 height 52
click at [813, 583] on div "× Shipping Documents [Label] Close" at bounding box center [777, 372] width 1554 height 744
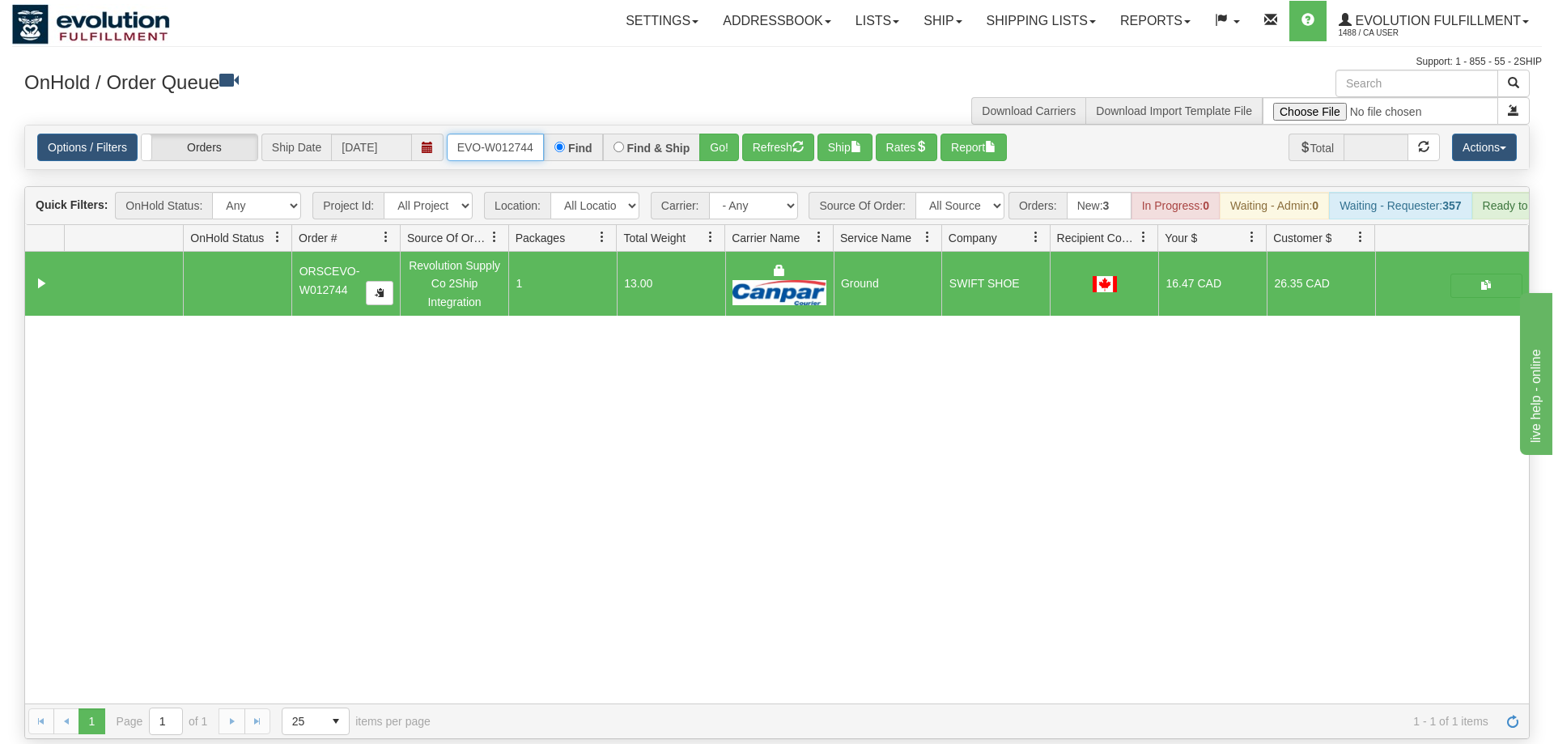
click at [479, 134] on input "ORSCEVO-W012744" at bounding box center [495, 148] width 97 height 28
drag, startPoint x: 728, startPoint y: 168, endPoint x: 725, endPoint y: 126, distance: 42.2
click at [727, 164] on div "Is equal to Is not equal to Contains Does not contains CAD USD EUR ZAR [PERSON_…" at bounding box center [777, 432] width 1530 height 614
click at [725, 134] on button "Go!" at bounding box center [719, 148] width 40 height 28
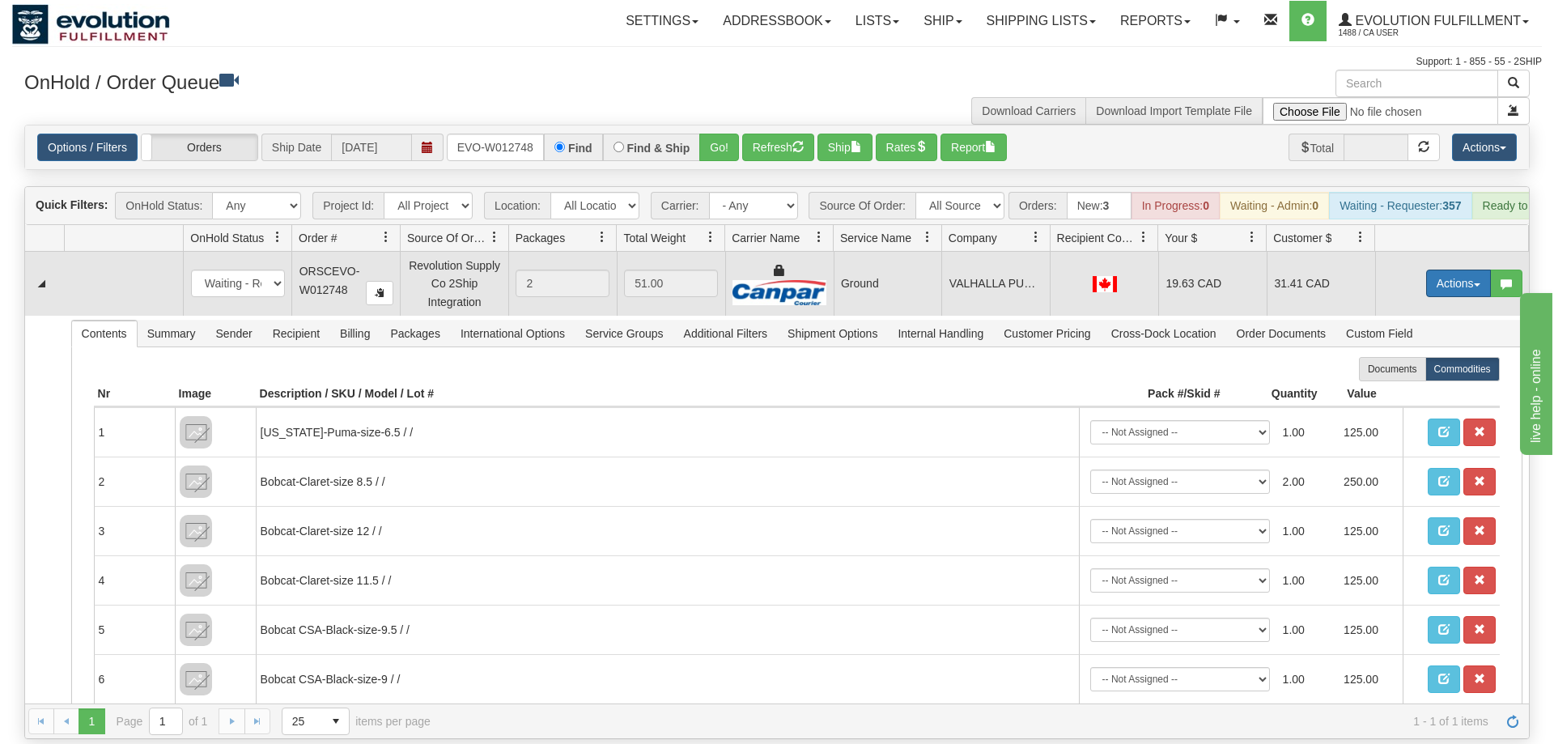
click at [1470, 270] on button "Actions" at bounding box center [1458, 284] width 65 height 28
click at [1407, 371] on span "Ship" at bounding box center [1394, 377] width 34 height 13
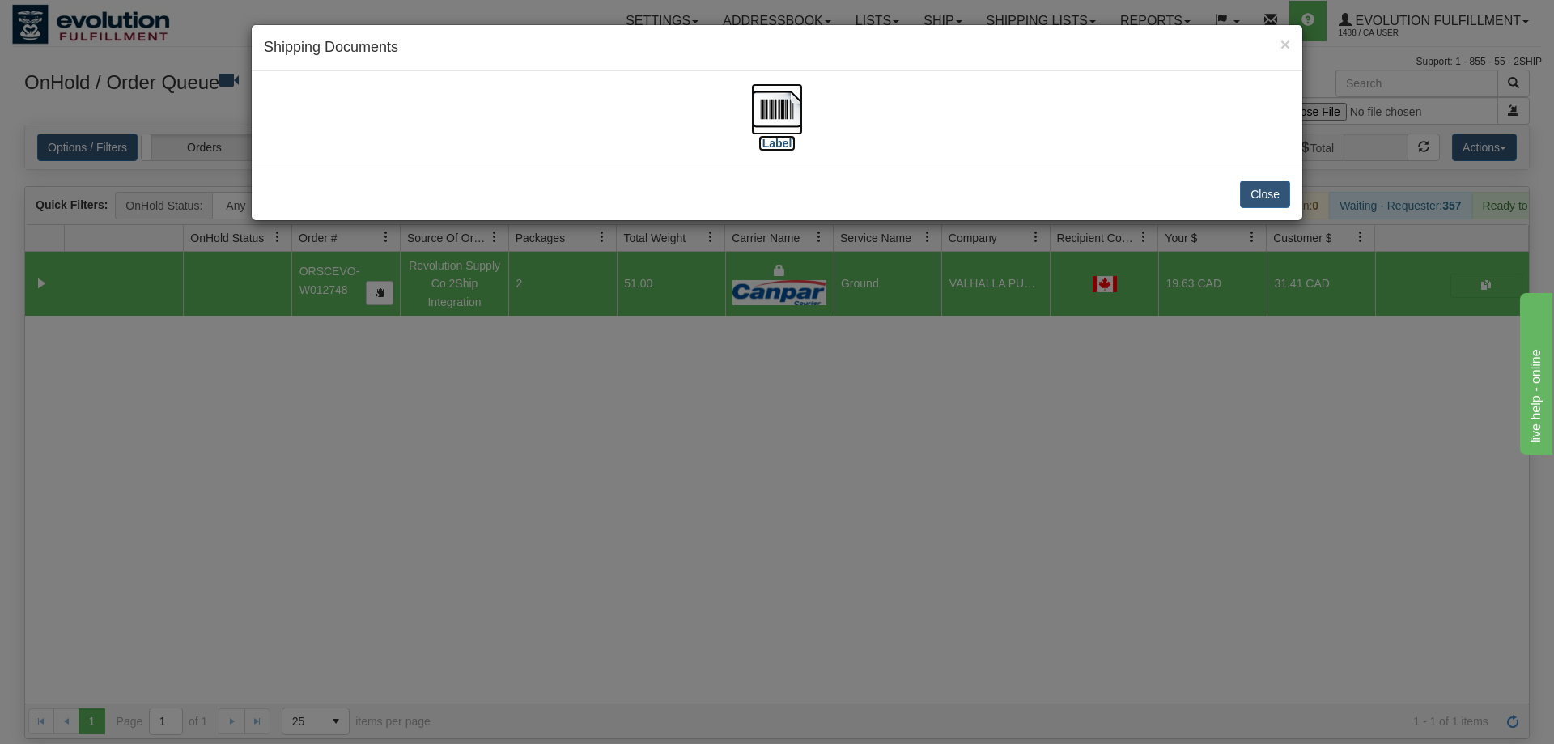
click at [787, 129] on img at bounding box center [777, 109] width 52 height 52
drag, startPoint x: 696, startPoint y: 519, endPoint x: 645, endPoint y: 164, distance: 359.0
click at [697, 501] on div "× Shipping Documents [Label] Close" at bounding box center [777, 372] width 1554 height 744
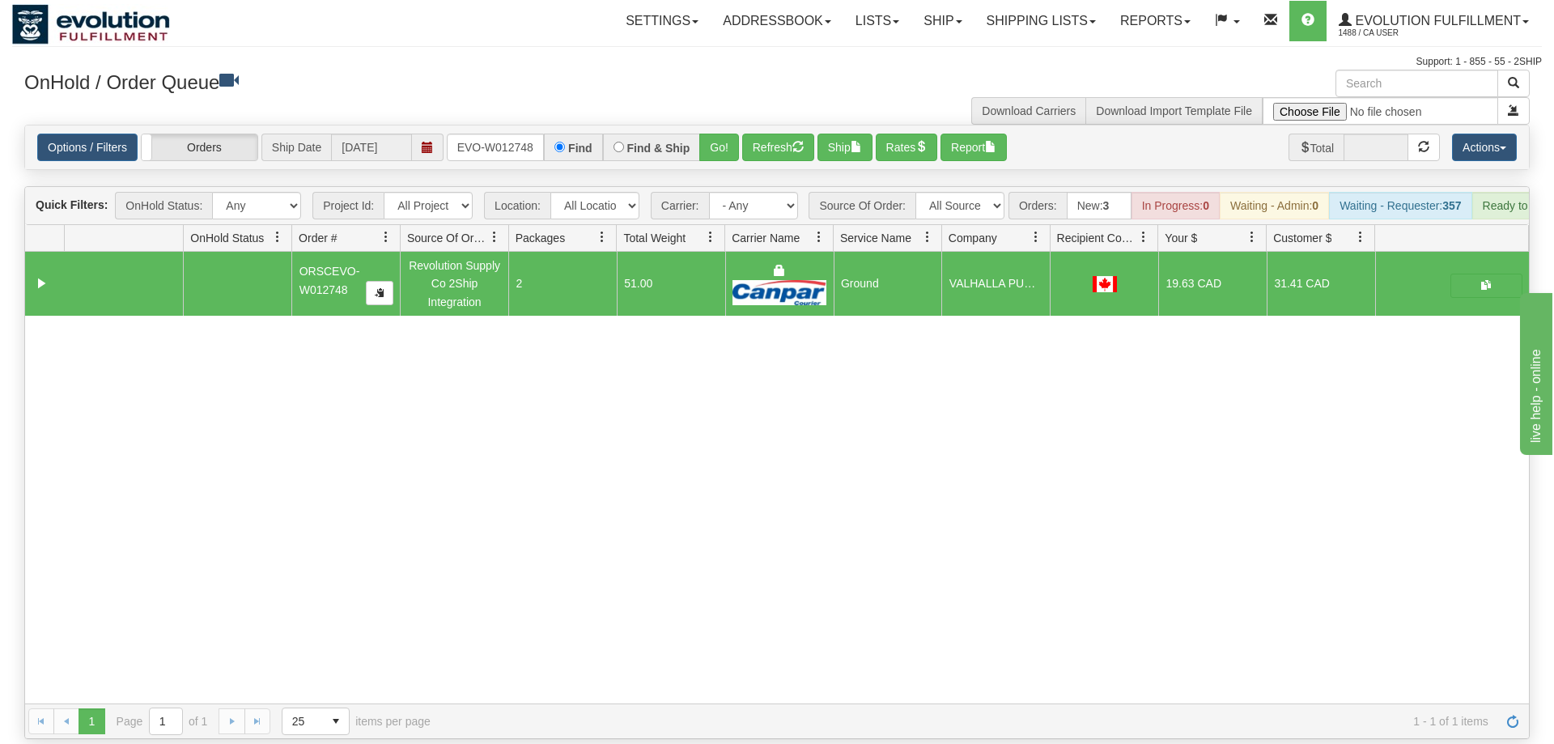
click at [522, 141] on div "Options / Filters Group Shipments Orders Ship Date [DATE] ORSCEVO-W012748 Find …" at bounding box center [777, 147] width 1504 height 44
click at [516, 134] on input "ORSCEVO-W012748" at bounding box center [495, 148] width 97 height 28
click at [556, 134] on div "Find" at bounding box center [573, 148] width 58 height 28
click at [533, 134] on input "ORSCEVO-W012748" at bounding box center [495, 148] width 97 height 28
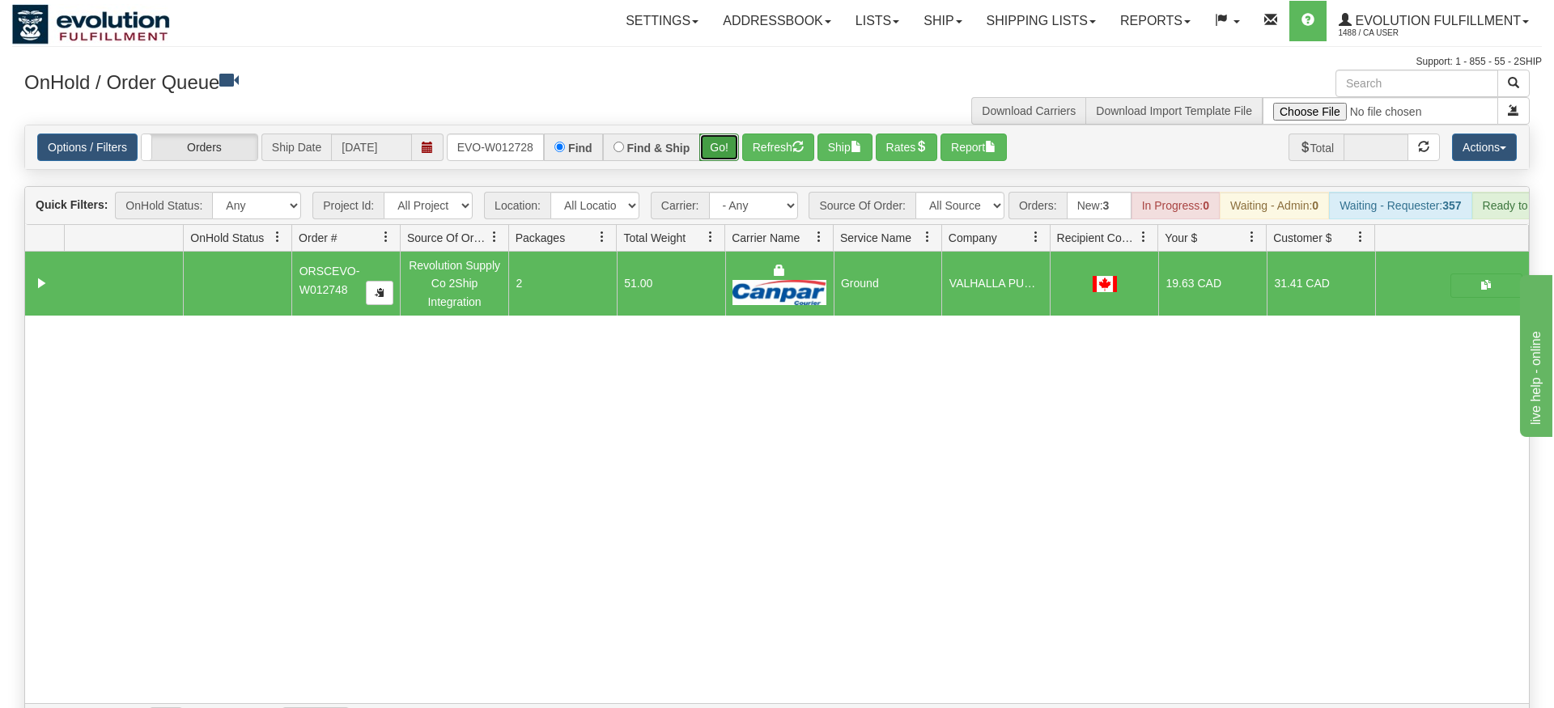
click at [724, 154] on div "Is equal to Is not equal to Contains Does not contains CAD USD EUR ZAR [PERSON_…" at bounding box center [777, 432] width 1530 height 614
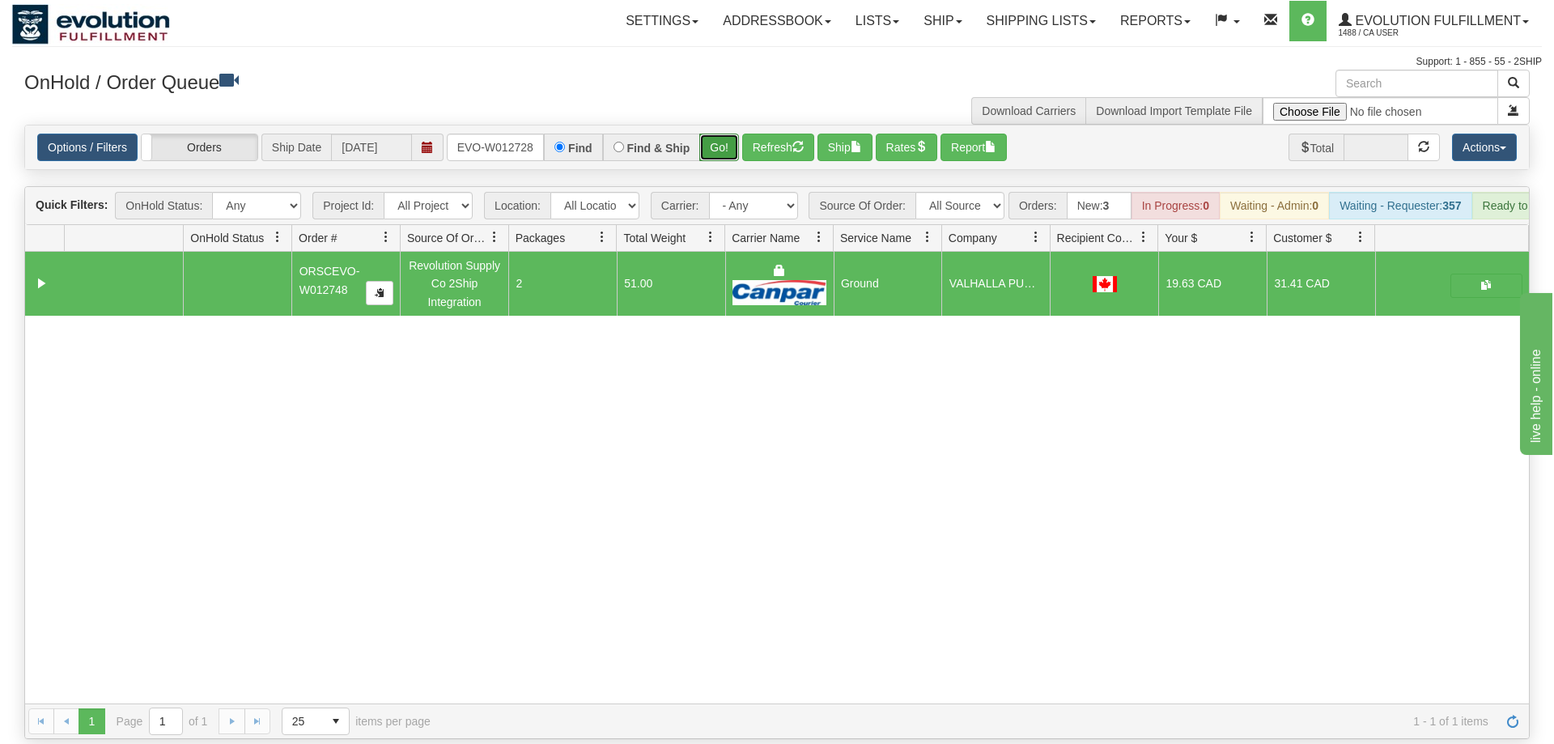
click at [724, 134] on button "Go!" at bounding box center [719, 148] width 40 height 28
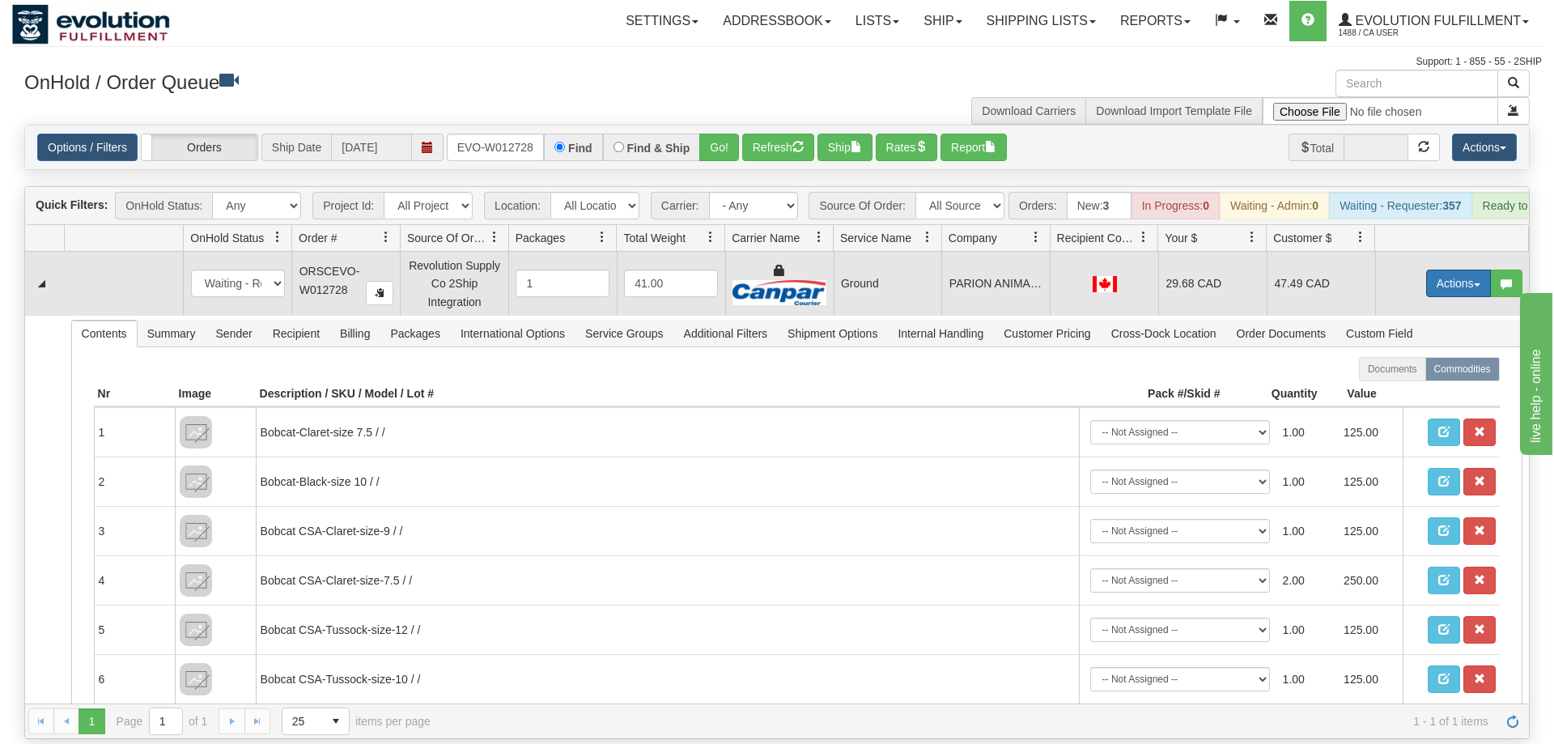
click at [1457, 270] on button "Actions" at bounding box center [1458, 284] width 65 height 28
click at [1413, 367] on link "Ship" at bounding box center [1426, 377] width 130 height 21
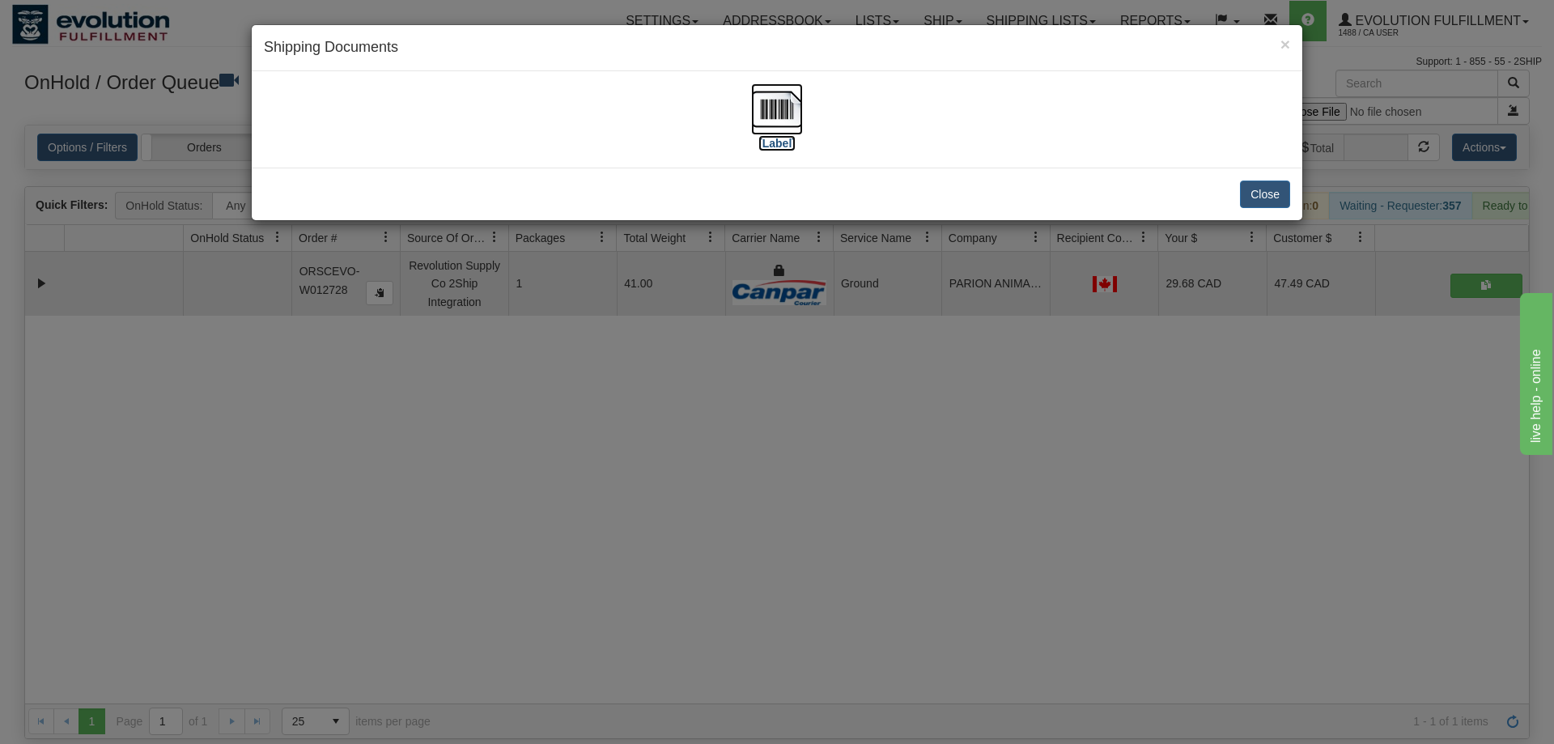
click at [775, 109] on img at bounding box center [777, 109] width 52 height 52
click at [705, 408] on div "× Shipping Documents [Label] Close" at bounding box center [777, 372] width 1554 height 744
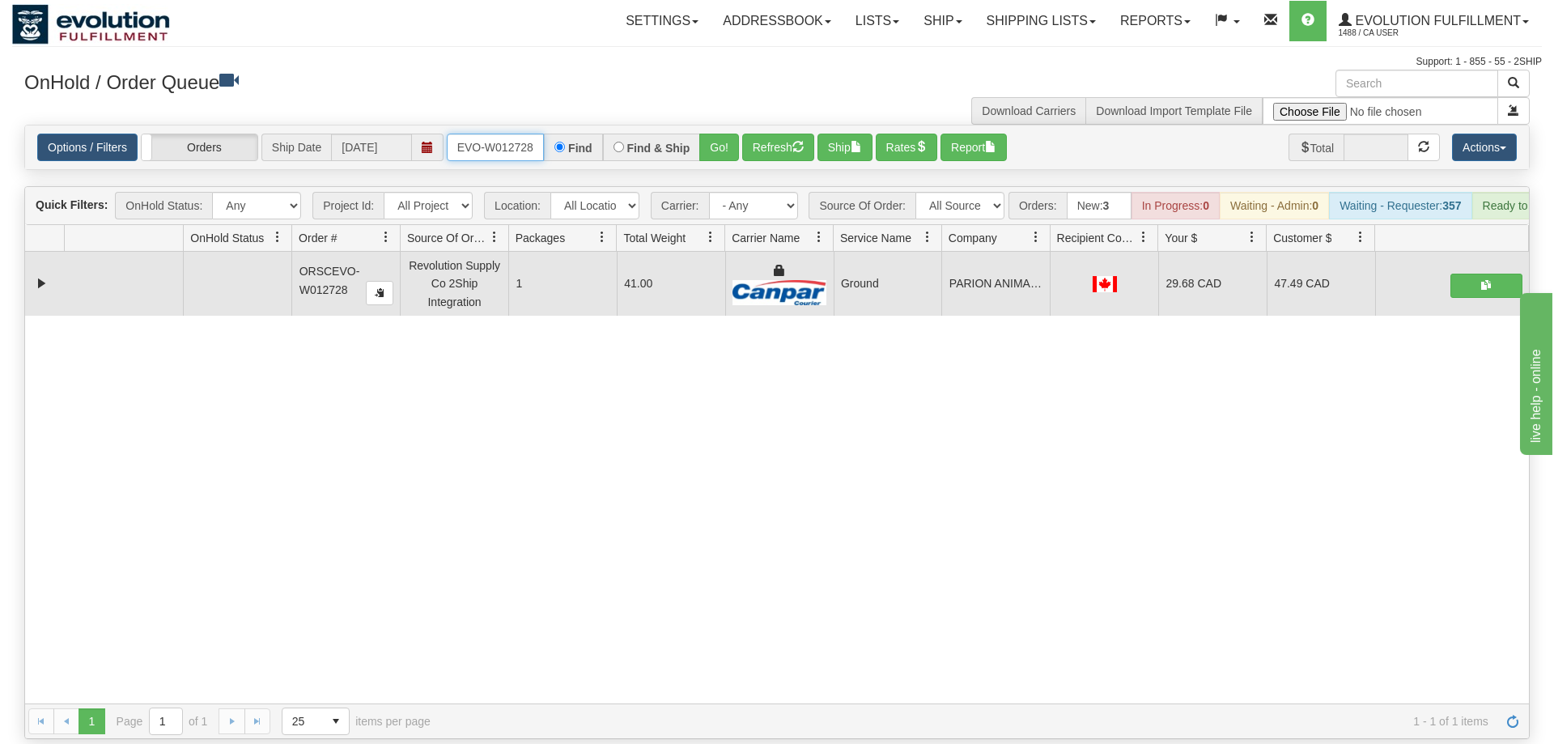
drag, startPoint x: 496, startPoint y: 129, endPoint x: 487, endPoint y: 131, distance: 9.2
click at [495, 134] on input "ORSCEVO-W012728" at bounding box center [495, 148] width 97 height 28
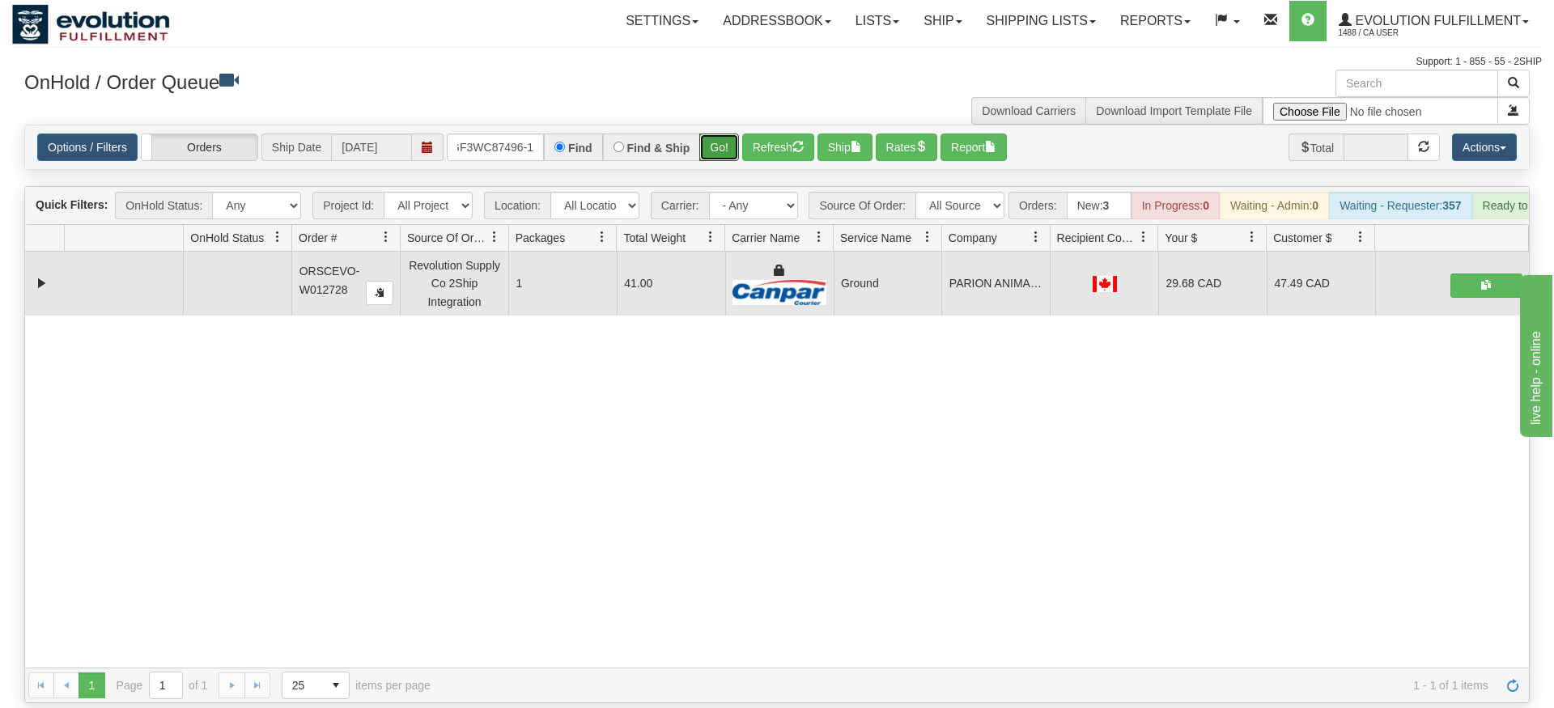
click at [720, 154] on div "Is equal to Is not equal to Contains Does not contains CAD USD EUR ZAR [PERSON_…" at bounding box center [777, 414] width 1530 height 579
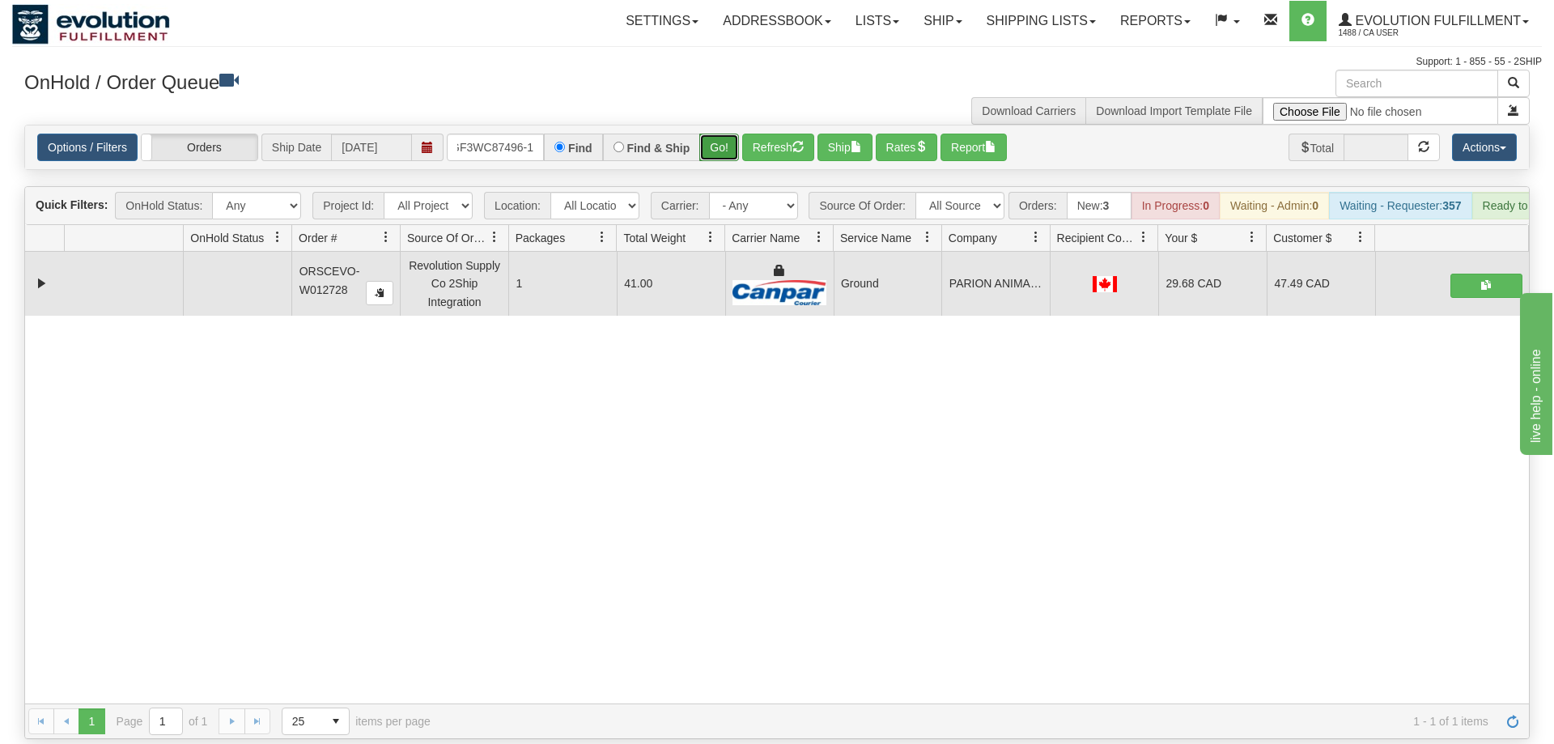
click at [720, 134] on button "Go!" at bounding box center [719, 148] width 40 height 28
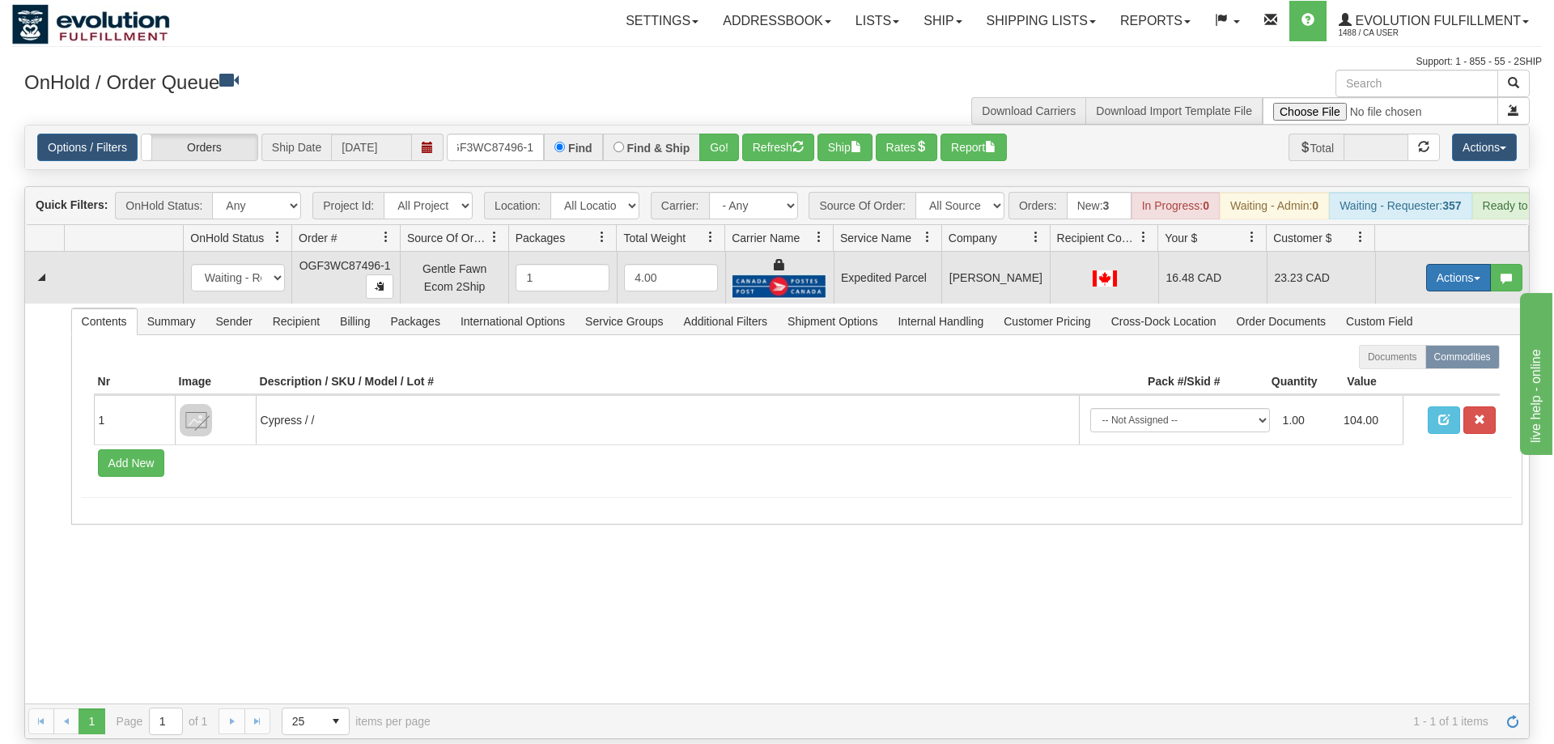
click at [1464, 264] on button "Actions" at bounding box center [1458, 278] width 65 height 28
click at [1421, 361] on link "Ship" at bounding box center [1426, 371] width 130 height 21
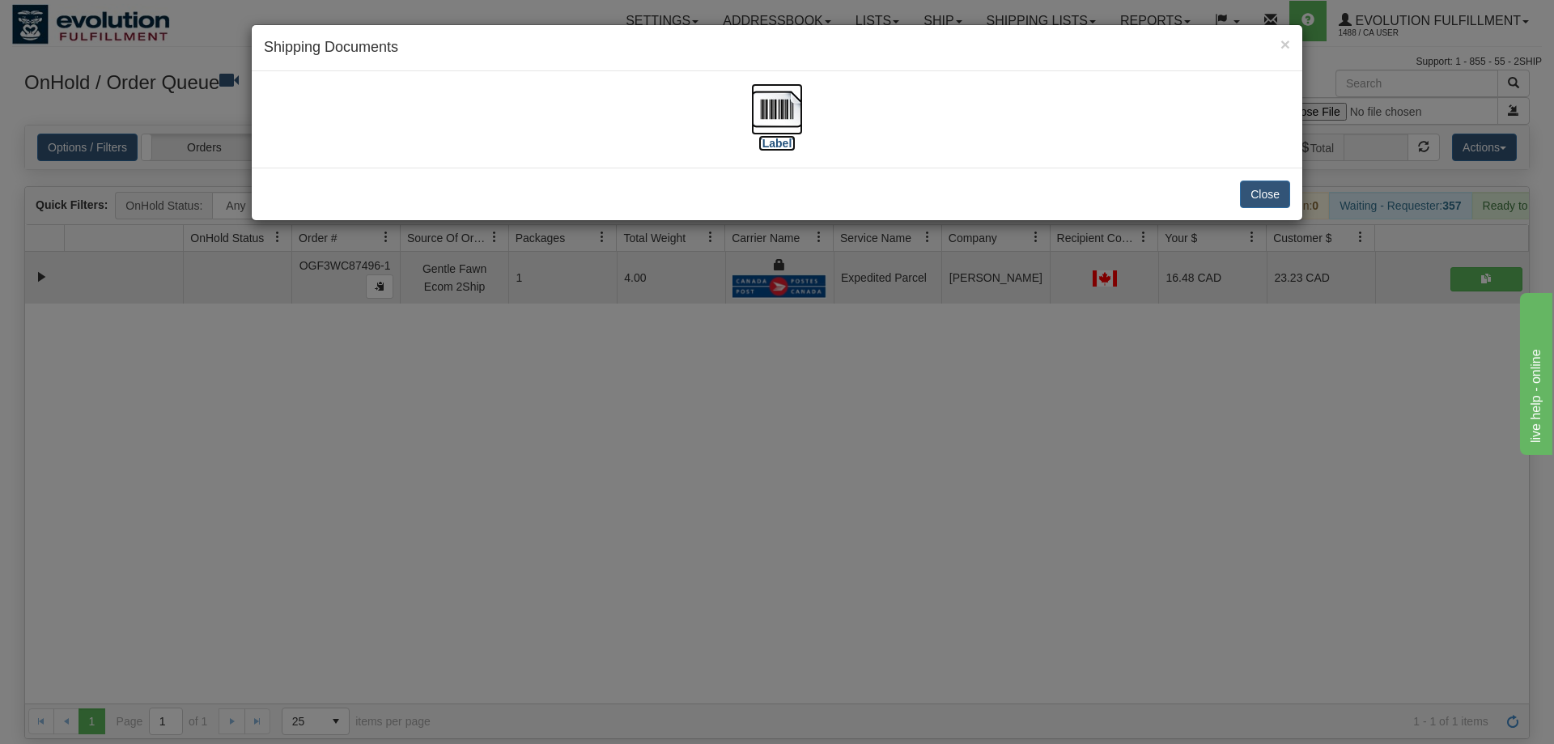
click at [775, 104] on img at bounding box center [777, 109] width 52 height 52
drag, startPoint x: 749, startPoint y: 551, endPoint x: 741, endPoint y: 532, distance: 21.0
click at [741, 532] on div "× Shipping Documents [Label] Close" at bounding box center [777, 372] width 1554 height 744
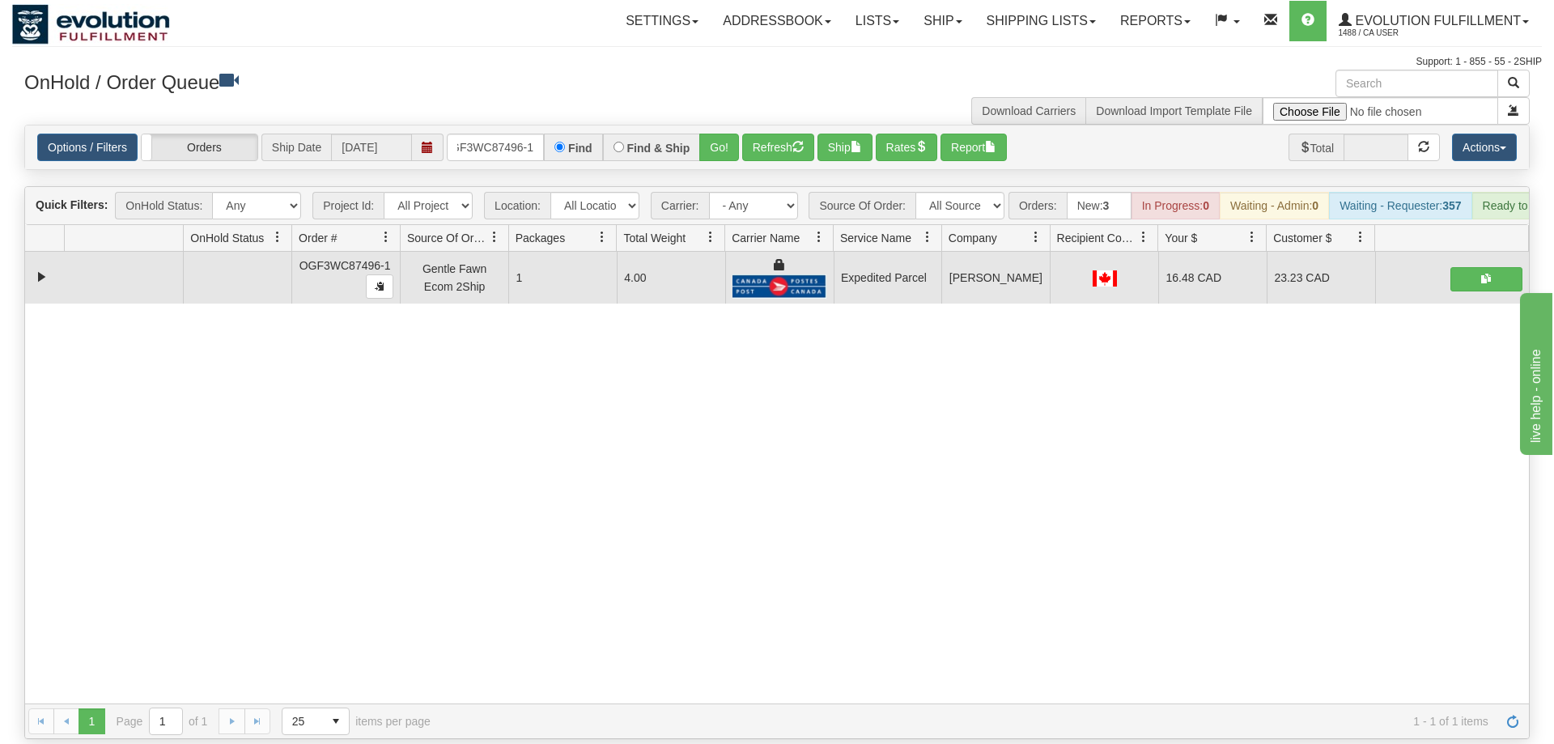
click at [479, 125] on div "Options / Filters Group Shipments Orders Ship Date [DATE] OGF3WC87496-1 Find Fi…" at bounding box center [777, 147] width 1504 height 44
click at [483, 134] on input "OGF3WC87496-1" at bounding box center [495, 148] width 97 height 28
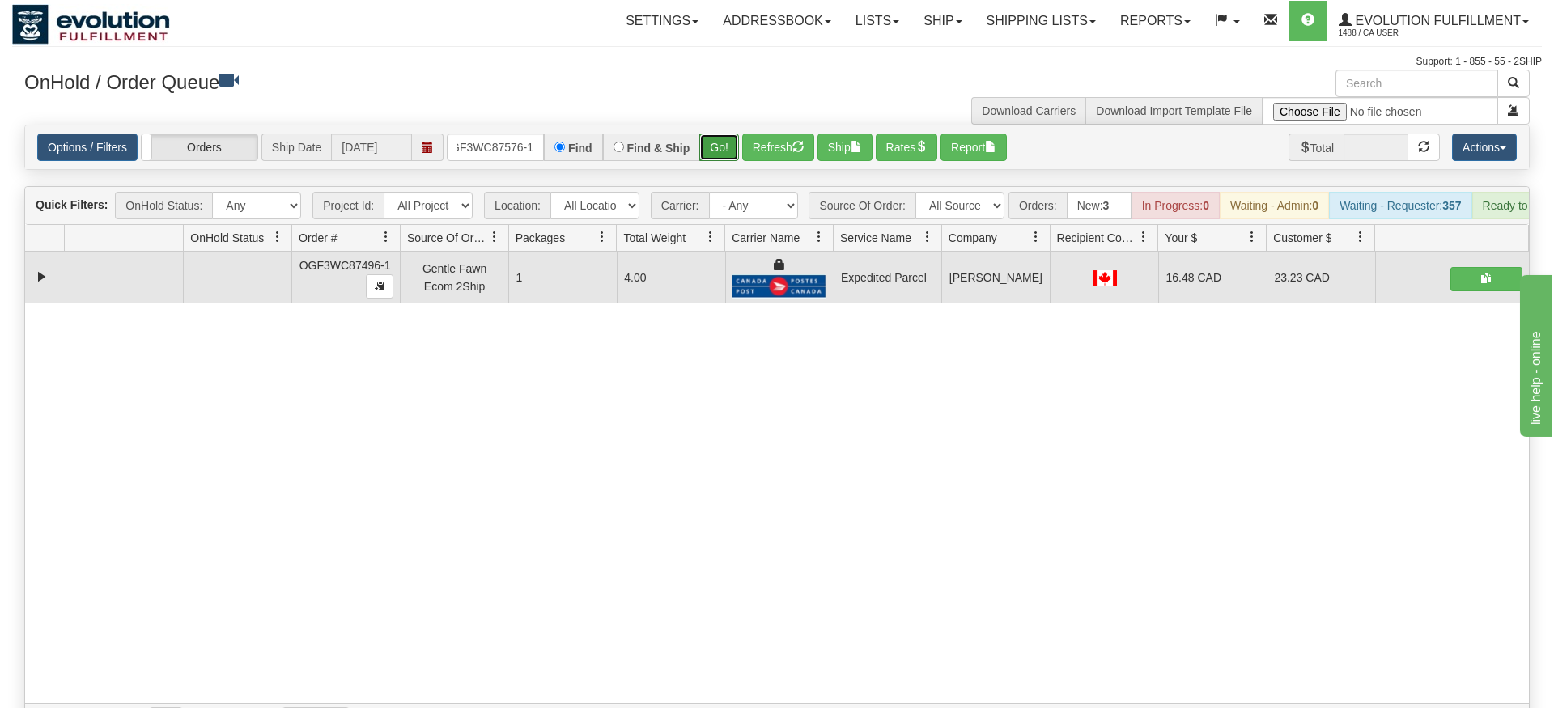
click at [708, 153] on div "Is equal to Is not equal to Contains Does not contains CAD USD EUR ZAR [PERSON_…" at bounding box center [777, 432] width 1530 height 614
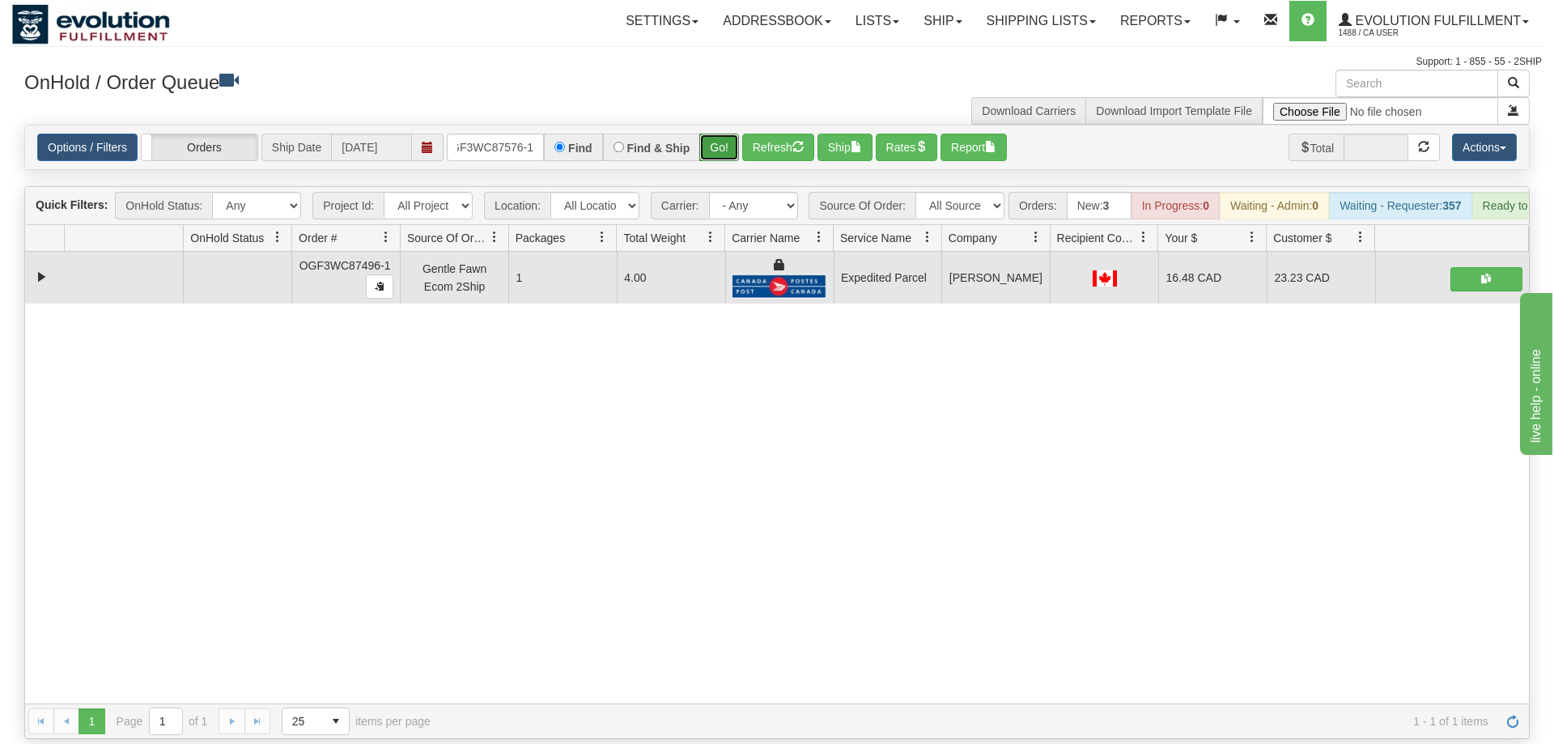
click at [709, 134] on button "Go!" at bounding box center [719, 148] width 40 height 28
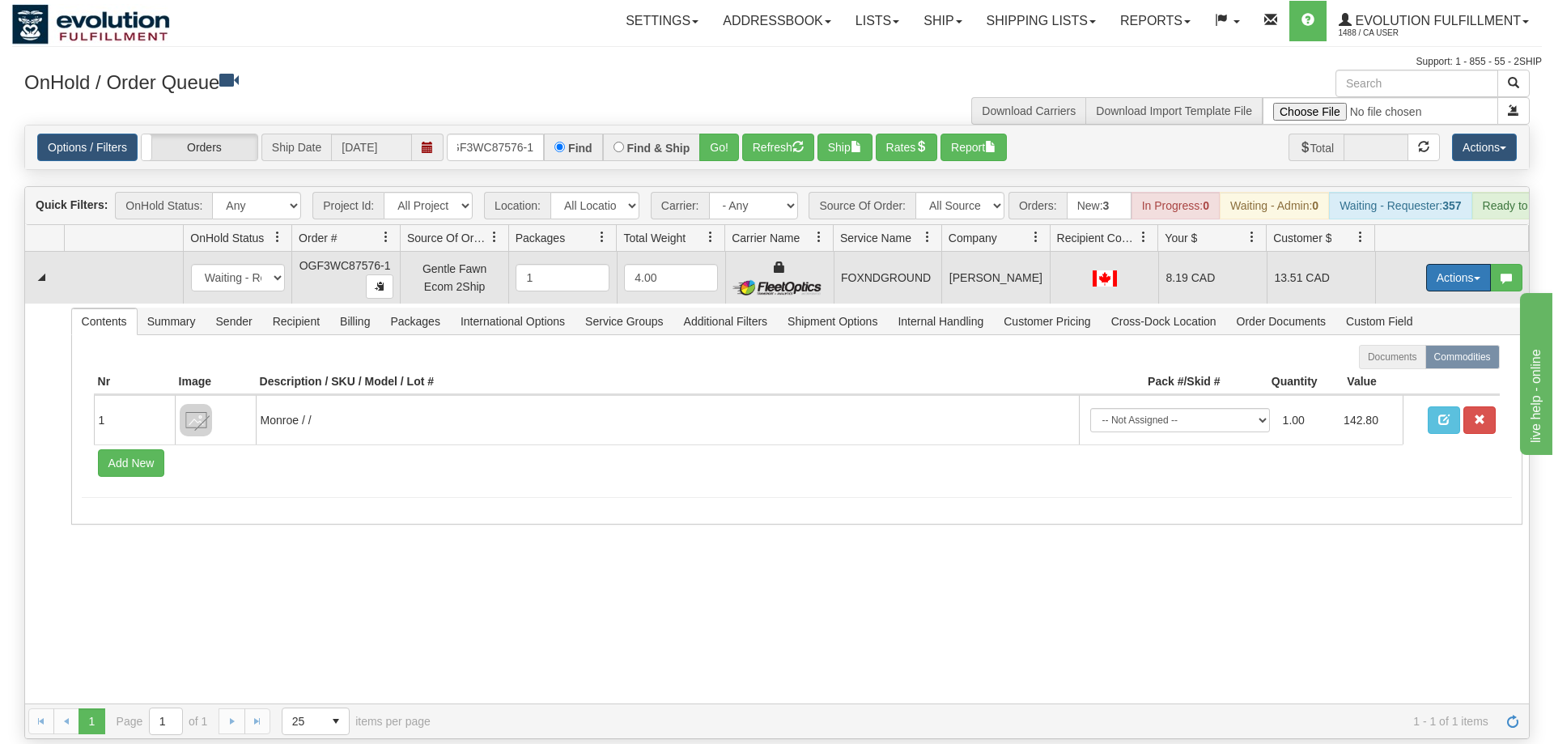
drag, startPoint x: 1434, startPoint y: 257, endPoint x: 1430, endPoint y: 277, distance: 20.6
click at [1435, 264] on button "Actions" at bounding box center [1458, 278] width 65 height 28
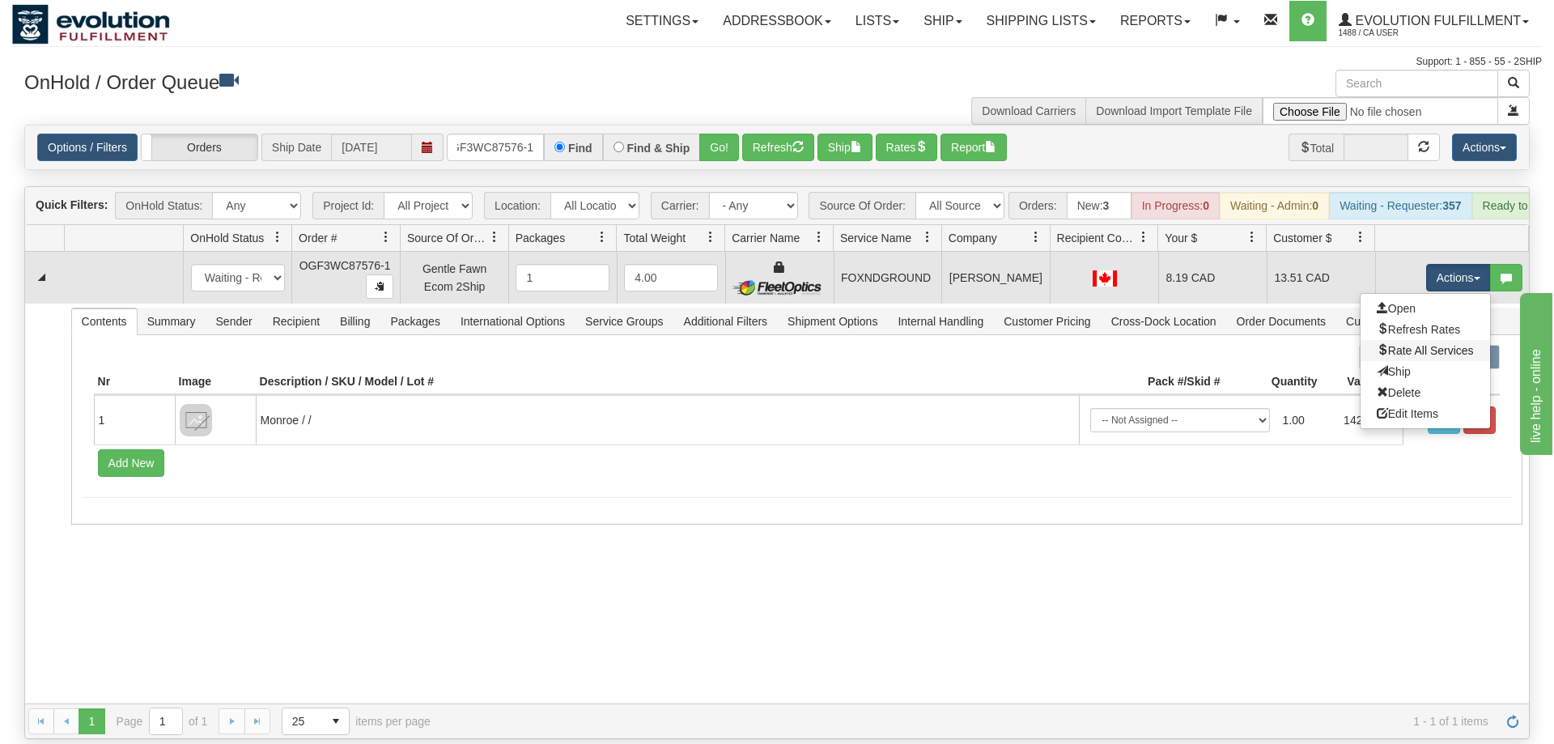
click at [1422, 340] on link "Rate All Services" at bounding box center [1426, 350] width 130 height 21
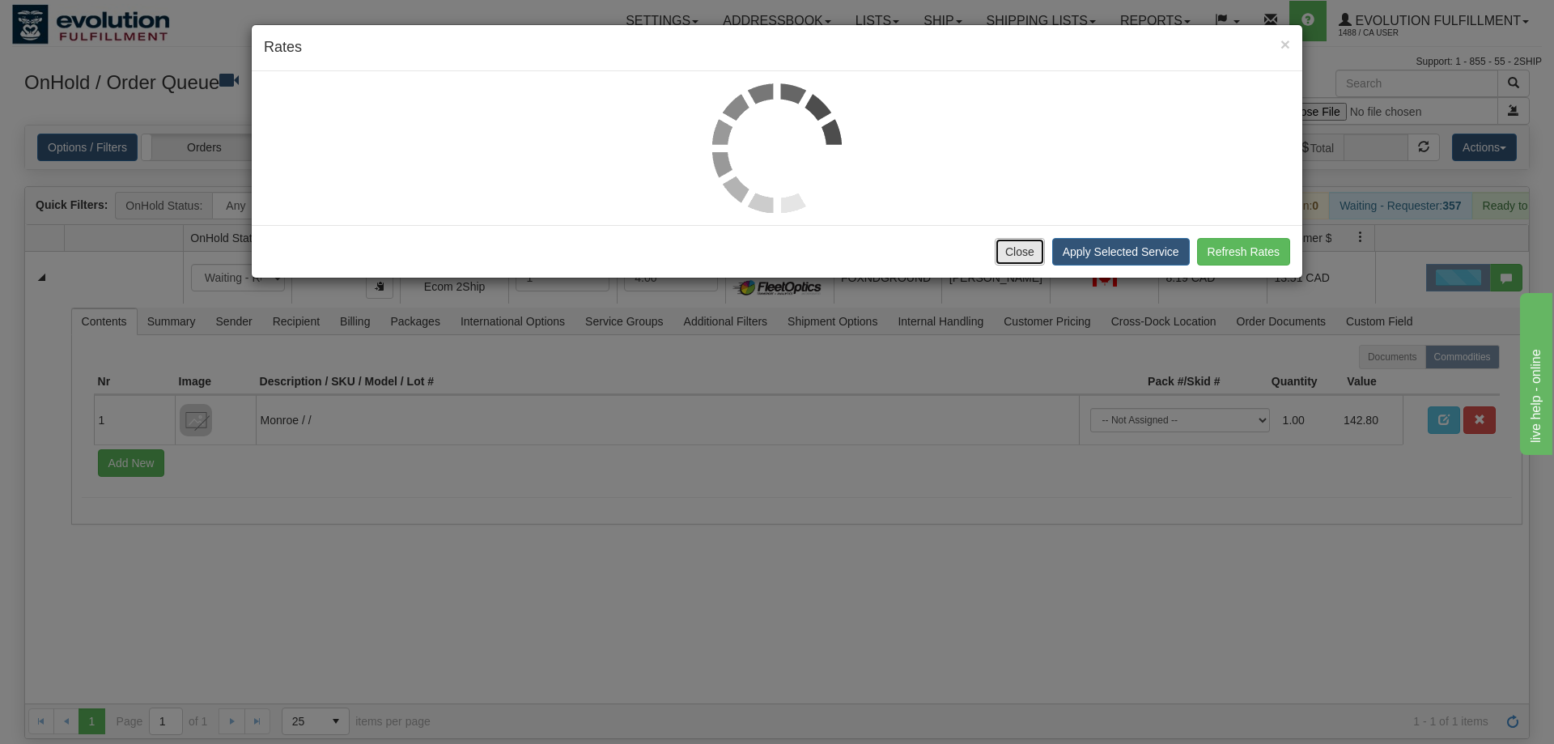
click at [1024, 244] on button "Close" at bounding box center [1020, 252] width 50 height 28
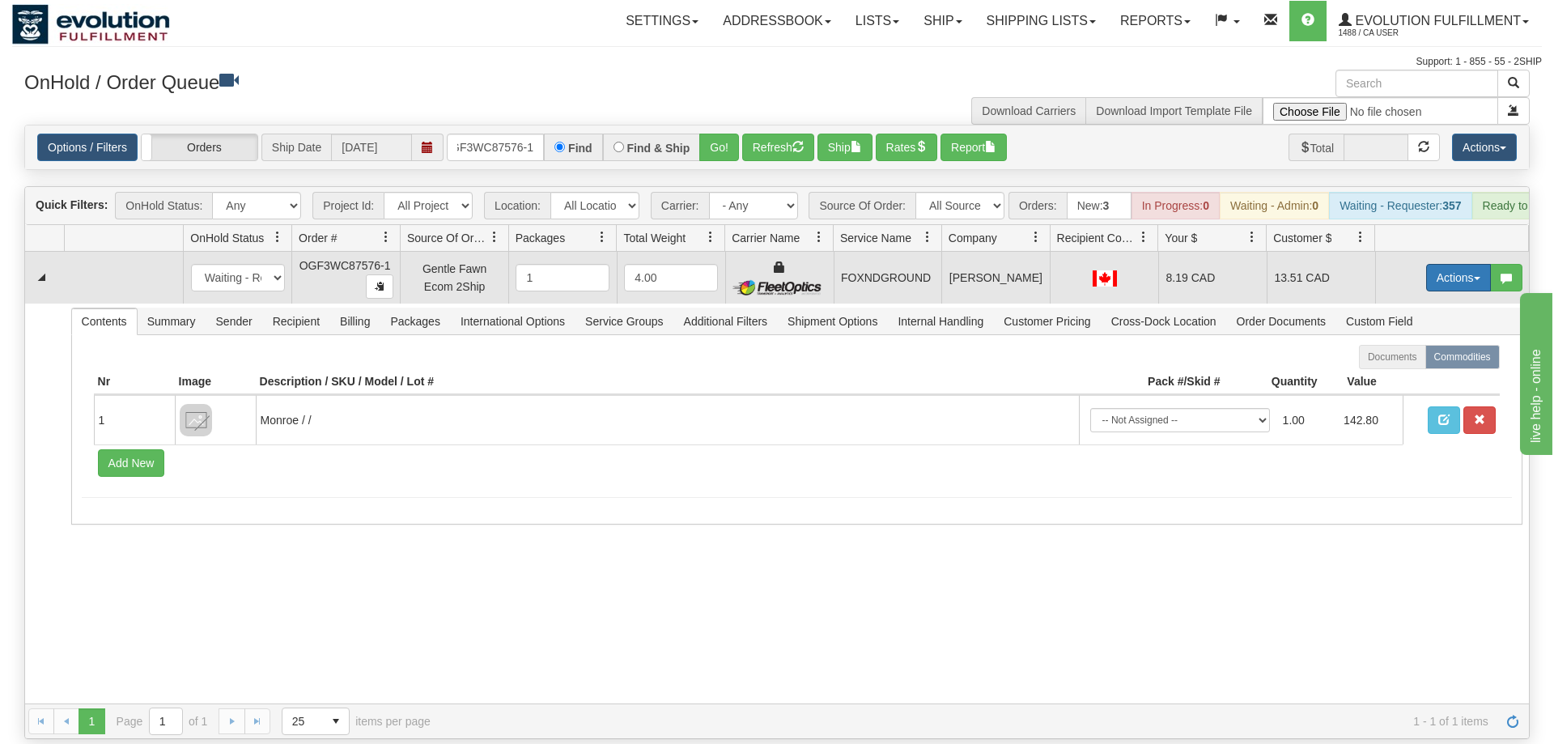
click at [1452, 264] on button "Actions" at bounding box center [1458, 278] width 65 height 28
click at [1385, 365] on span "Ship" at bounding box center [1394, 371] width 34 height 13
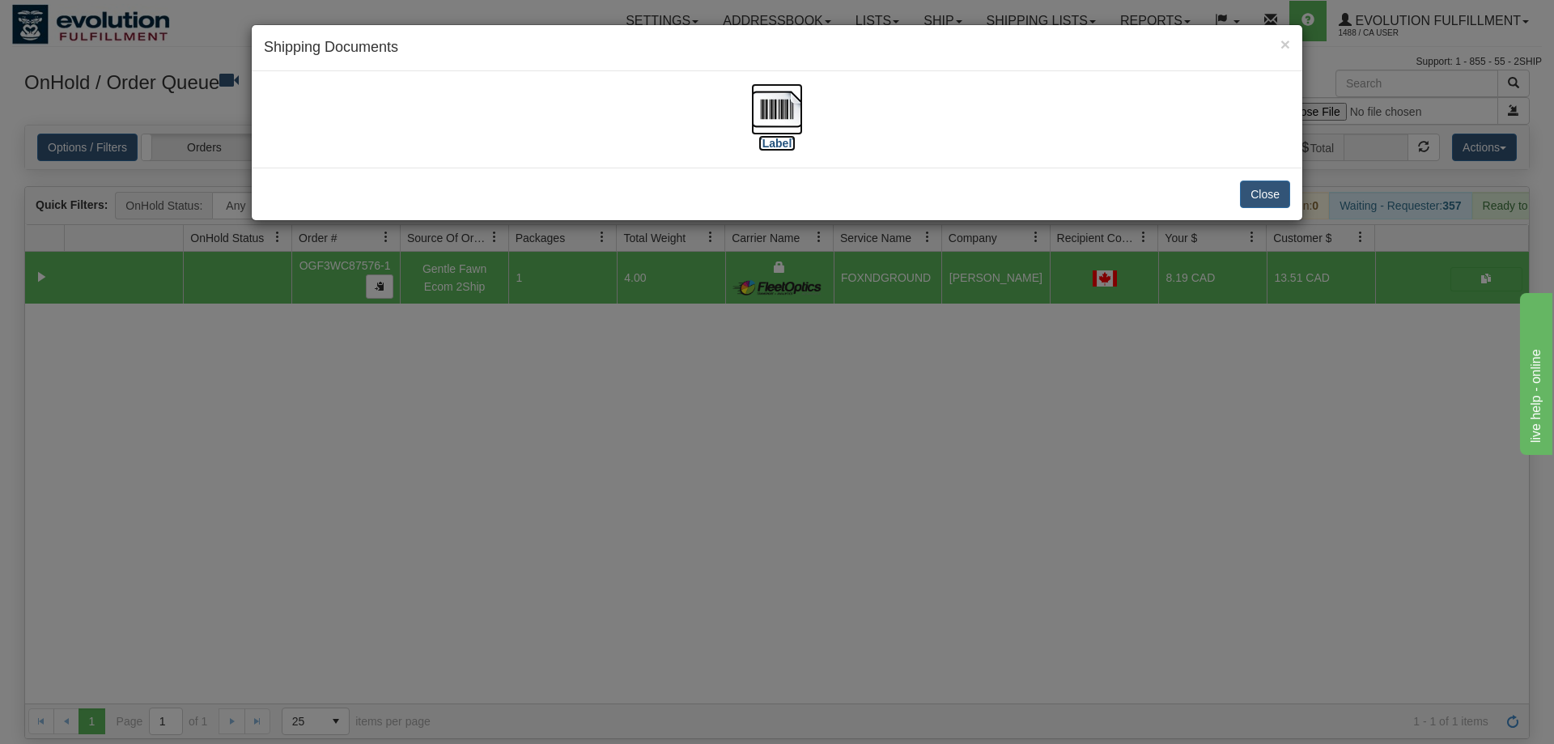
click at [775, 117] on img at bounding box center [777, 109] width 52 height 52
drag, startPoint x: 580, startPoint y: 460, endPoint x: 564, endPoint y: 206, distance: 253.9
click at [580, 457] on div "× Shipping Documents [Label] Close" at bounding box center [777, 372] width 1554 height 744
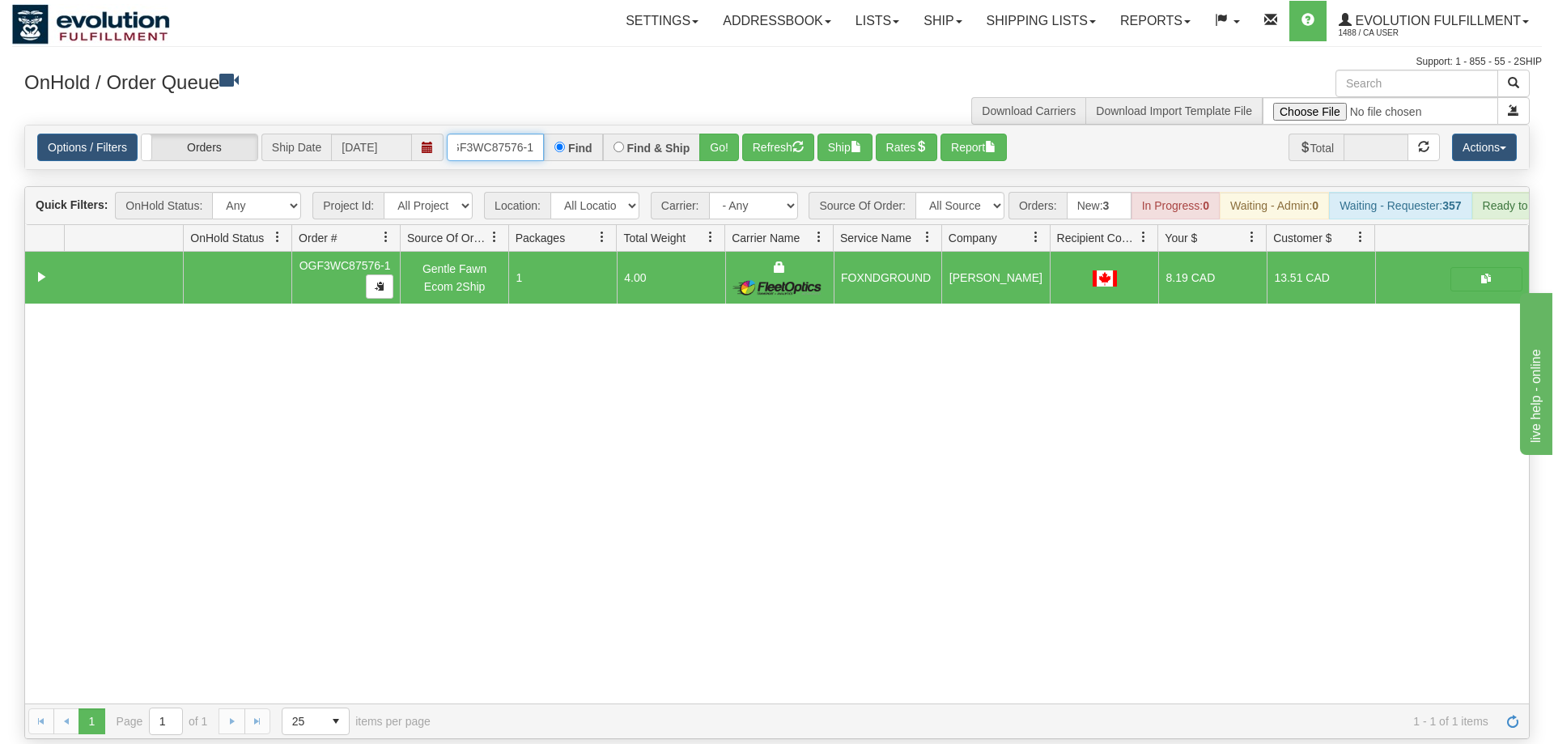
click at [529, 134] on input "OGF3WC87576-1" at bounding box center [495, 148] width 97 height 28
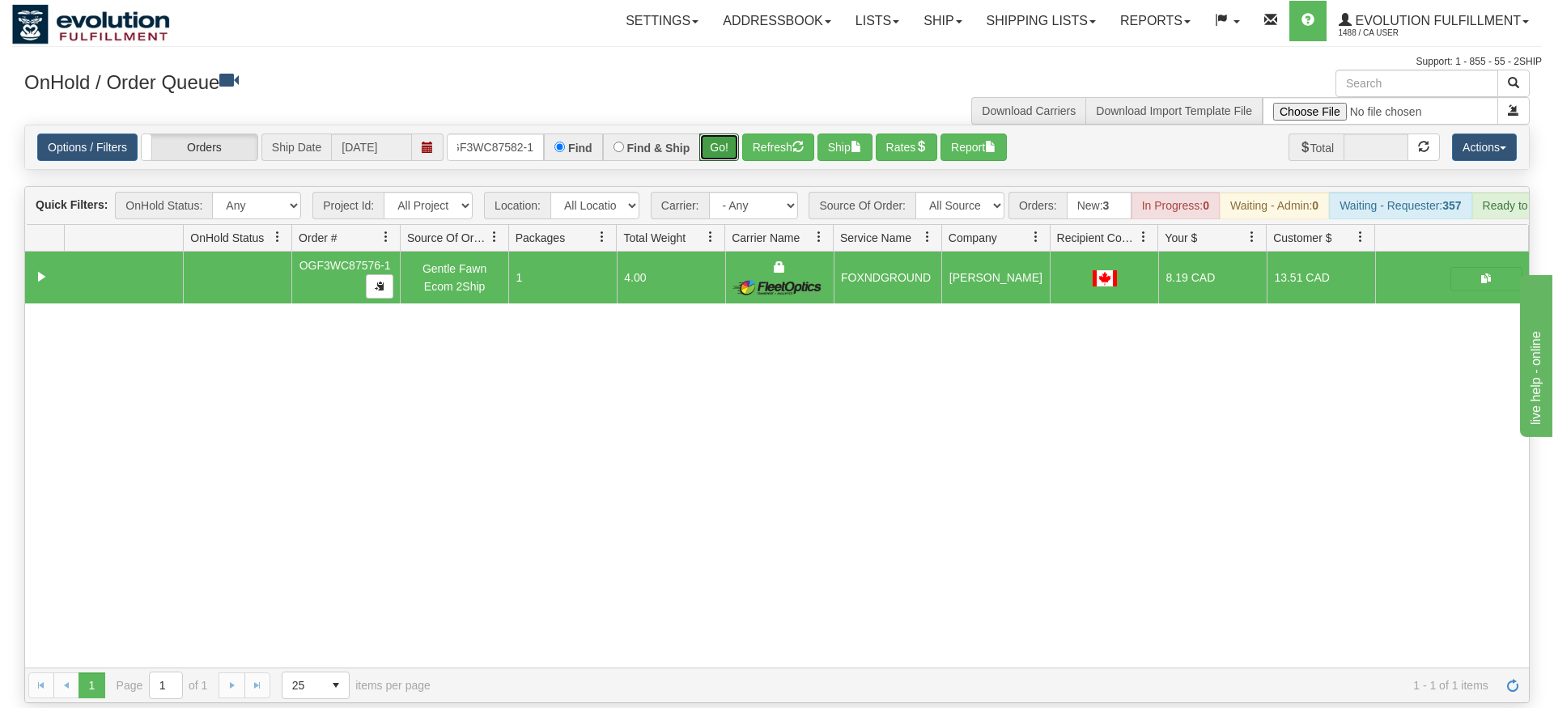
drag, startPoint x: 711, startPoint y: 151, endPoint x: 721, endPoint y: 136, distance: 18.6
click at [711, 151] on div "Is equal to Is not equal to Contains Does not contains CAD USD EUR ZAR [PERSON_…" at bounding box center [777, 414] width 1530 height 579
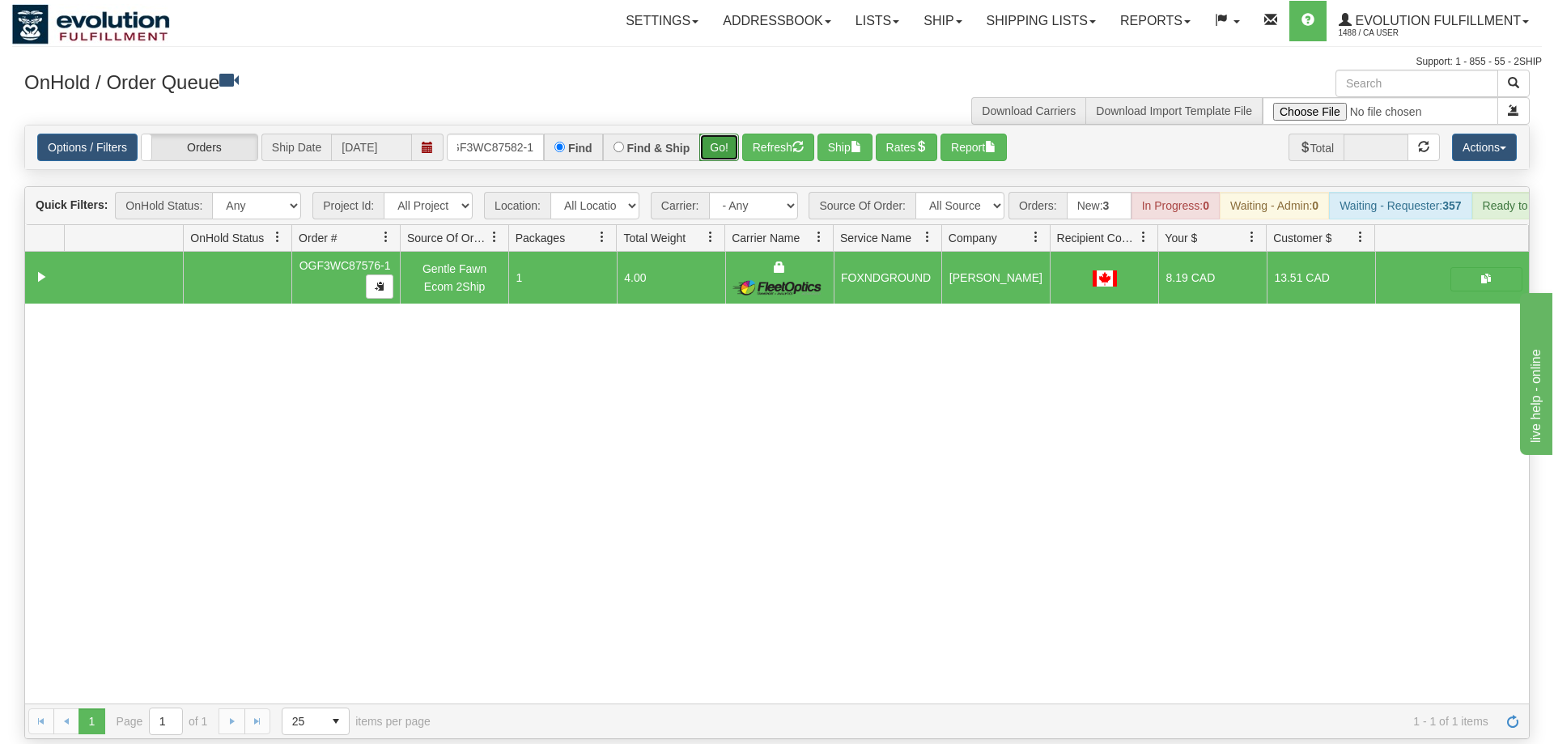
click at [724, 134] on button "Go!" at bounding box center [719, 148] width 40 height 28
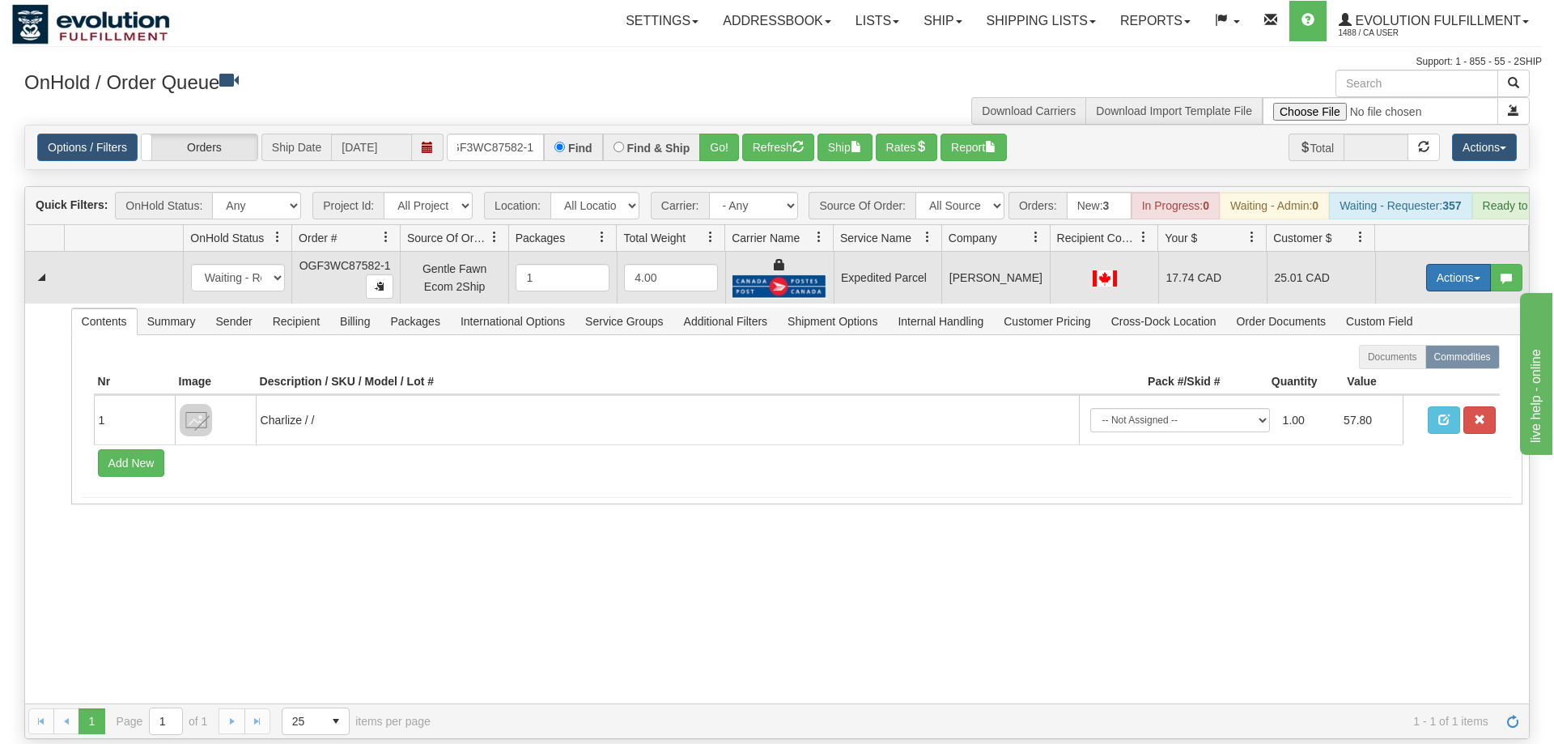
click at [1432, 264] on button "Actions" at bounding box center [1458, 278] width 65 height 28
click at [1392, 365] on span "Ship" at bounding box center [1394, 371] width 34 height 13
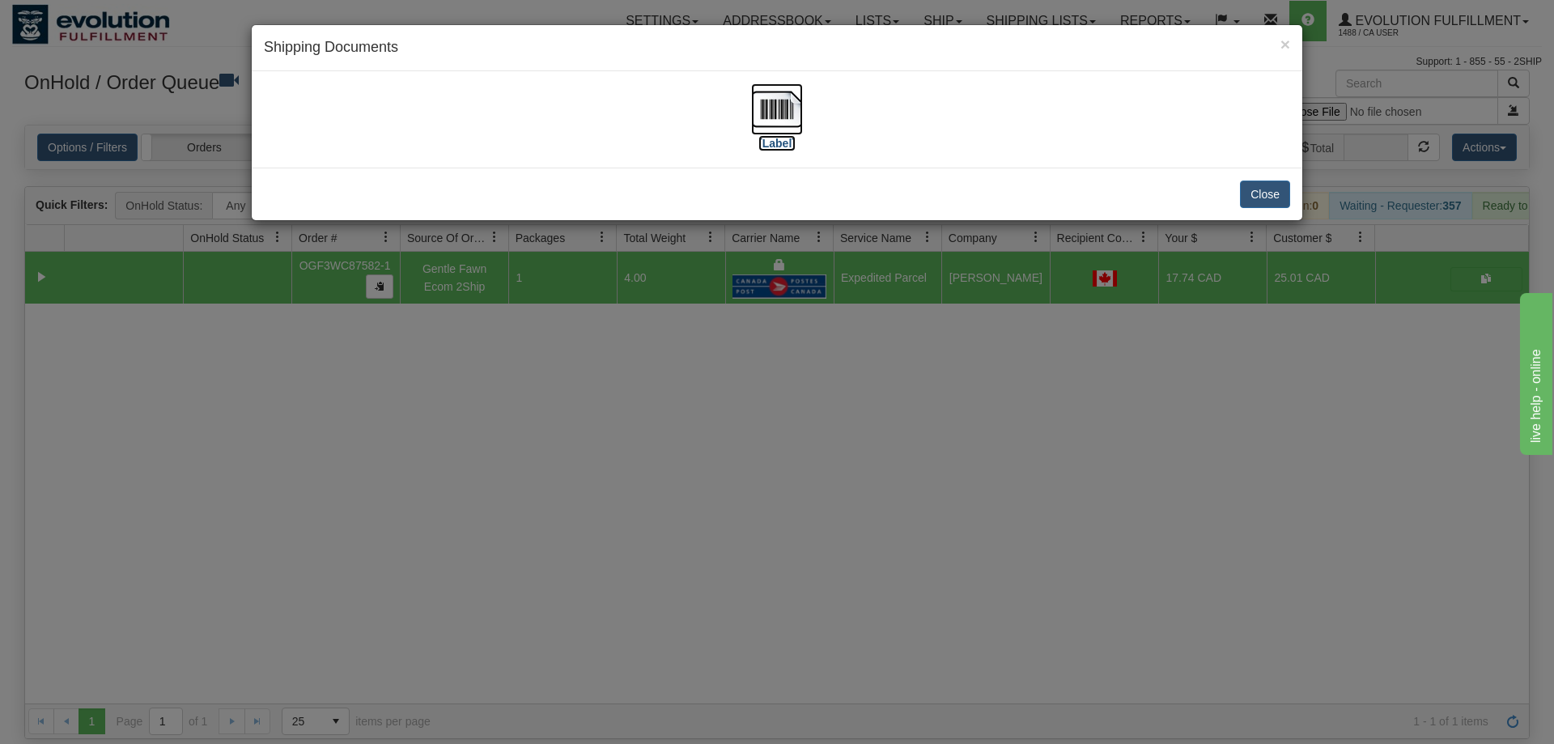
click at [769, 130] on img at bounding box center [777, 109] width 52 height 52
drag, startPoint x: 460, startPoint y: 505, endPoint x: 410, endPoint y: 83, distance: 424.7
click at [461, 498] on div "× Shipping Documents [Label] Close" at bounding box center [777, 372] width 1554 height 744
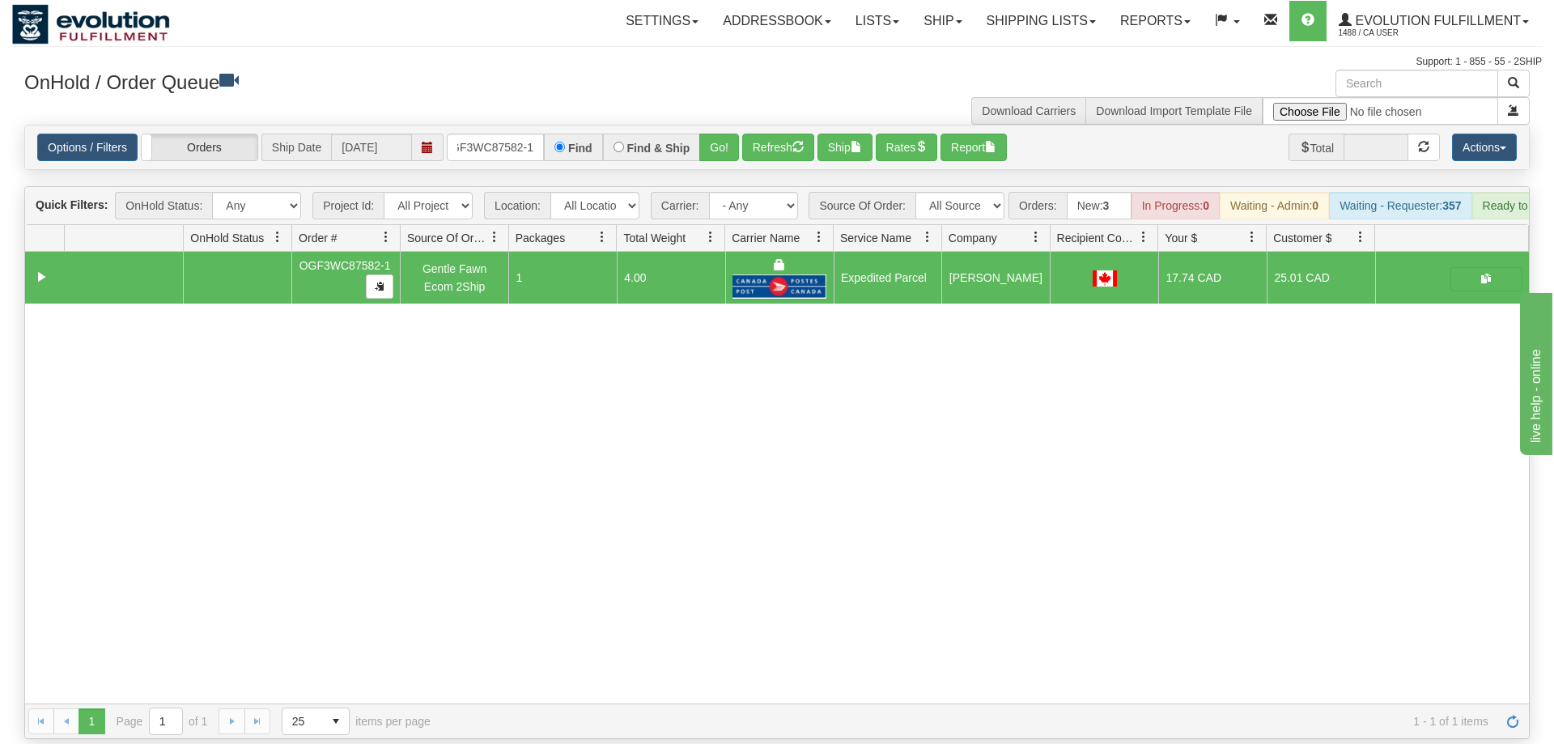
click at [508, 139] on div "Options / Filters Group Shipments Orders Ship Date [DATE] OGF3WC87582-1 Find Fi…" at bounding box center [777, 147] width 1504 height 44
click at [503, 134] on input "OGF3WC87582-1" at bounding box center [495, 148] width 97 height 28
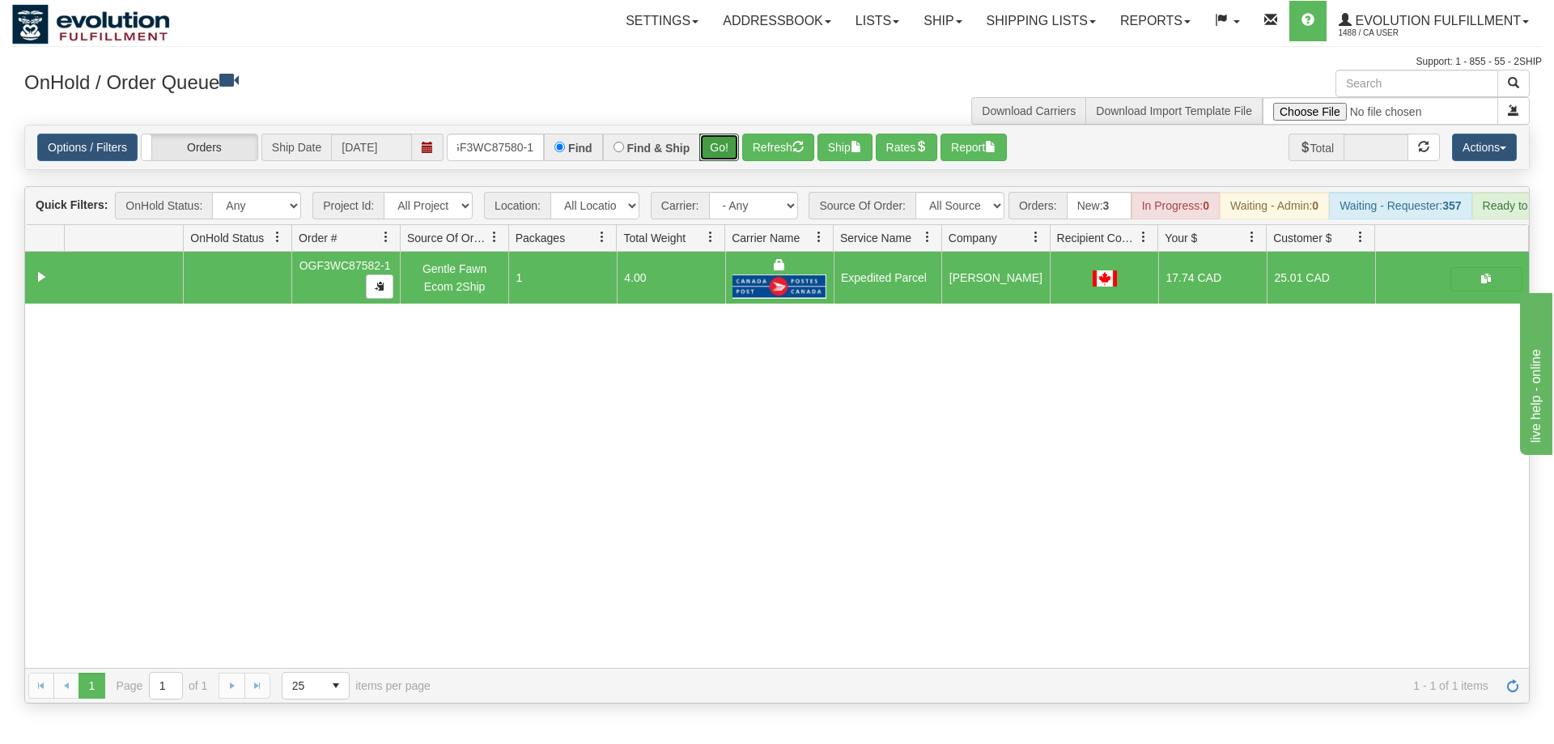
click at [725, 162] on div "Is equal to Is not equal to Contains Does not contains CAD USD EUR ZAR [PERSON_…" at bounding box center [777, 414] width 1530 height 579
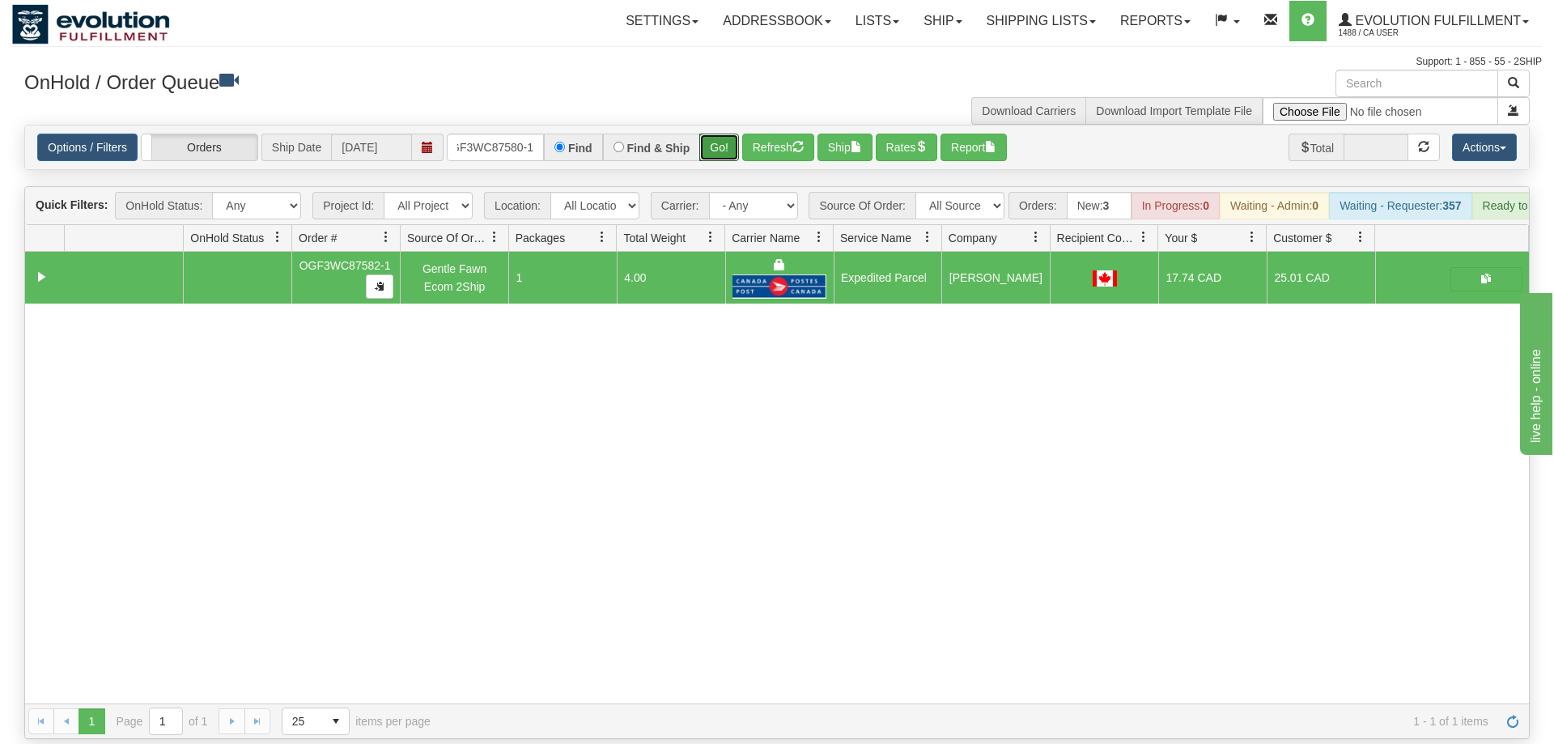
click at [725, 125] on div "Options / Filters Group Shipments Orders Ship Date [DATE] OGF3WC87580-1 Find Fi…" at bounding box center [777, 147] width 1504 height 44
click at [716, 134] on button "Go!" at bounding box center [719, 148] width 40 height 28
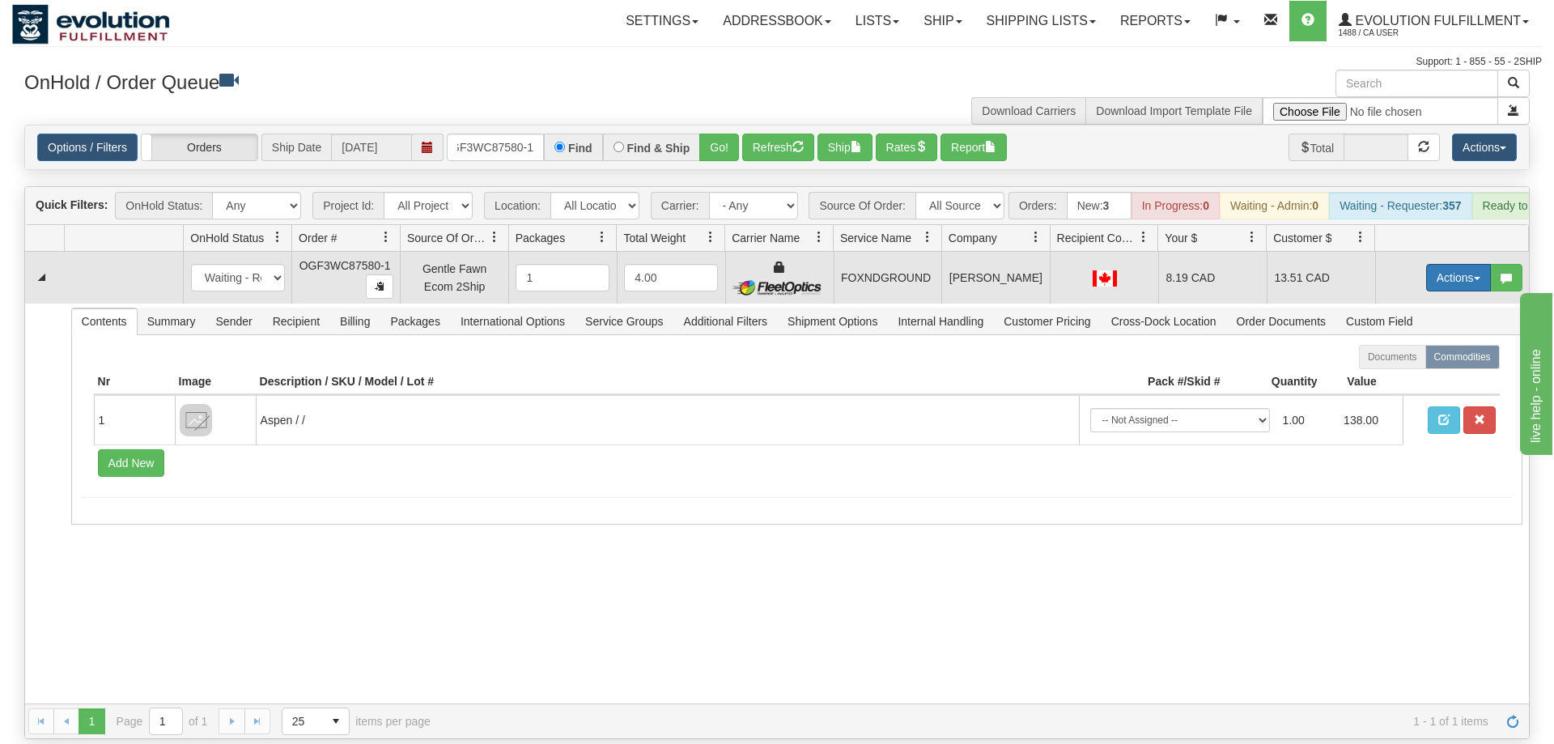
click at [1467, 264] on button "Actions" at bounding box center [1458, 278] width 65 height 28
click at [1409, 361] on link "Ship" at bounding box center [1426, 371] width 130 height 21
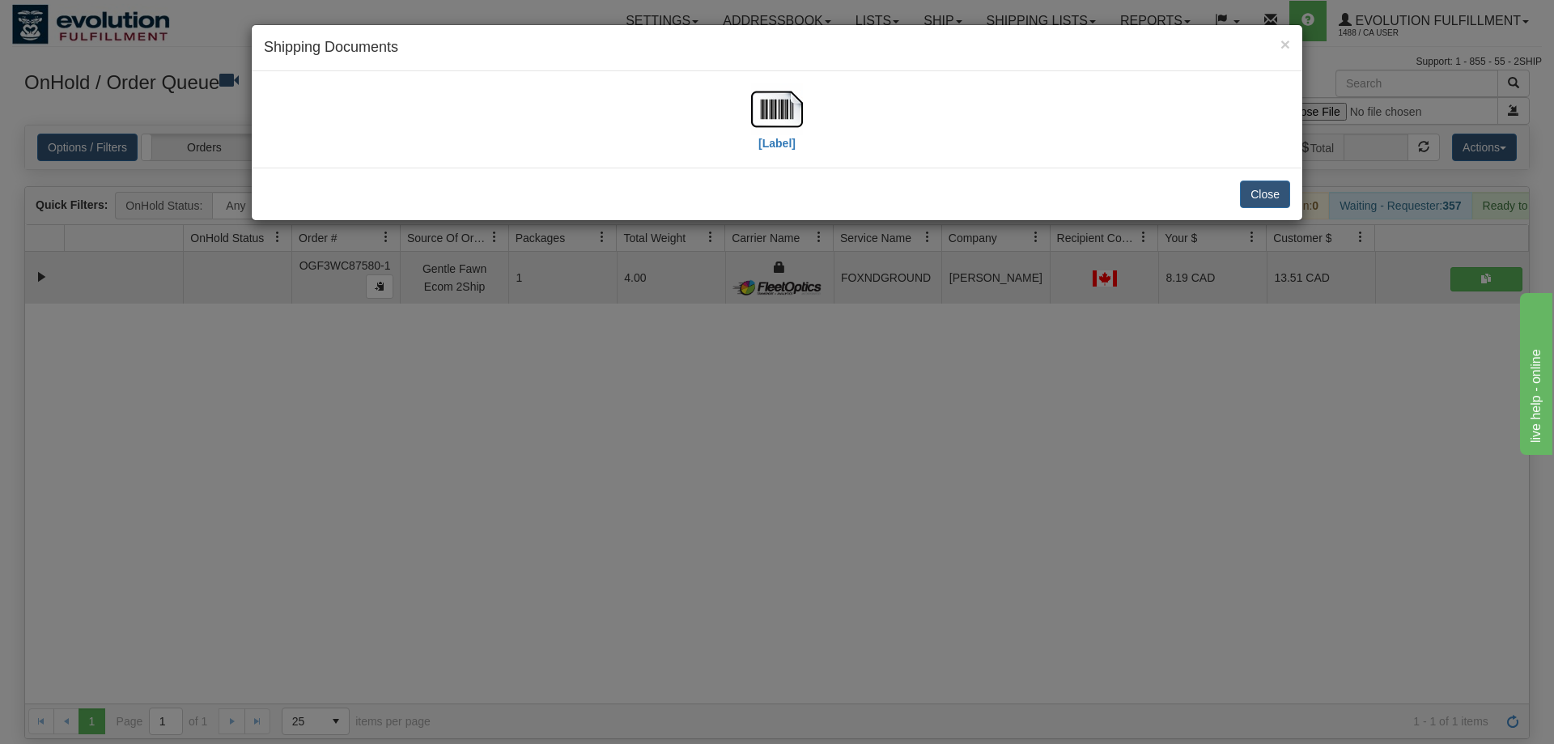
click at [750, 114] on div "[Label]" at bounding box center [777, 119] width 1026 height 72
click at [766, 120] on img at bounding box center [777, 109] width 52 height 52
drag, startPoint x: 532, startPoint y: 446, endPoint x: 453, endPoint y: 93, distance: 361.8
click at [525, 416] on div "× Shipping Documents [Label] Close" at bounding box center [777, 372] width 1554 height 744
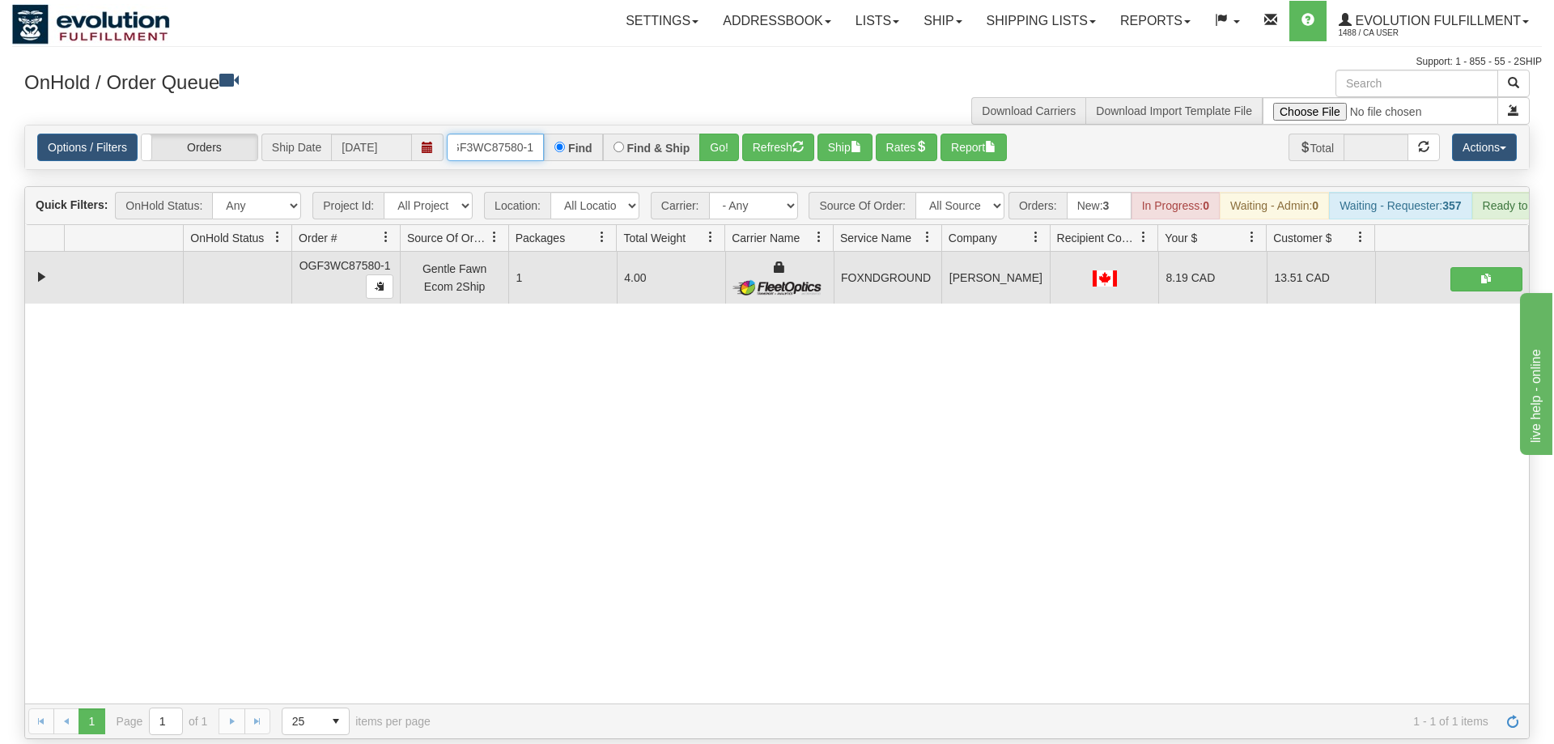
click at [495, 134] on input "OGF3WC87580-1" at bounding box center [495, 148] width 97 height 28
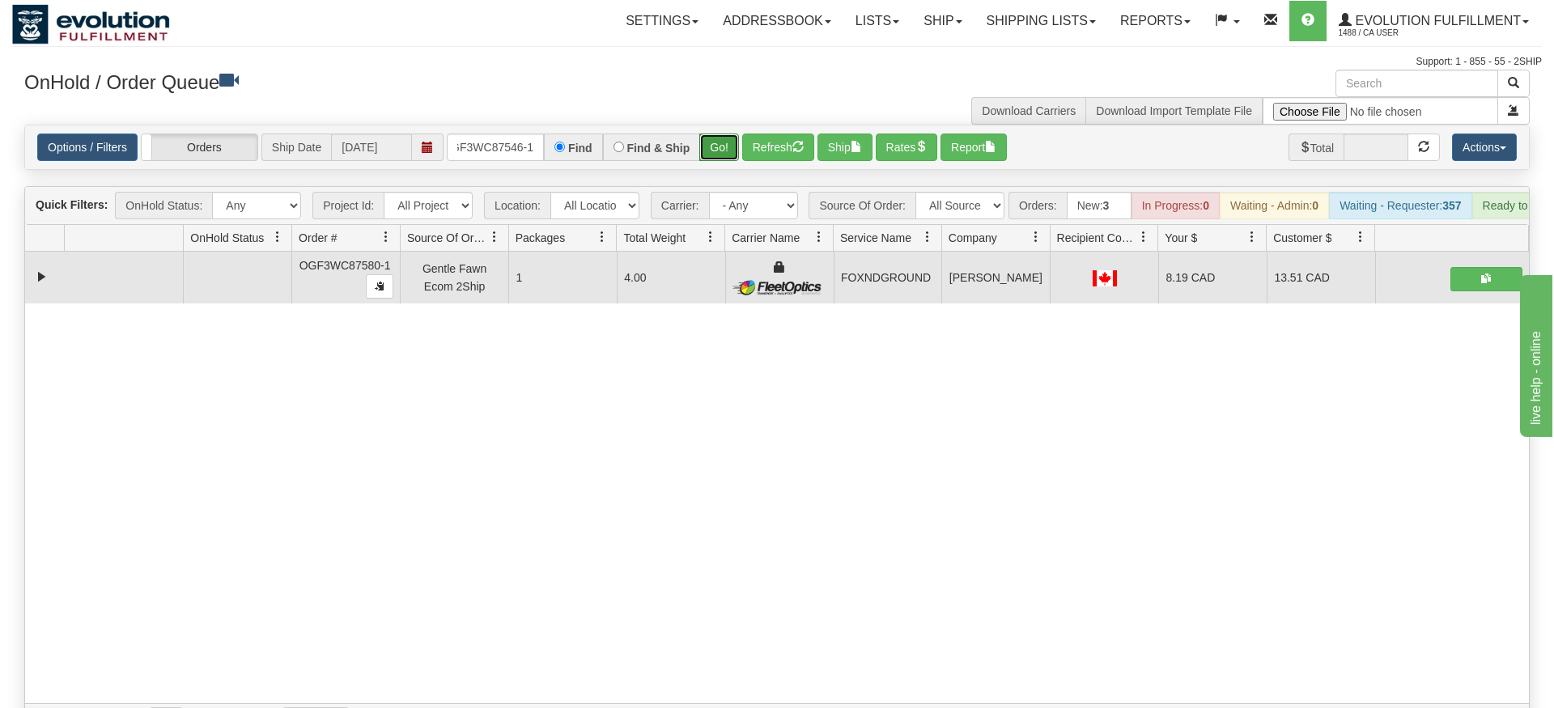
click at [716, 150] on div "Is equal to Is not equal to Contains Does not contains CAD USD EUR ZAR [PERSON_…" at bounding box center [777, 432] width 1530 height 614
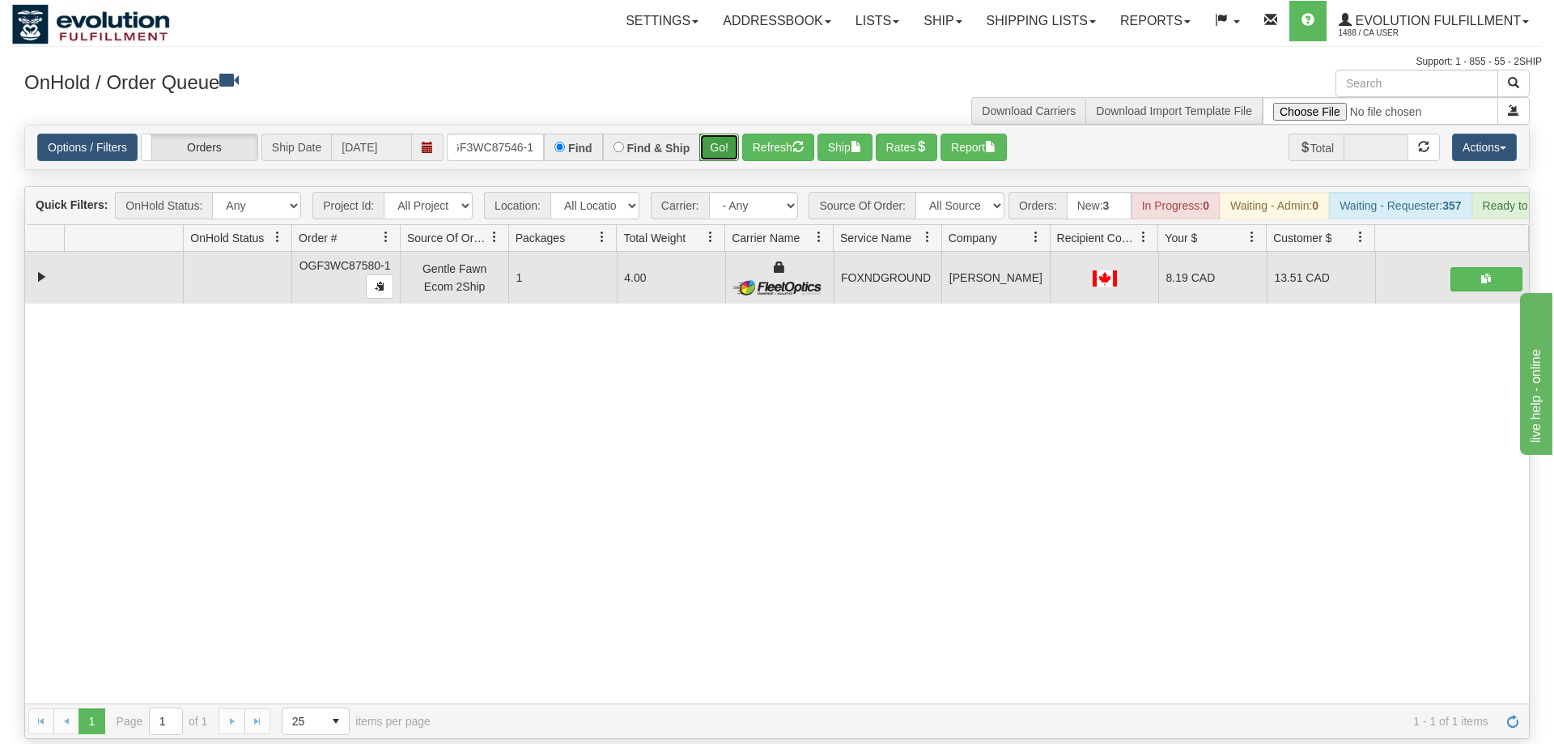
click at [718, 134] on button "Go!" at bounding box center [719, 148] width 40 height 28
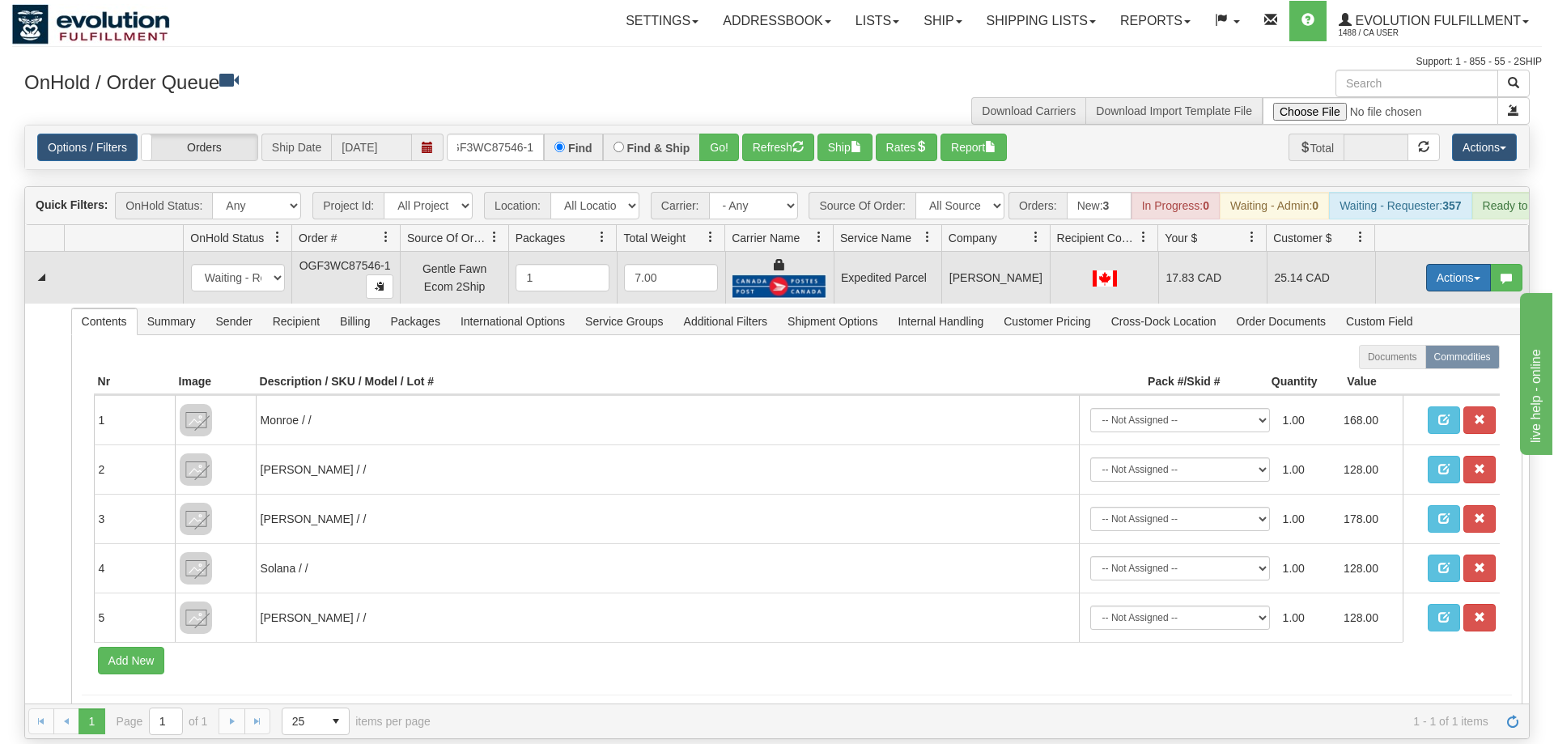
click at [1473, 264] on button "Actions" at bounding box center [1458, 278] width 65 height 28
click at [1444, 344] on span "Rate All Services" at bounding box center [1425, 350] width 97 height 13
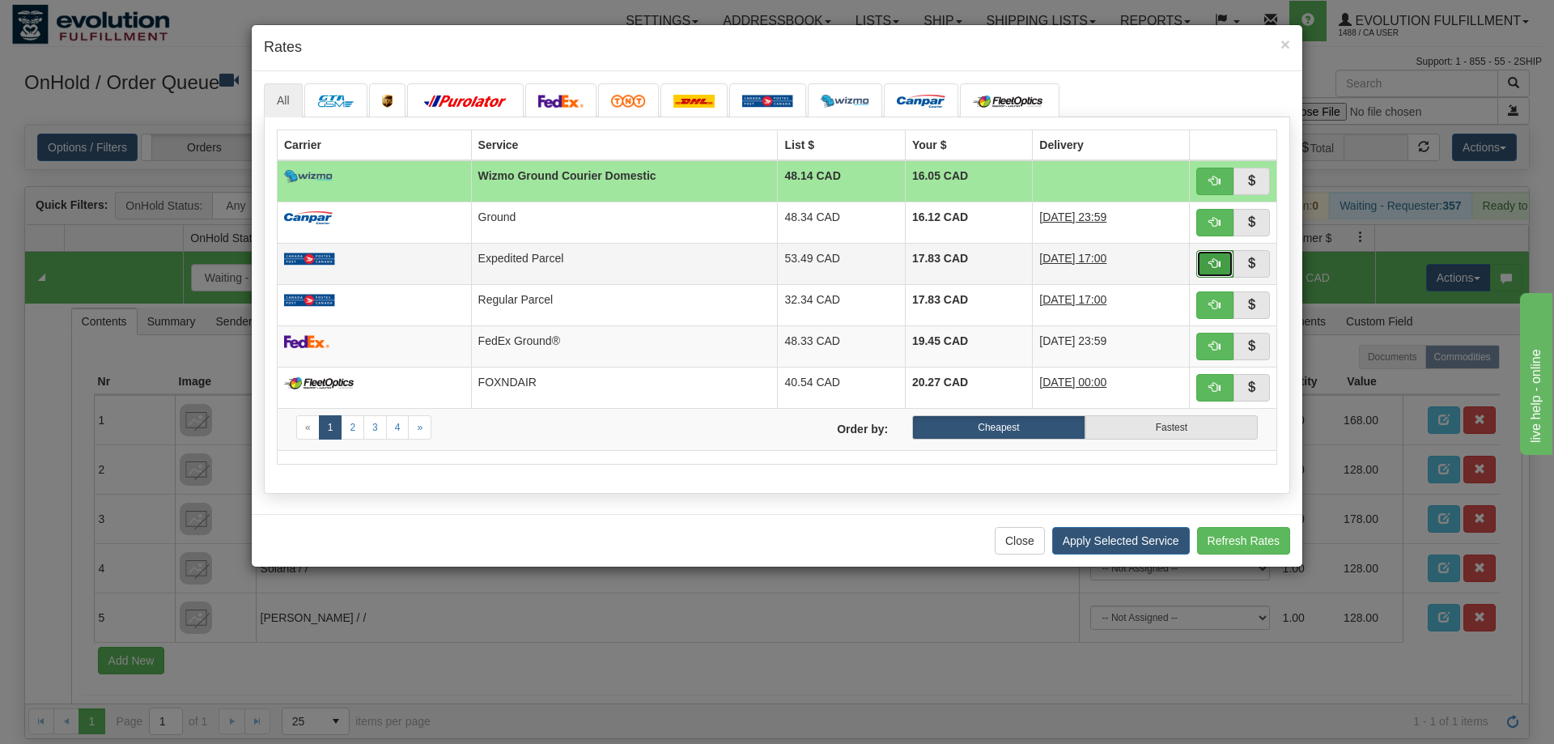
click at [1222, 261] on button "button" at bounding box center [1215, 264] width 37 height 28
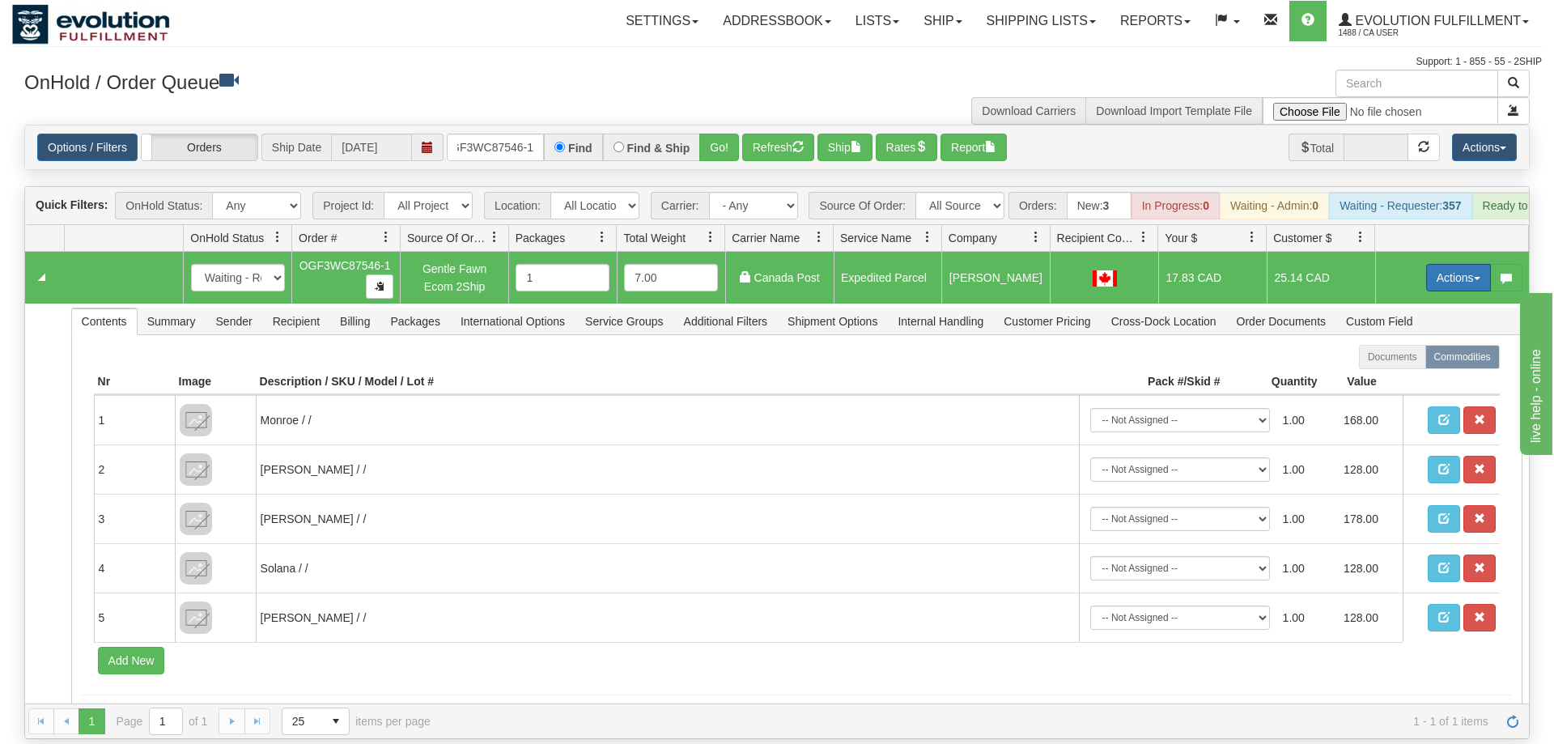
click at [1435, 264] on button "Actions" at bounding box center [1458, 278] width 65 height 28
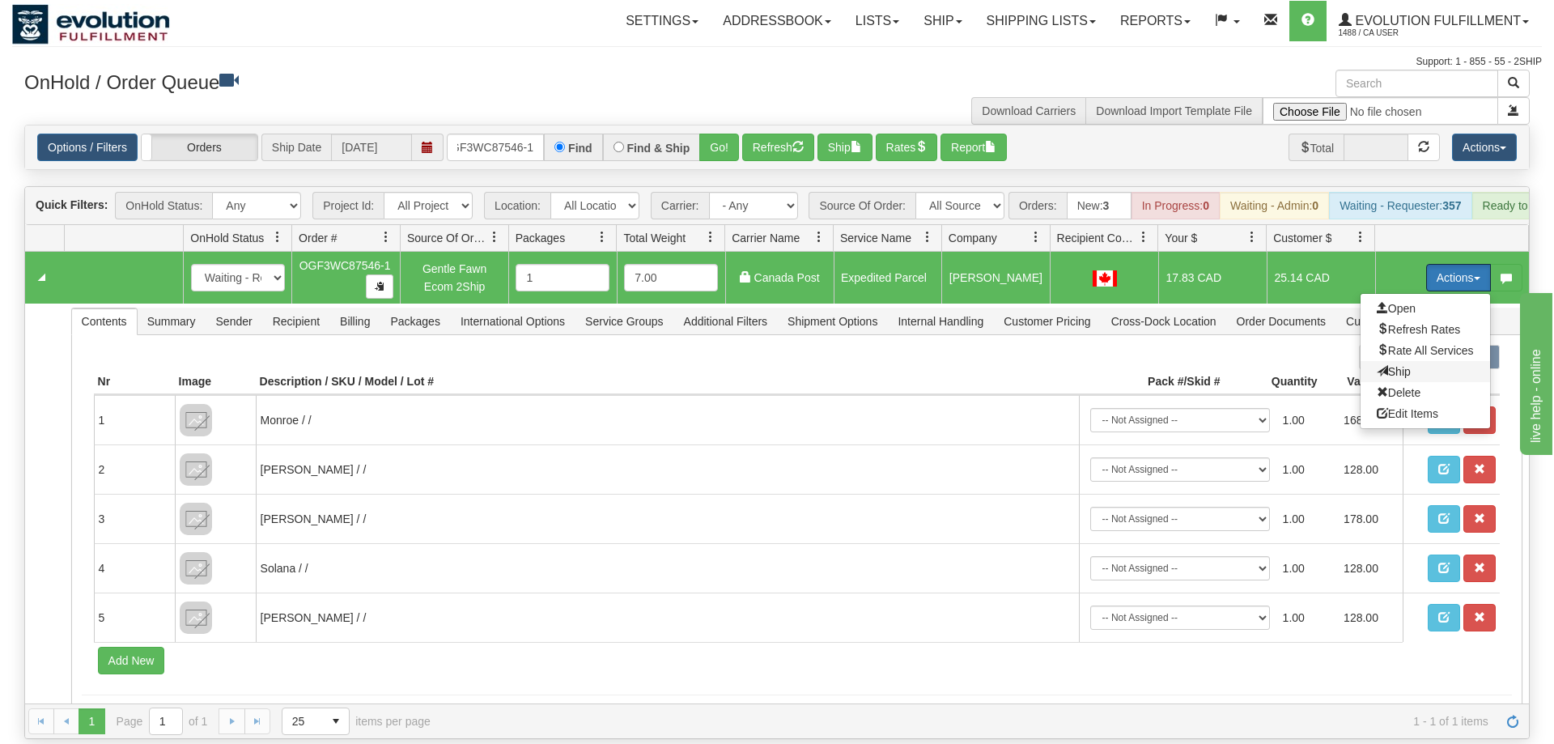
click at [1407, 365] on span "Ship" at bounding box center [1394, 371] width 34 height 13
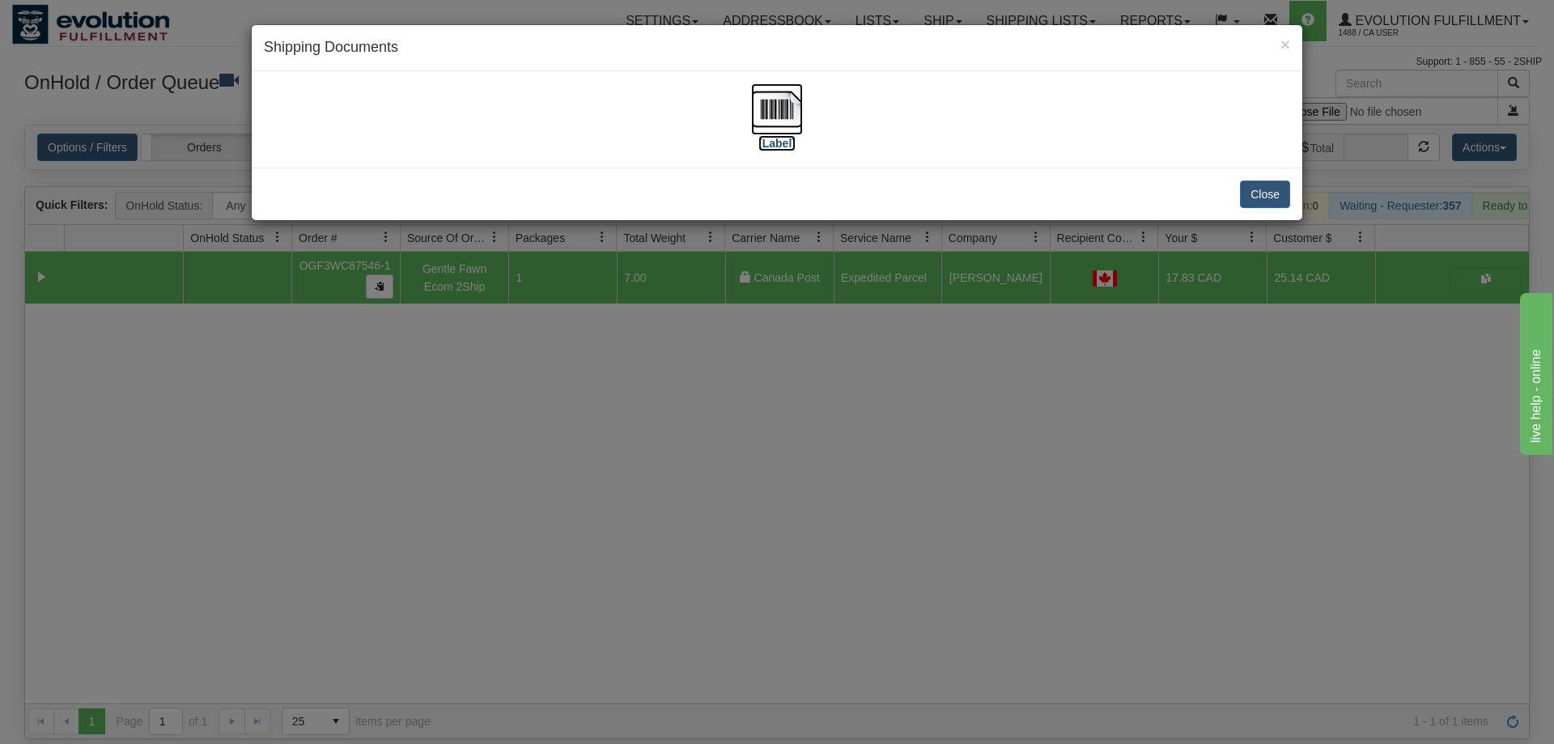
click at [764, 135] on label "[Label]" at bounding box center [777, 143] width 37 height 16
drag, startPoint x: 305, startPoint y: 612, endPoint x: 340, endPoint y: 139, distance: 474.1
click at [334, 537] on div "× Shipping Documents [Label] Close" at bounding box center [777, 372] width 1554 height 744
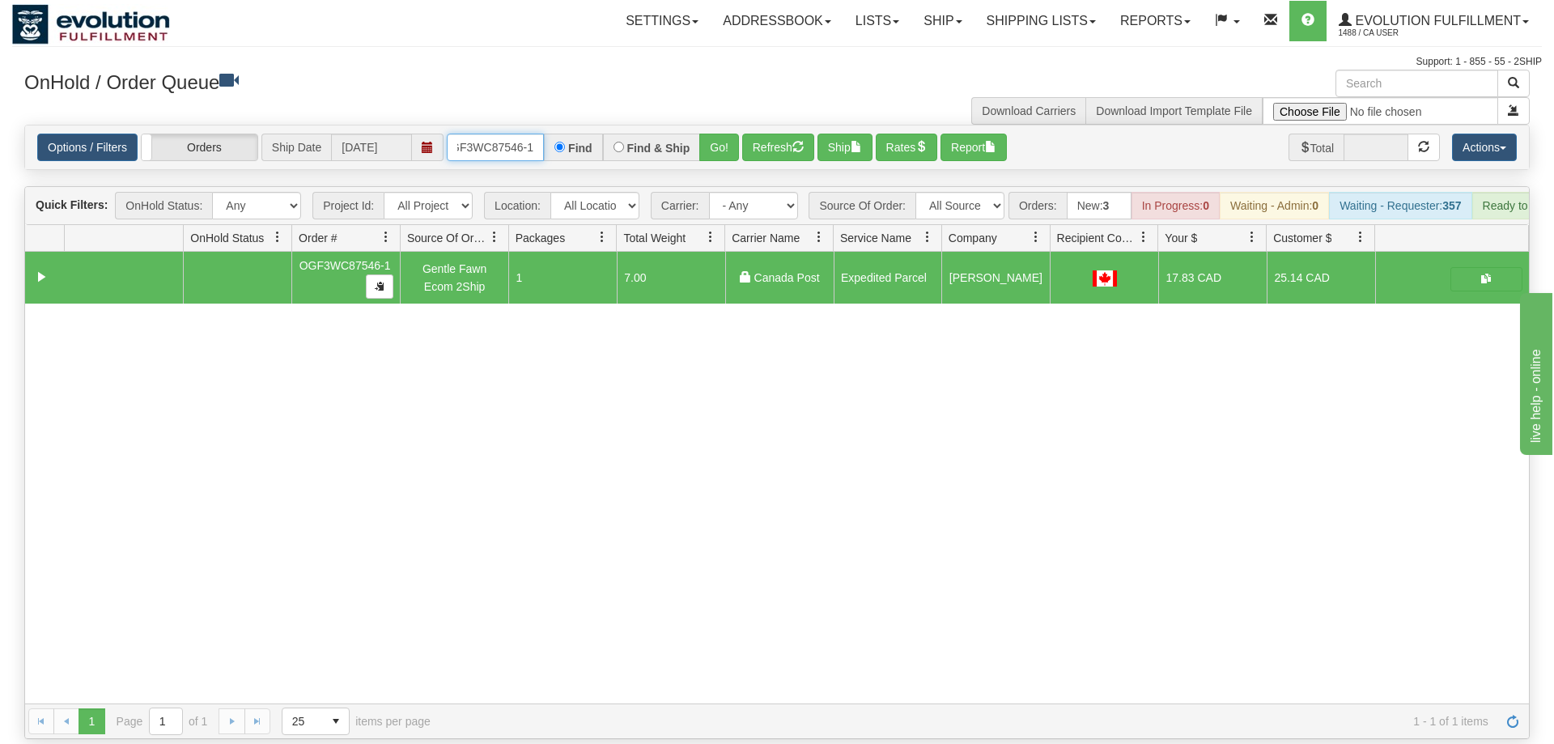
click at [483, 134] on input "OGF3WC87546-1" at bounding box center [495, 148] width 97 height 28
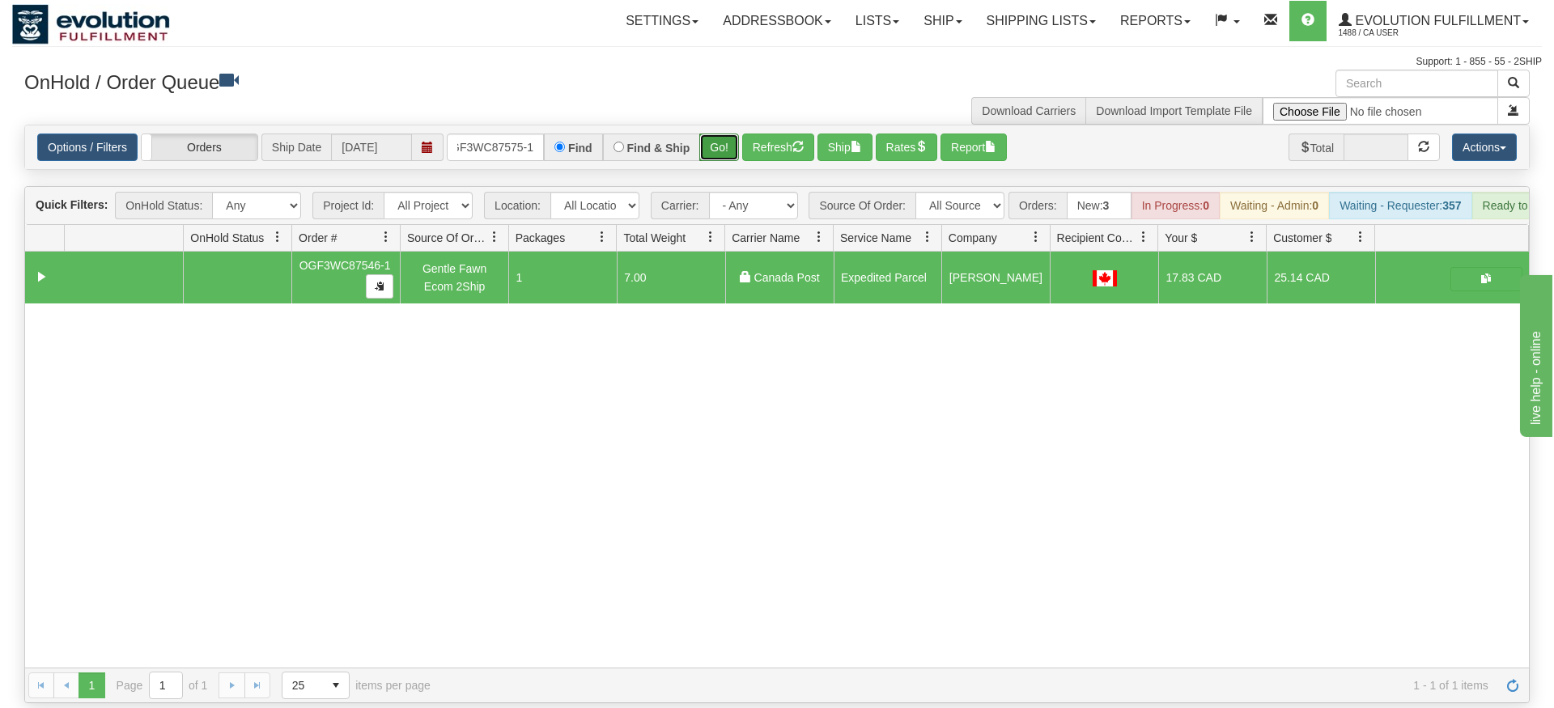
drag, startPoint x: 716, startPoint y: 117, endPoint x: 720, endPoint y: 142, distance: 24.8
click at [716, 151] on div "Is equal to Is not equal to Contains Does not contains CAD USD EUR ZAR [PERSON_…" at bounding box center [777, 414] width 1530 height 579
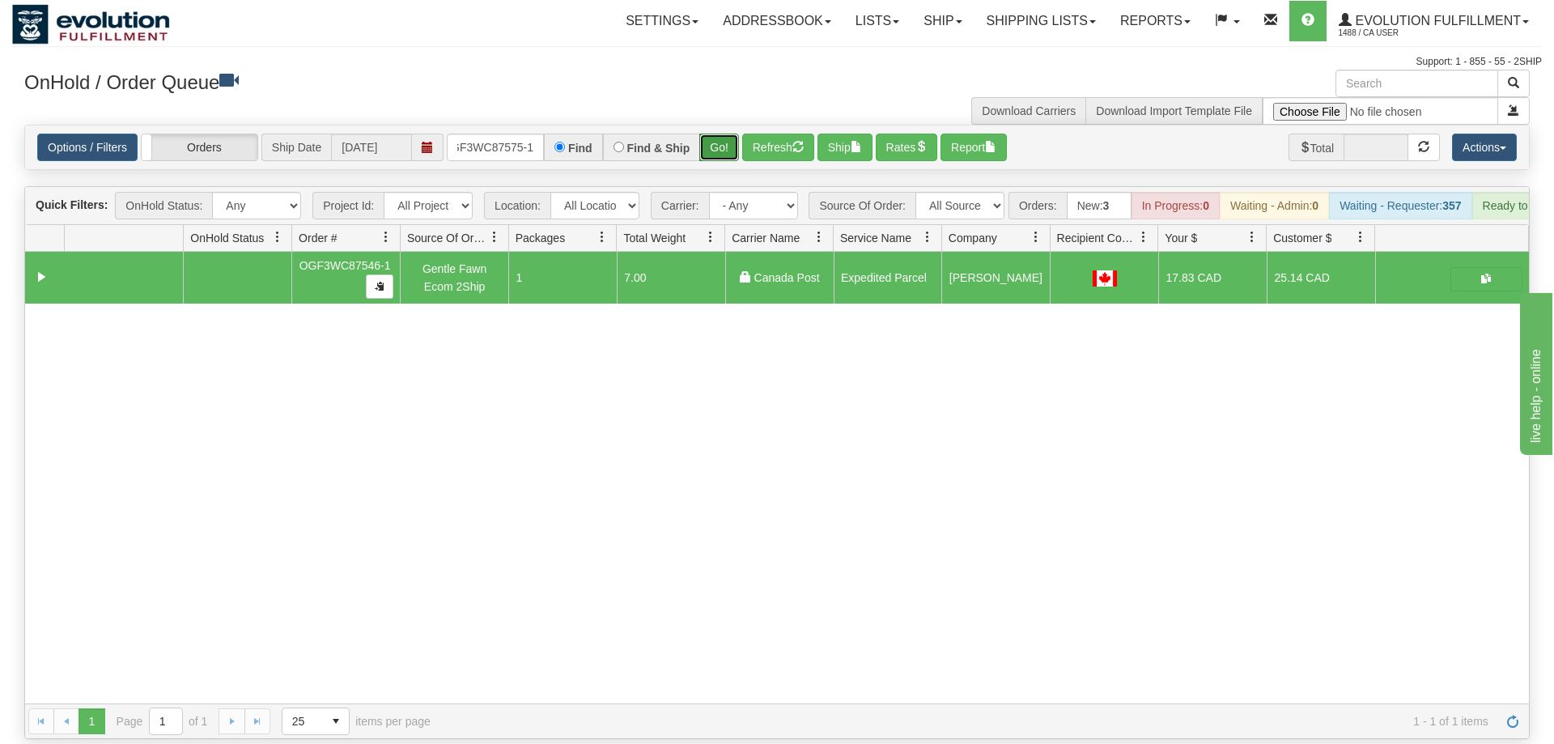
click at [723, 134] on button "Go!" at bounding box center [719, 148] width 40 height 28
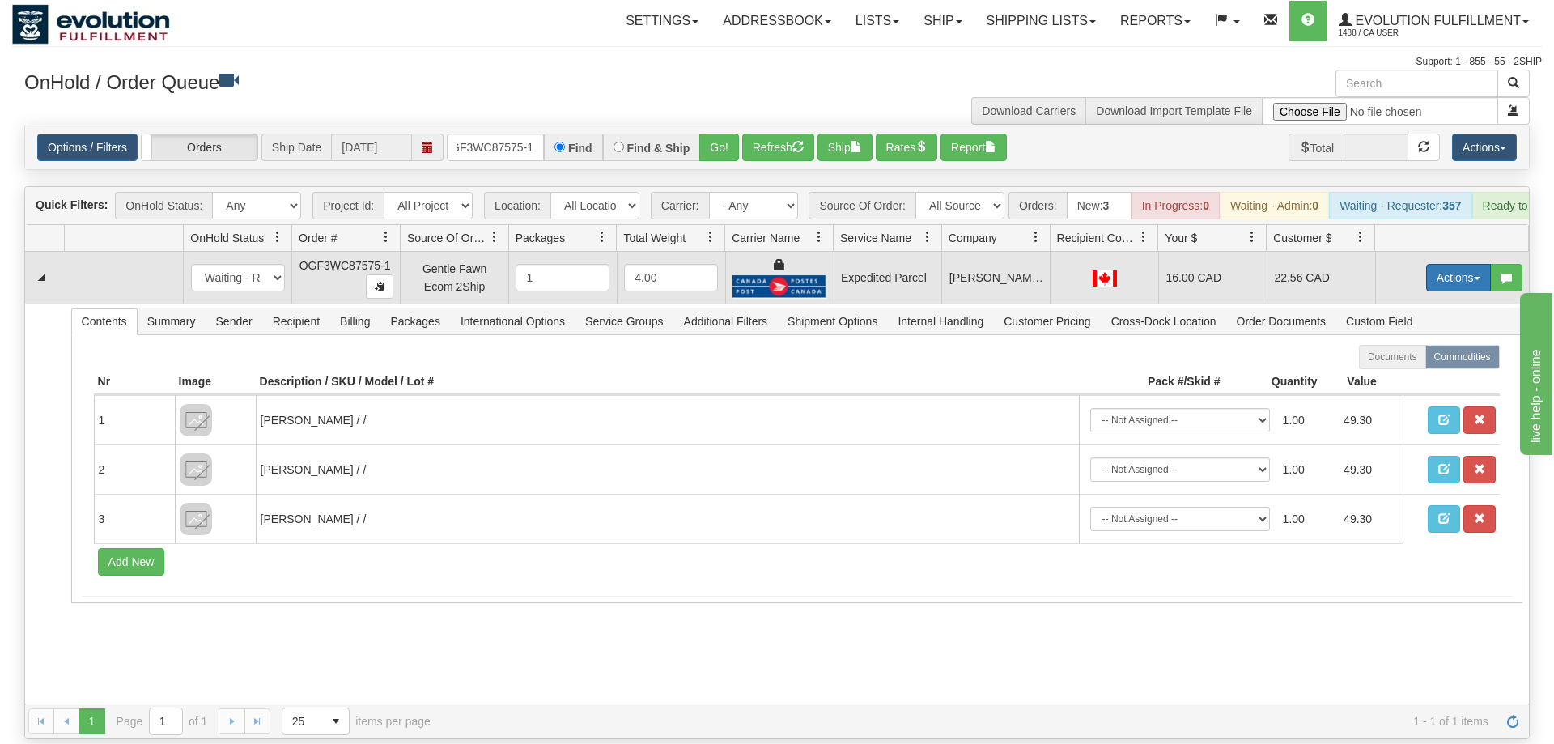
click at [1461, 264] on button "Actions" at bounding box center [1458, 278] width 65 height 28
click at [1418, 361] on link "Ship" at bounding box center [1426, 371] width 130 height 21
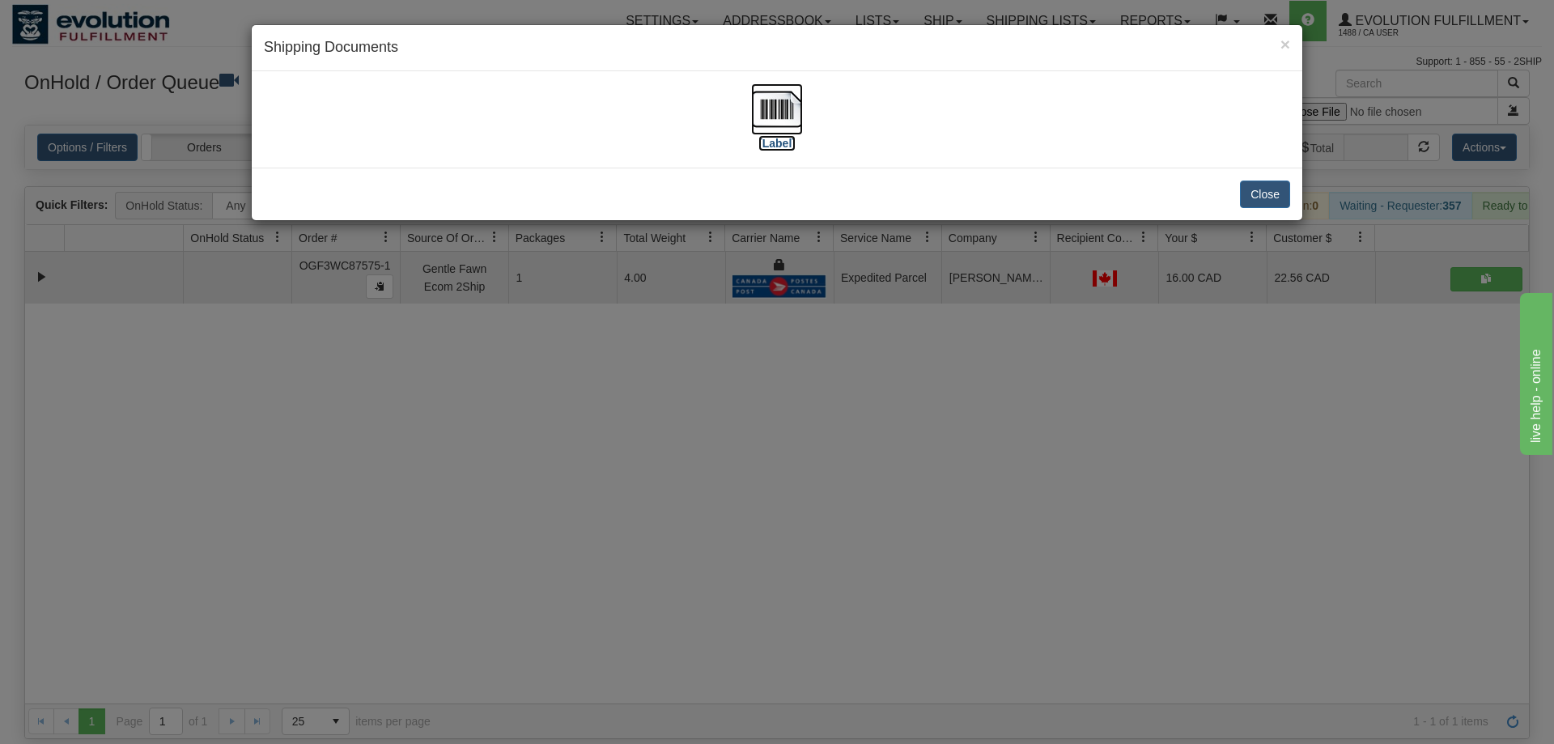
click at [791, 108] on img at bounding box center [777, 109] width 52 height 52
drag, startPoint x: 482, startPoint y: 365, endPoint x: 534, endPoint y: 215, distance: 159.5
click at [492, 343] on div "× Shipping Documents [Label] Close" at bounding box center [777, 372] width 1554 height 744
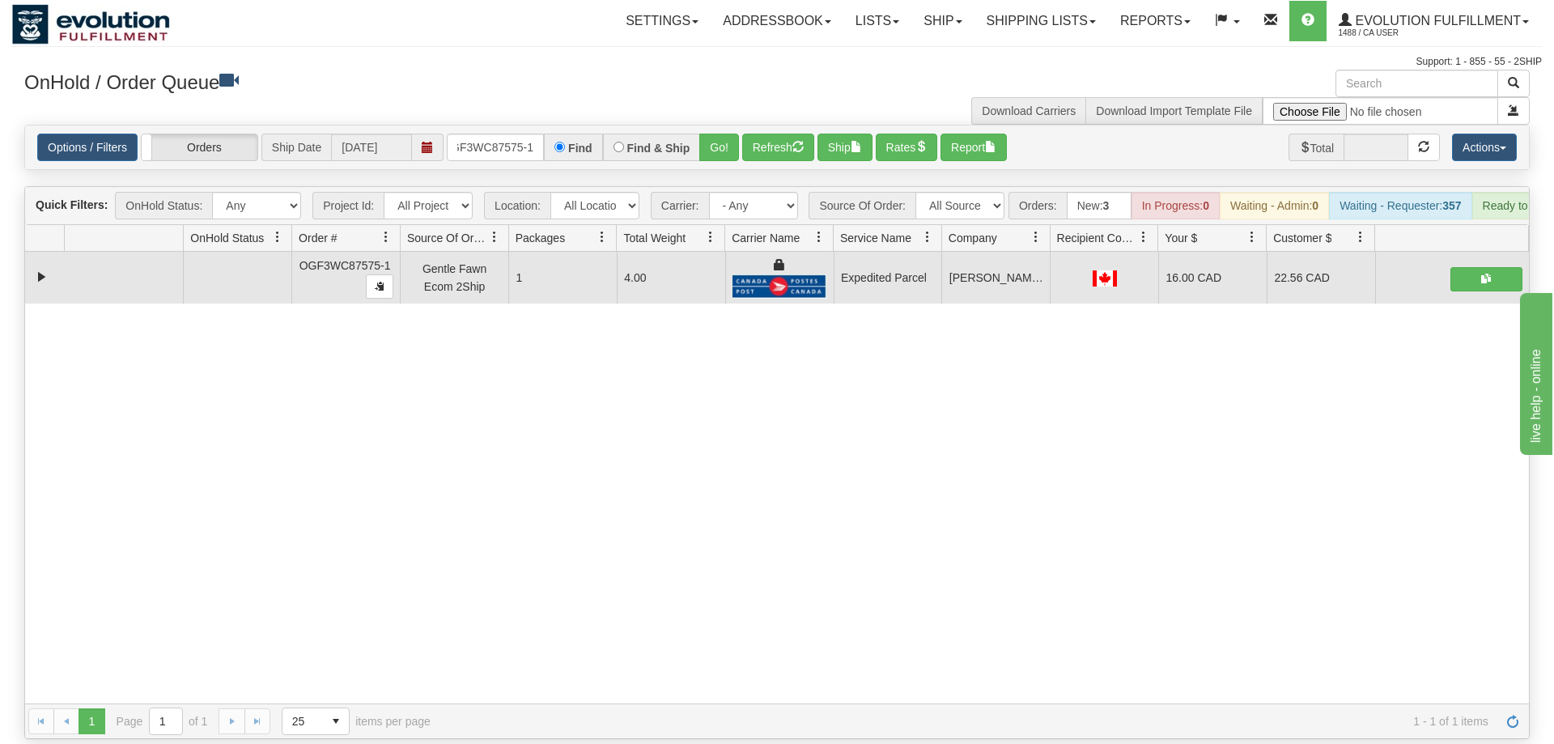
click at [506, 125] on div "Options / Filters Group Shipments Orders Ship Date [DATE] OGF3WC87575-1 Find Fi…" at bounding box center [777, 147] width 1504 height 44
click at [505, 134] on input "OGF3WC87575-1" at bounding box center [495, 148] width 97 height 28
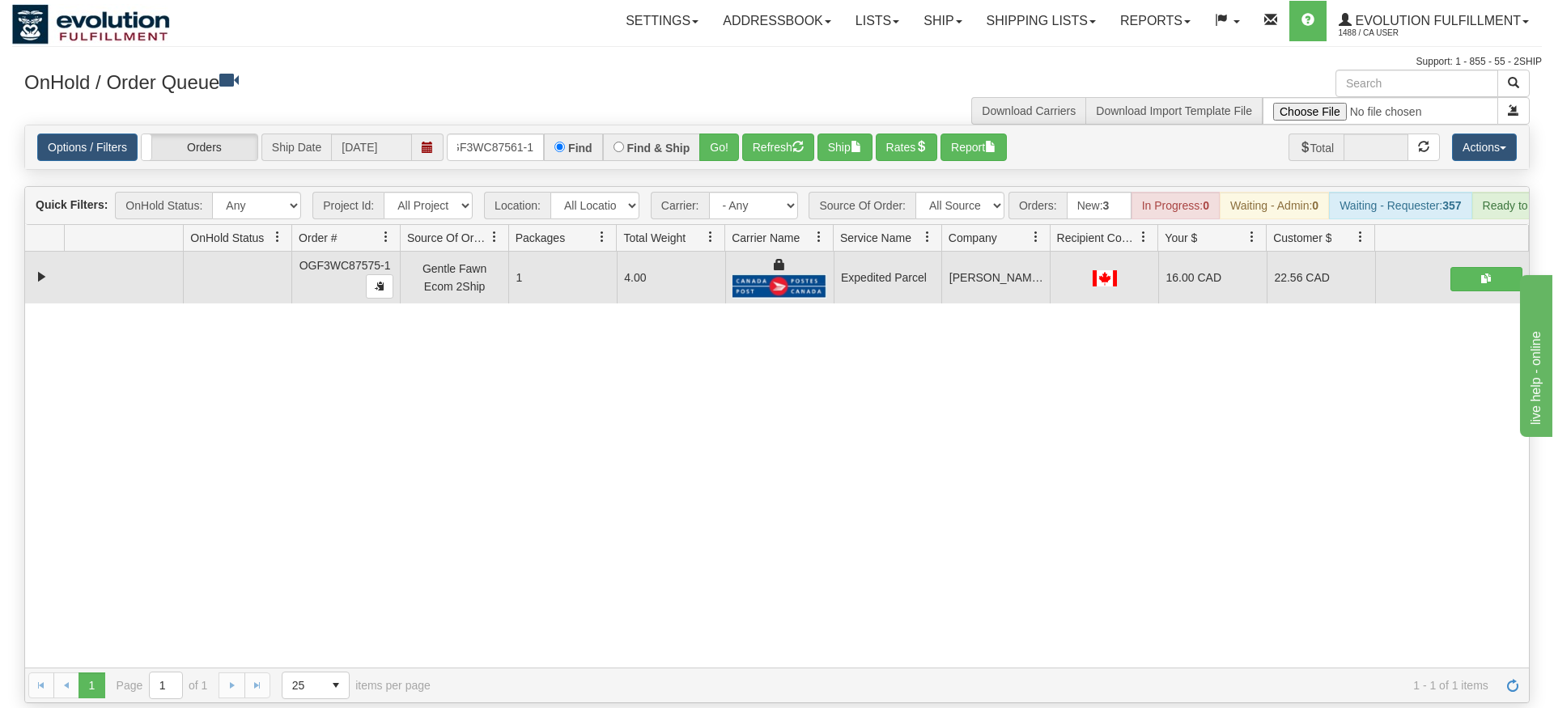
click at [722, 176] on div "Is equal to Is not equal to Contains Does not contains CAD USD EUR ZAR [PERSON_…" at bounding box center [777, 414] width 1530 height 579
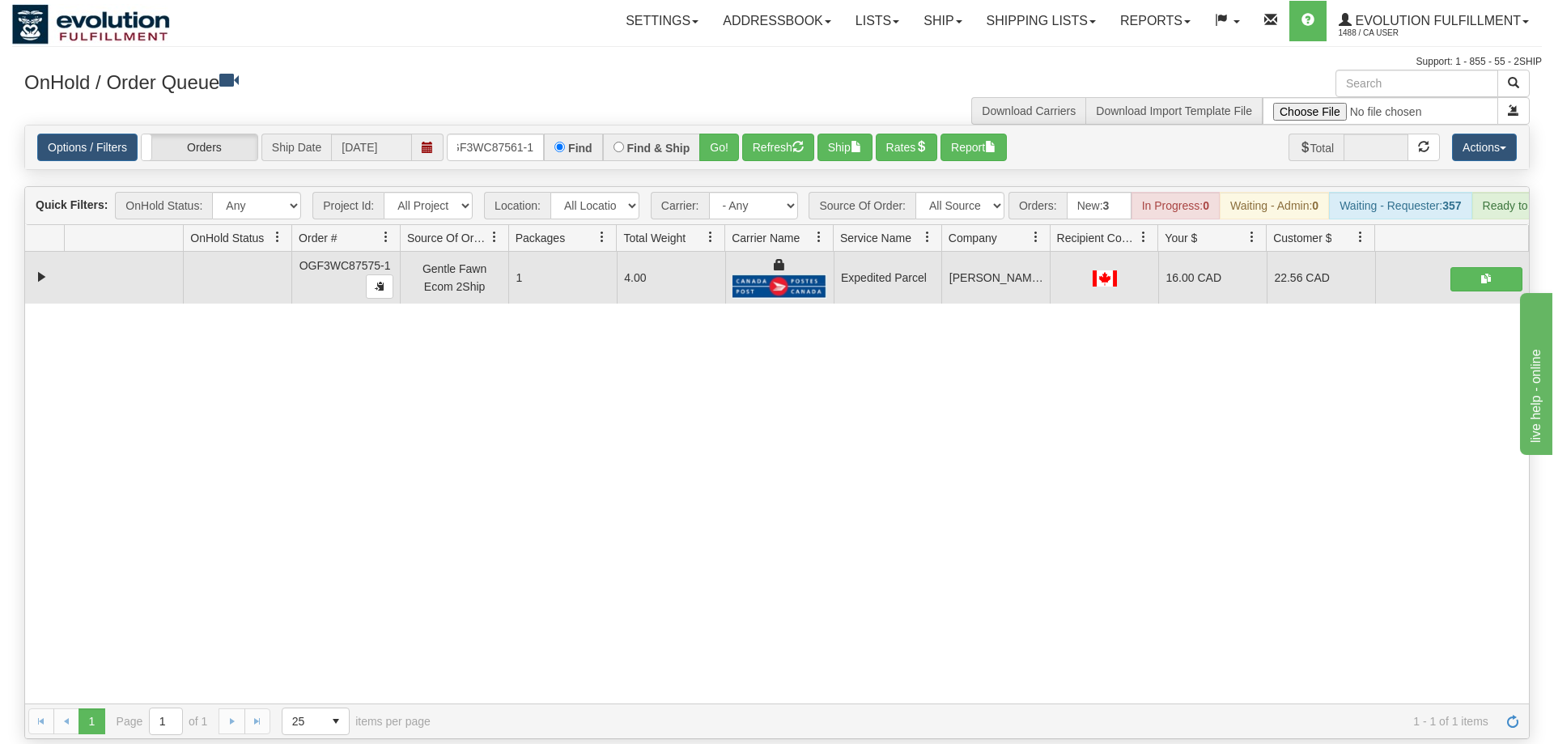
click at [698, 134] on div "Find & Ship" at bounding box center [652, 148] width 98 height 28
click at [706, 134] on button "Go!" at bounding box center [719, 148] width 40 height 28
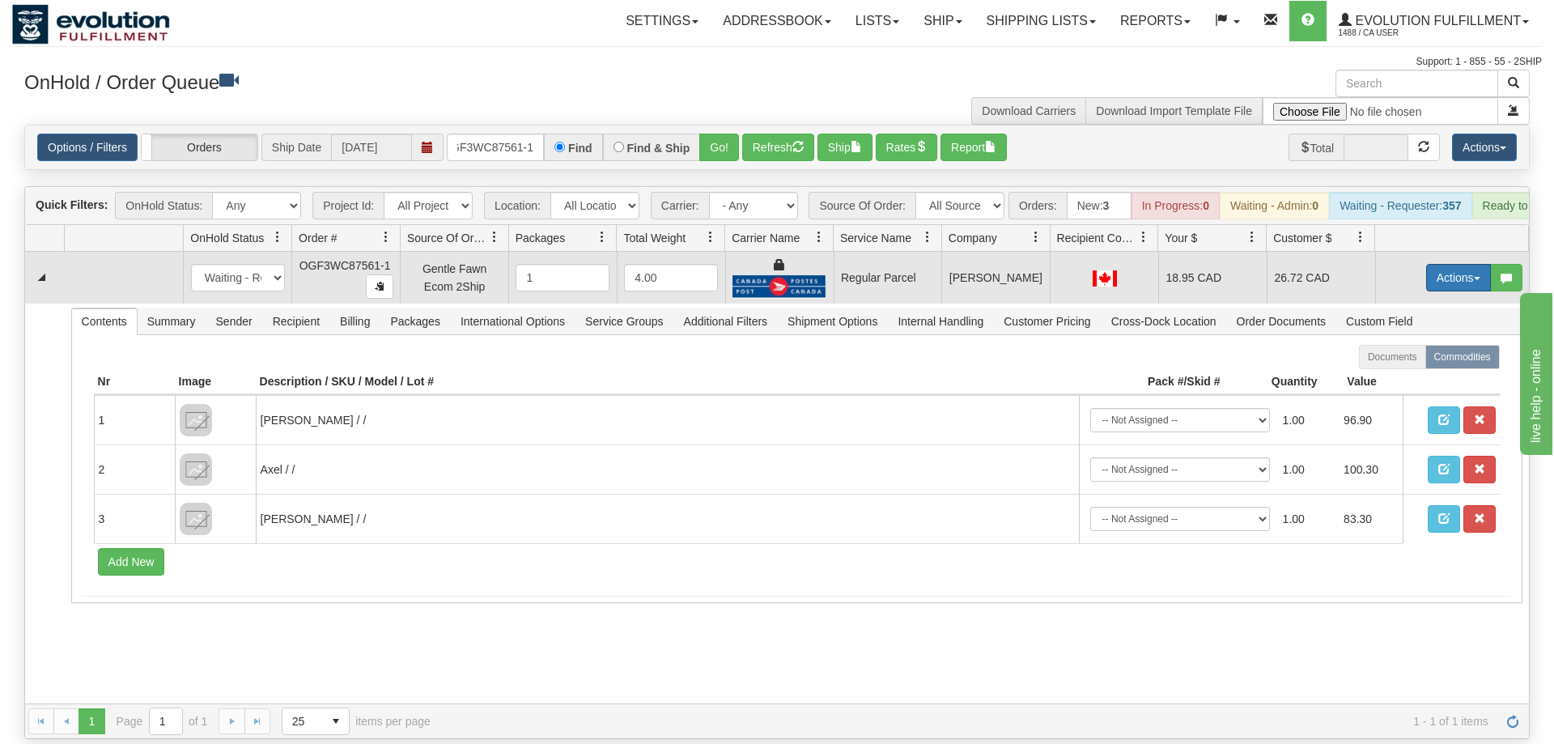
click at [1477, 264] on button "Actions" at bounding box center [1458, 278] width 65 height 28
click at [1426, 344] on span "Rate All Services" at bounding box center [1425, 350] width 97 height 13
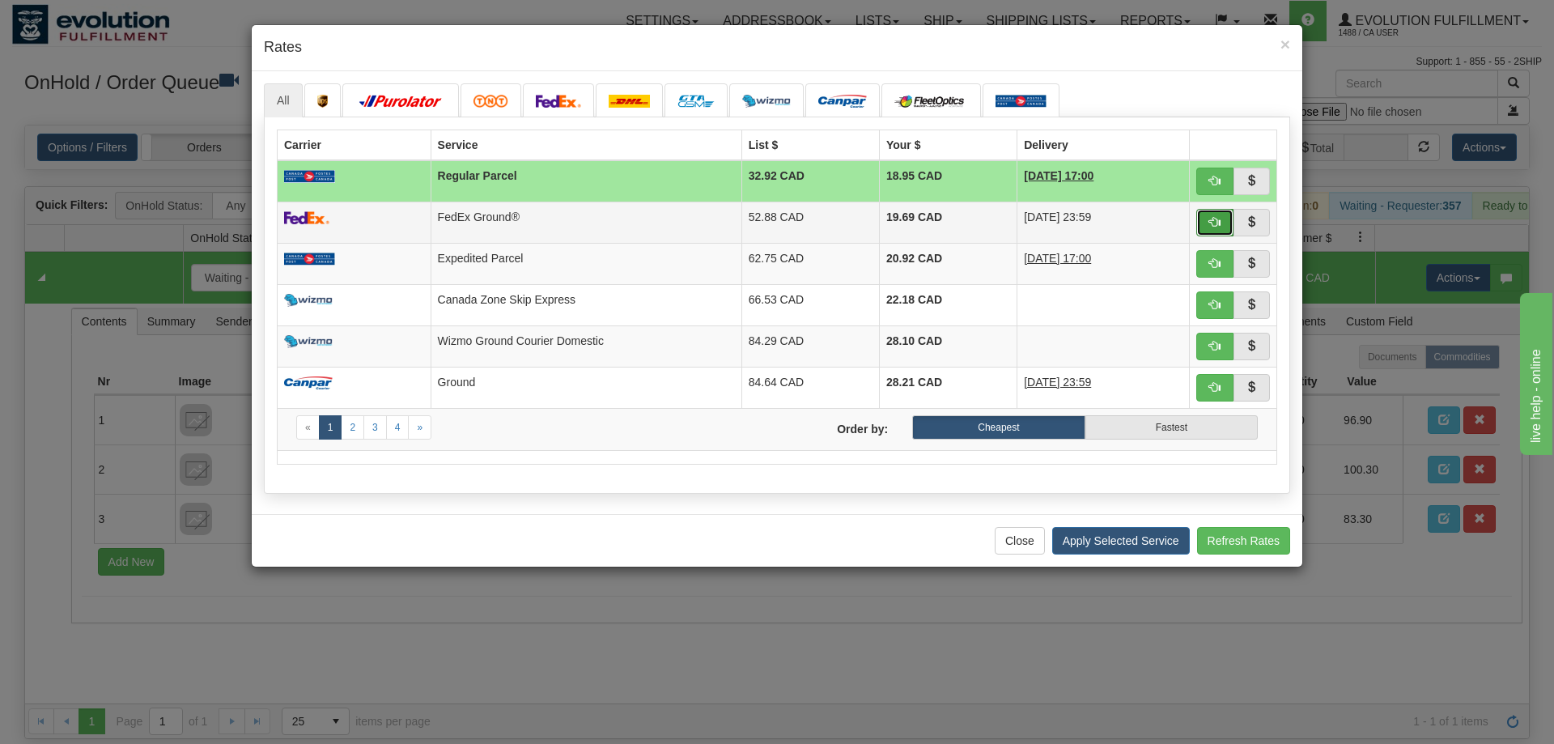
click at [1222, 221] on button "button" at bounding box center [1215, 223] width 37 height 28
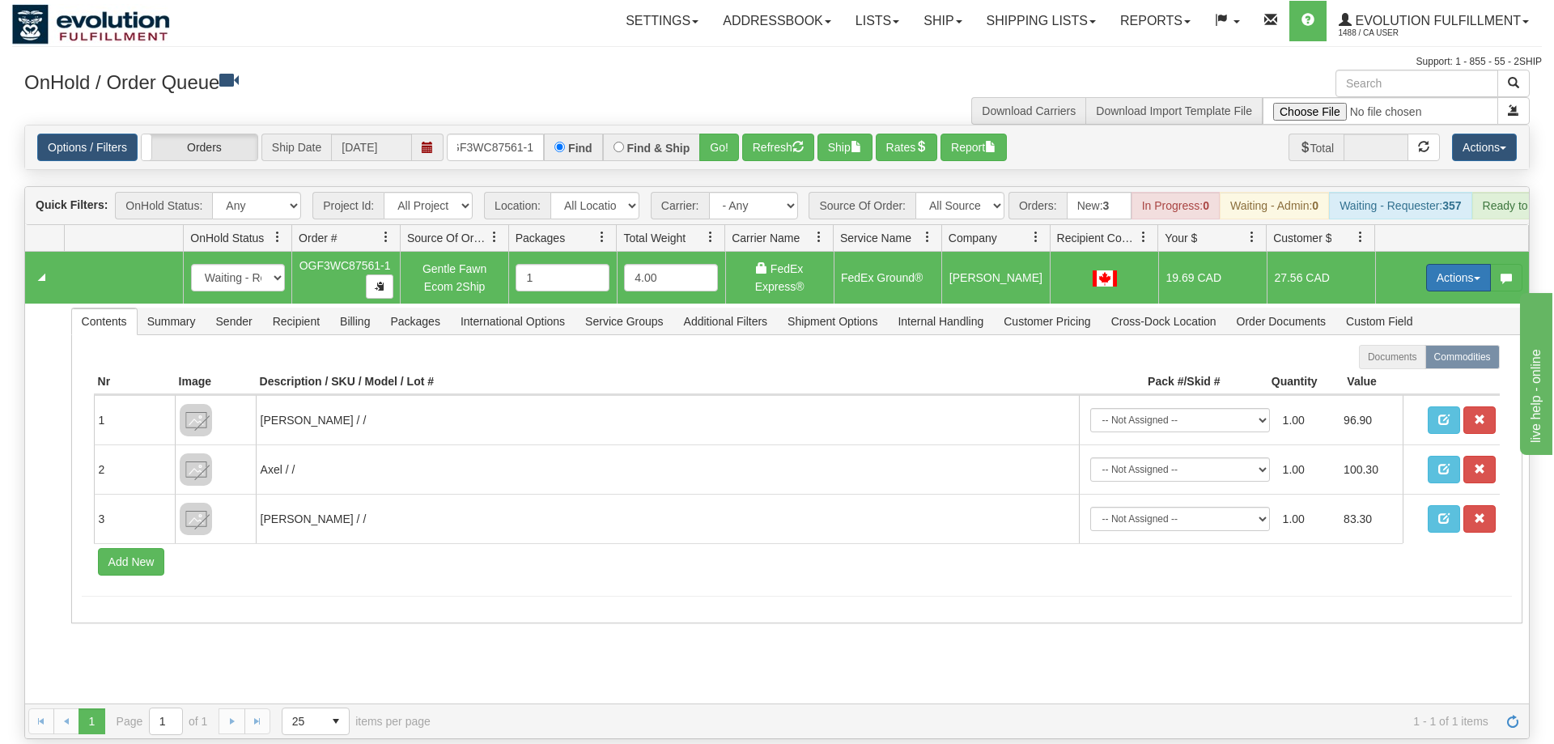
click at [1451, 264] on button "Actions" at bounding box center [1458, 278] width 65 height 28
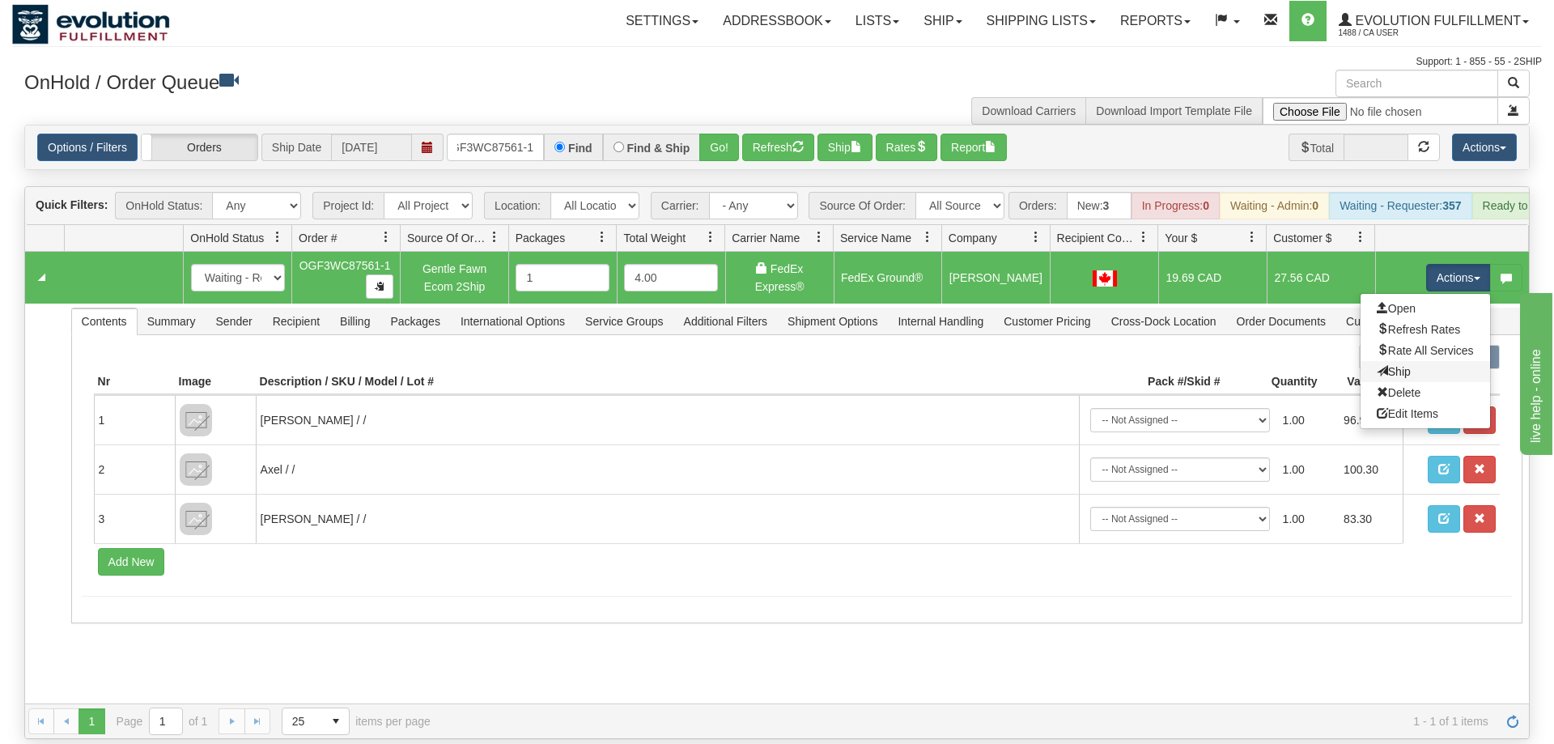
click at [1425, 361] on link "Ship" at bounding box center [1426, 371] width 130 height 21
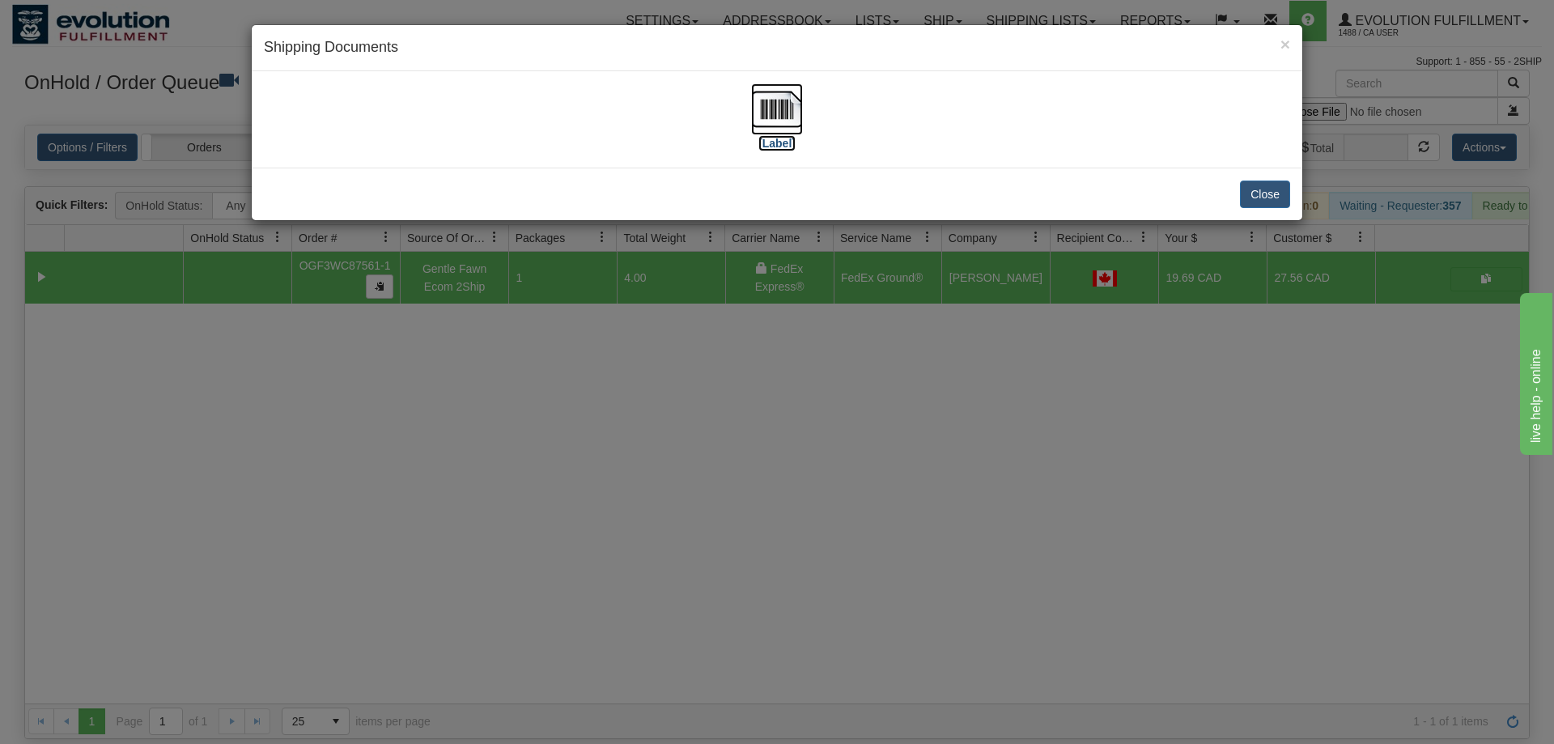
click at [793, 109] on img at bounding box center [777, 109] width 52 height 52
drag, startPoint x: 474, startPoint y: 597, endPoint x: 450, endPoint y: 169, distance: 428.1
click at [473, 559] on div "× Shipping Documents [Label] Close" at bounding box center [777, 372] width 1554 height 744
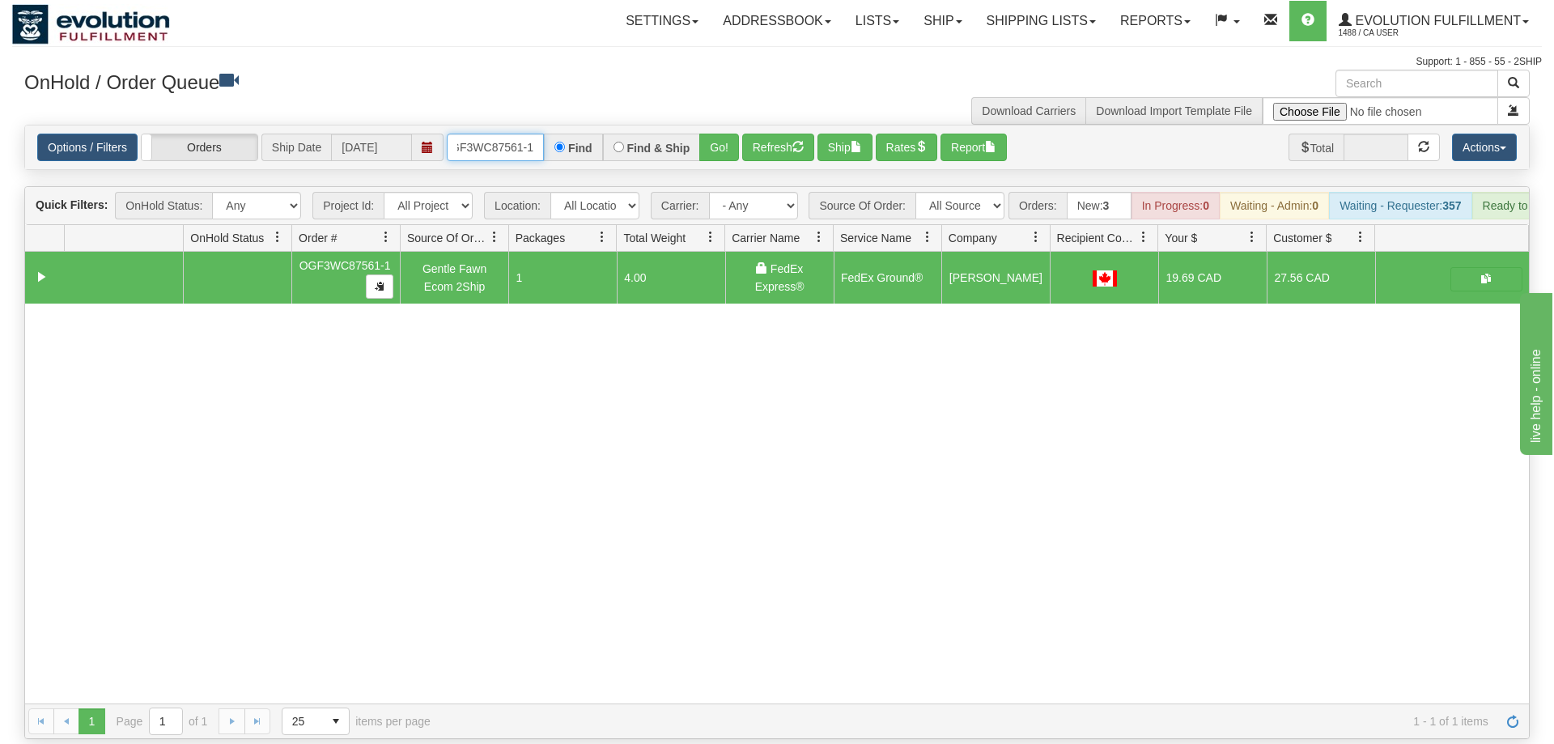
click at [488, 134] on input "OGF3WC87561-1" at bounding box center [495, 148] width 97 height 28
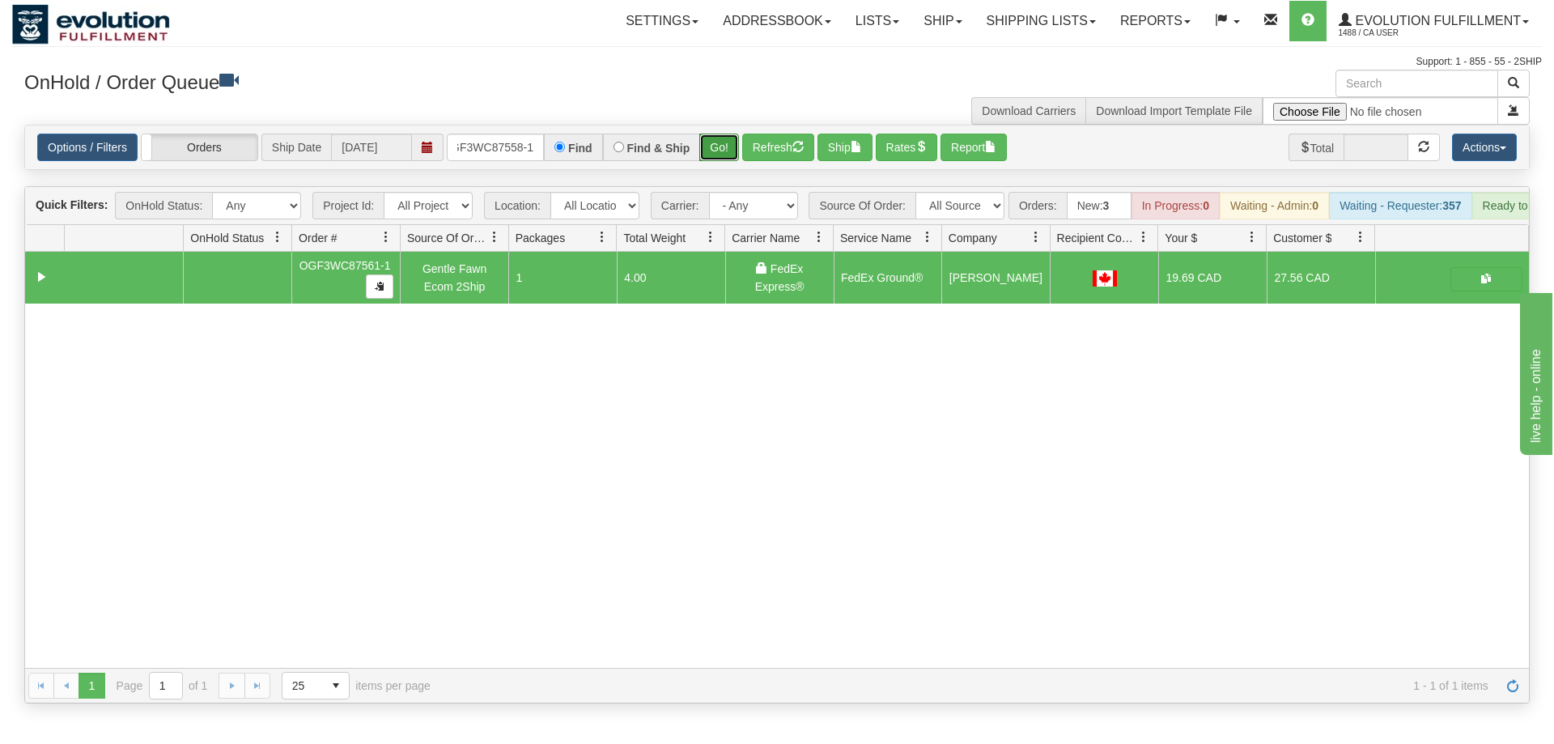
drag, startPoint x: 702, startPoint y: 121, endPoint x: 714, endPoint y: 132, distance: 16.1
click at [703, 155] on div "Is equal to Is not equal to Contains Does not contains CAD USD EUR ZAR [PERSON_…" at bounding box center [777, 414] width 1530 height 579
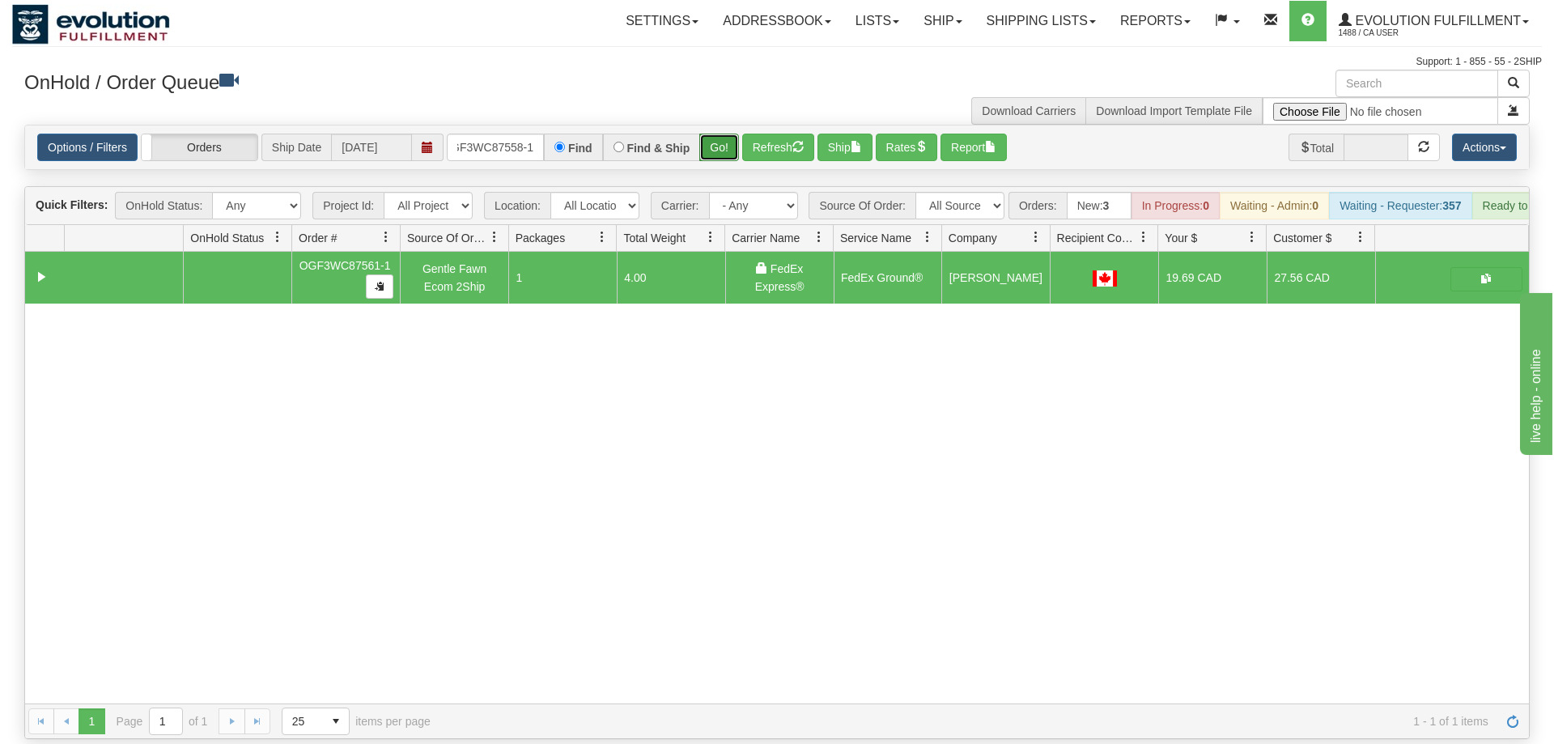
click at [714, 134] on button "Go!" at bounding box center [719, 148] width 40 height 28
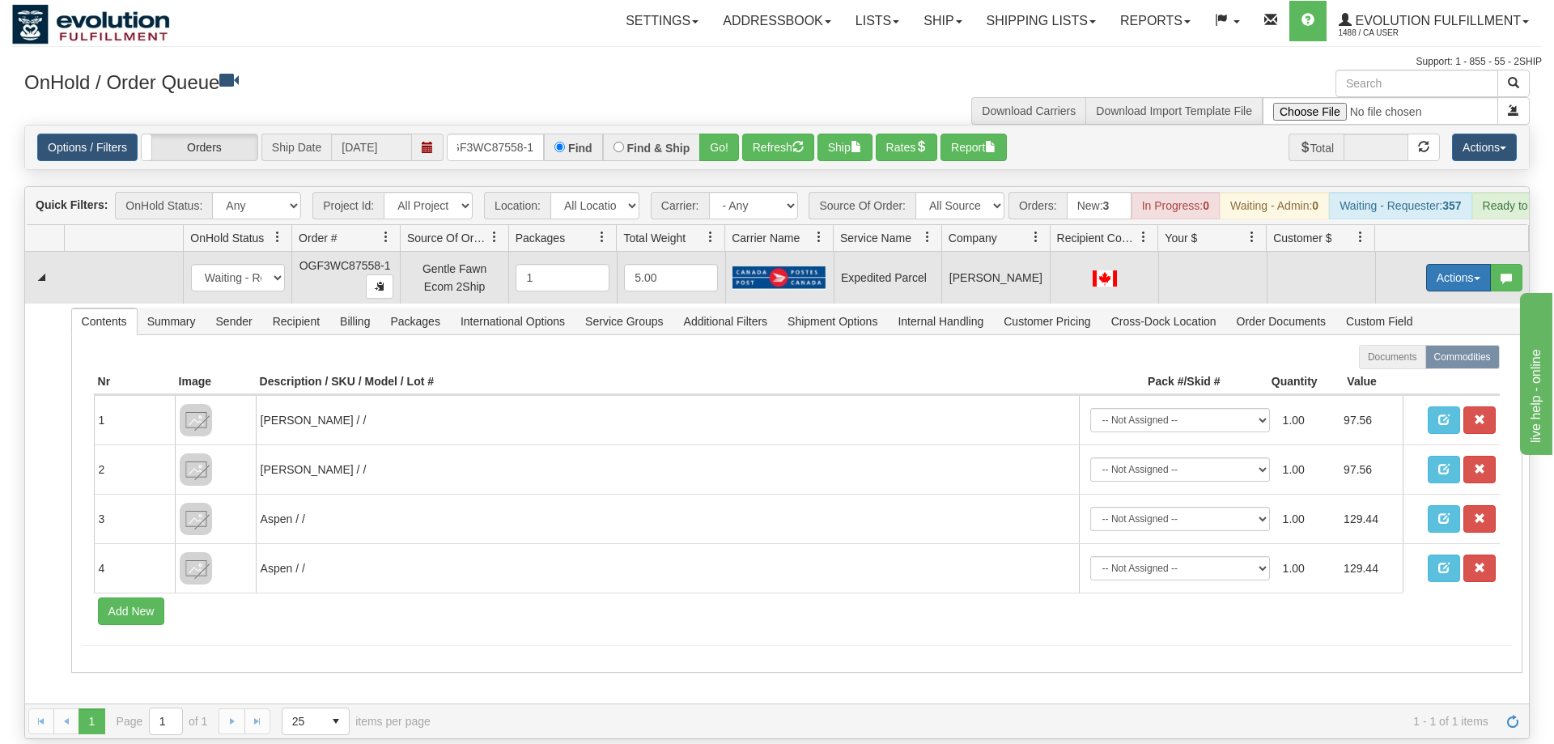
click at [1458, 264] on button "Actions" at bounding box center [1458, 278] width 65 height 28
click at [1417, 323] on span "Refresh Rates" at bounding box center [1418, 329] width 83 height 13
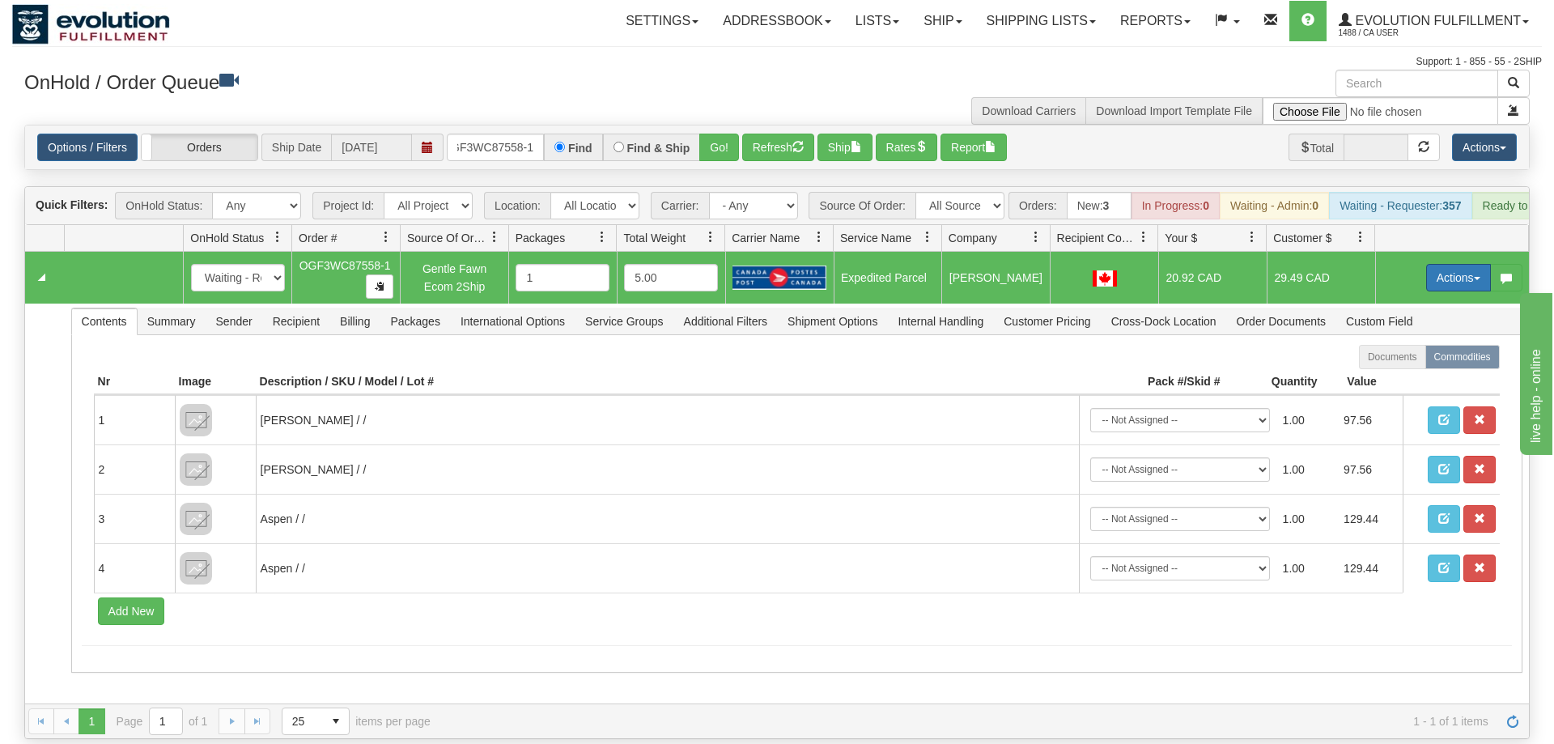
click at [1473, 264] on button "Actions" at bounding box center [1458, 278] width 65 height 28
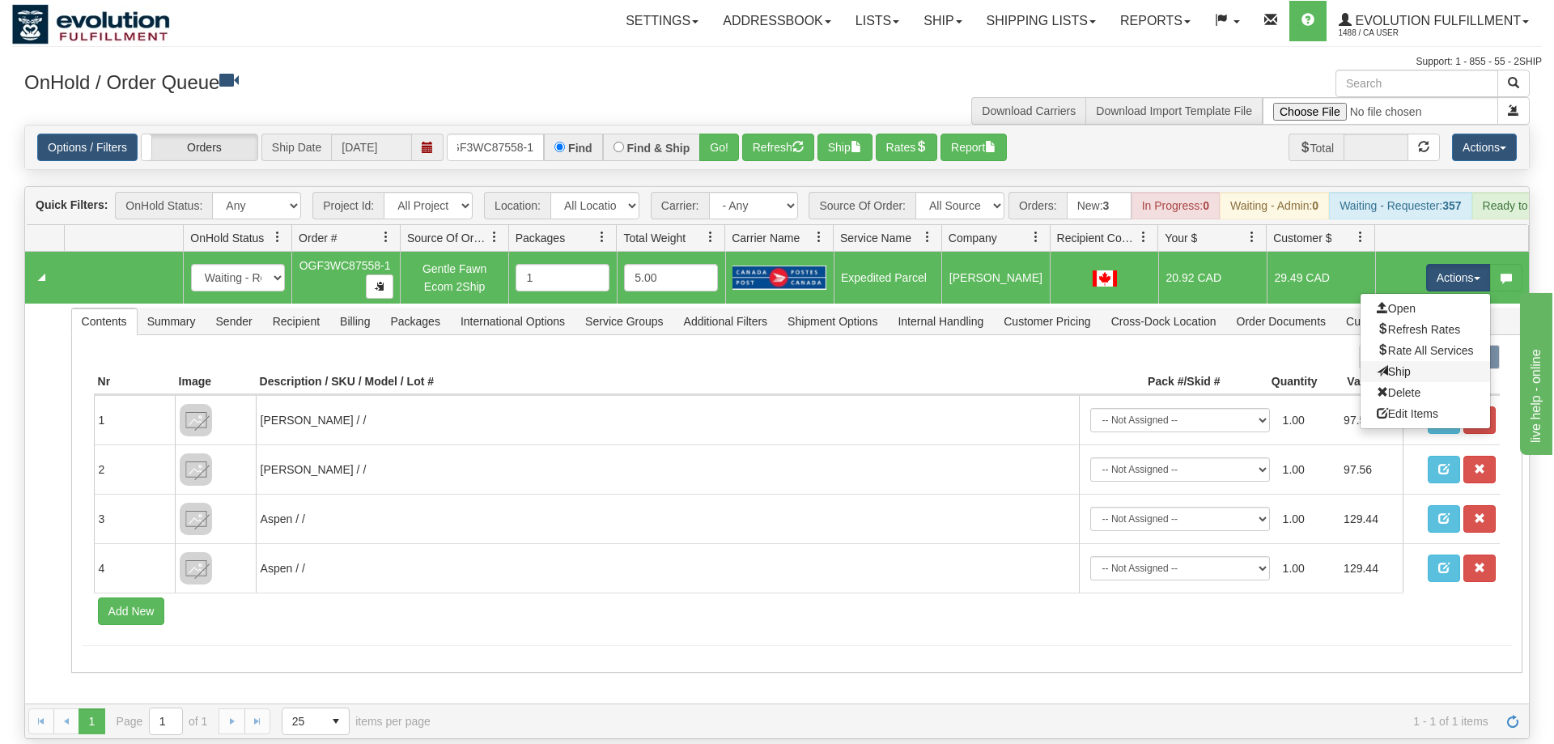
click at [1417, 361] on link "Ship" at bounding box center [1426, 371] width 130 height 21
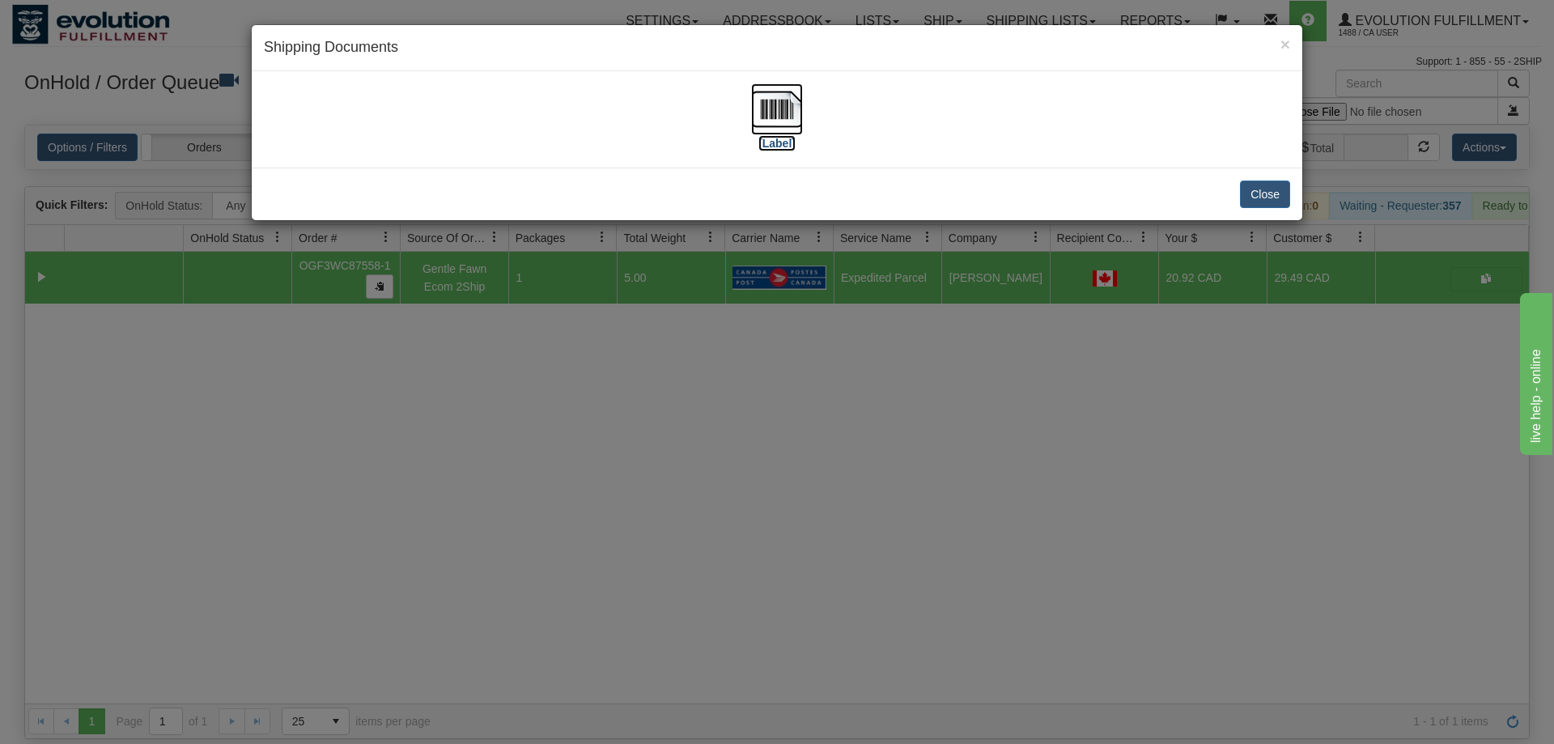
click at [780, 137] on label "[Label]" at bounding box center [777, 143] width 37 height 16
click at [505, 475] on div "× Shipping Documents [Label] Close" at bounding box center [777, 372] width 1554 height 744
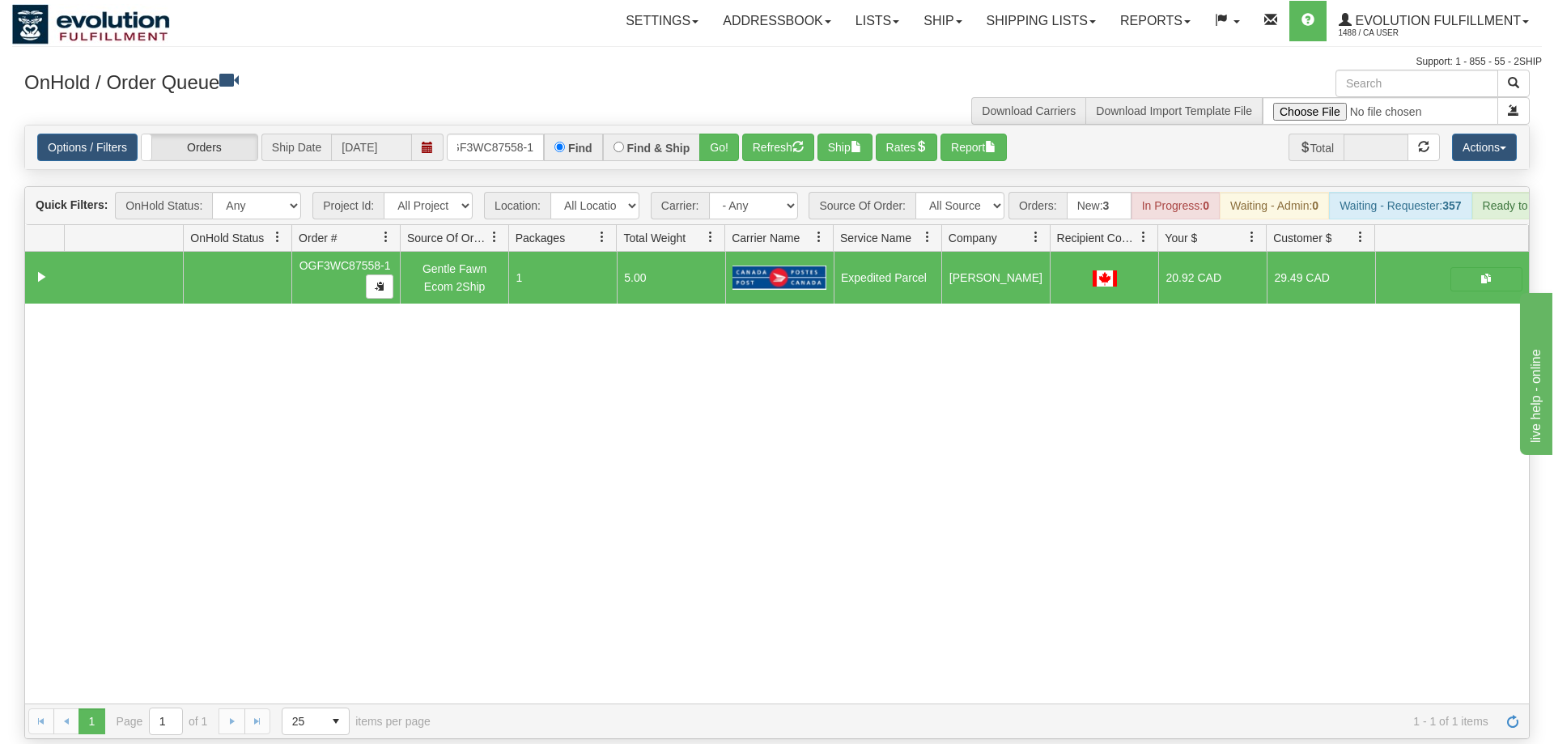
click at [474, 438] on div "31672894 EVOLUTION V3 91241086 0 OGF3WC87558-1 Gentle Fawn Ecom 2Ship 1 5.00 Ex…" at bounding box center [777, 478] width 1504 height 452
click at [509, 134] on input "OGF3WC87558-1" at bounding box center [495, 148] width 97 height 28
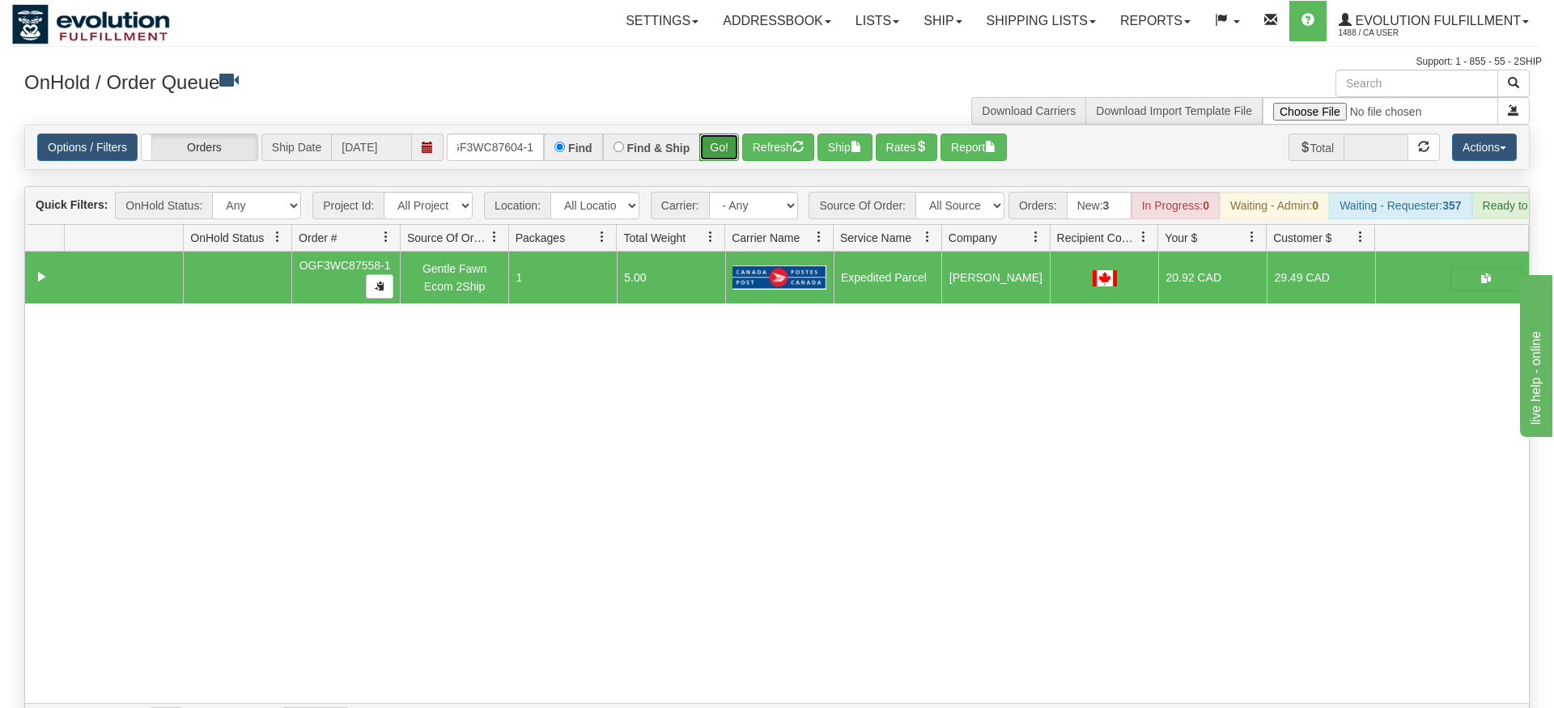
drag, startPoint x: 712, startPoint y: 130, endPoint x: 717, endPoint y: 122, distance: 9.2
click at [712, 163] on div "Is equal to Is not equal to Contains Does not contains CAD USD EUR ZAR [PERSON_…" at bounding box center [777, 432] width 1530 height 614
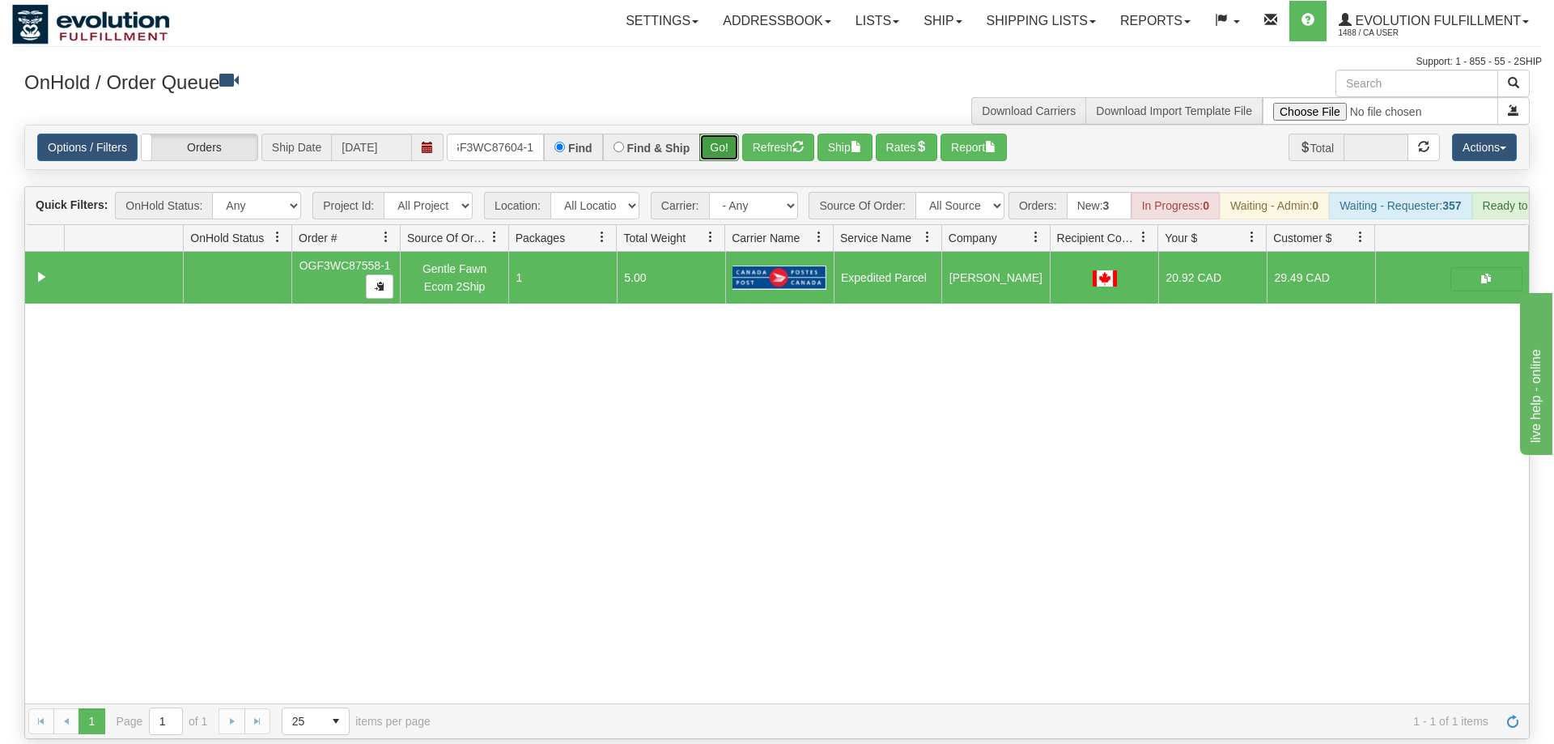
click at [718, 134] on button "Go!" at bounding box center [719, 148] width 40 height 28
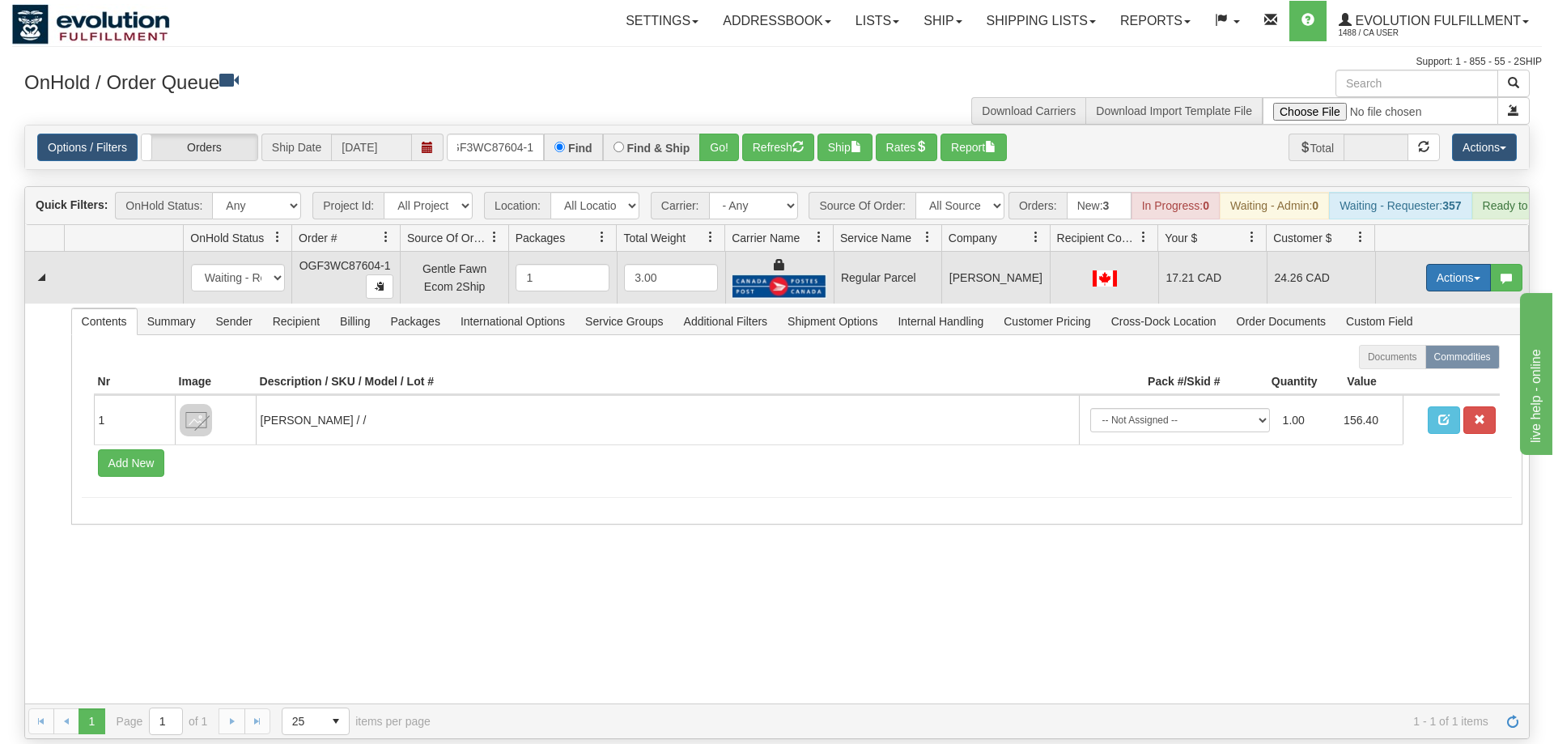
click at [1464, 264] on button "Actions" at bounding box center [1458, 278] width 65 height 28
click at [1425, 323] on span "Refresh Rates" at bounding box center [1418, 329] width 83 height 13
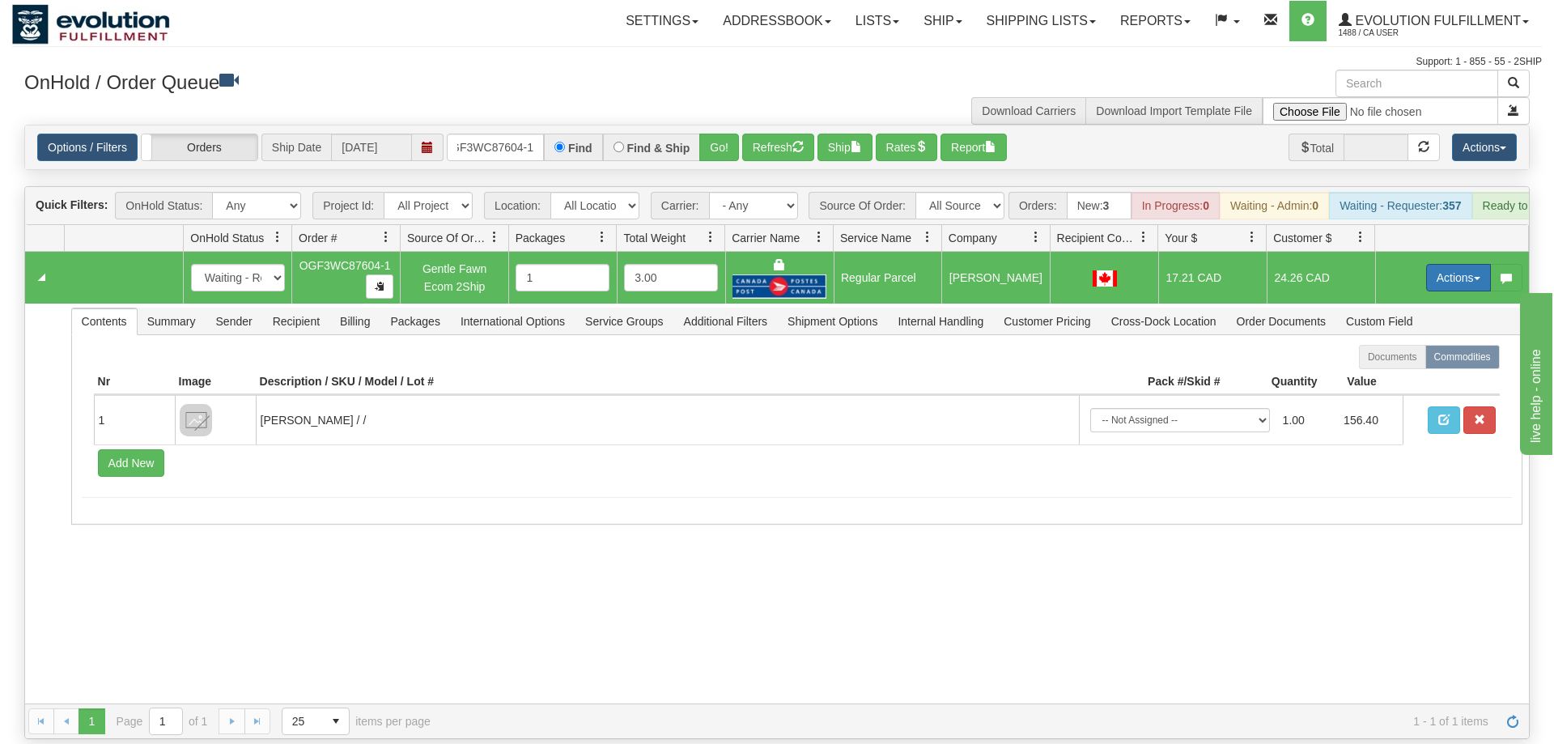
click at [1434, 264] on button "Actions" at bounding box center [1458, 278] width 65 height 28
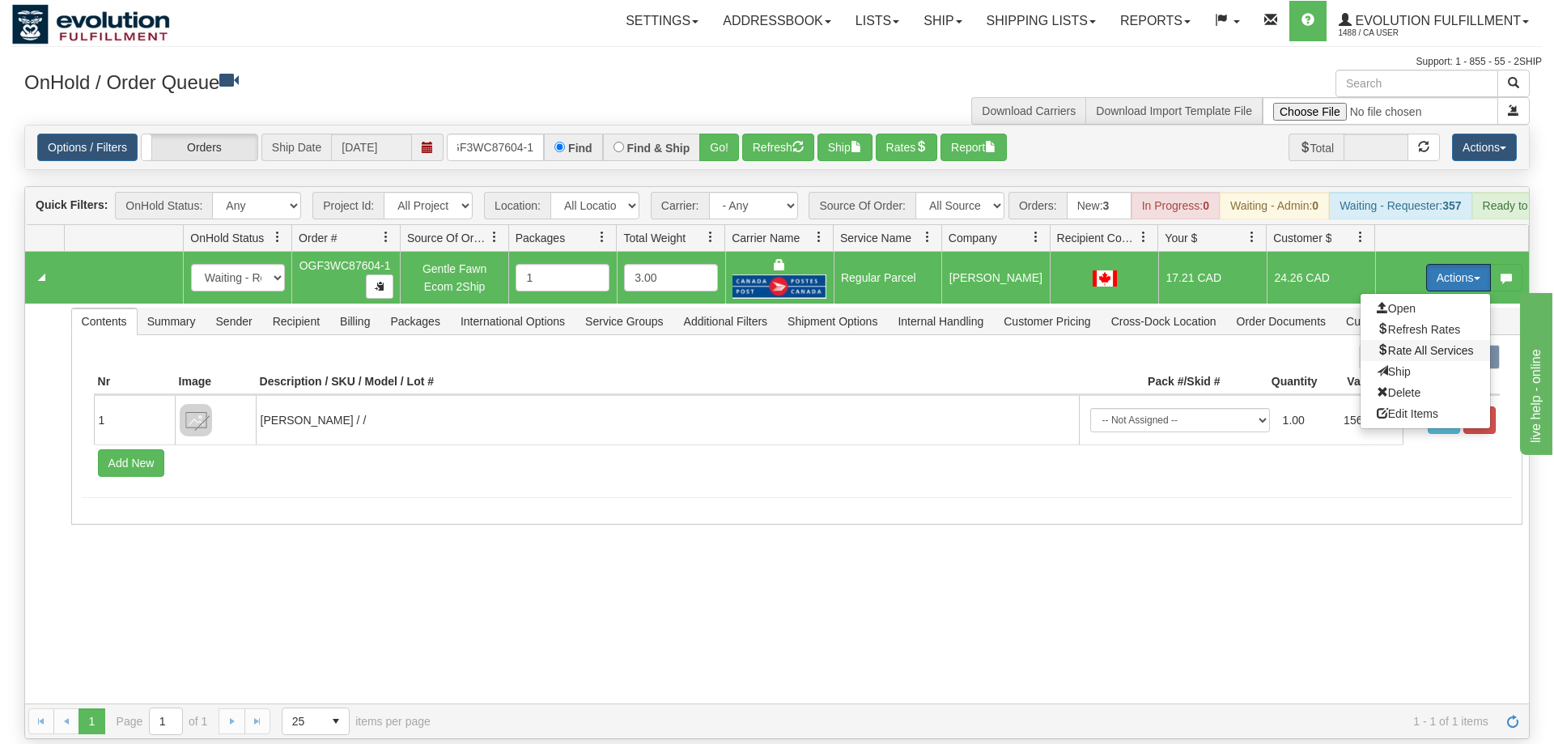
click at [1420, 344] on span "Rate All Services" at bounding box center [1425, 350] width 97 height 13
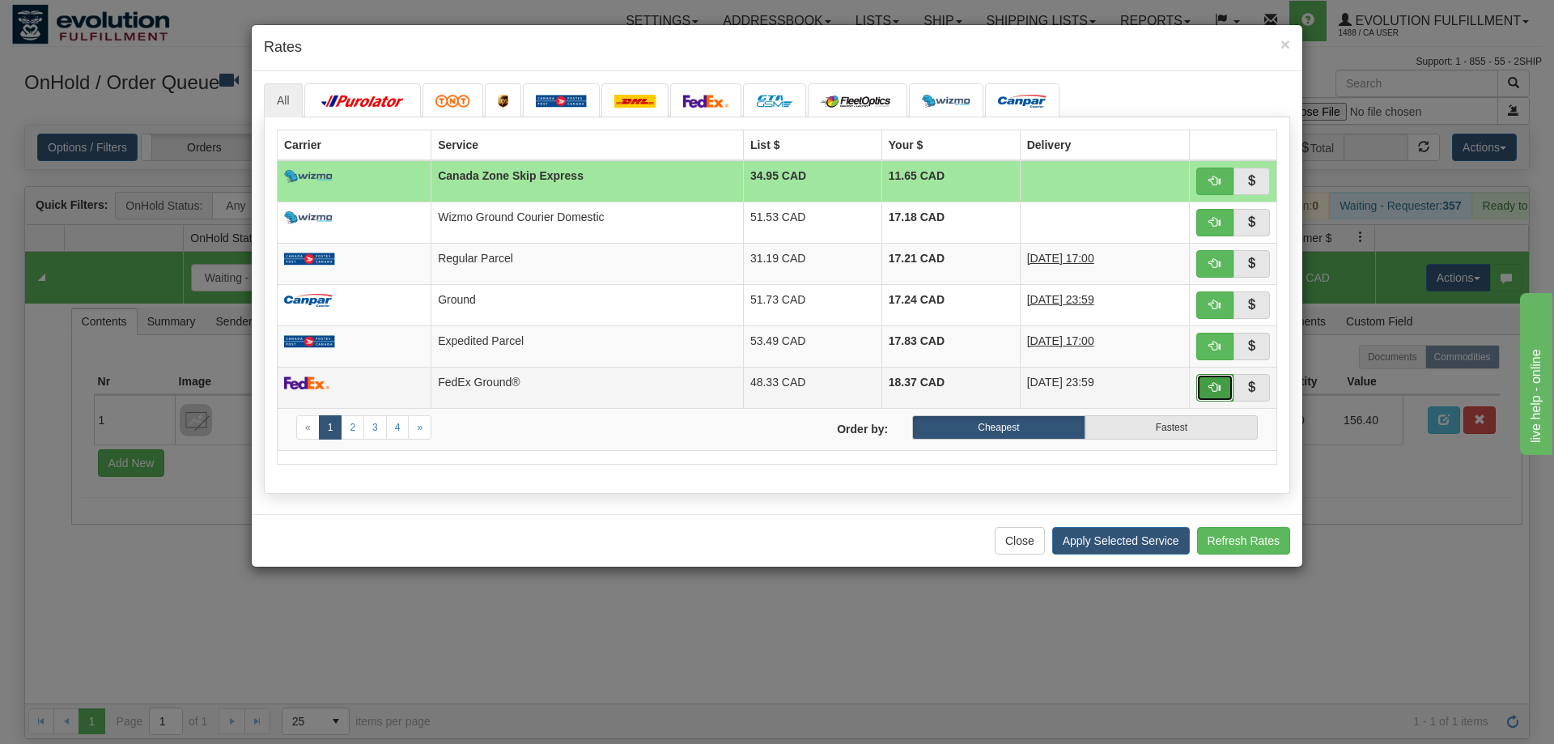
click at [1223, 386] on button "button" at bounding box center [1215, 388] width 37 height 28
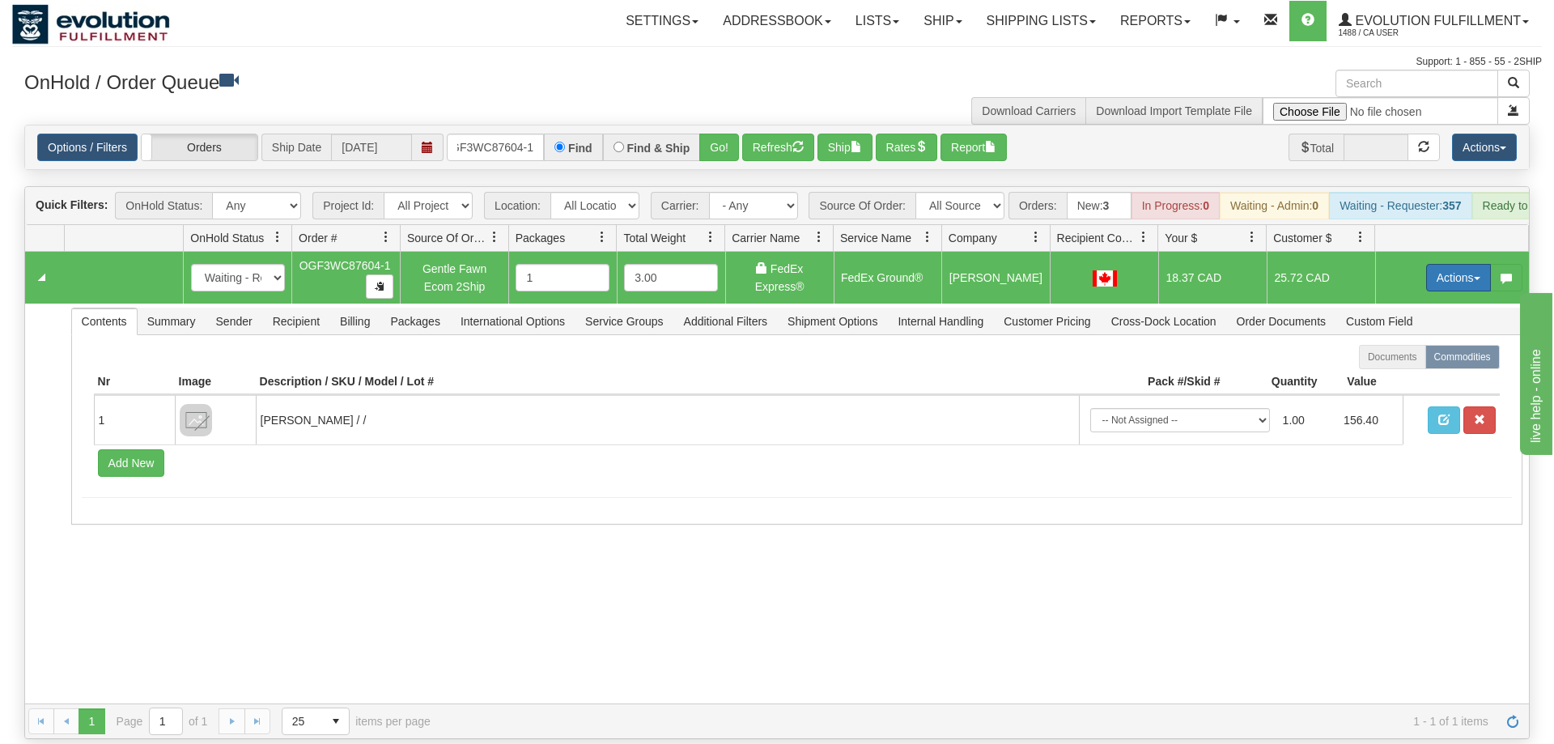
click at [1469, 266] on button "Actions" at bounding box center [1458, 278] width 65 height 28
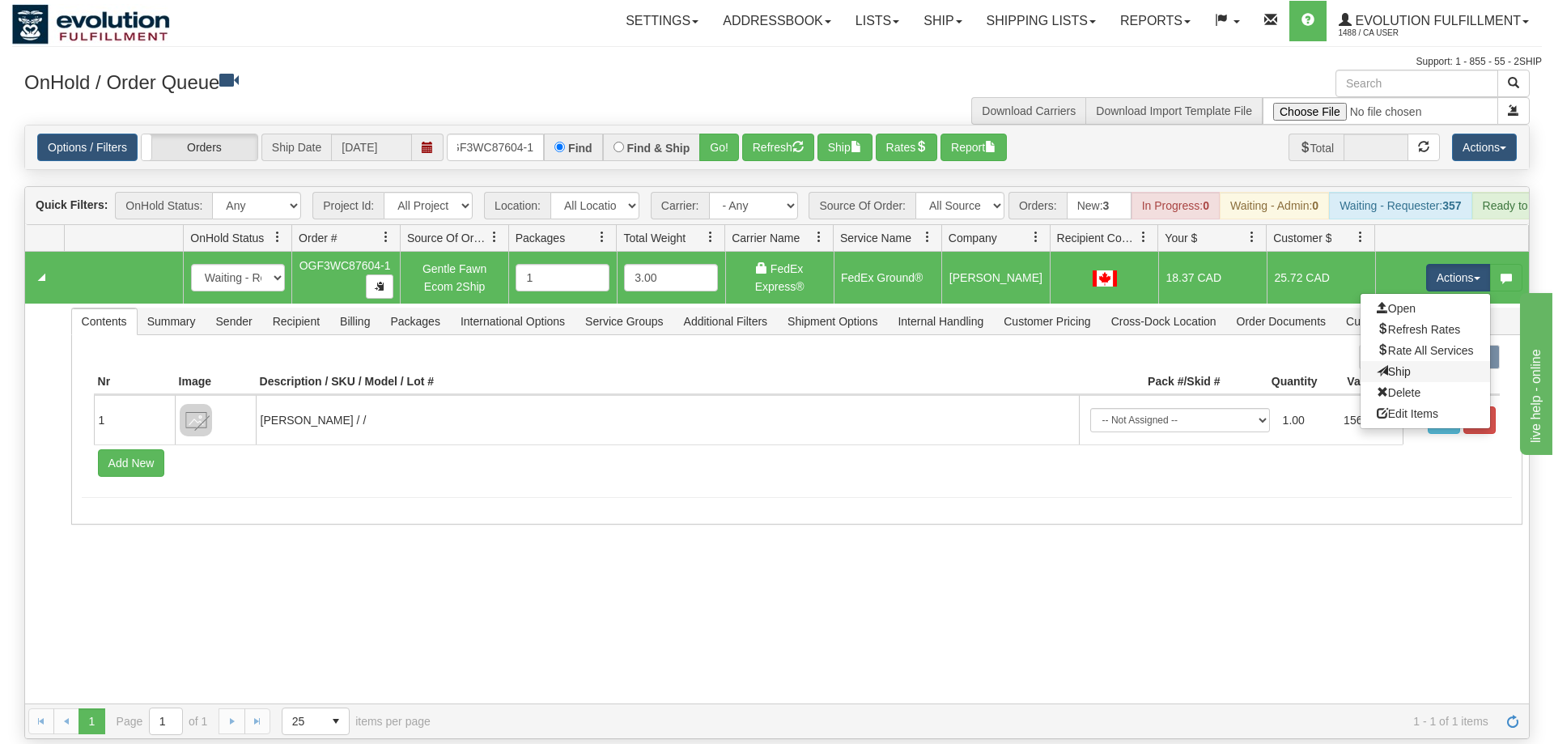
click at [1447, 361] on link "Ship" at bounding box center [1426, 371] width 130 height 21
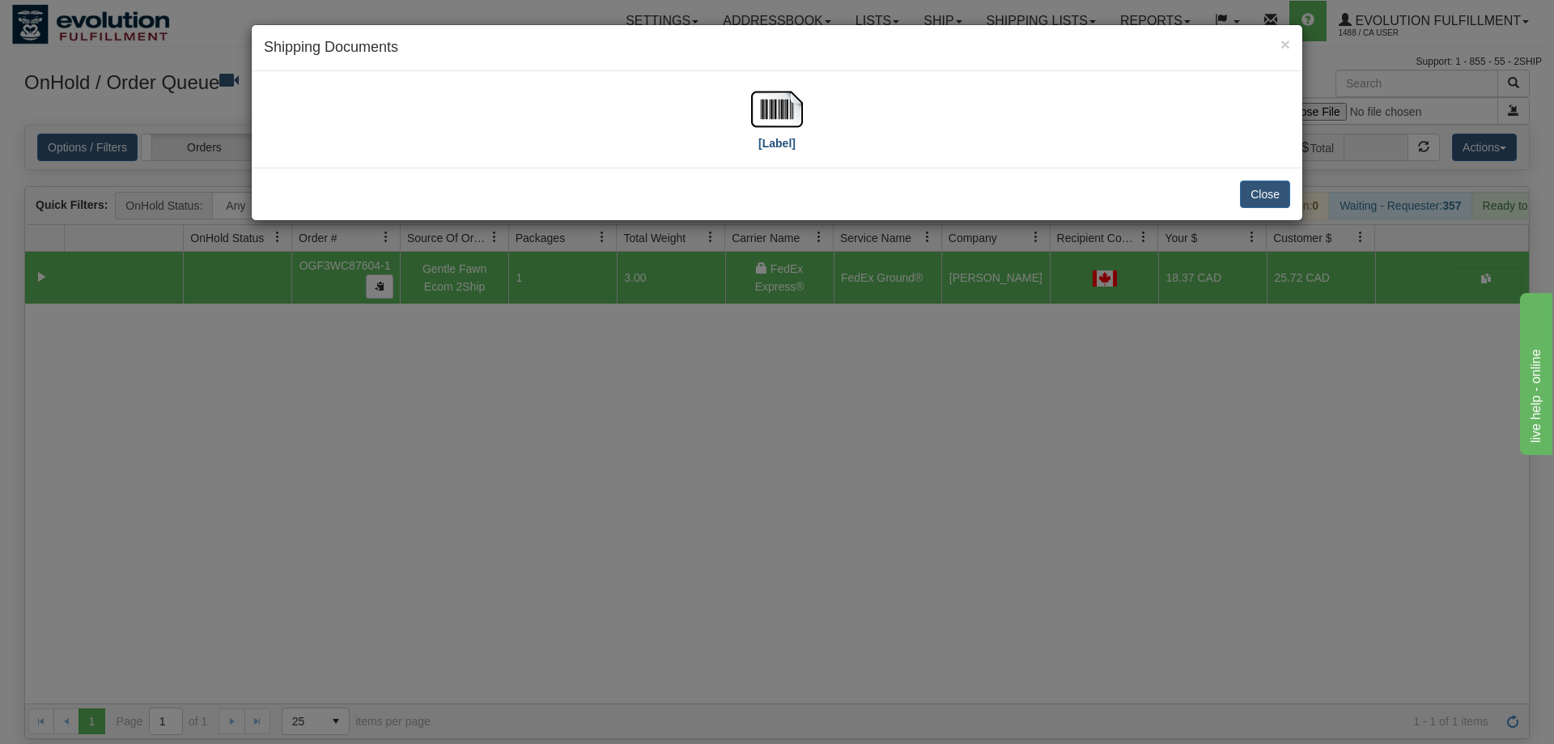
drag, startPoint x: 839, startPoint y: 124, endPoint x: 758, endPoint y: 106, distance: 83.7
click at [831, 122] on div "[Label]" at bounding box center [777, 119] width 1026 height 72
click at [758, 106] on img at bounding box center [777, 109] width 52 height 52
drag, startPoint x: 849, startPoint y: 540, endPoint x: 816, endPoint y: 485, distance: 64.3
click at [849, 538] on div "× Shipping Documents [Label] Close" at bounding box center [777, 372] width 1554 height 744
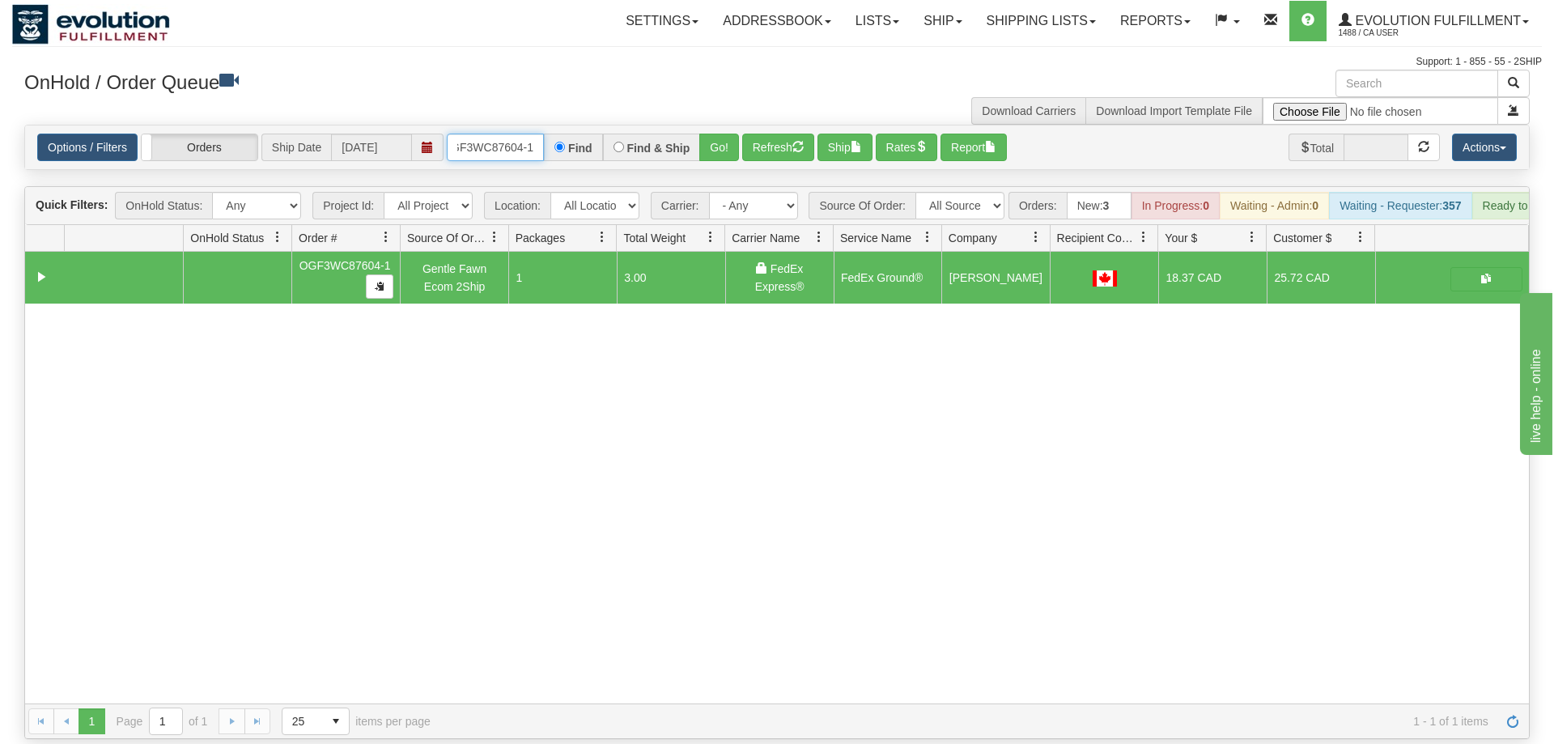
click at [516, 134] on input "OGF3WC87604-1" at bounding box center [495, 148] width 97 height 28
drag, startPoint x: 740, startPoint y: 123, endPoint x: 710, endPoint y: 128, distance: 30.3
click at [739, 159] on div "Is equal to Is not equal to Contains Does not contains CAD USD EUR ZAR [PERSON_…" at bounding box center [777, 432] width 1530 height 614
click at [704, 134] on button "Go!" at bounding box center [719, 148] width 40 height 28
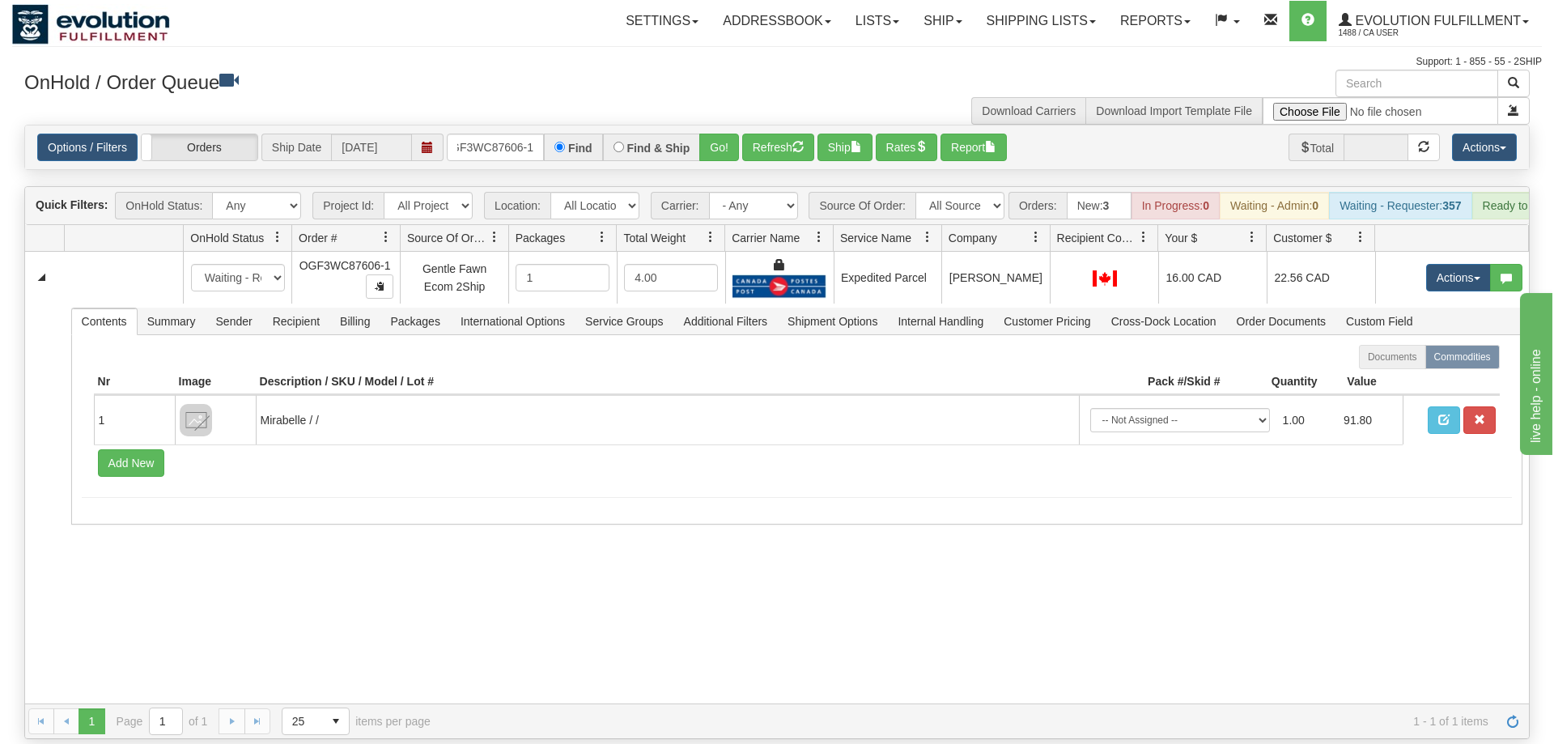
click at [450, 612] on div "31673966 EVOLUTION V3 91243717 91243718 New In Progress Waiting - Admin Waiting…" at bounding box center [777, 478] width 1504 height 452
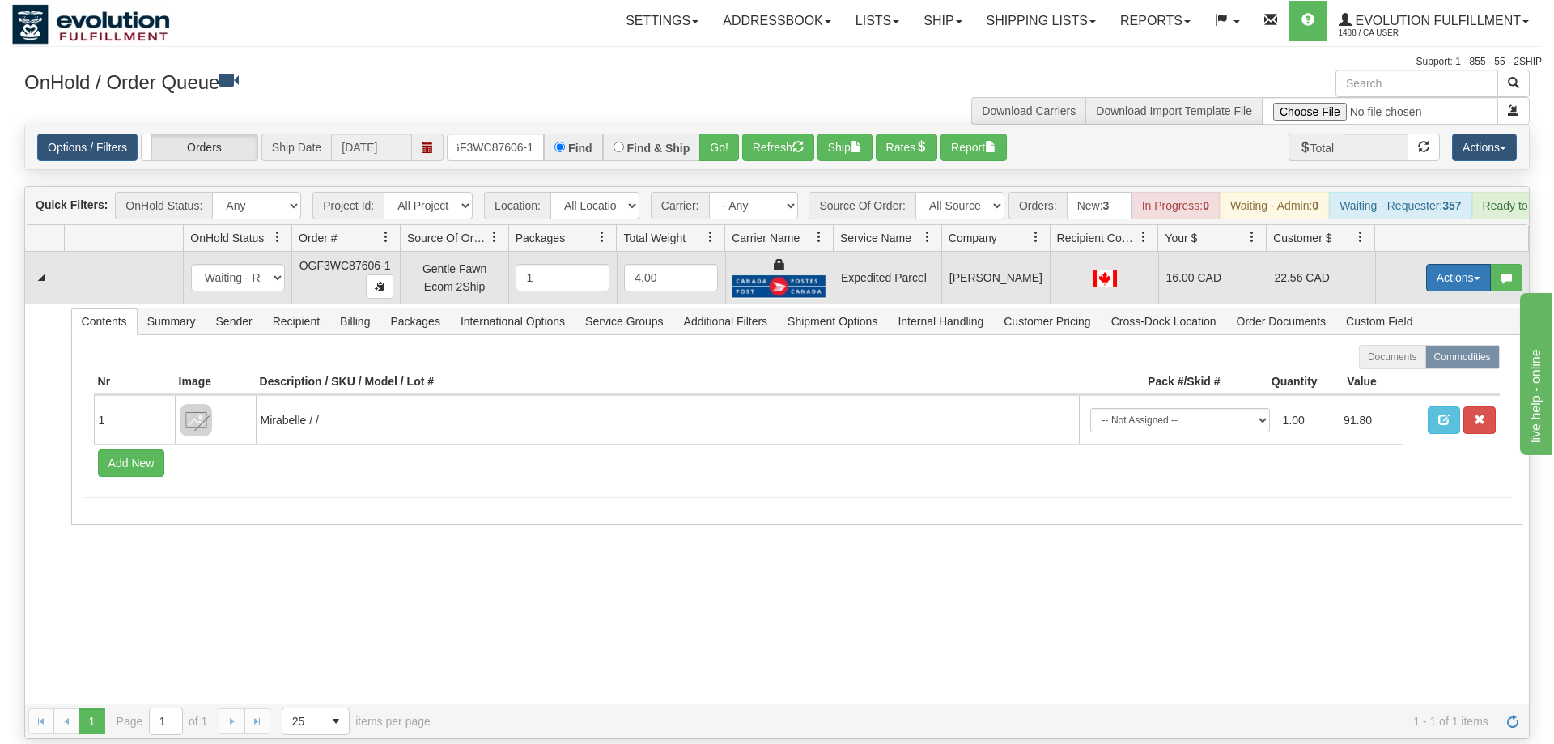
click at [1441, 264] on button "Actions" at bounding box center [1458, 278] width 65 height 28
click at [1390, 344] on span "Rate All Services" at bounding box center [1425, 350] width 97 height 13
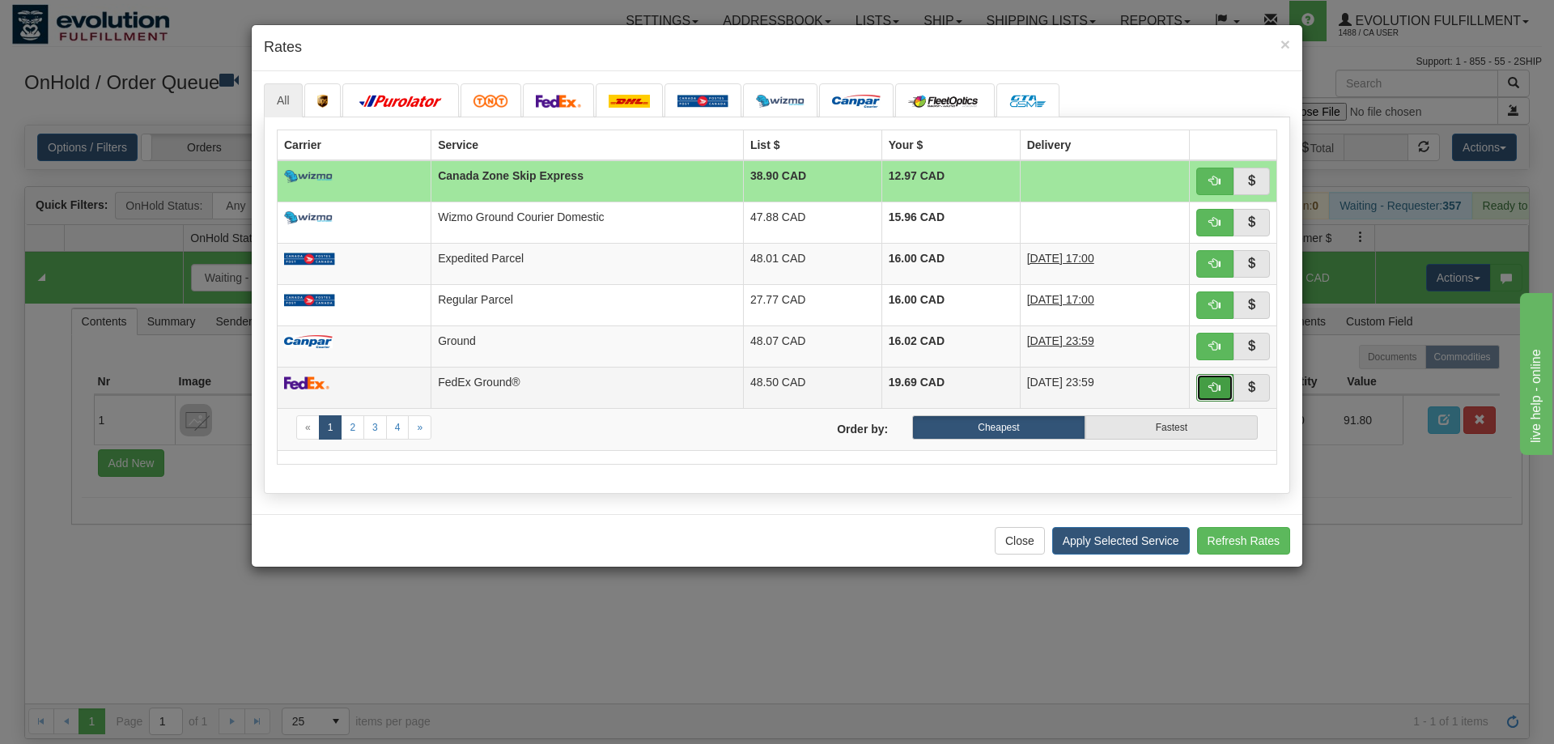
click at [1209, 393] on button "button" at bounding box center [1215, 388] width 37 height 28
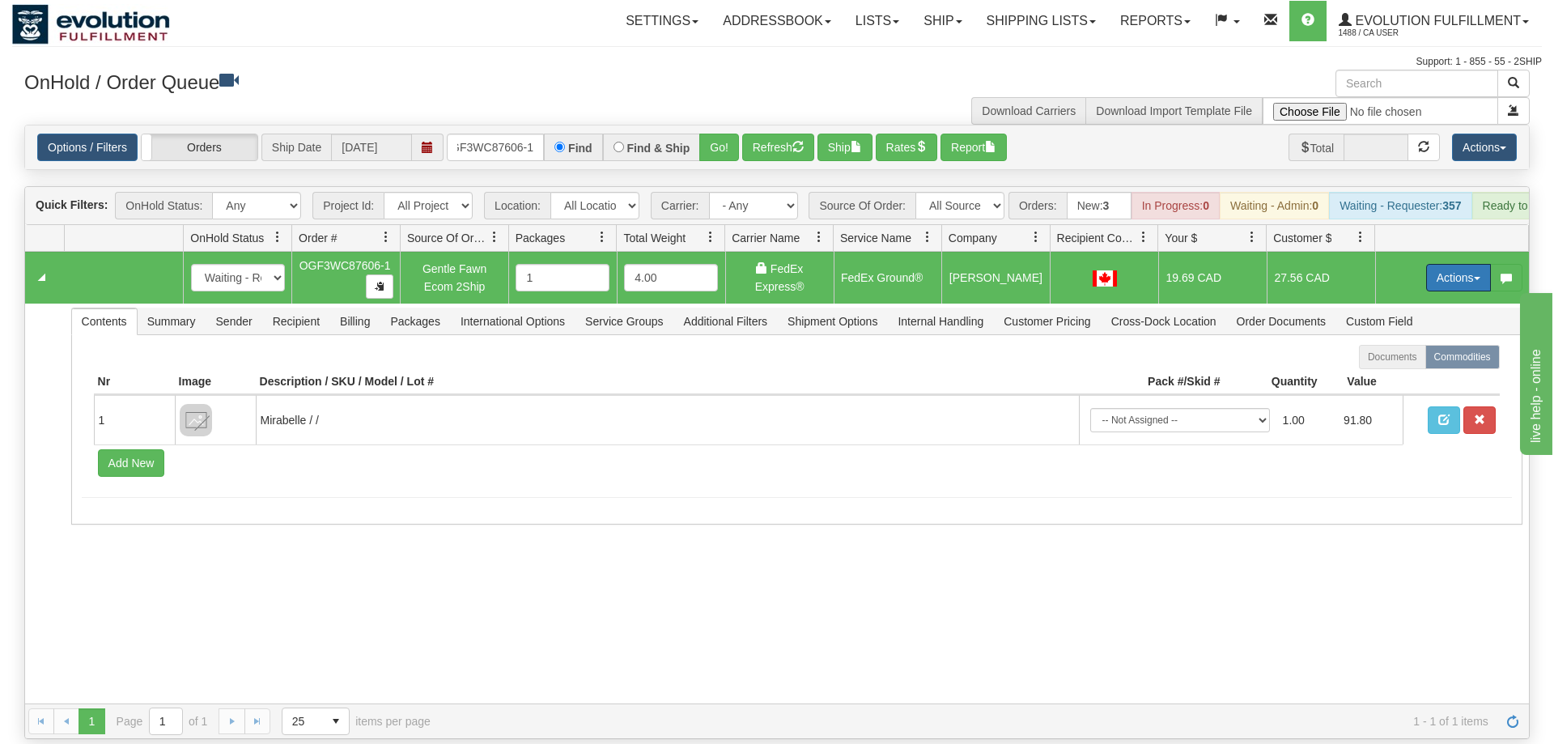
click at [1447, 264] on button "Actions" at bounding box center [1458, 278] width 65 height 28
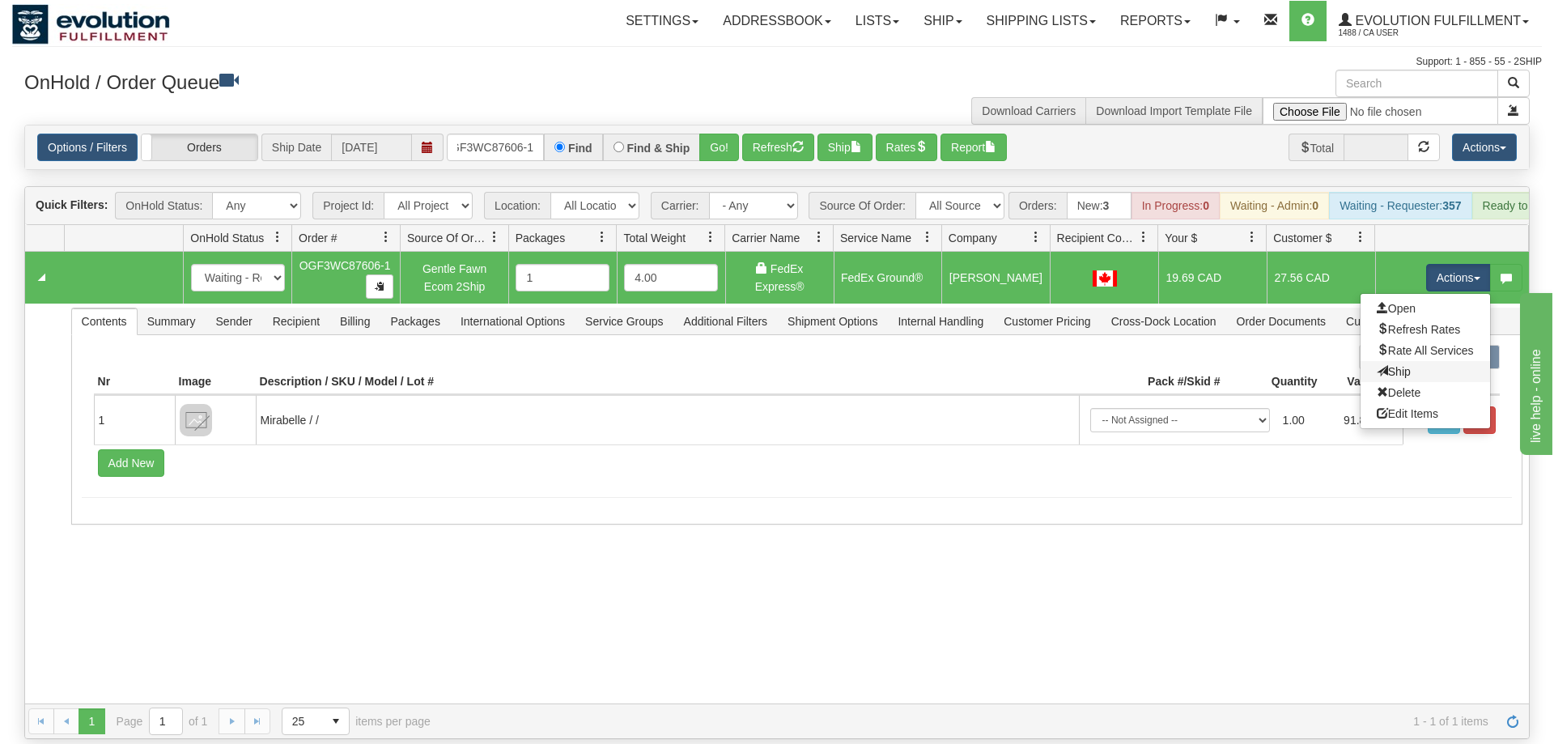
click at [1426, 361] on link "Ship" at bounding box center [1426, 371] width 130 height 21
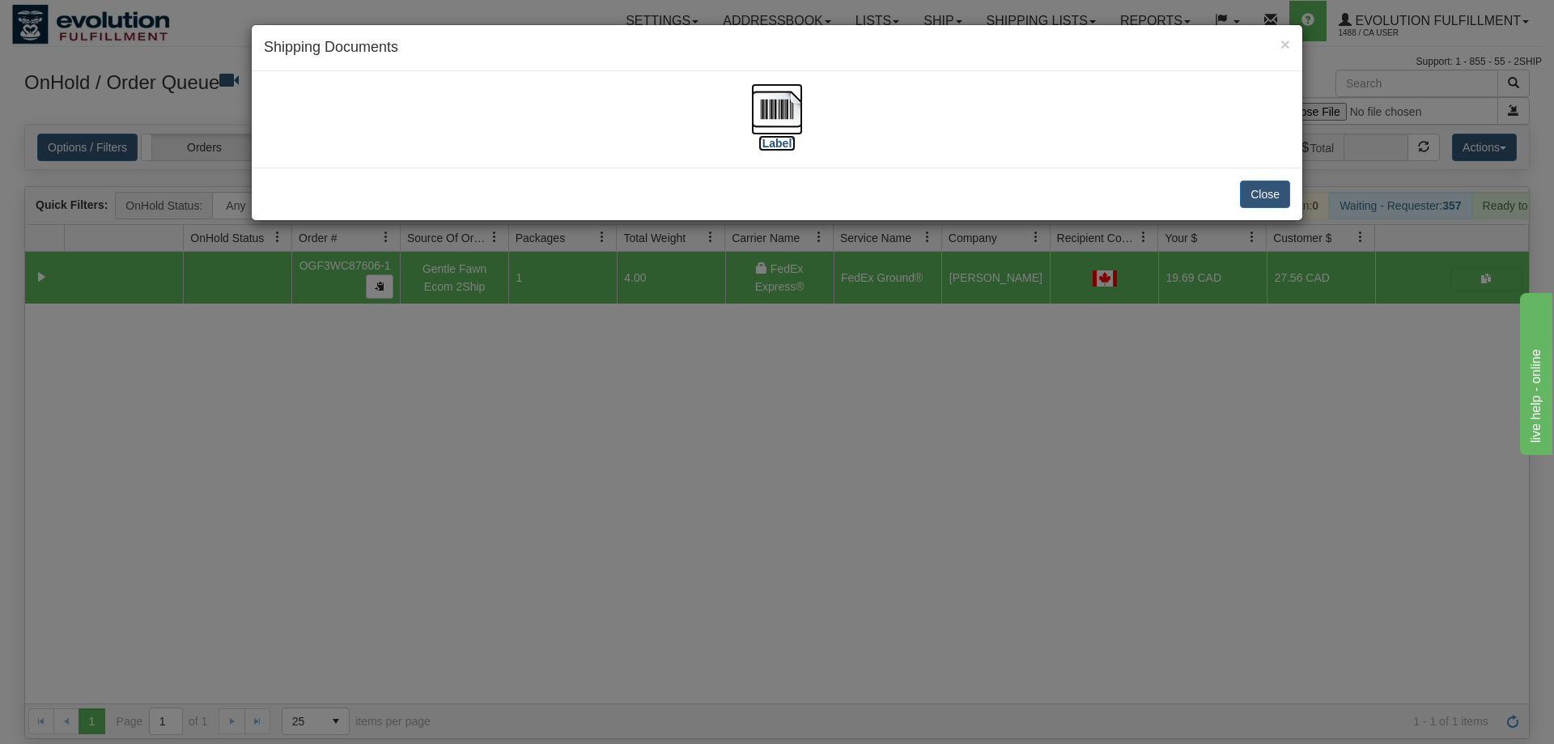
click at [763, 120] on img at bounding box center [777, 109] width 52 height 52
drag, startPoint x: 532, startPoint y: 508, endPoint x: 504, endPoint y: 276, distance: 233.3
click at [532, 493] on div "× Shipping Documents [Label] Close" at bounding box center [777, 372] width 1554 height 744
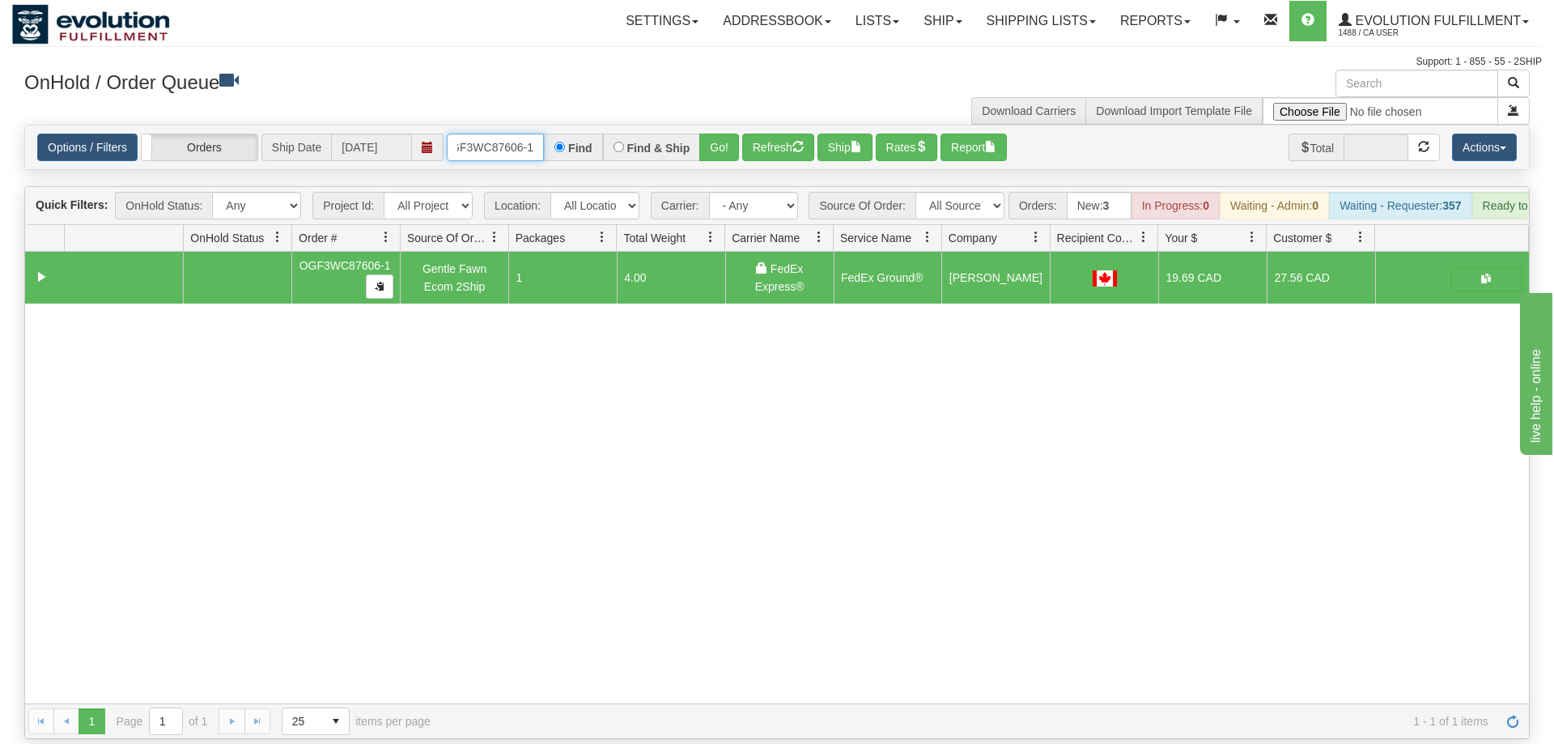
click at [504, 134] on input "OGF3WC87606-1" at bounding box center [495, 148] width 97 height 28
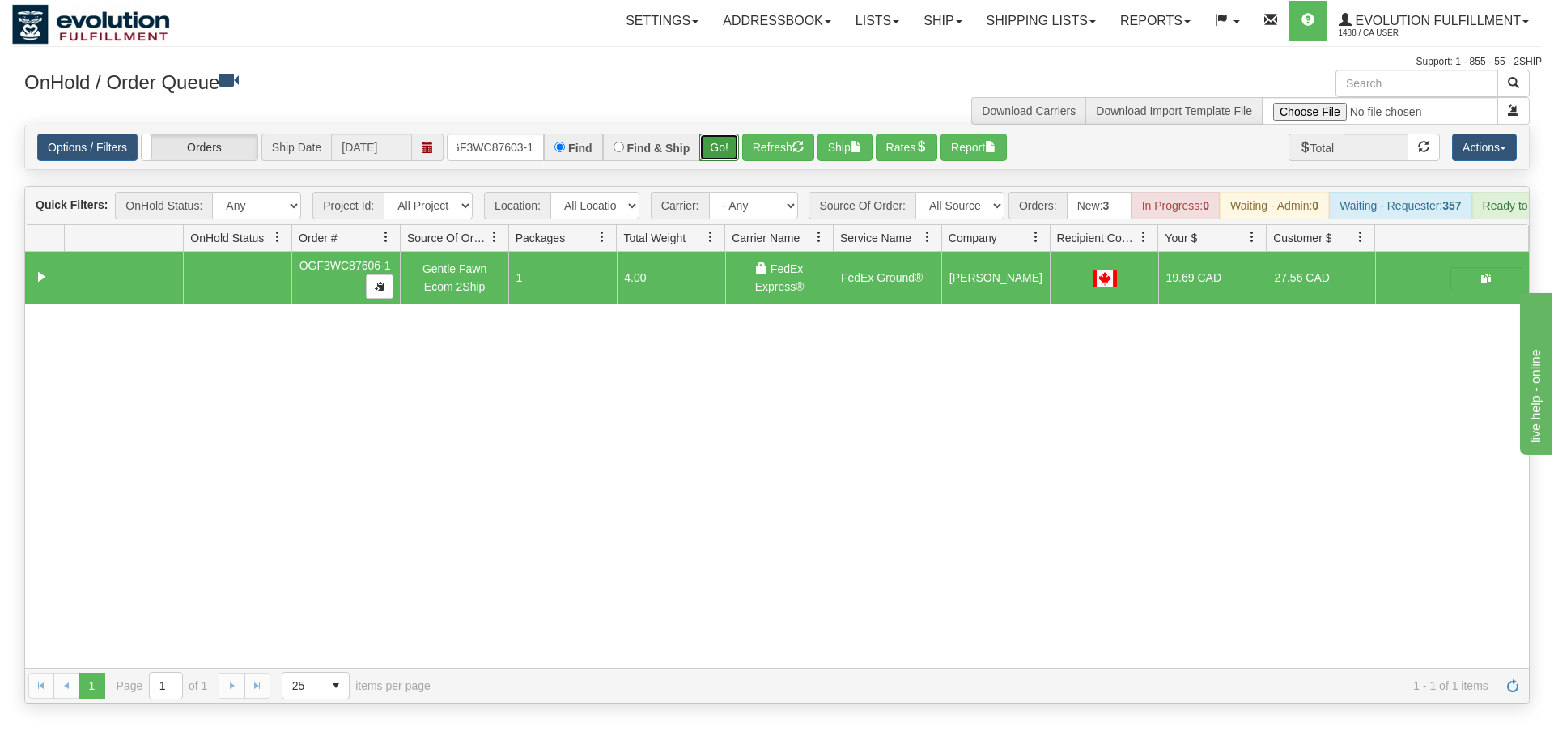
click at [715, 148] on div "Is equal to Is not equal to Contains Does not contains CAD USD EUR ZAR [PERSON_…" at bounding box center [777, 414] width 1530 height 579
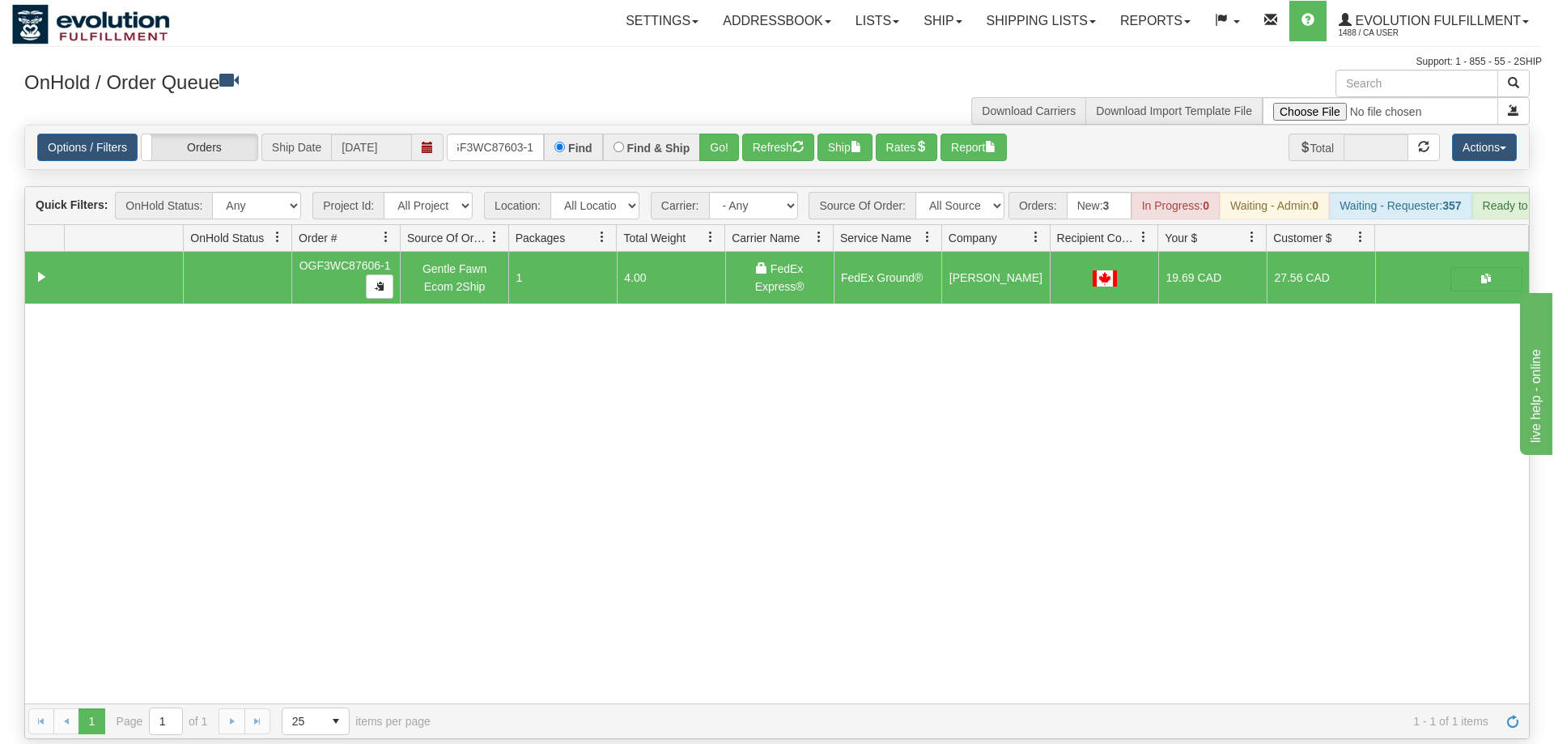
click at [717, 125] on div "Options / Filters Group Shipments Orders Ship Date [DATE] OGF3WC87603-1 Find Fi…" at bounding box center [777, 147] width 1504 height 44
click at [708, 134] on button "Go!" at bounding box center [719, 148] width 40 height 28
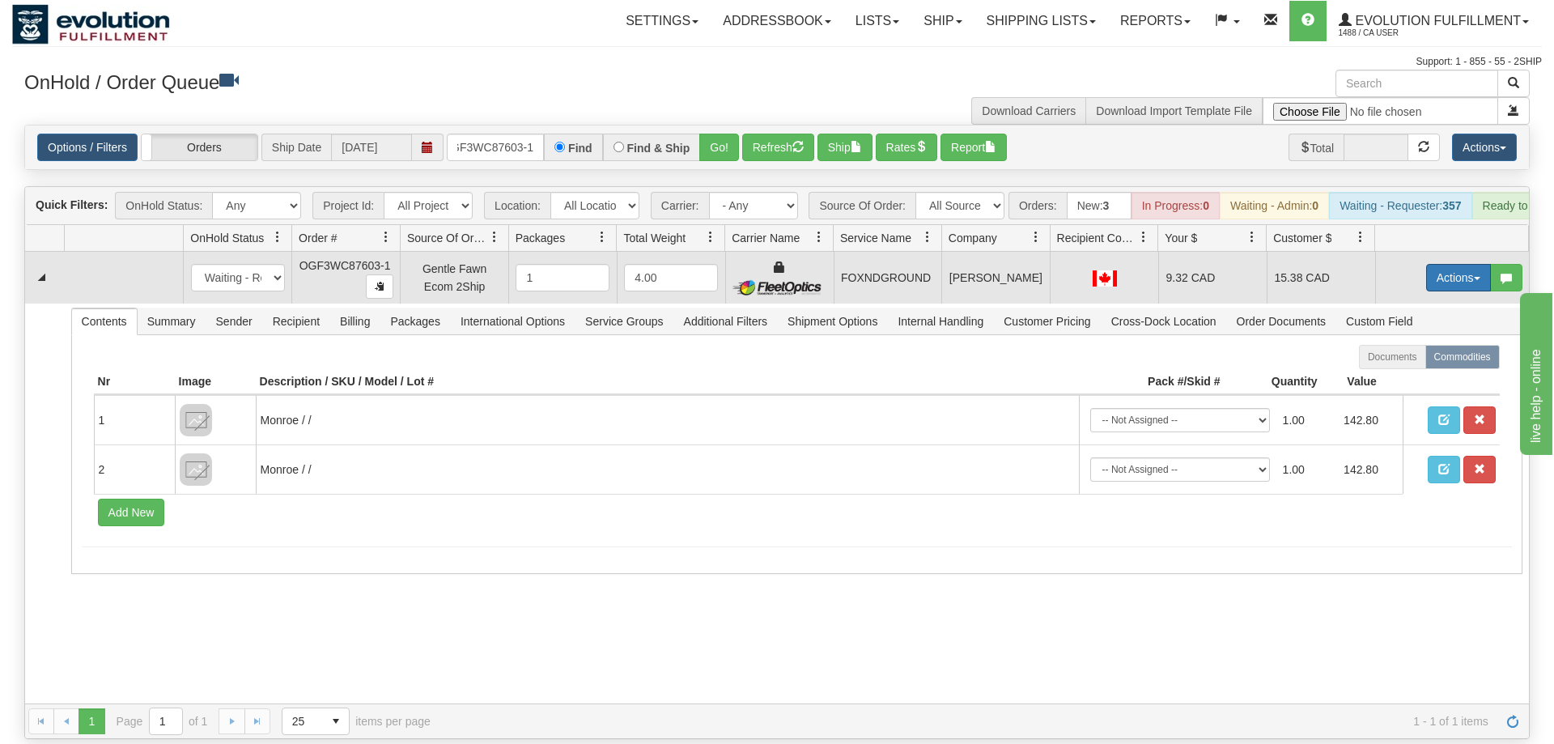
click at [1468, 264] on button "Actions" at bounding box center [1458, 278] width 65 height 28
click at [1409, 361] on link "Ship" at bounding box center [1426, 371] width 130 height 21
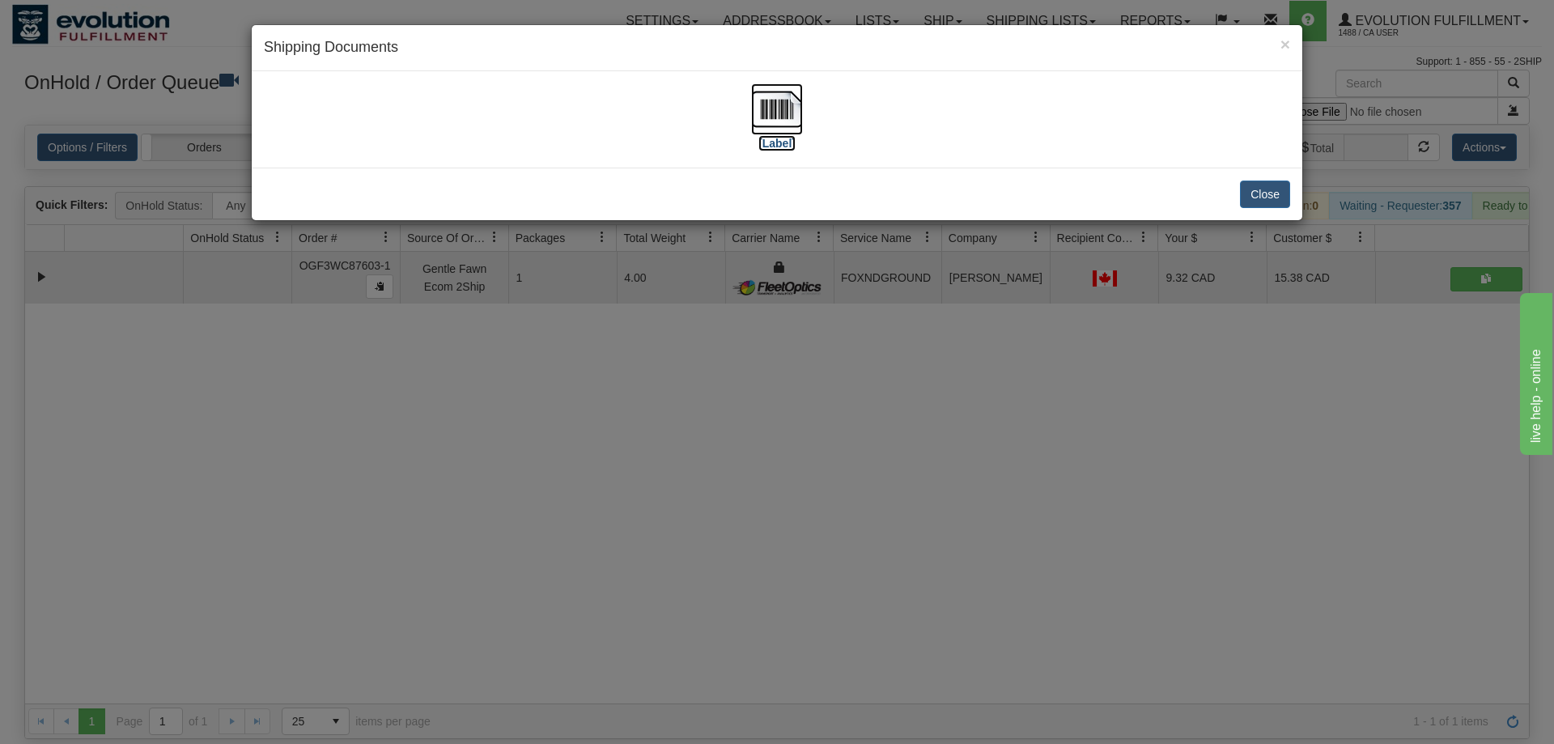
click at [760, 98] on img at bounding box center [777, 109] width 52 height 52
drag, startPoint x: 492, startPoint y: 441, endPoint x: 560, endPoint y: 111, distance: 337.2
click at [502, 406] on div "× Shipping Documents [Label] Close" at bounding box center [777, 372] width 1554 height 744
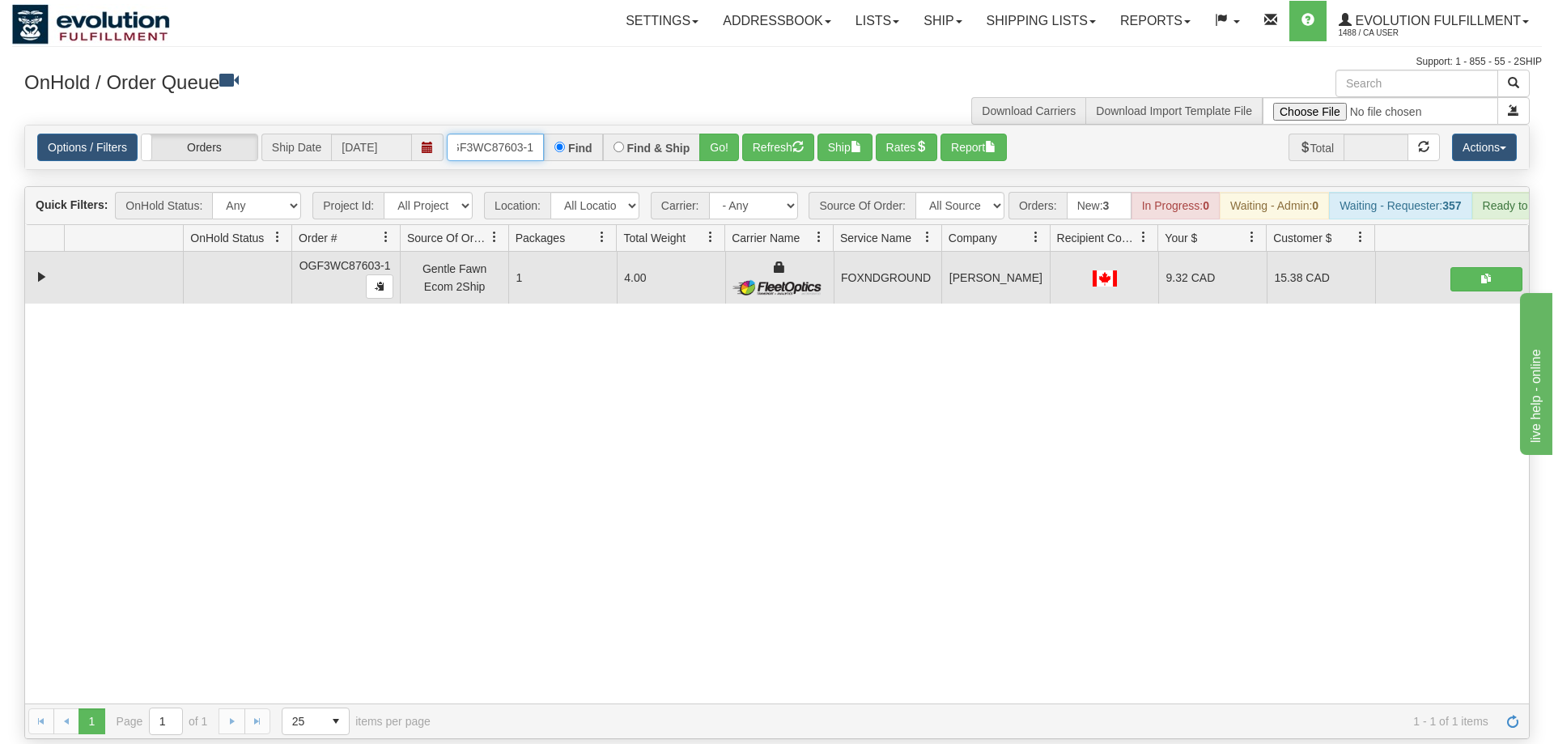
click at [519, 134] on input "OGF3WC87603-1" at bounding box center [495, 148] width 97 height 28
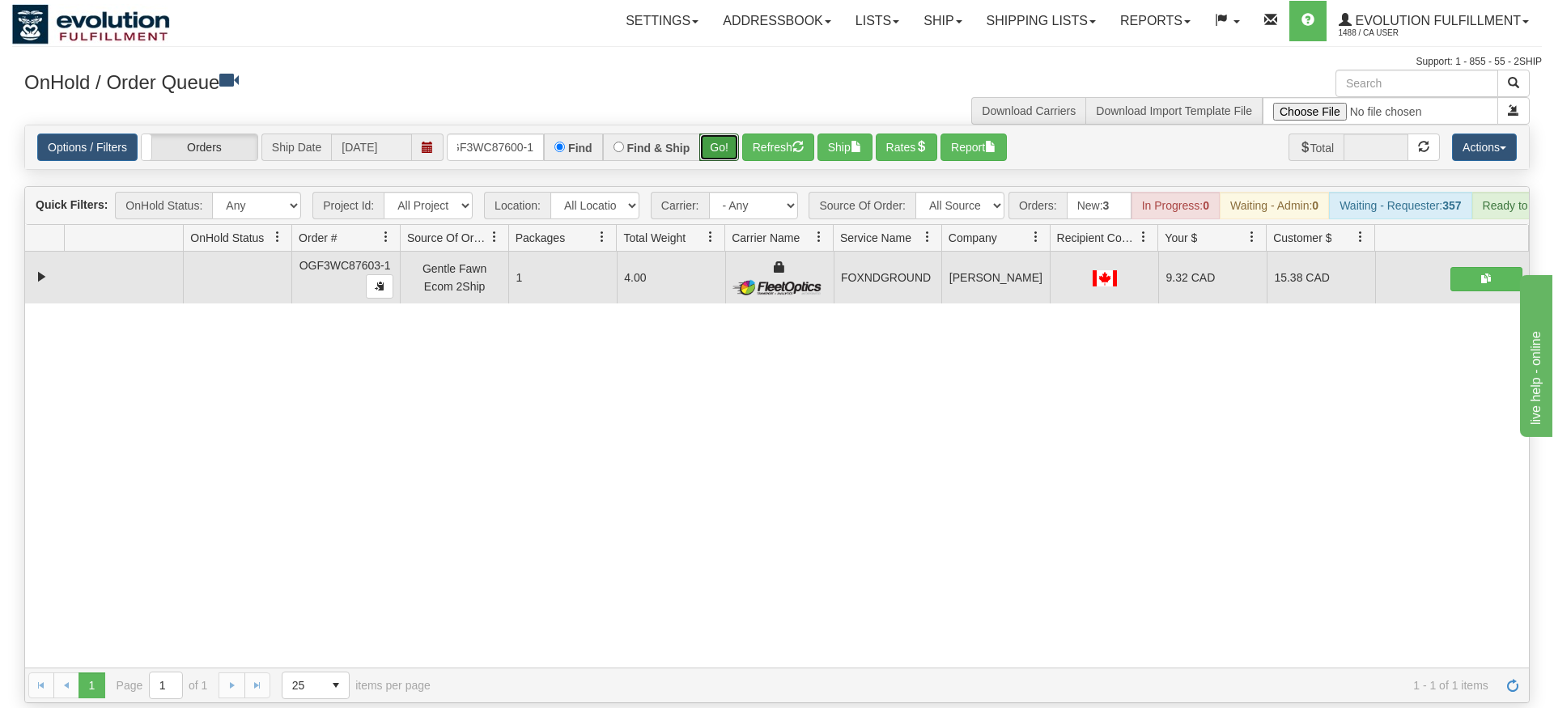
drag, startPoint x: 718, startPoint y: 120, endPoint x: 722, endPoint y: 140, distance: 20.6
click at [719, 152] on div "Is equal to Is not equal to Contains Does not contains CAD USD EUR ZAR [PERSON_…" at bounding box center [777, 414] width 1530 height 579
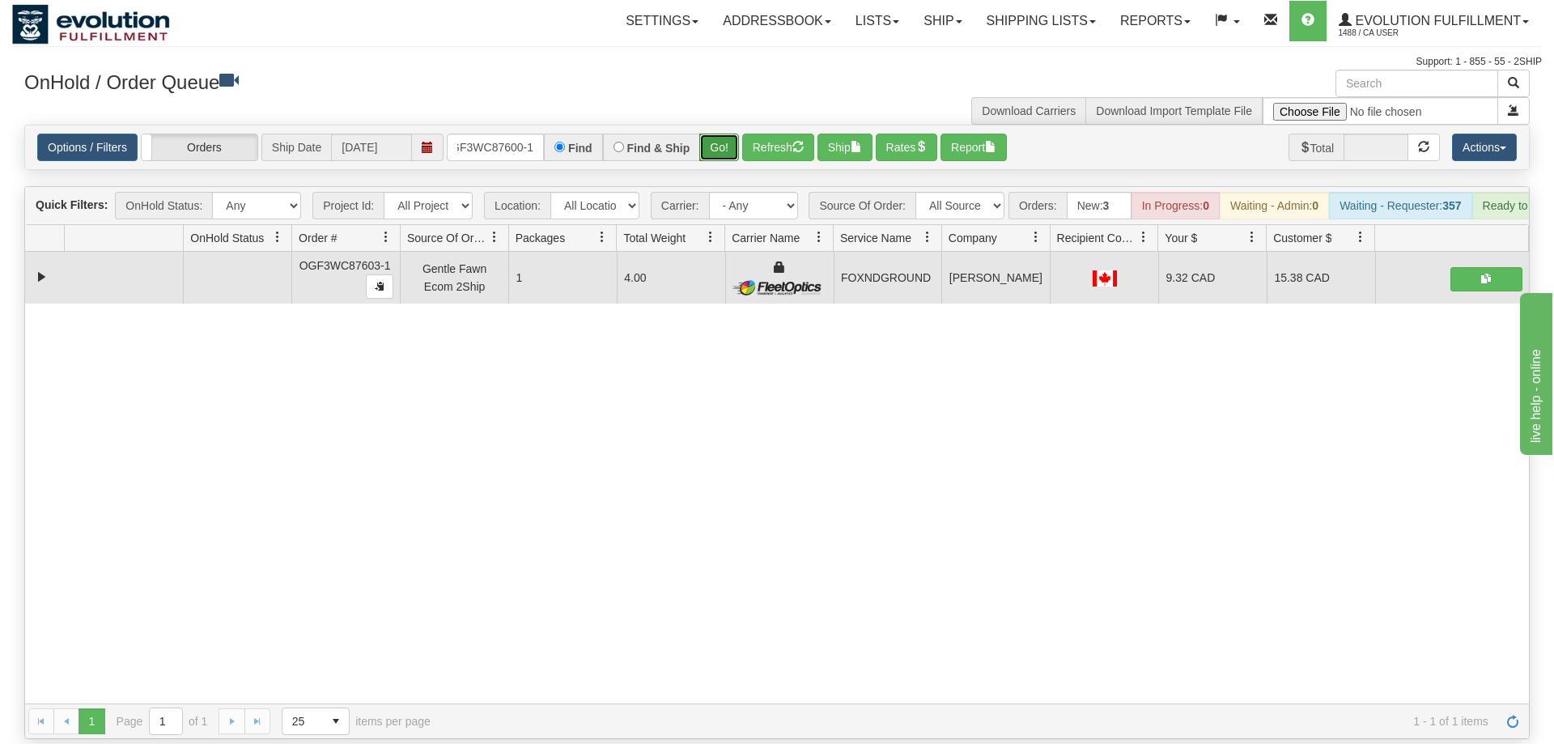
click at [725, 134] on button "Go!" at bounding box center [719, 148] width 40 height 28
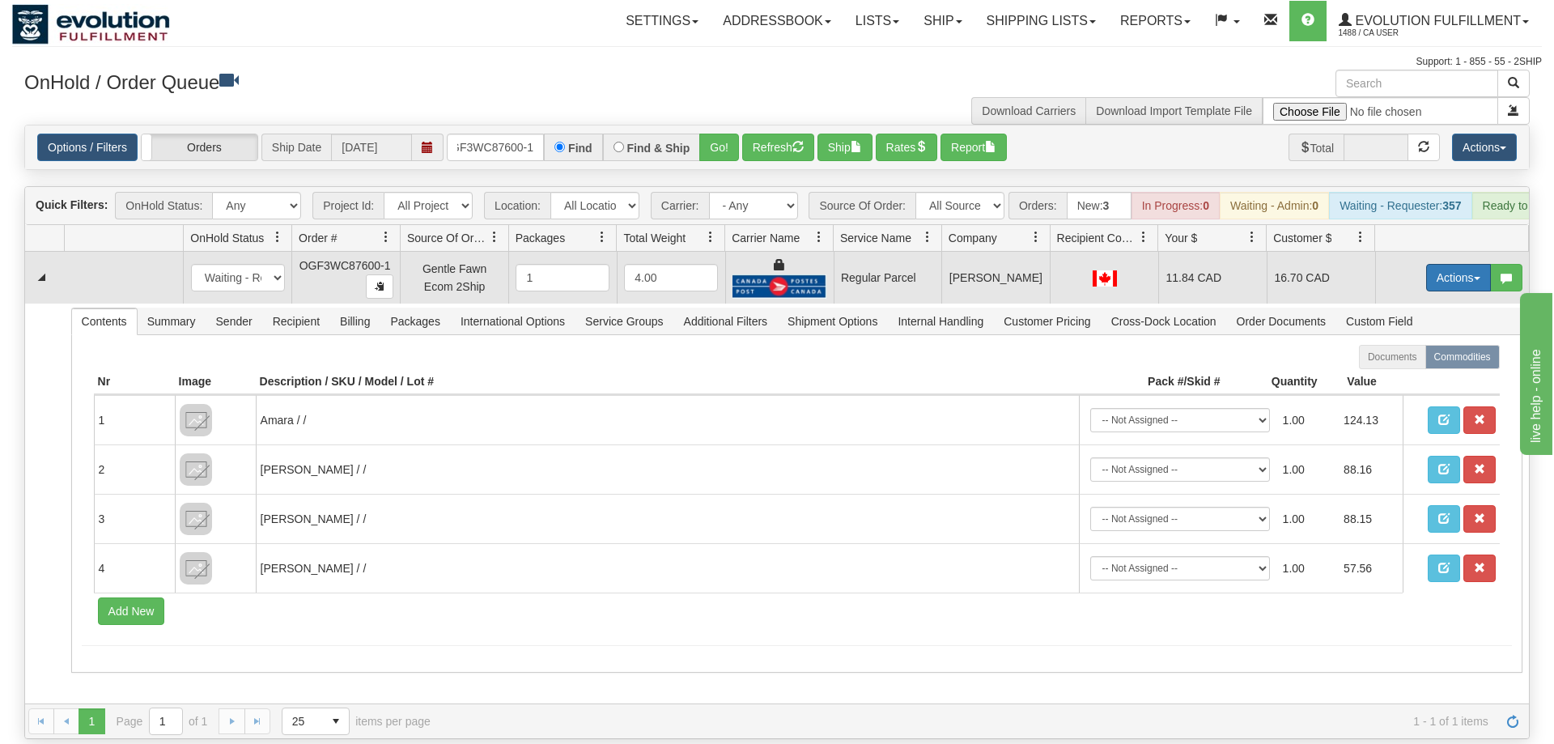
click at [1465, 264] on button "Actions" at bounding box center [1458, 278] width 65 height 28
click at [1425, 344] on span "Rate All Services" at bounding box center [1425, 350] width 97 height 13
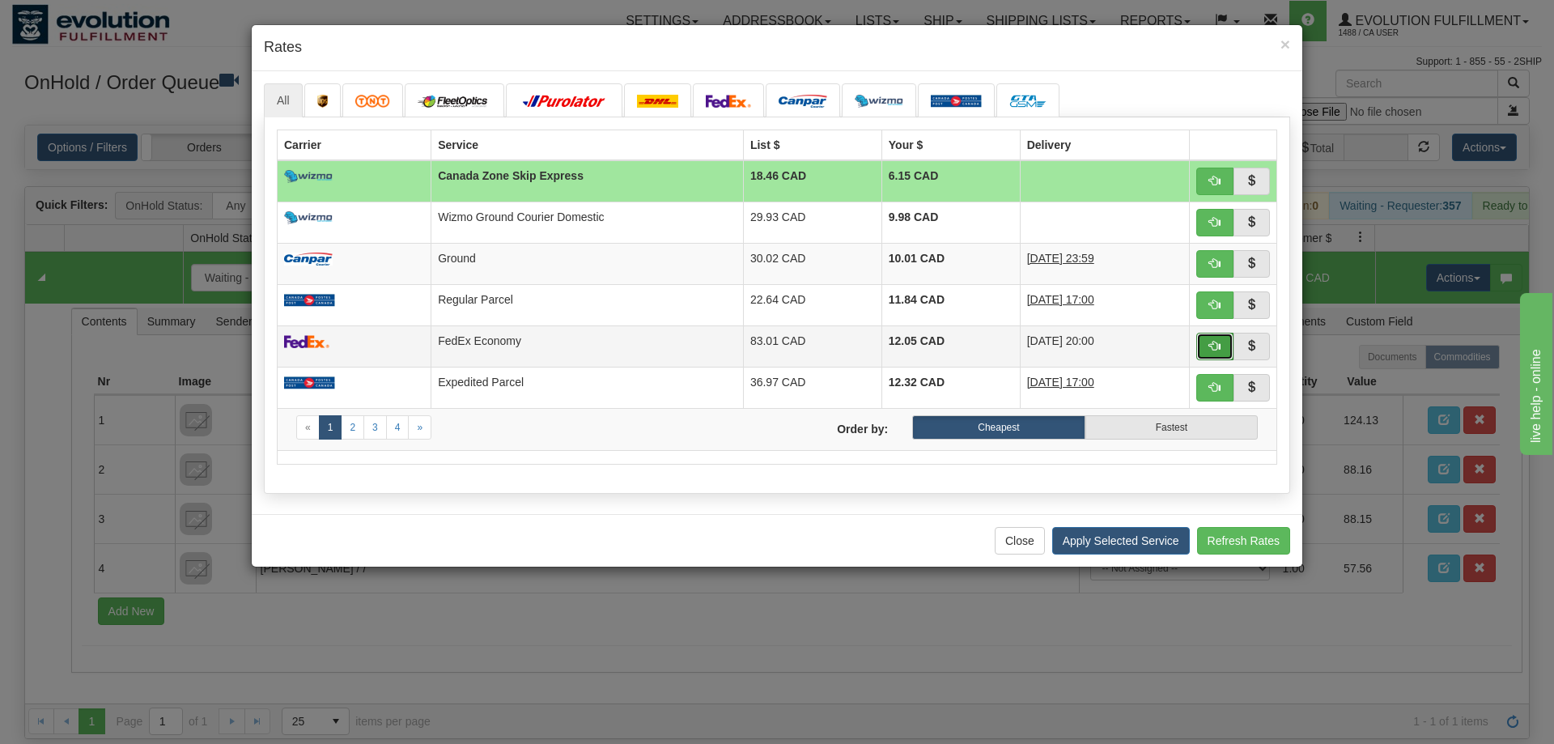
click at [1223, 342] on button "button" at bounding box center [1215, 347] width 37 height 28
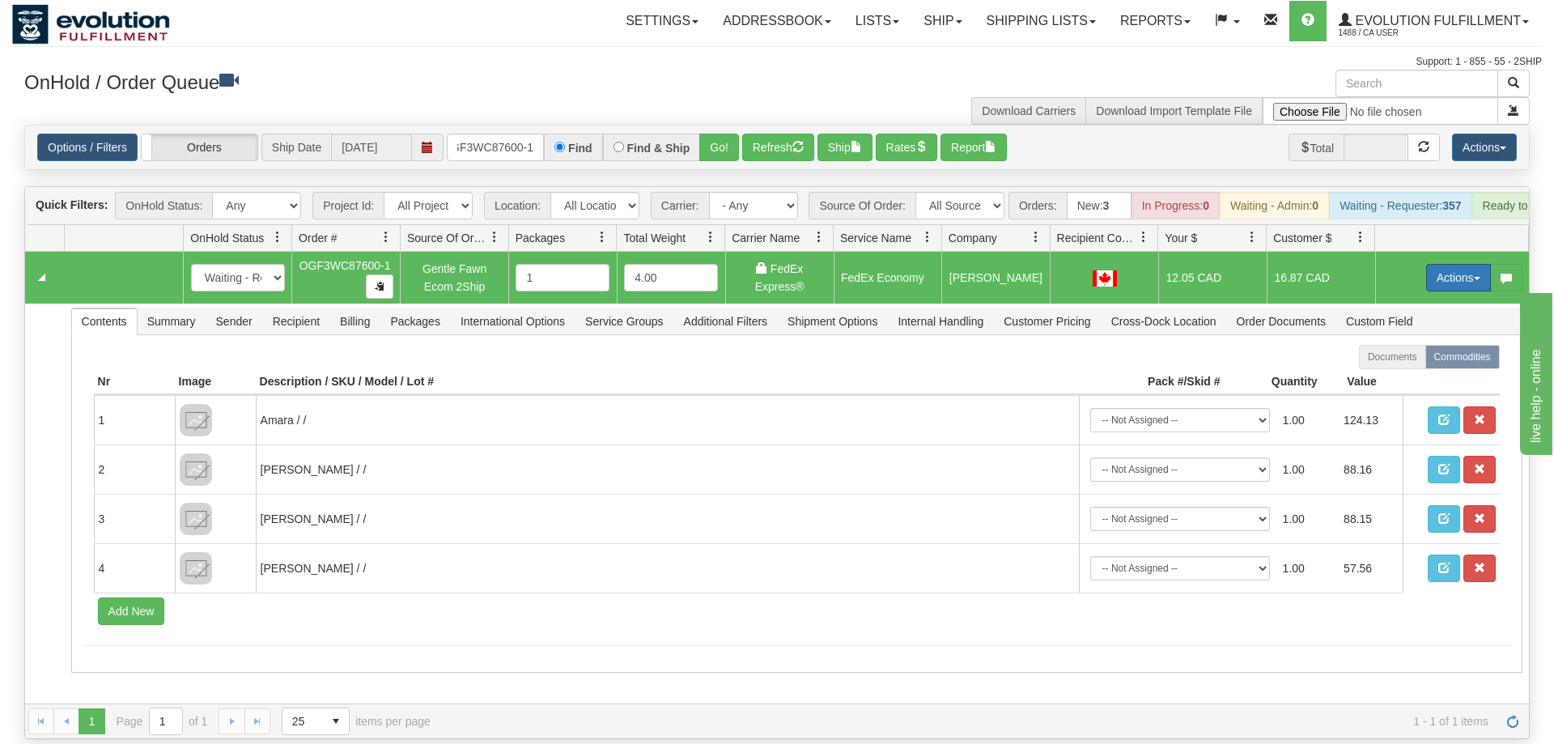
click at [1441, 266] on button "Actions" at bounding box center [1458, 278] width 65 height 28
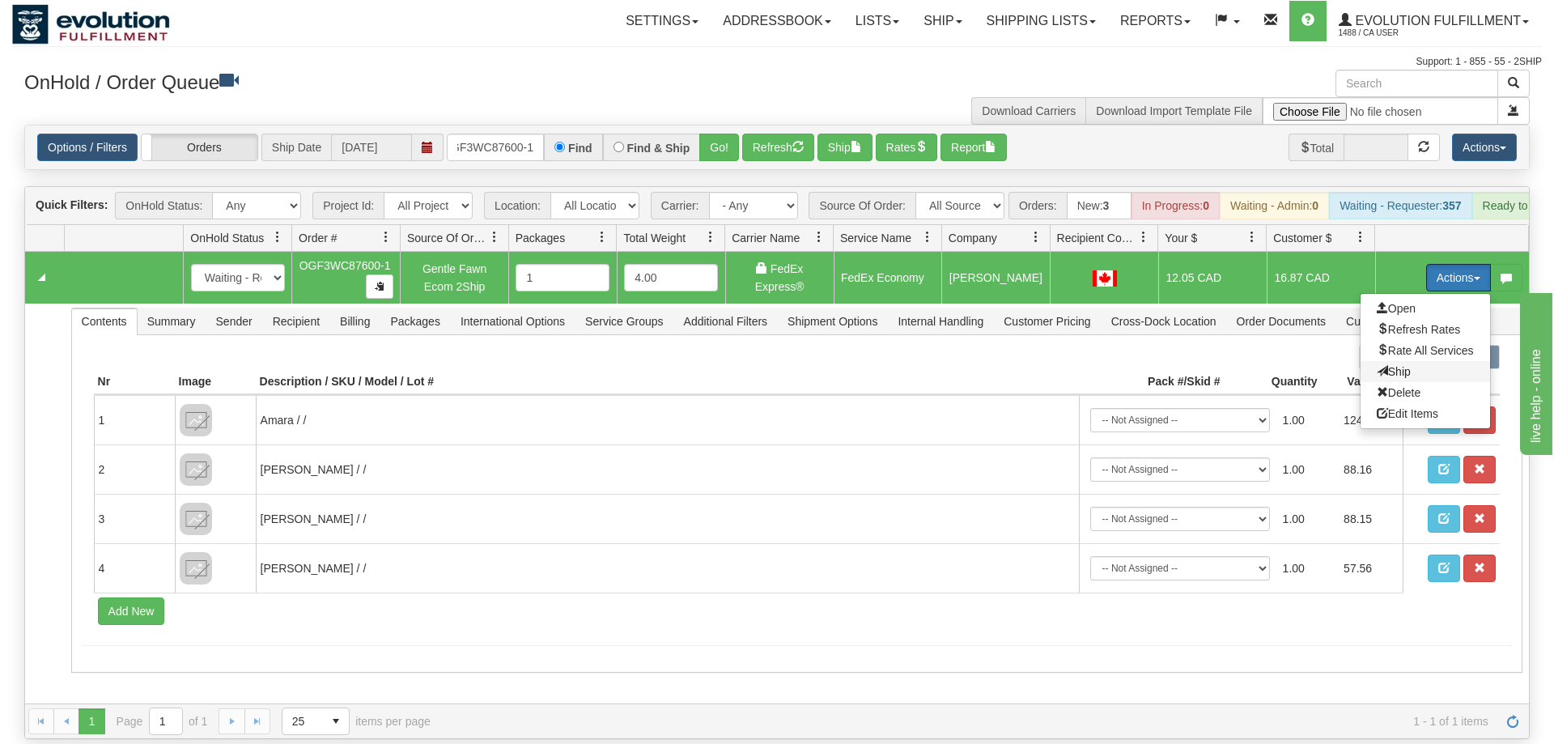
click at [1401, 365] on span "Ship" at bounding box center [1394, 371] width 34 height 13
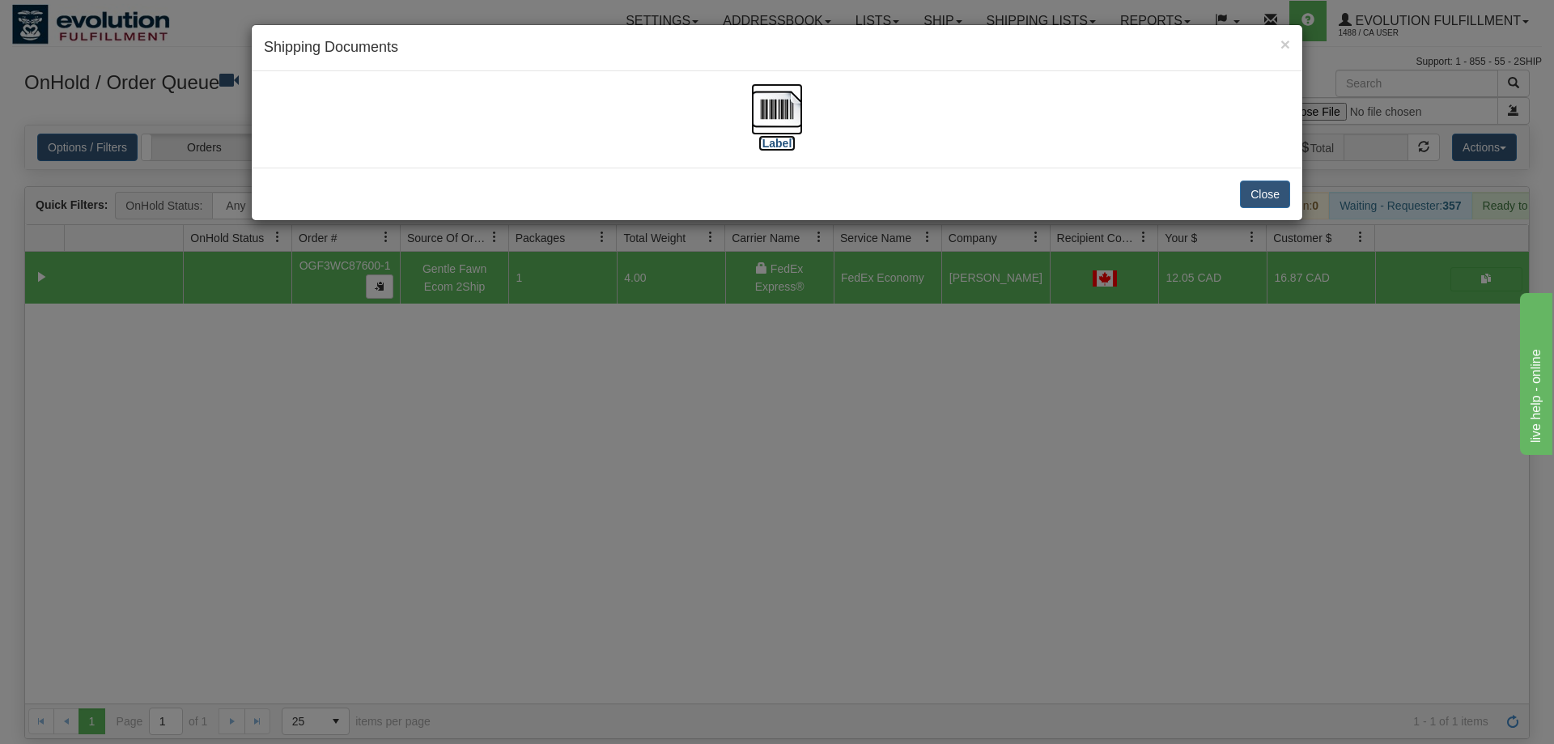
click at [781, 112] on img at bounding box center [777, 109] width 52 height 52
drag, startPoint x: 514, startPoint y: 264, endPoint x: 461, endPoint y: 105, distance: 167.4
click at [508, 253] on div "× Shipping Documents [Label] Close" at bounding box center [777, 372] width 1554 height 744
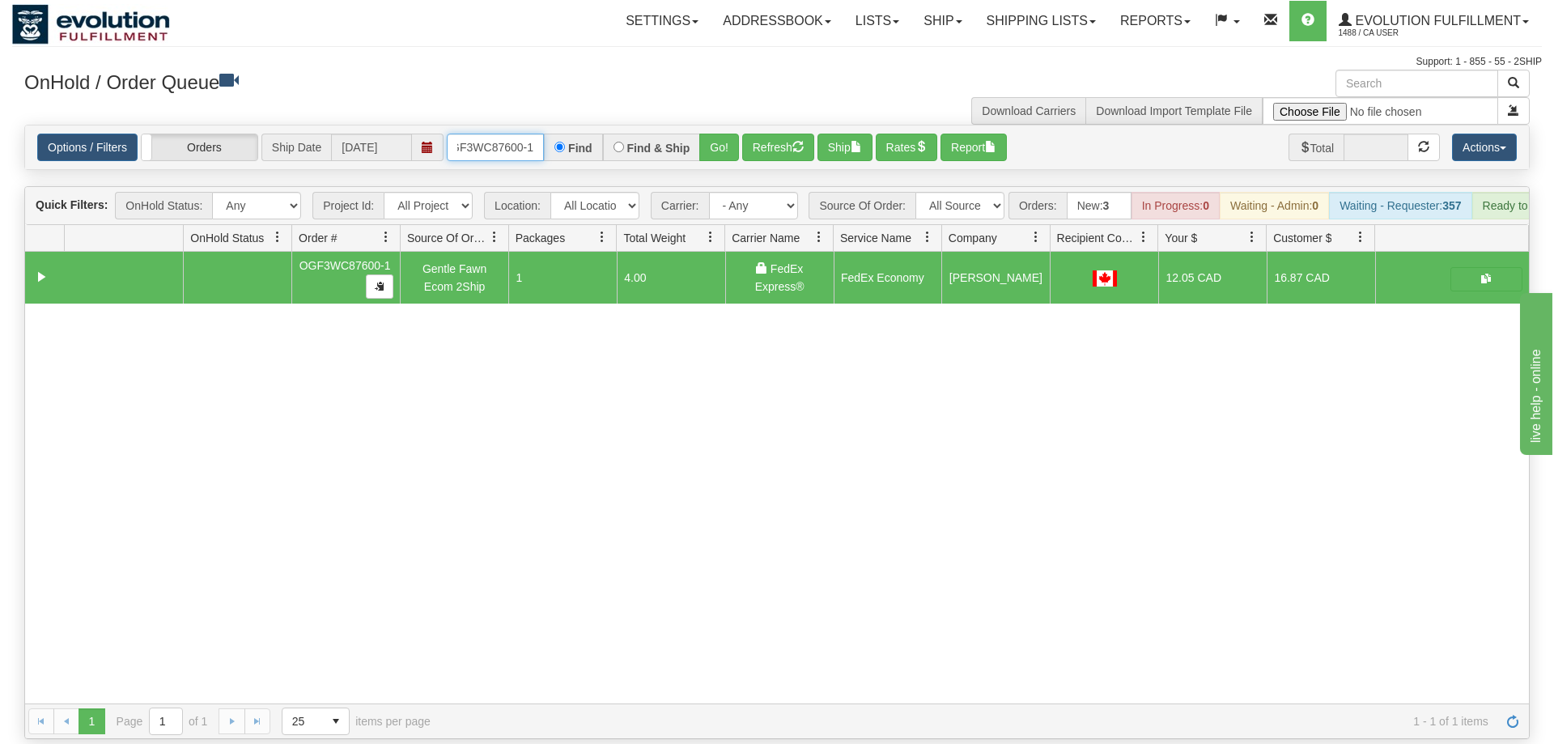
click at [478, 134] on input "OGF3WC87600-1" at bounding box center [495, 148] width 97 height 28
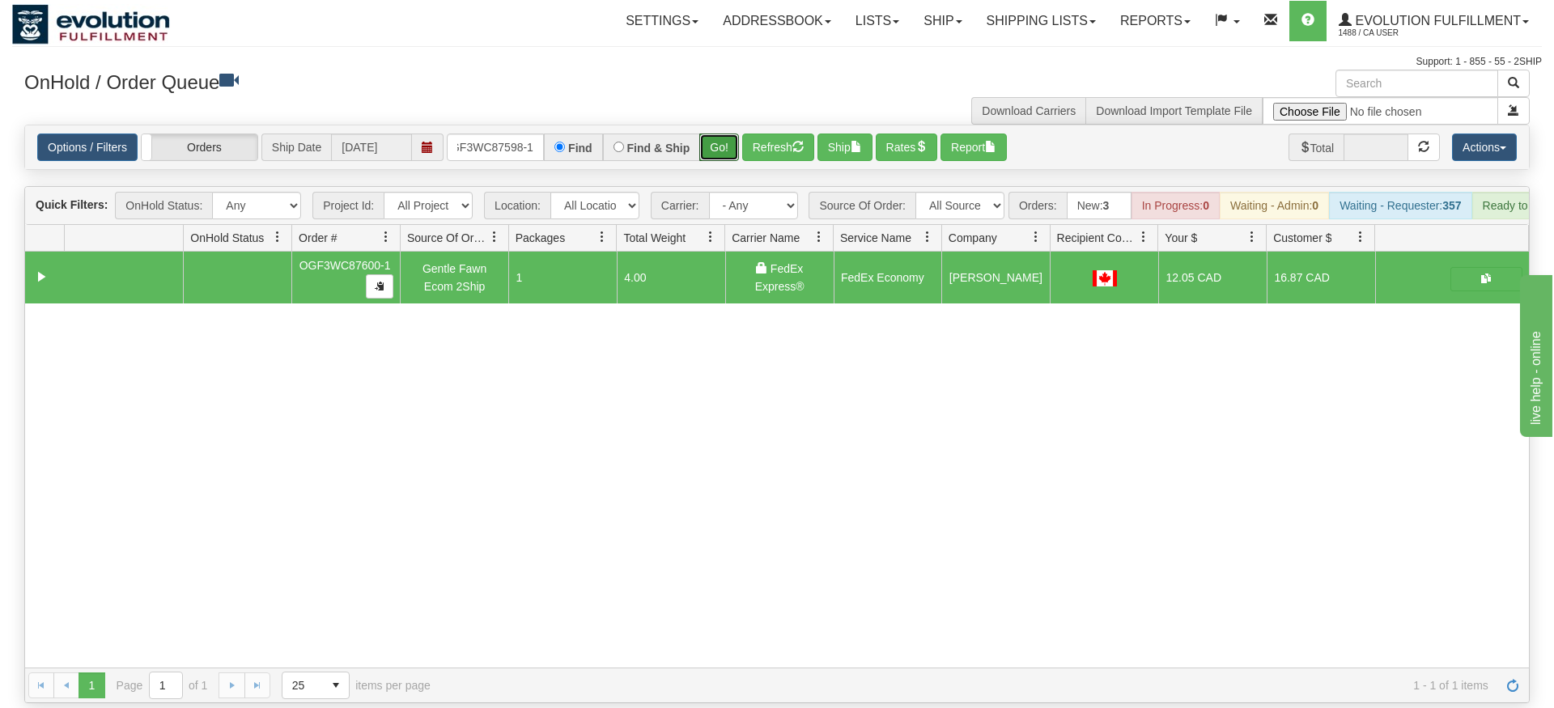
drag, startPoint x: 714, startPoint y: 125, endPoint x: 714, endPoint y: 158, distance: 33.2
click at [714, 158] on div "Is equal to Is not equal to Contains Does not contains CAD USD EUR ZAR [PERSON_…" at bounding box center [777, 414] width 1530 height 579
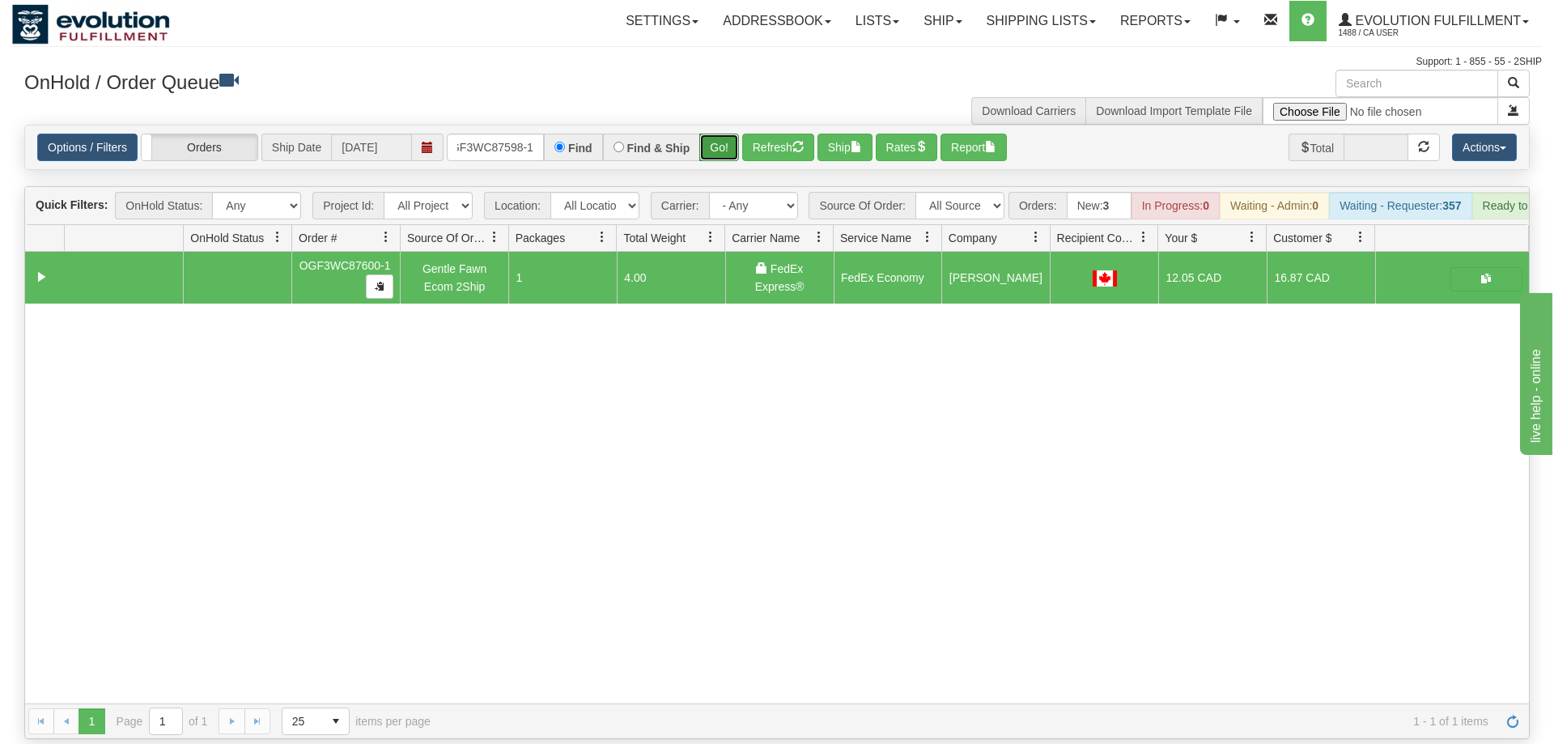
click at [717, 134] on button "Go!" at bounding box center [719, 148] width 40 height 28
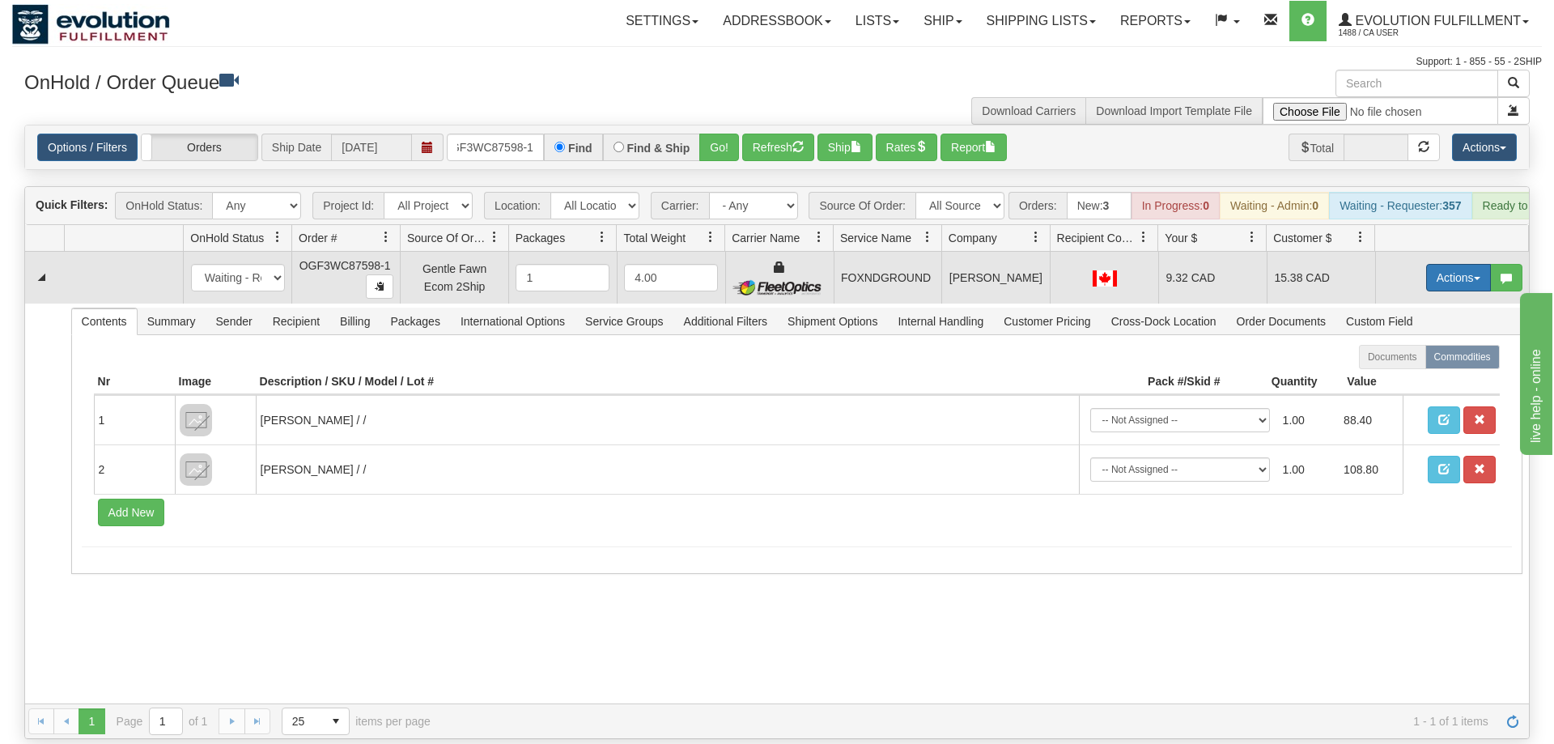
click at [1445, 264] on button "Actions" at bounding box center [1458, 278] width 65 height 28
click at [1411, 361] on link "Ship" at bounding box center [1426, 371] width 130 height 21
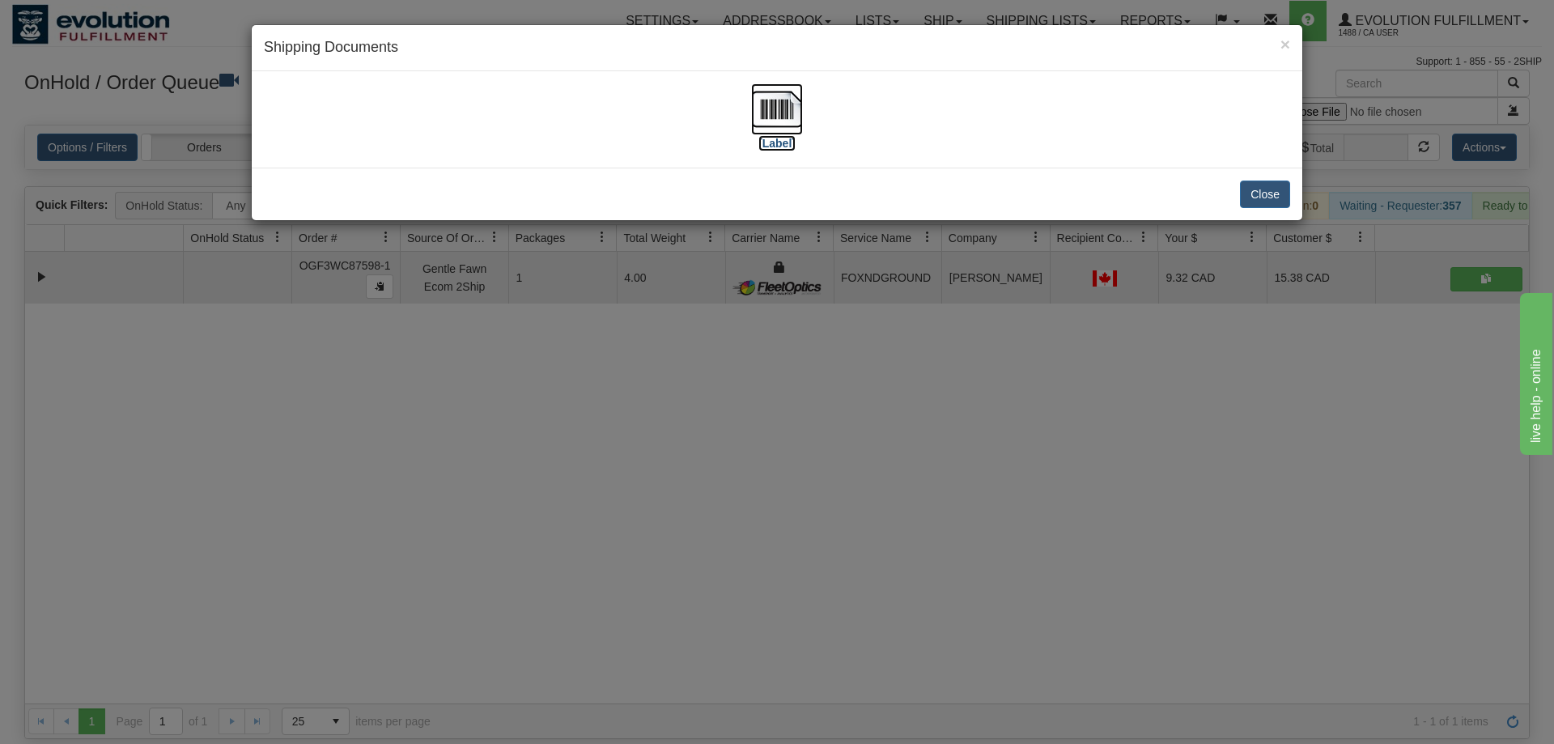
click at [778, 101] on img at bounding box center [777, 109] width 52 height 52
drag, startPoint x: 413, startPoint y: 432, endPoint x: 420, endPoint y: 421, distance: 13.5
click at [416, 433] on div "× Shipping Documents [Label] Close" at bounding box center [777, 372] width 1554 height 744
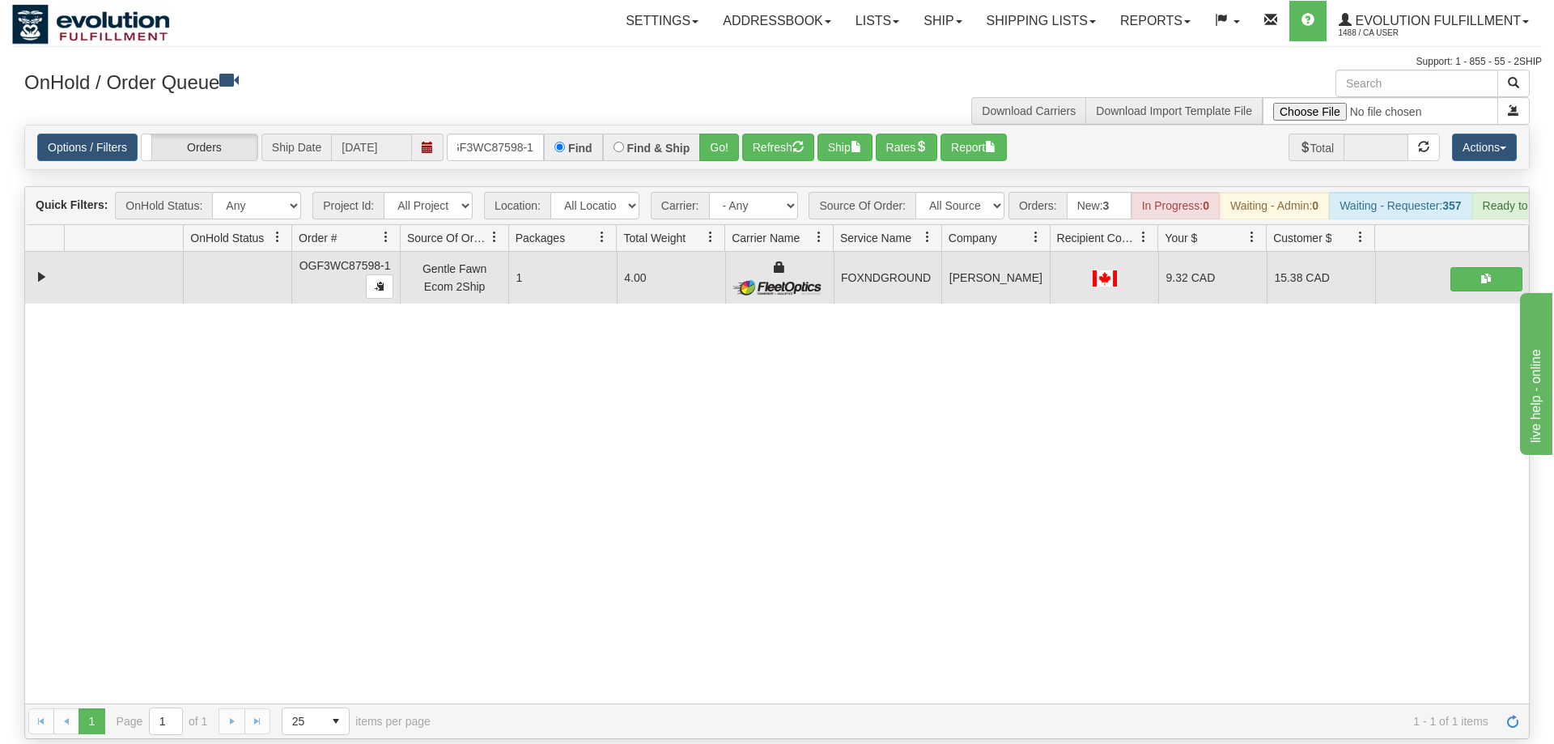
click at [487, 138] on div "Options / Filters Group Shipments Orders Ship Date [DATE] oGF3WC87598-1 Find Fi…" at bounding box center [777, 147] width 1504 height 44
click at [508, 134] on input "oGF3WC87598-1" at bounding box center [495, 148] width 97 height 28
click at [557, 548] on div "31673953 EVOLUTION V3 91243698 91243699 OGF3WC87598-1 Gentle Fawn Ecom 2Ship 1 …" at bounding box center [777, 478] width 1504 height 452
click at [469, 416] on div "31673953 EVOLUTION V3 91243698 91243699 OGF3WC87598-1 Gentle Fawn Ecom 2Ship 1 …" at bounding box center [777, 478] width 1504 height 452
click at [512, 134] on input "oGF3WC87598-1" at bounding box center [495, 148] width 97 height 28
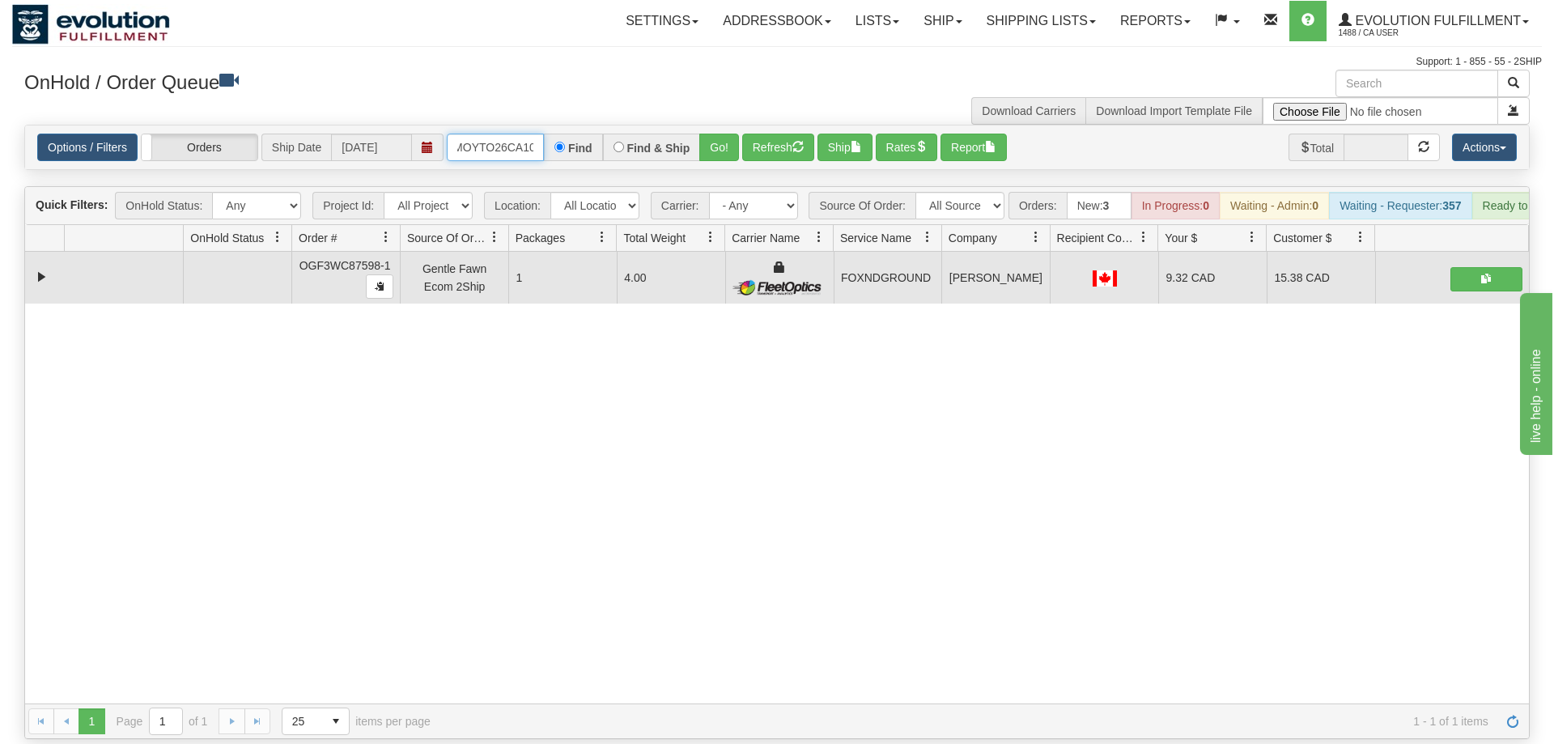
scroll to position [0, 28]
drag, startPoint x: 727, startPoint y: 131, endPoint x: 723, endPoint y: 139, distance: 9.1
click at [727, 164] on div "Is equal to Is not equal to Contains Does not contains CAD USD EUR ZAR [PERSON_…" at bounding box center [777, 432] width 1530 height 614
click at [723, 134] on button "Go!" at bounding box center [719, 148] width 40 height 28
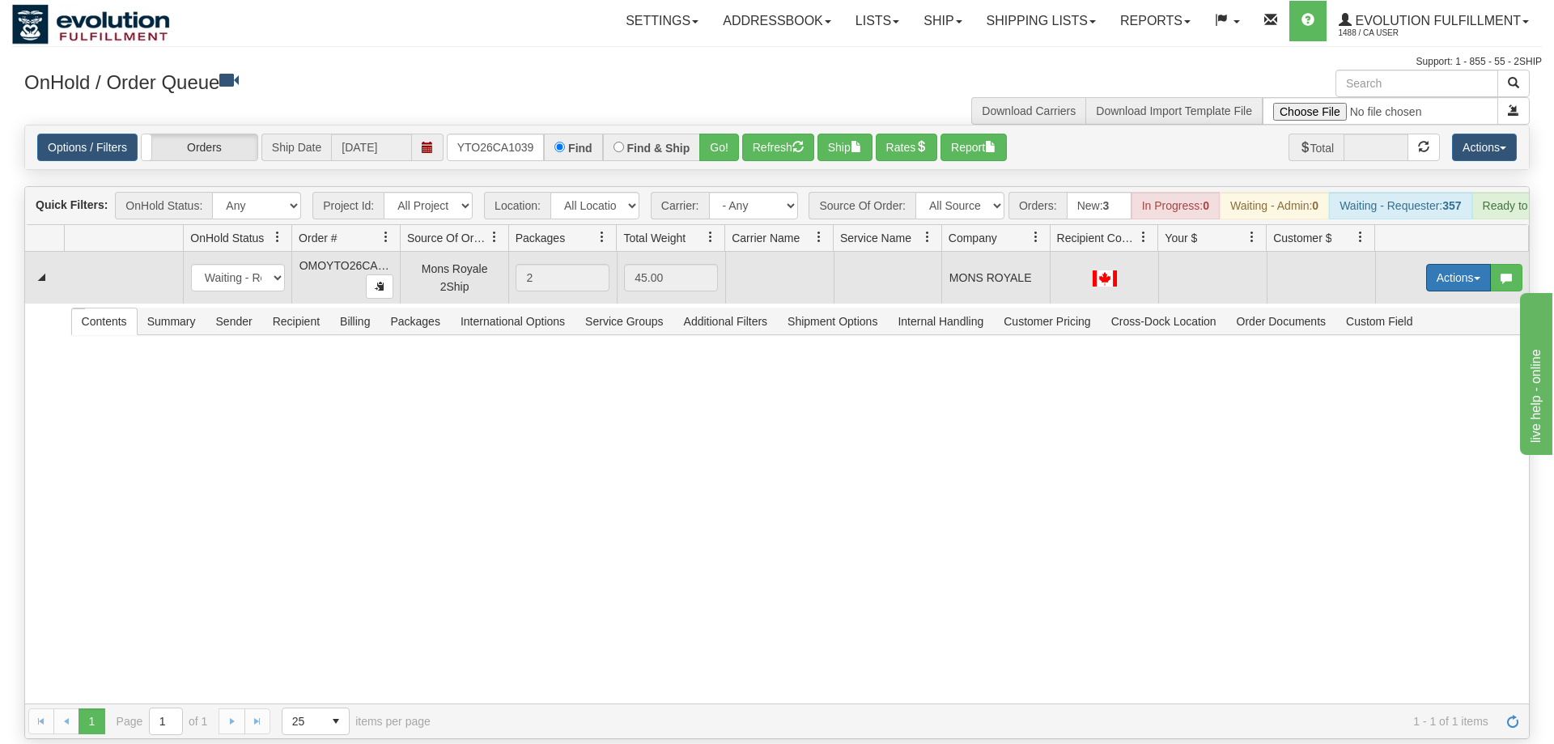
click at [1449, 264] on button "Actions" at bounding box center [1458, 278] width 65 height 28
click at [1414, 344] on span "Rate All Services" at bounding box center [1425, 350] width 97 height 13
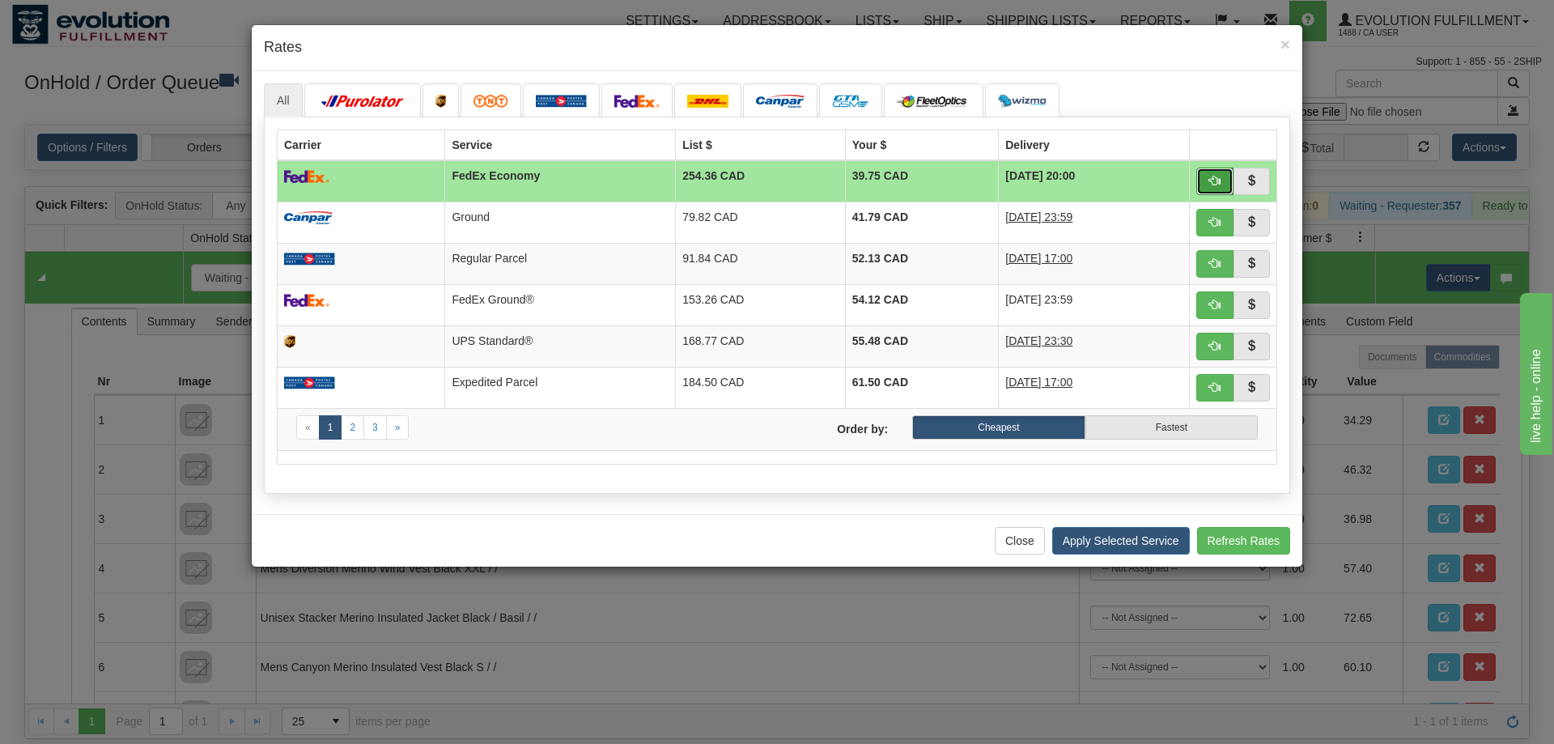
click at [1222, 183] on button "button" at bounding box center [1215, 182] width 37 height 28
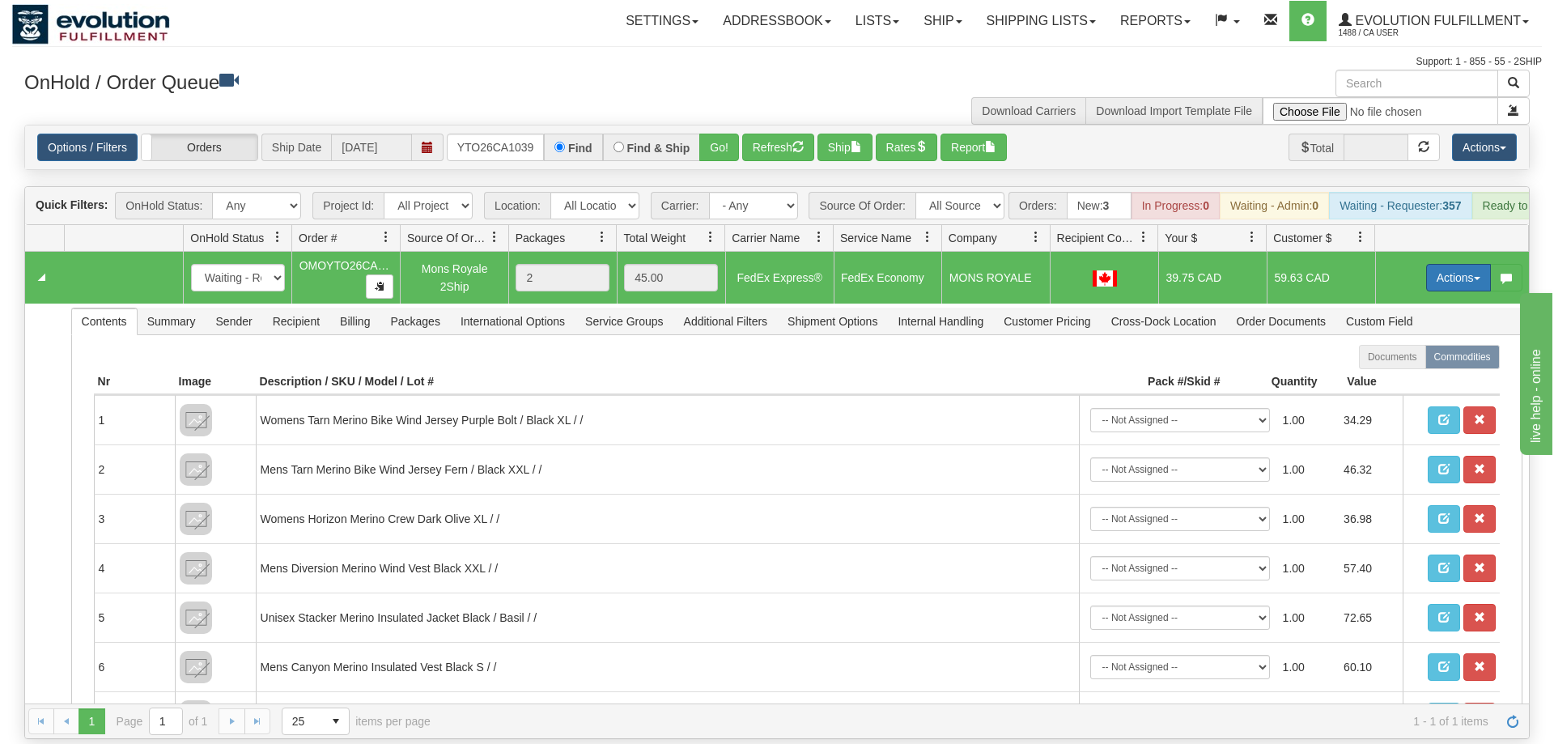
click at [1454, 264] on button "Actions" at bounding box center [1458, 278] width 65 height 28
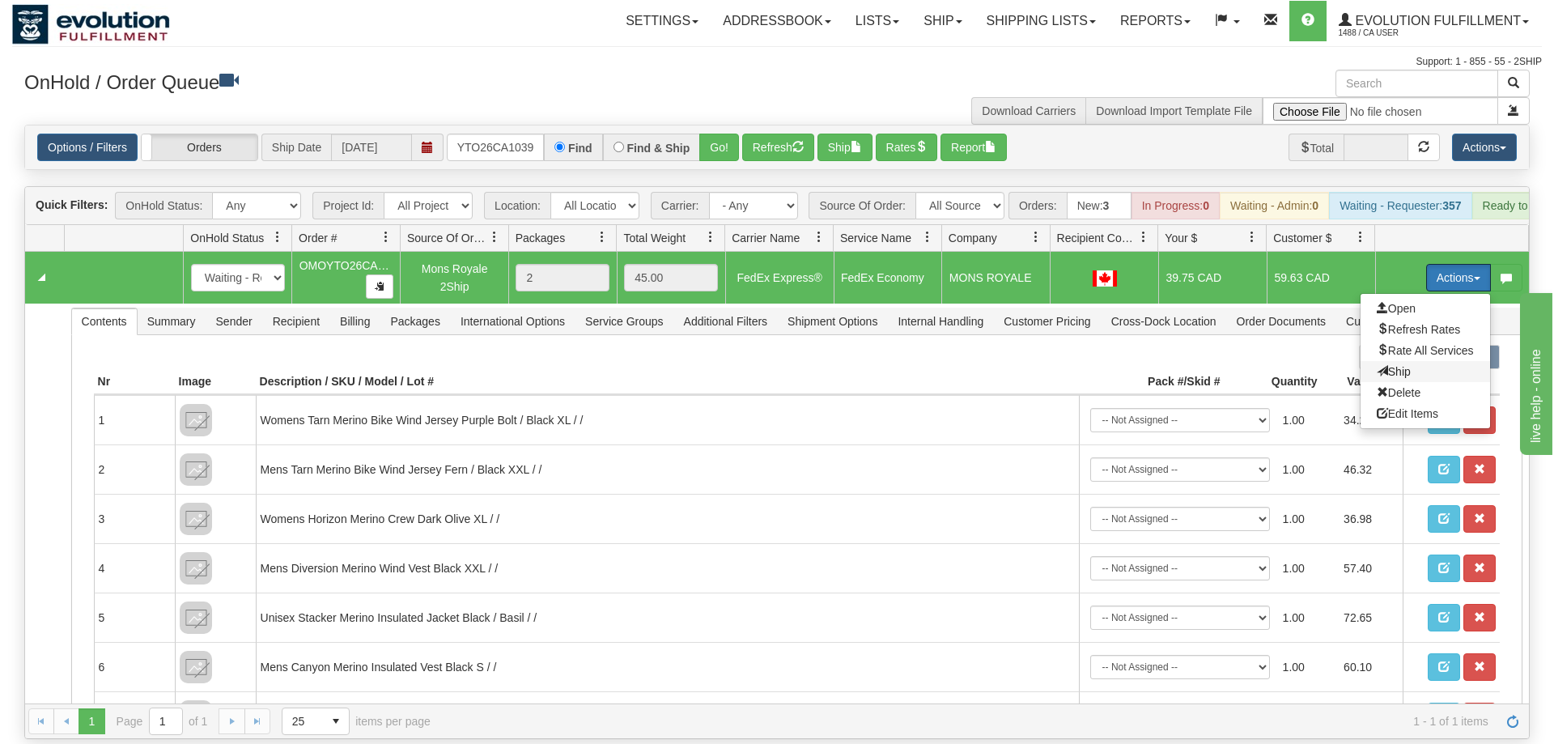
click at [1405, 365] on span "Ship" at bounding box center [1394, 371] width 34 height 13
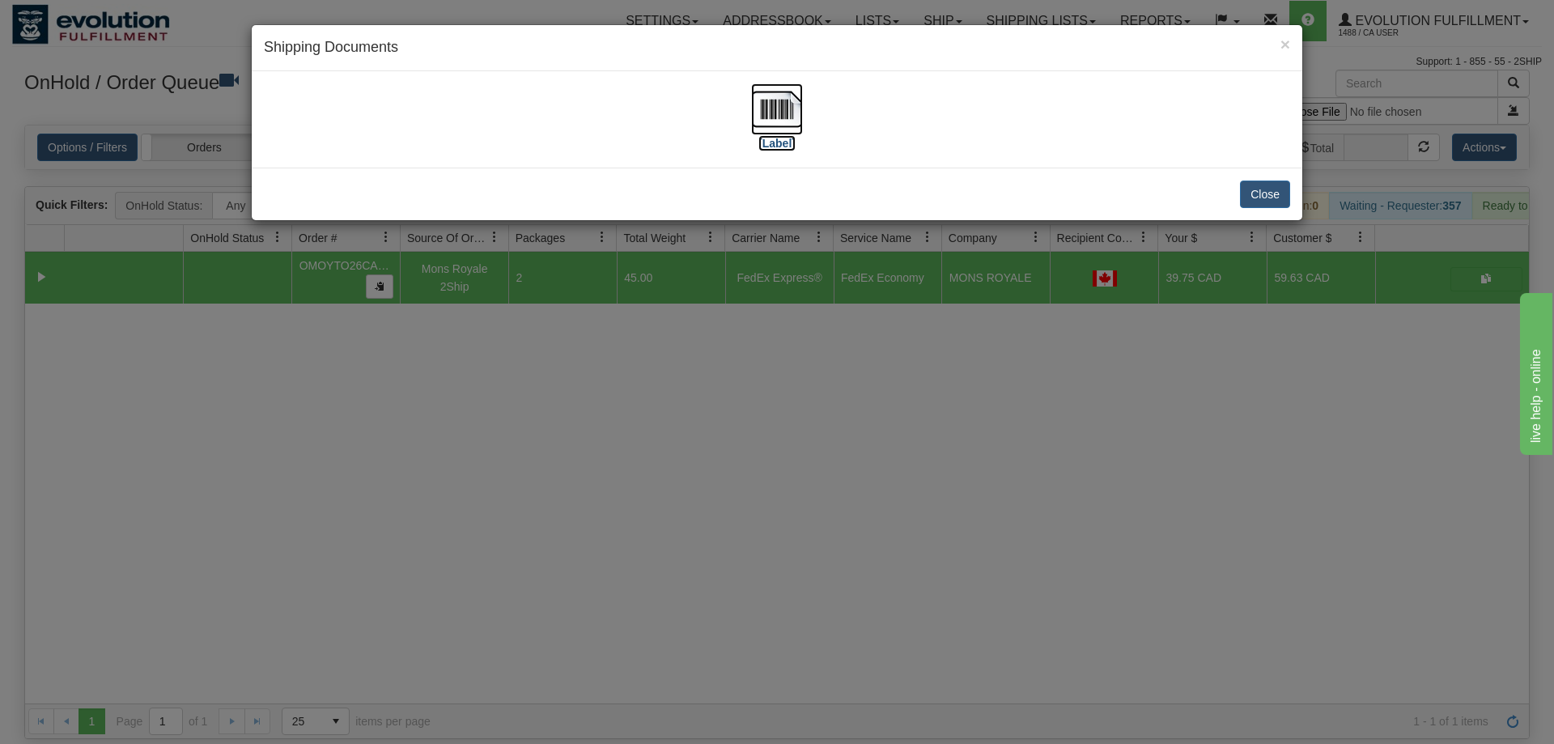
click at [768, 127] on img at bounding box center [777, 109] width 52 height 52
click at [514, 450] on div "× Shipping Documents [Label] Close" at bounding box center [777, 372] width 1554 height 744
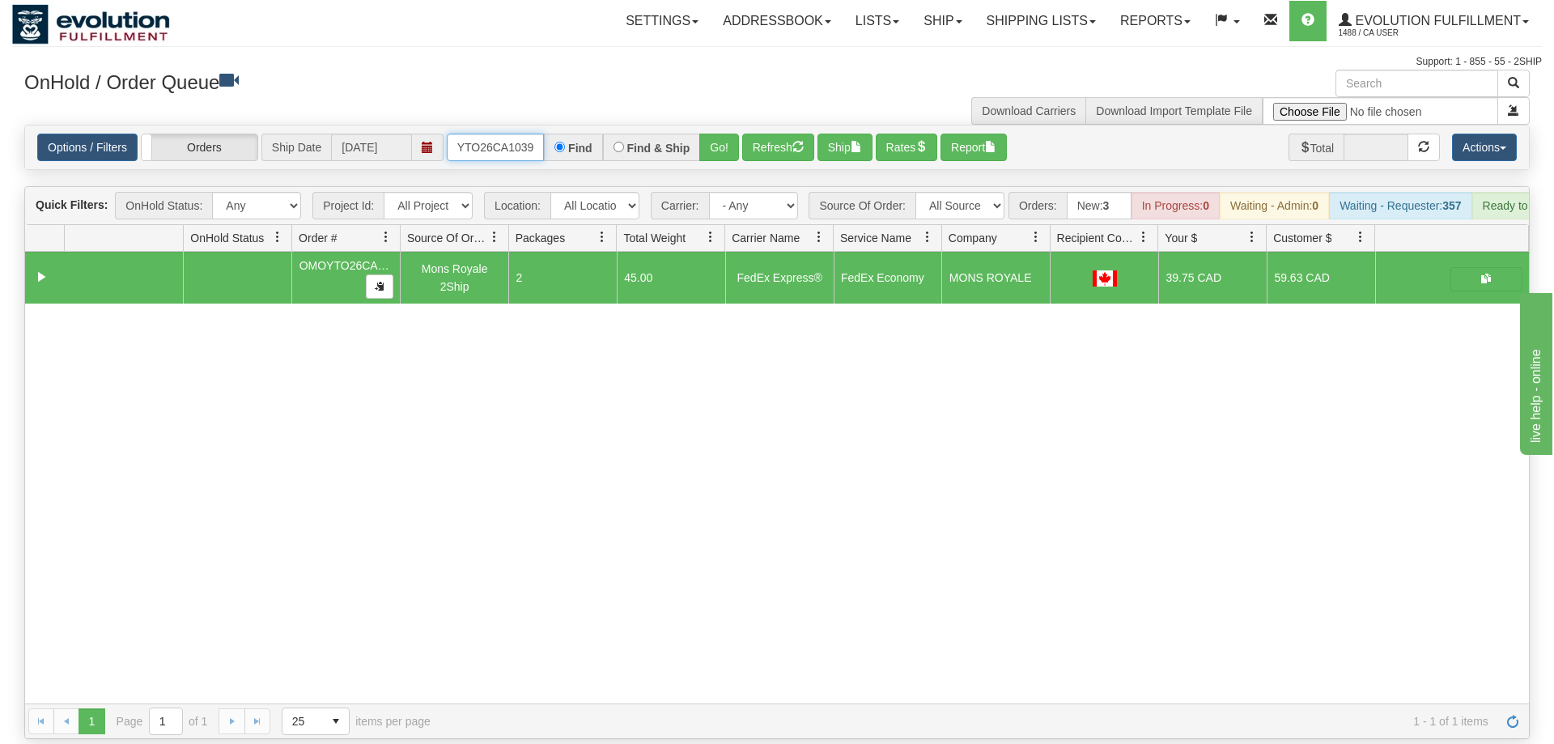
click at [520, 134] on input "OMOYTO26CA1039" at bounding box center [495, 148] width 97 height 28
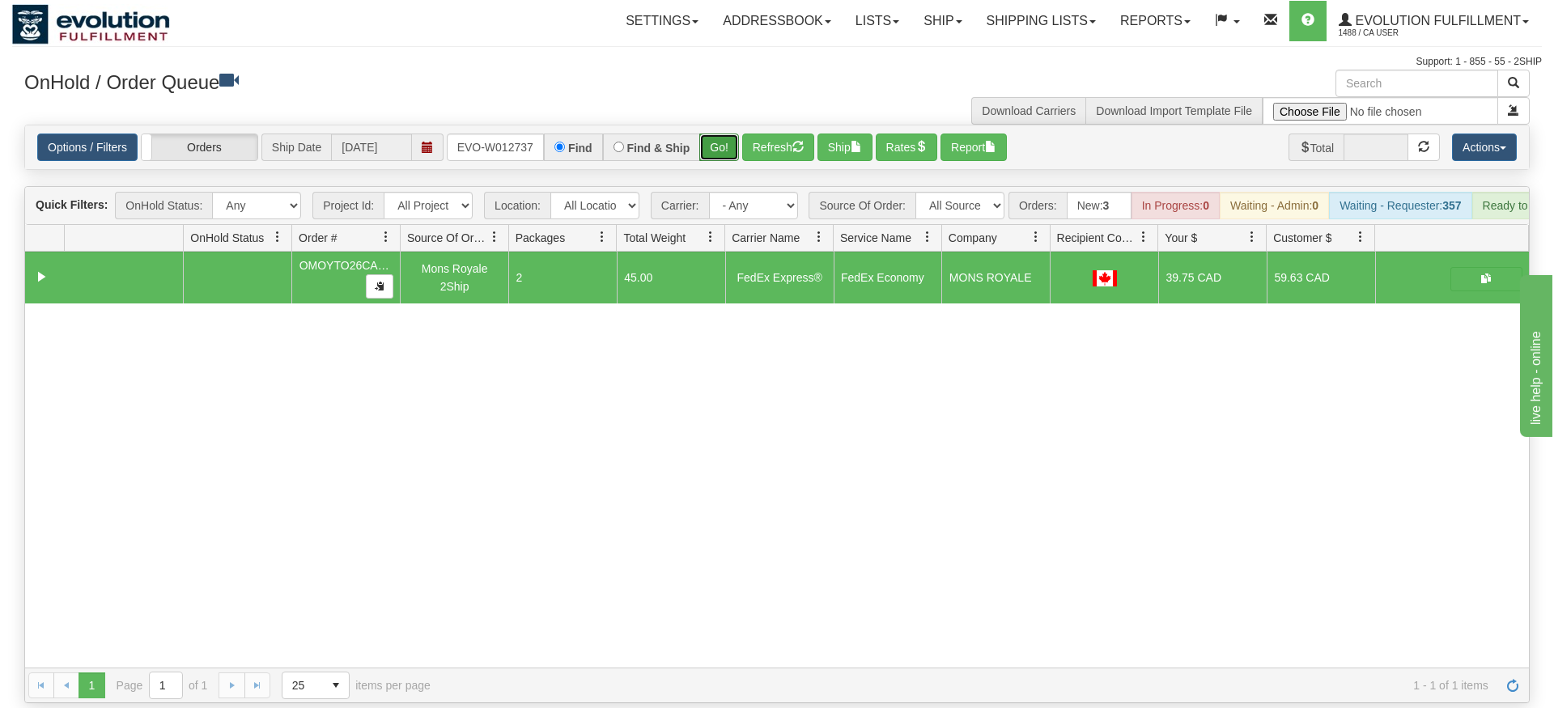
drag, startPoint x: 730, startPoint y: 113, endPoint x: 730, endPoint y: 147, distance: 33.2
click at [730, 147] on div "Is equal to Is not equal to Contains Does not contains CAD USD EUR ZAR [PERSON_…" at bounding box center [777, 414] width 1530 height 579
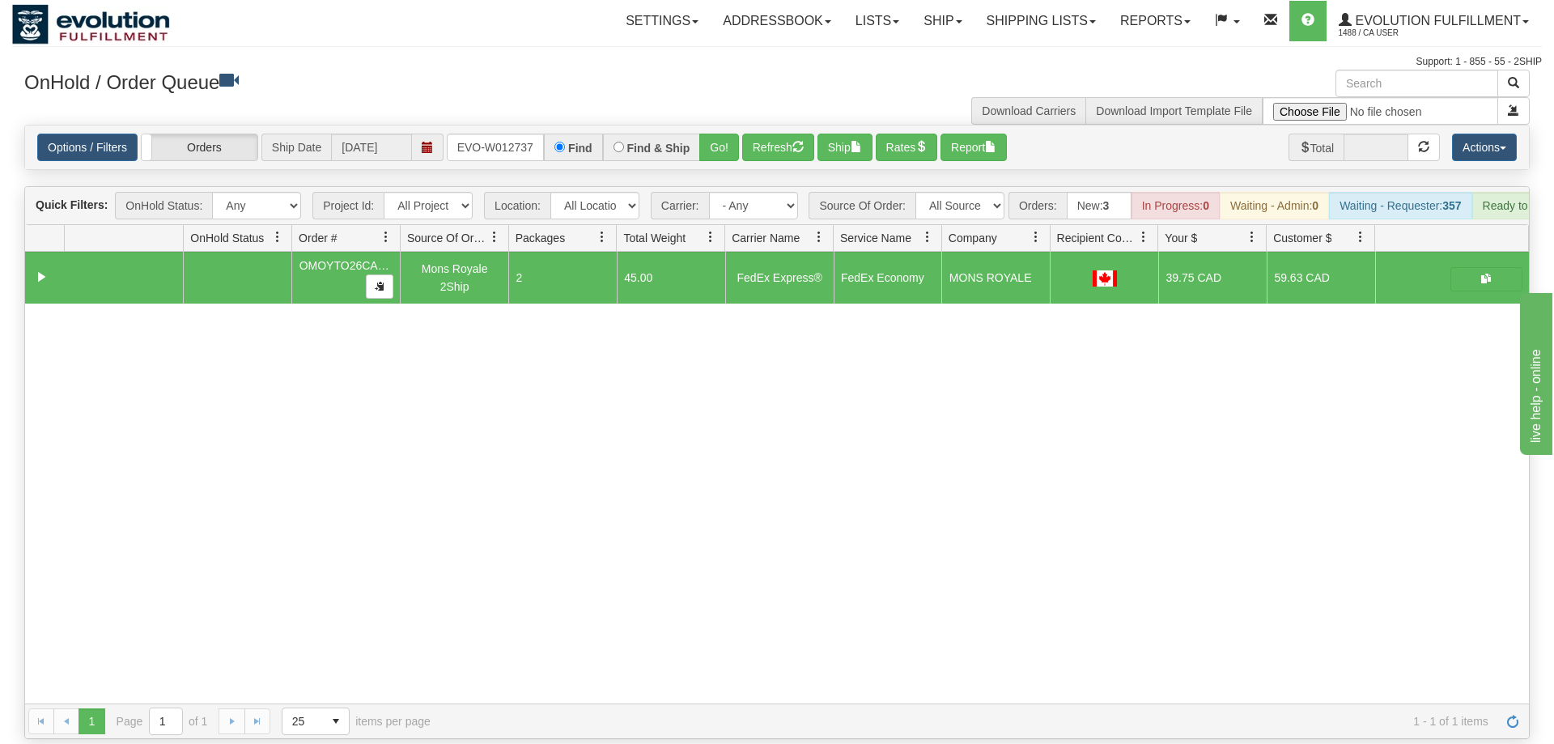
click at [720, 125] on div "Options / Filters Group Shipments Orders Ship Date [DATE] ORSCEVO-W012737 Find …" at bounding box center [777, 147] width 1504 height 44
click at [735, 134] on button "Go!" at bounding box center [719, 148] width 40 height 28
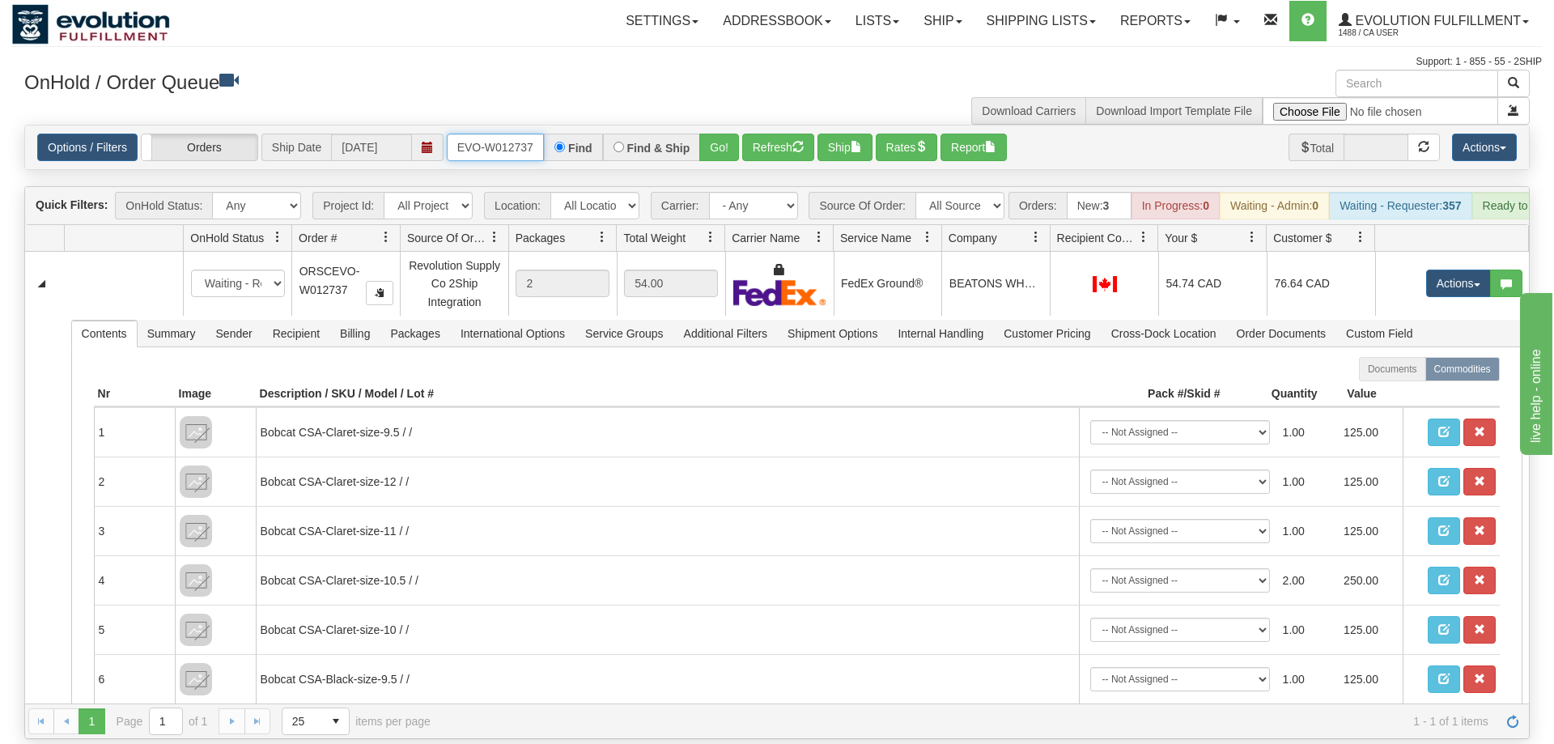
click at [496, 134] on input "ORSCEVO-W012737" at bounding box center [495, 148] width 97 height 28
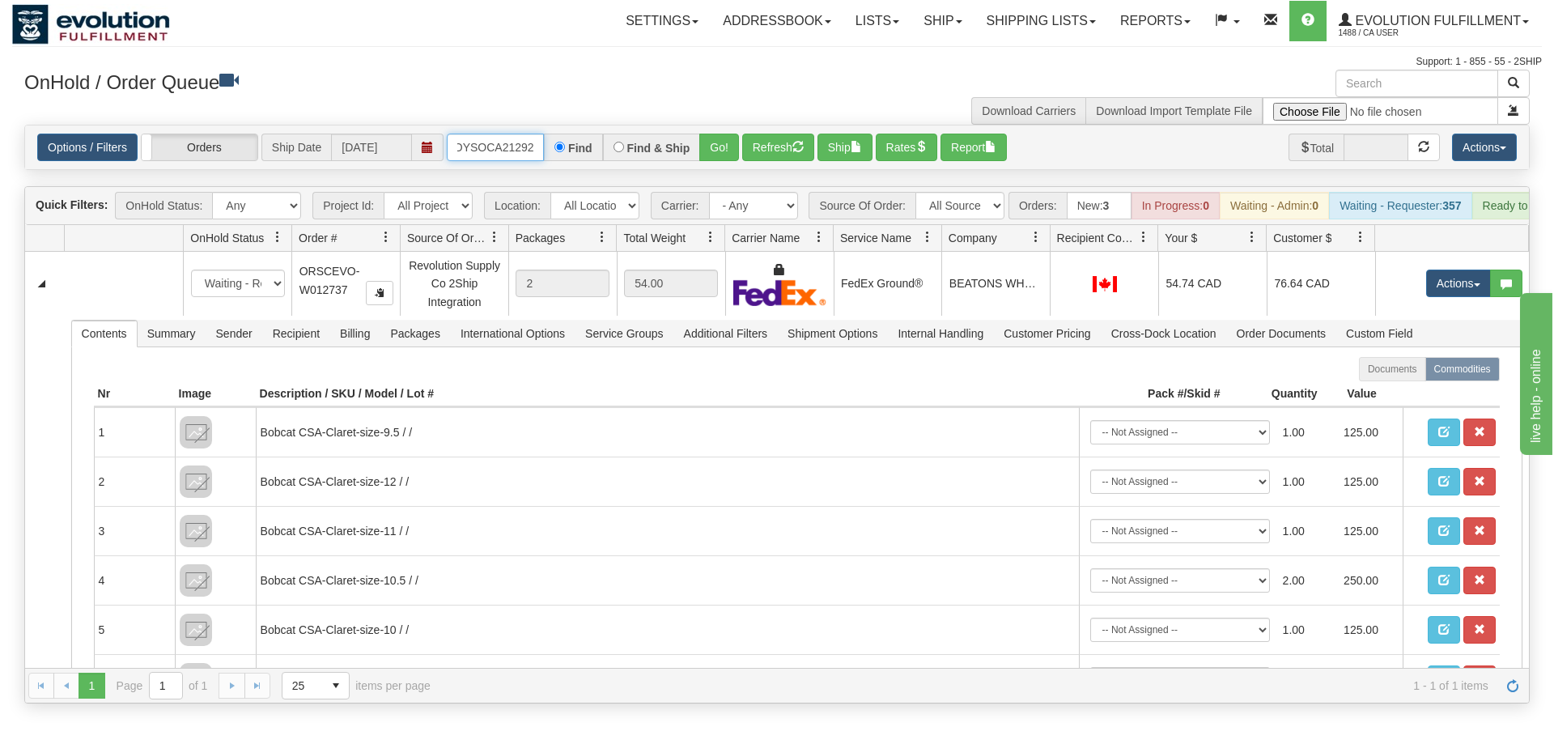
scroll to position [0, 22]
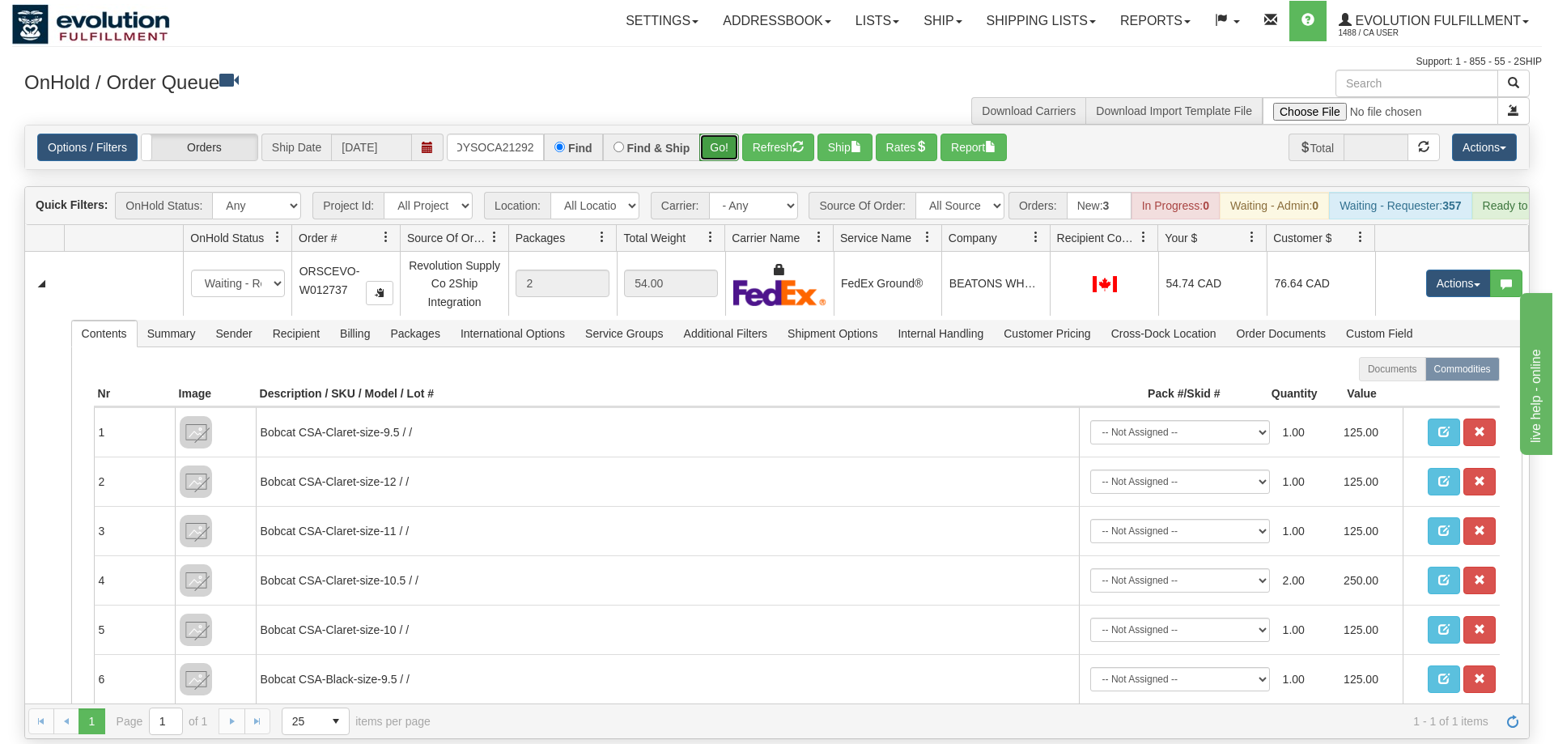
click at [710, 149] on div "Is equal to Is not equal to Contains Does not contains CAD USD EUR ZAR [PERSON_…" at bounding box center [777, 432] width 1530 height 614
click at [715, 134] on button "Go!" at bounding box center [719, 148] width 40 height 28
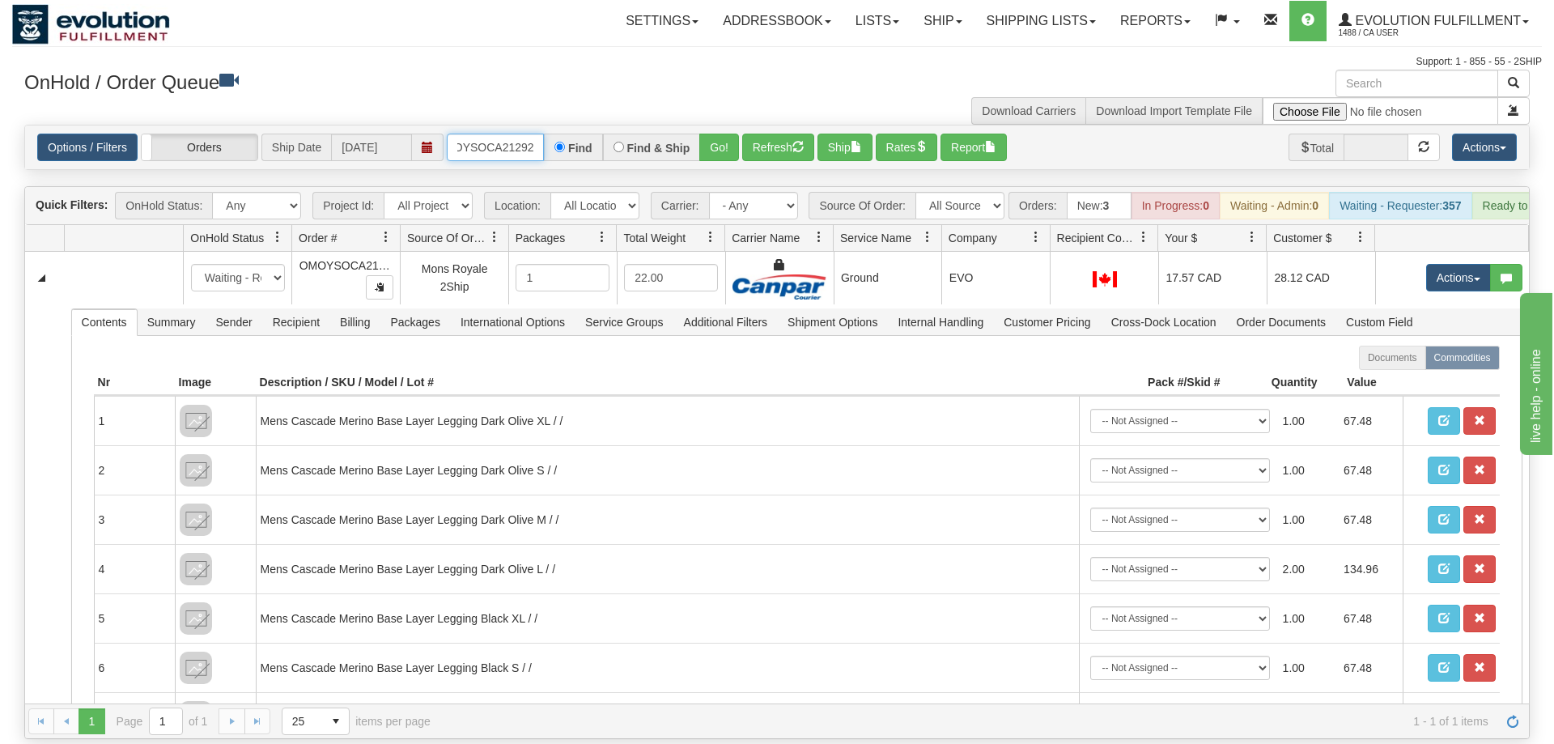
click at [501, 134] on input "OMOYSOCA21292" at bounding box center [495, 148] width 97 height 28
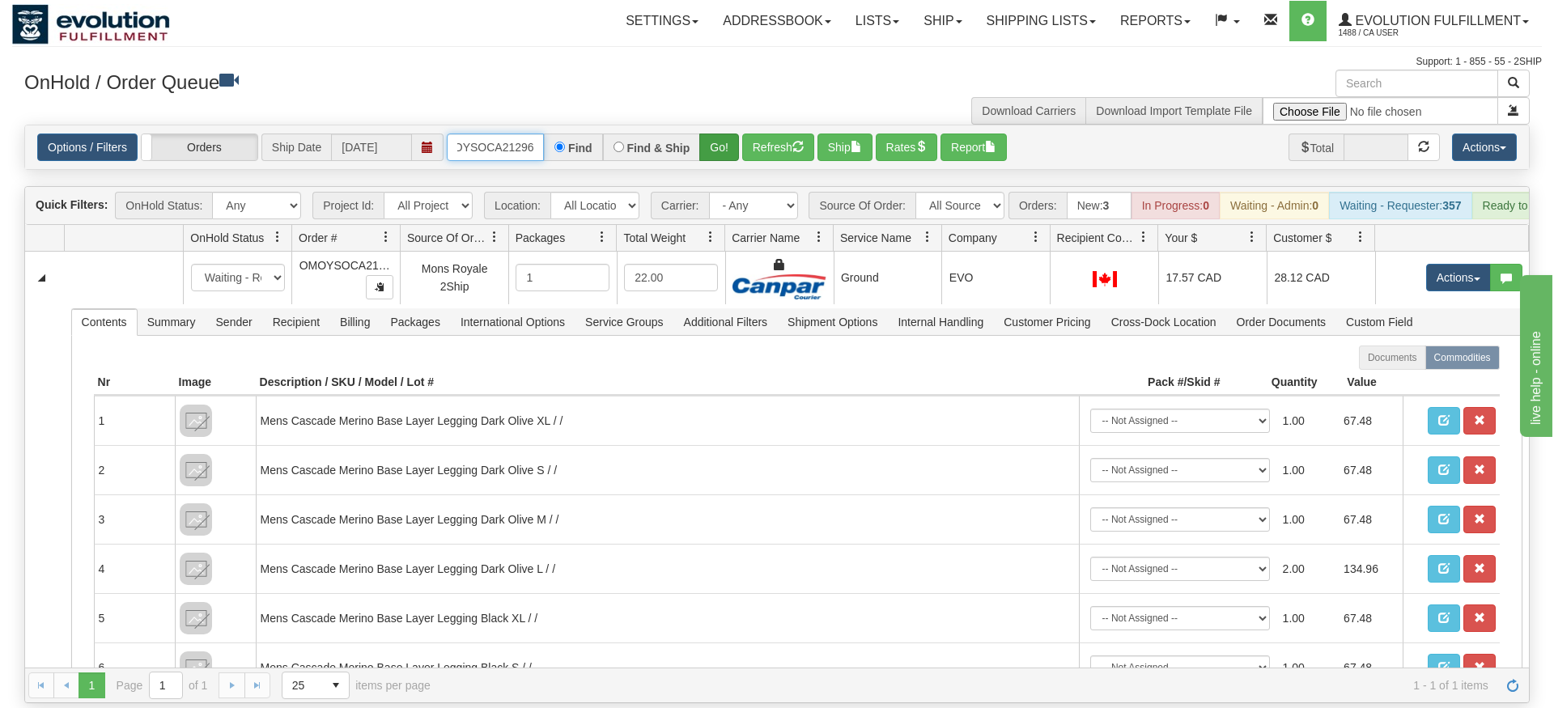
type input "OMOYSOCA21296"
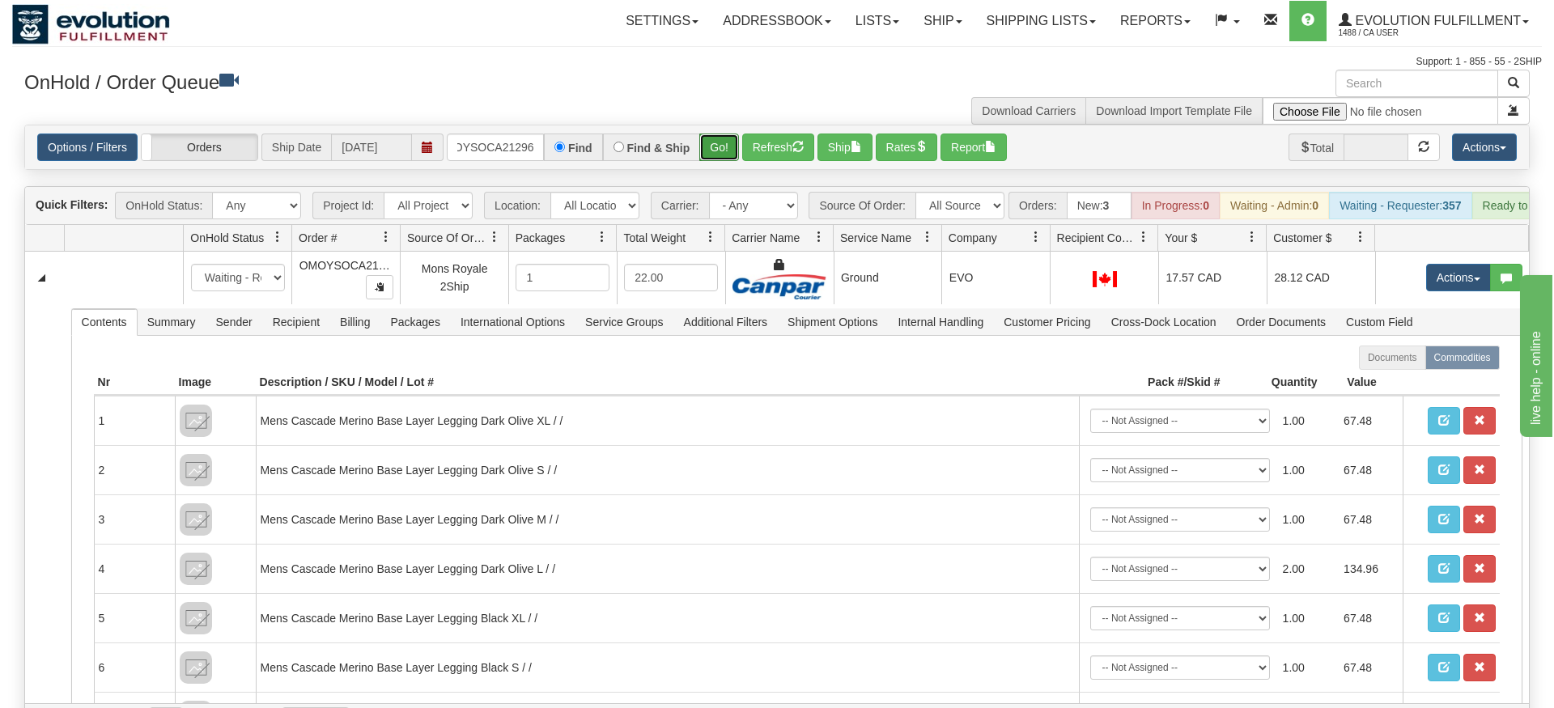
drag, startPoint x: 725, startPoint y: 111, endPoint x: 722, endPoint y: 128, distance: 17.3
click at [725, 144] on div "Options / Filters Group Shipments Orders Ship Date [DATE] OMOYSOCA21296 Find Fi…" at bounding box center [777, 147] width 1504 height 44
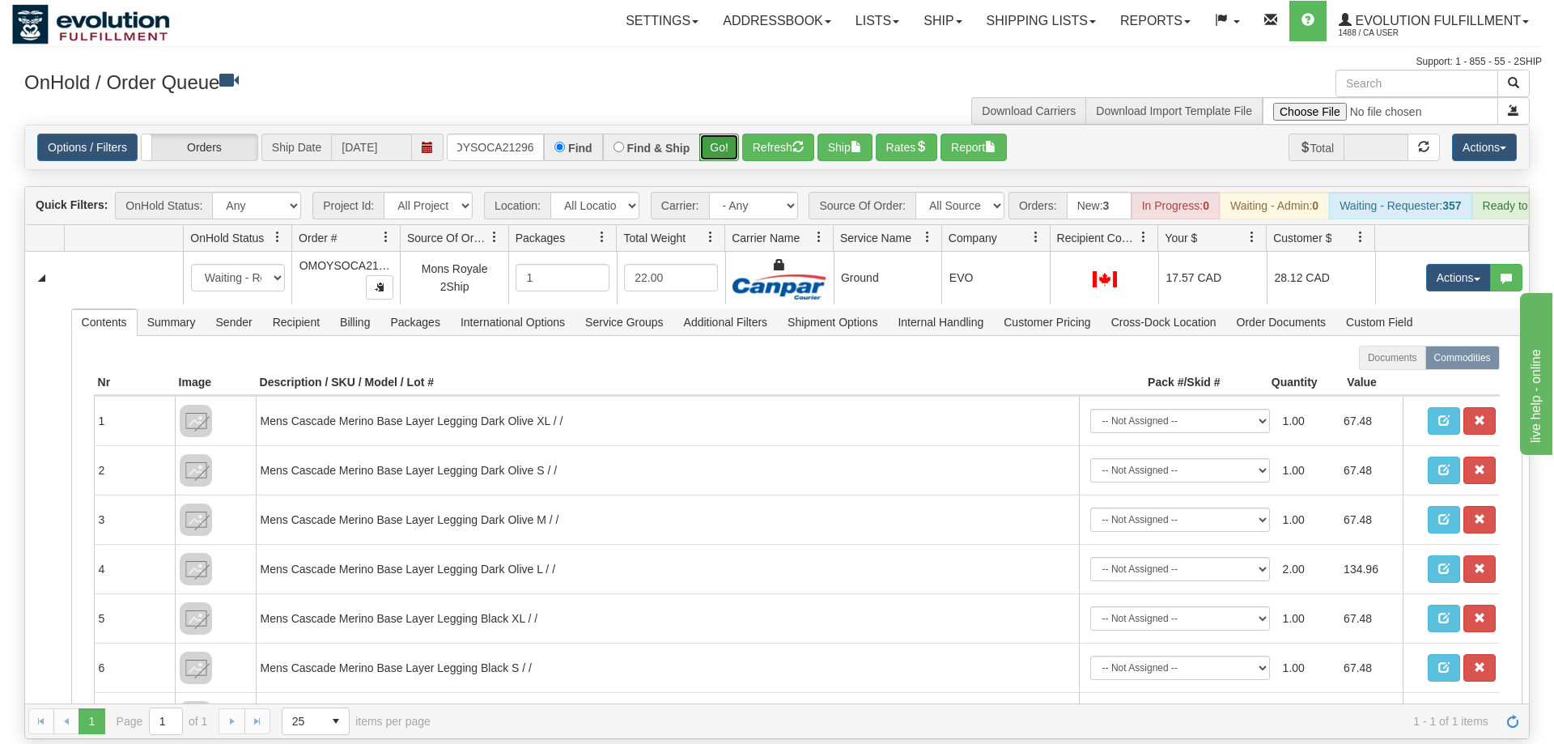
click at [722, 134] on button "Go!" at bounding box center [719, 148] width 40 height 28
